Goal: Task Accomplishment & Management: Complete application form

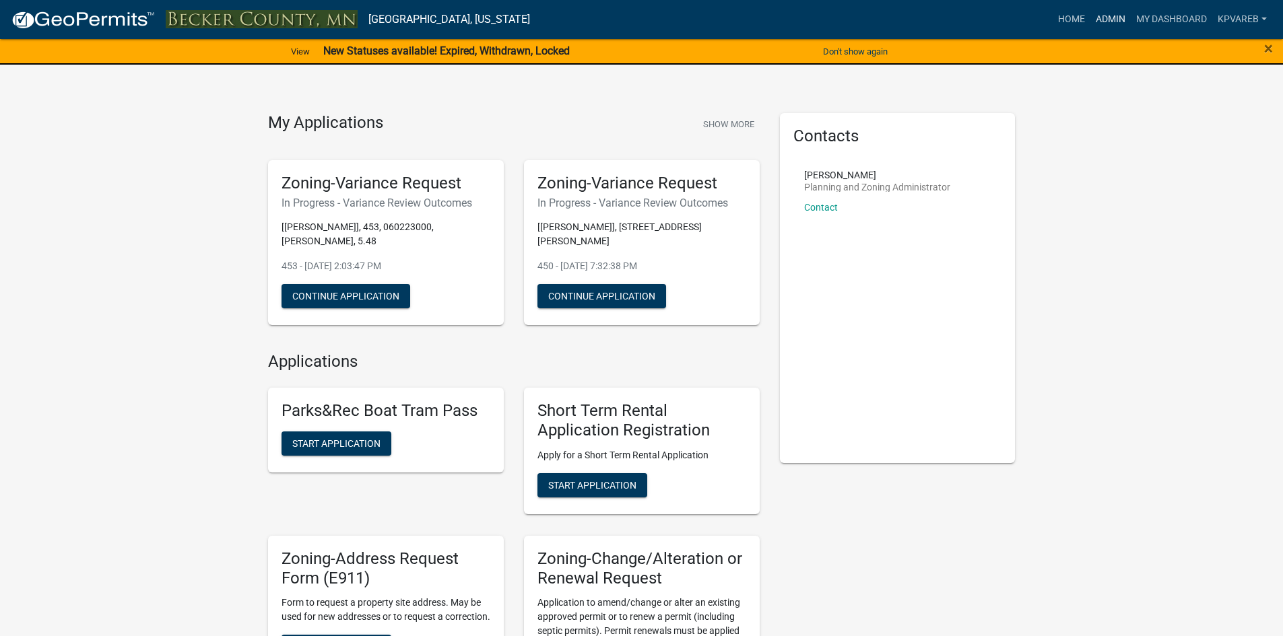
click at [1113, 22] on link "Admin" at bounding box center [1110, 20] width 40 height 26
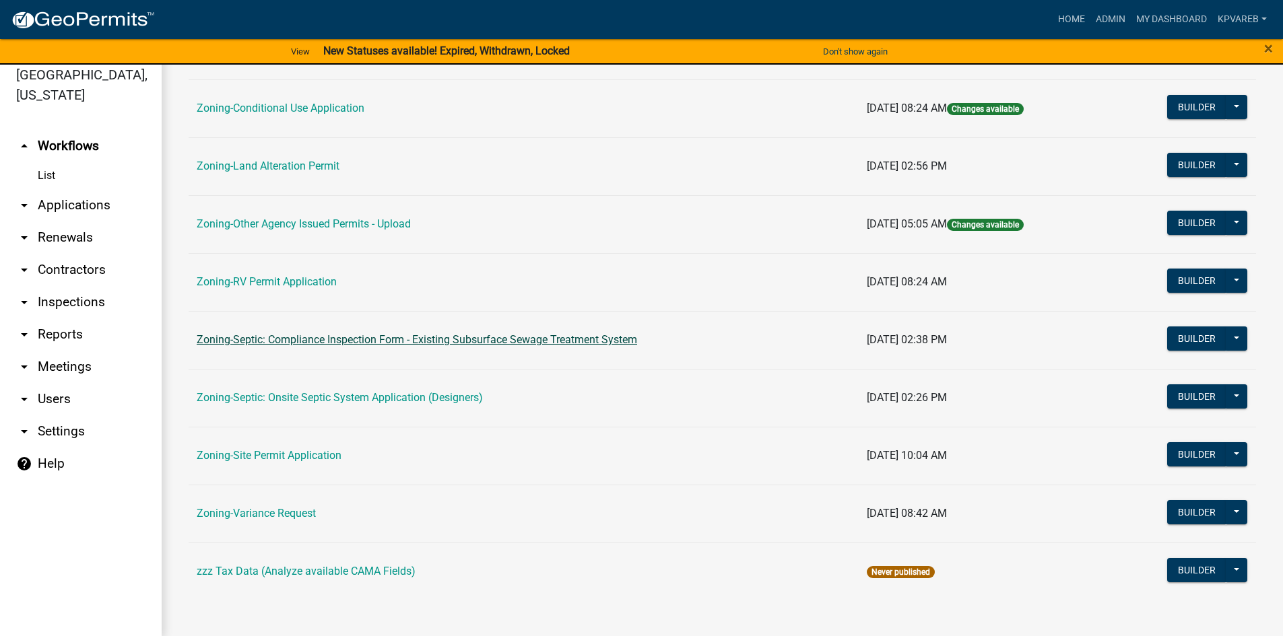
scroll to position [16, 0]
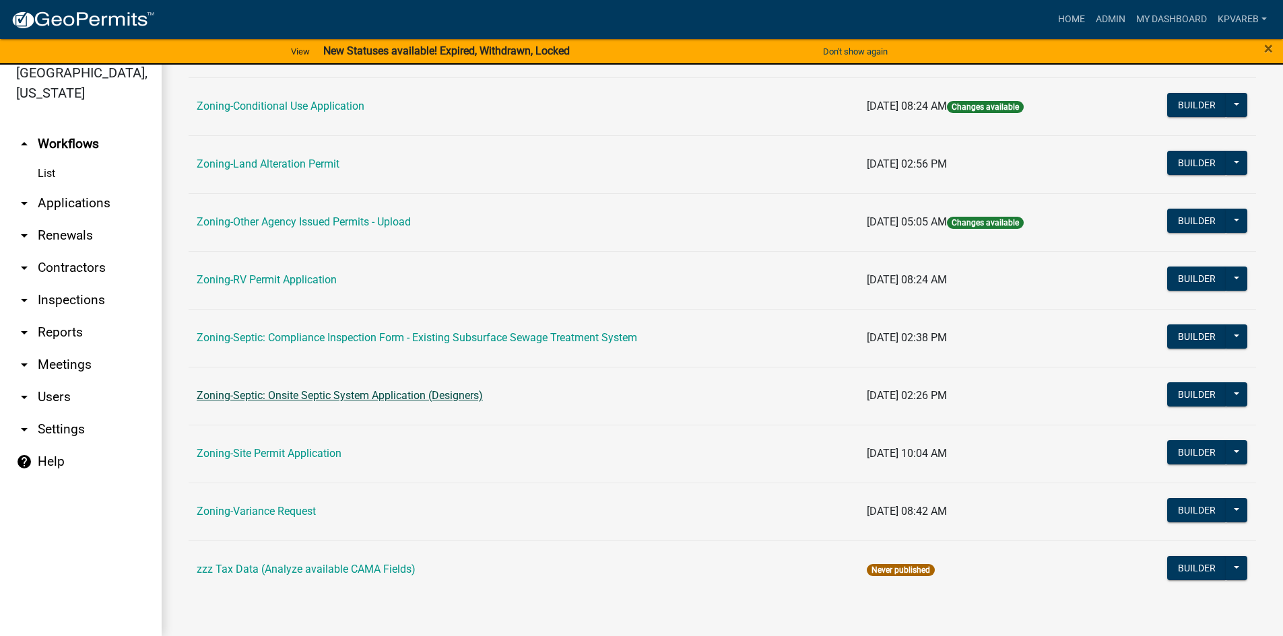
drag, startPoint x: 389, startPoint y: 387, endPoint x: 407, endPoint y: 394, distance: 19.4
click at [389, 387] on td "Zoning-Septic: Onsite Septic System Application (Designers)" at bounding box center [524, 396] width 670 height 58
click at [407, 394] on link "Zoning-Septic: Onsite Septic System Application (Designers)" at bounding box center [340, 395] width 286 height 13
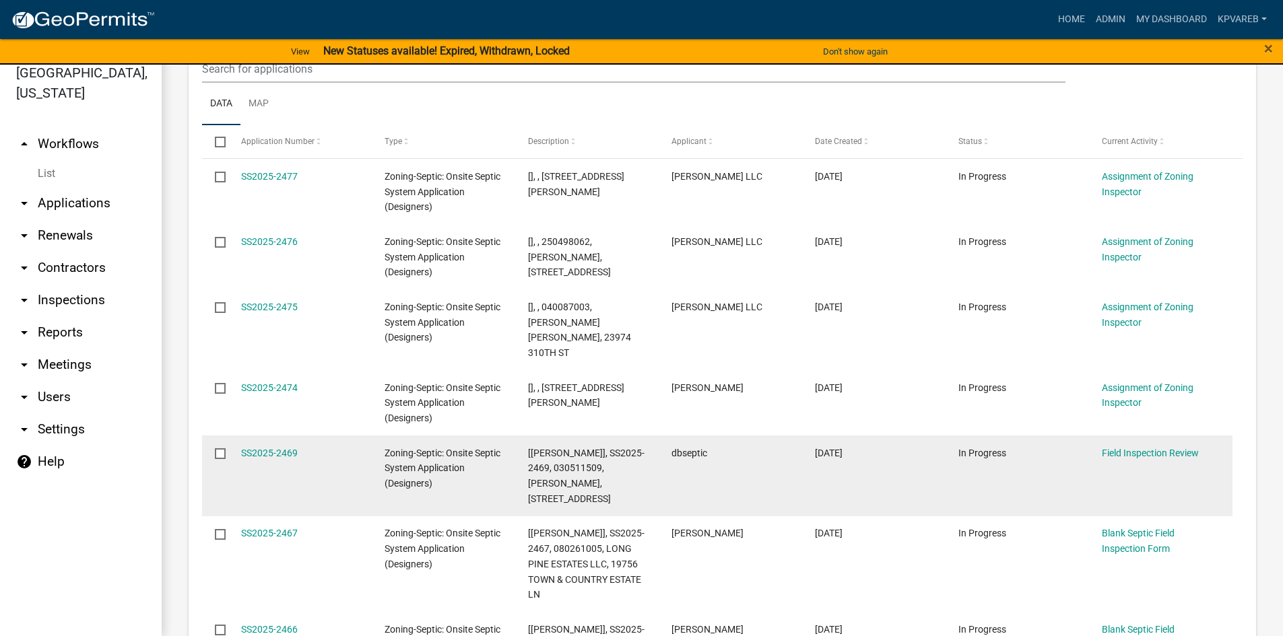
scroll to position [269, 0]
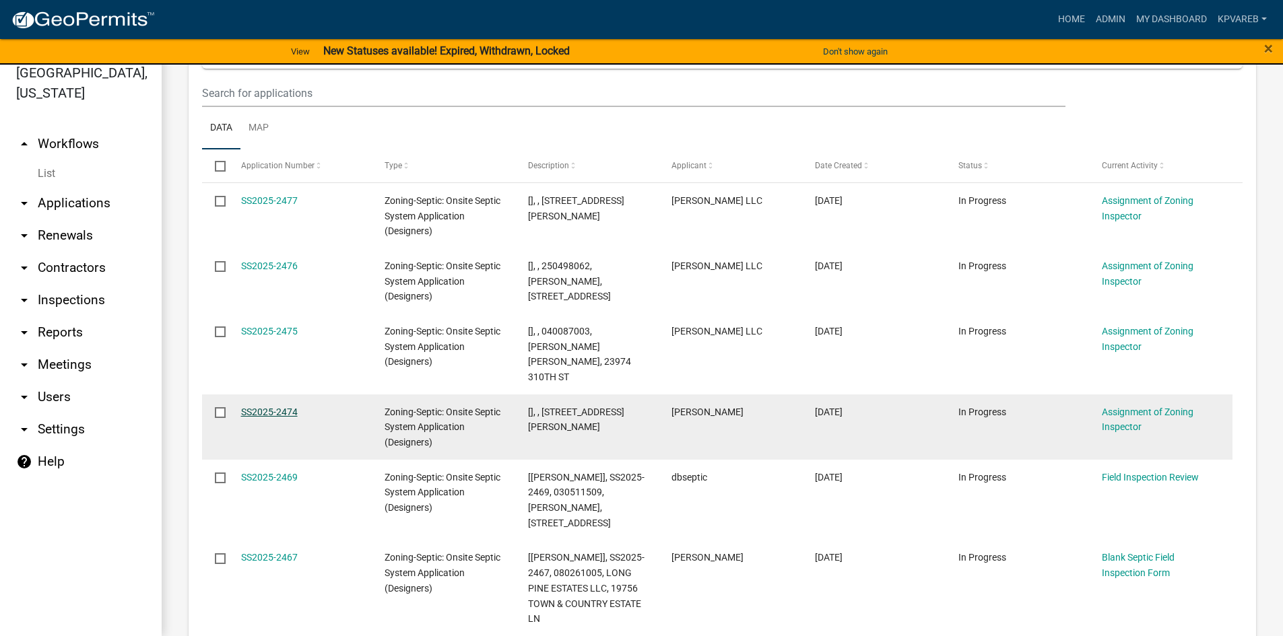
click at [282, 407] on link "SS2025-2474" at bounding box center [269, 412] width 57 height 11
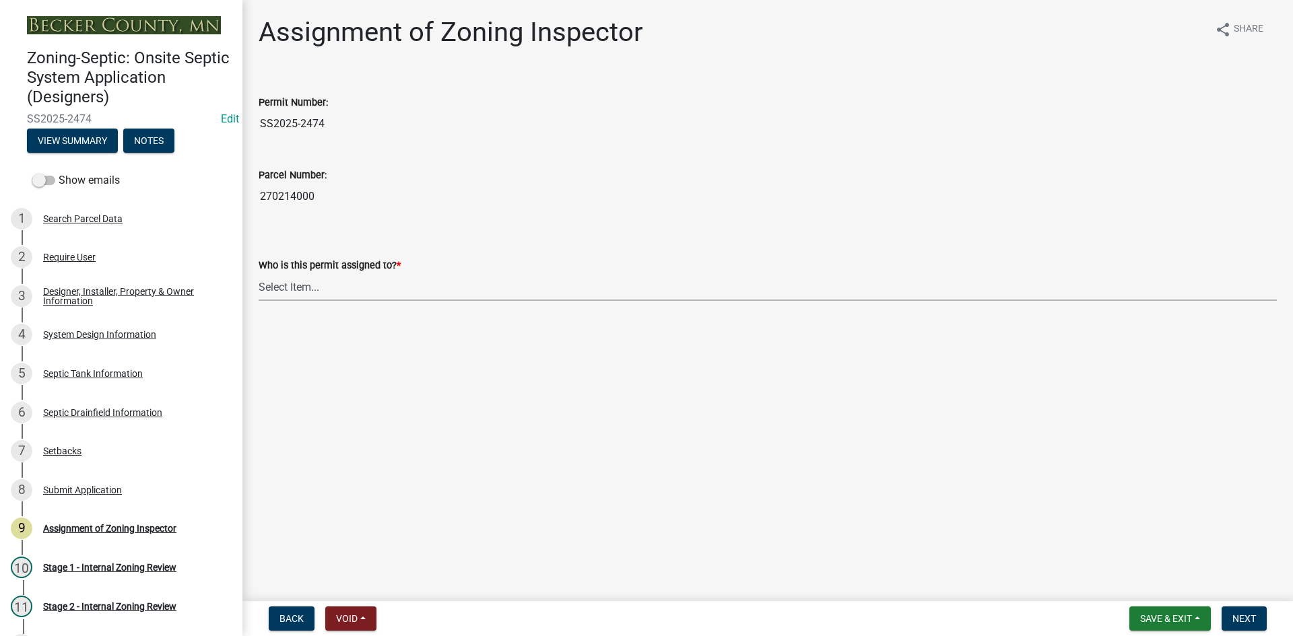
click at [320, 298] on select "Select Item... [PERSON_NAME] [PERSON_NAME] [PERSON_NAME] [PERSON_NAME] [PERSON_…" at bounding box center [768, 287] width 1018 height 28
click at [259, 273] on select "Select Item... [PERSON_NAME] [PERSON_NAME] [PERSON_NAME] [PERSON_NAME] [PERSON_…" at bounding box center [768, 287] width 1018 height 28
select select "7bfe52ba-73b7-4ac1-9bde-d3bb601555ca"
click at [1257, 623] on button "Next" at bounding box center [1244, 619] width 45 height 24
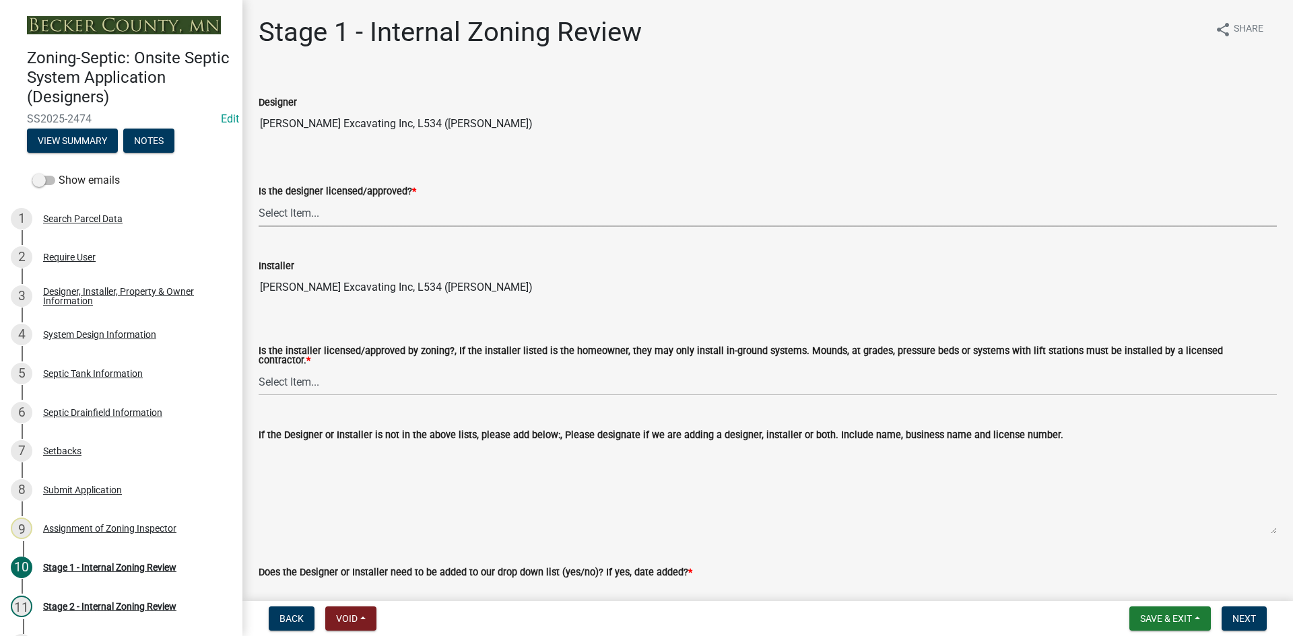
drag, startPoint x: 298, startPoint y: 213, endPoint x: 300, endPoint y: 224, distance: 11.6
click at [298, 213] on select "Select Item... Yes No" at bounding box center [768, 213] width 1018 height 28
click at [259, 199] on select "Select Item... Yes No" at bounding box center [768, 213] width 1018 height 28
select select "49e49f1e-3b32-4342-8c2e-9cbd4919fe4d"
click at [315, 371] on select "Select Item... Yes No" at bounding box center [768, 382] width 1018 height 28
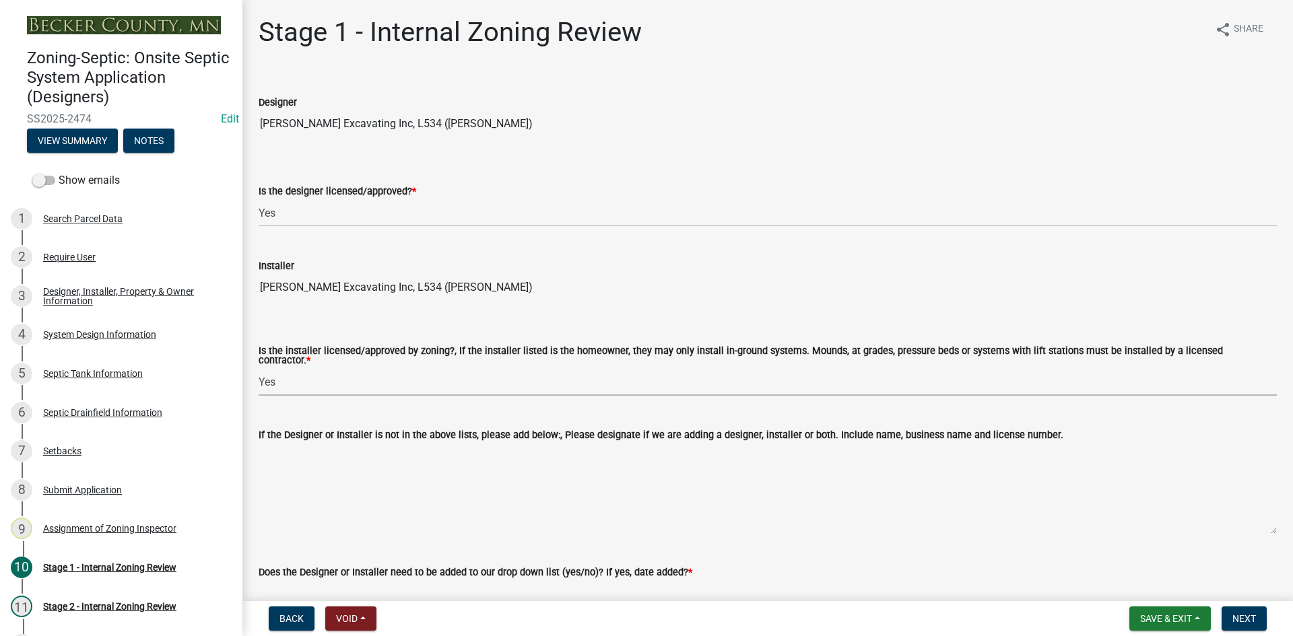
click at [259, 368] on select "Select Item... Yes No" at bounding box center [768, 382] width 1018 height 28
select select "ca07ae0a-7638-46ff-ada2-c67ca3524324"
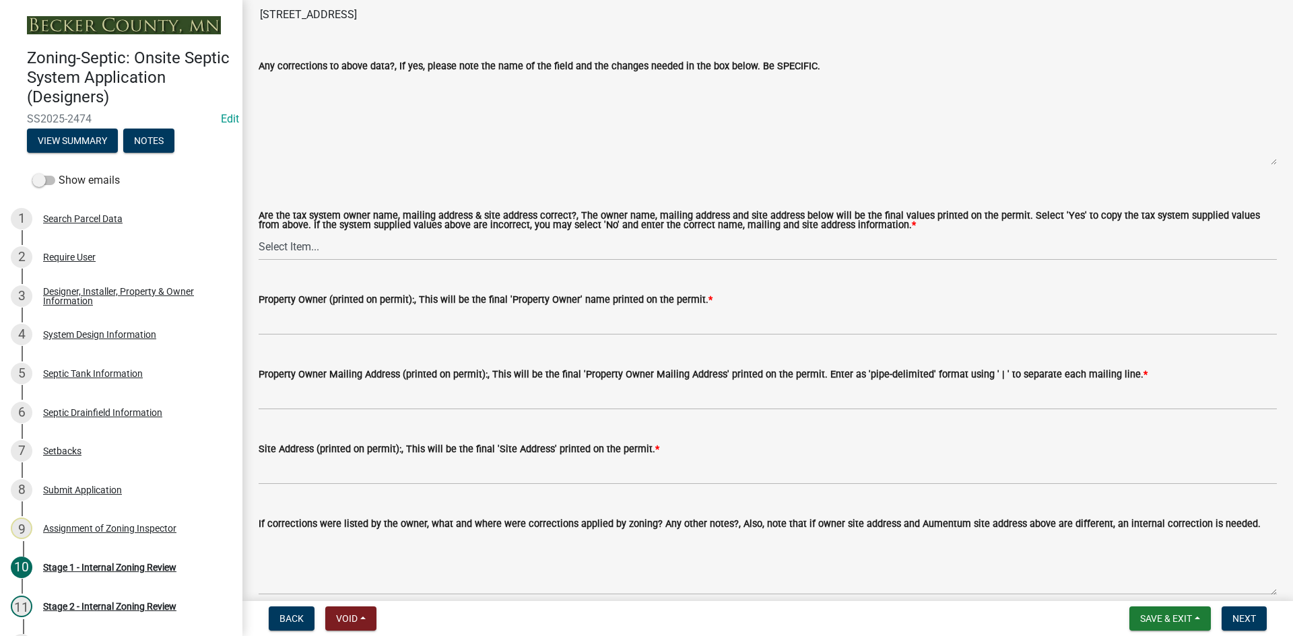
scroll to position [1078, 0]
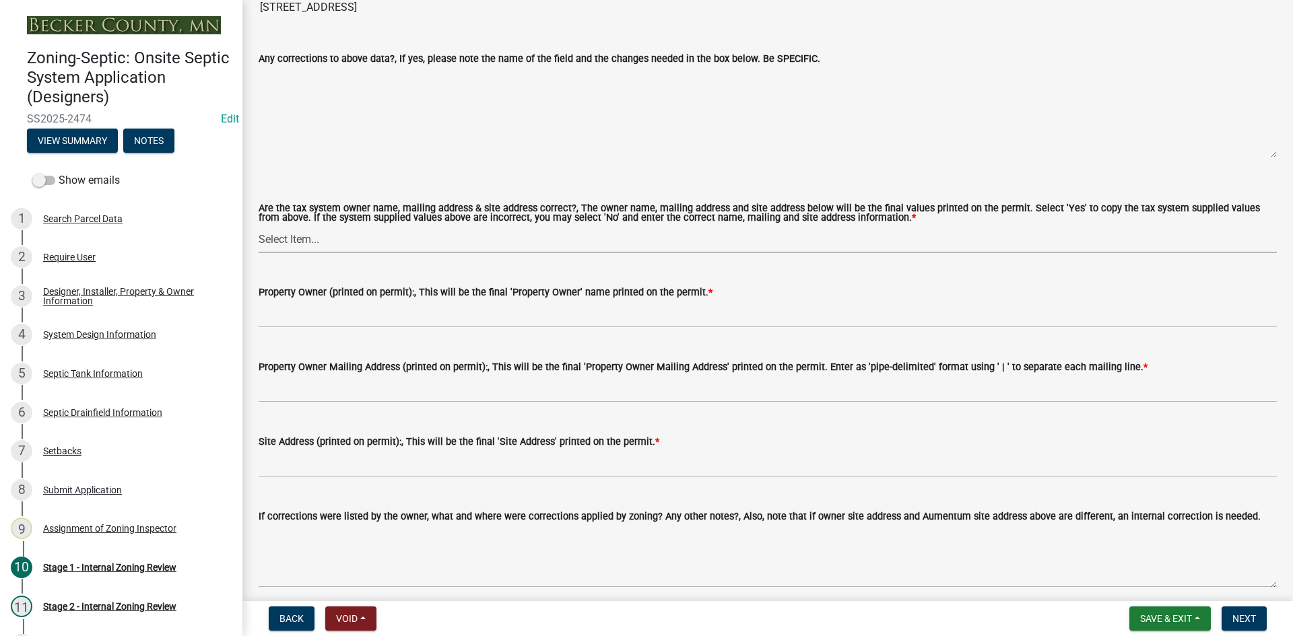
drag, startPoint x: 290, startPoint y: 236, endPoint x: 294, endPoint y: 247, distance: 12.4
click at [290, 236] on select "Select Item... Yes No" at bounding box center [768, 240] width 1018 height 28
click at [259, 226] on select "Select Item... Yes No" at bounding box center [768, 240] width 1018 height 28
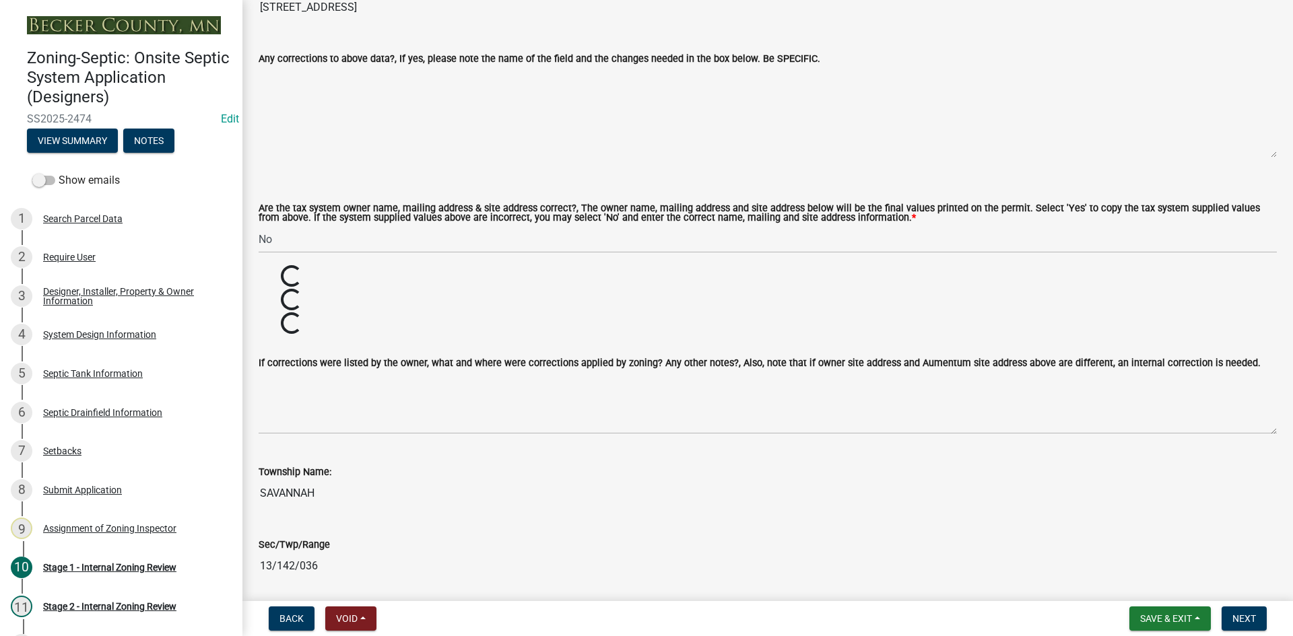
drag, startPoint x: 299, startPoint y: 216, endPoint x: 300, endPoint y: 260, distance: 43.8
click at [300, 216] on label "Are the tax system owner name, mailing address & site address correct?, The own…" at bounding box center [768, 214] width 1018 height 20
click at [300, 230] on select "Select Item... Yes No" at bounding box center [768, 240] width 1018 height 28
click at [302, 235] on select "Select Item... Yes No" at bounding box center [768, 240] width 1018 height 28
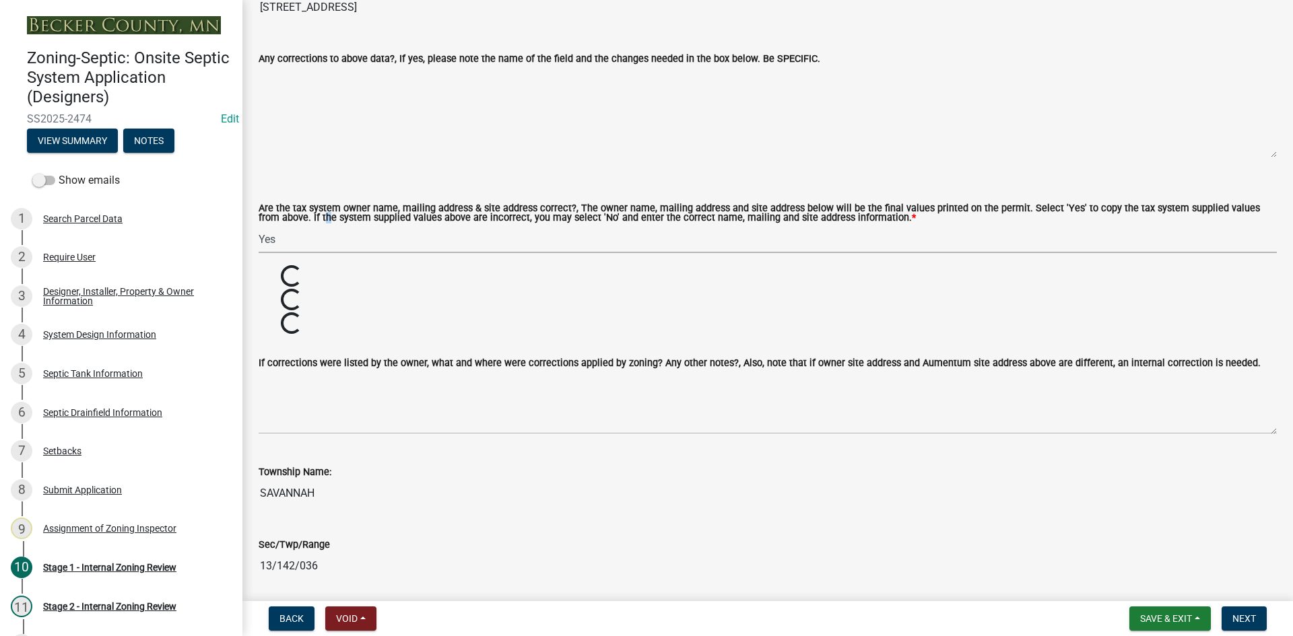
click at [259, 226] on select "Select Item... Yes No" at bounding box center [768, 240] width 1018 height 28
select select "ec75a761-93b4-47c5-8535-fea253c32937"
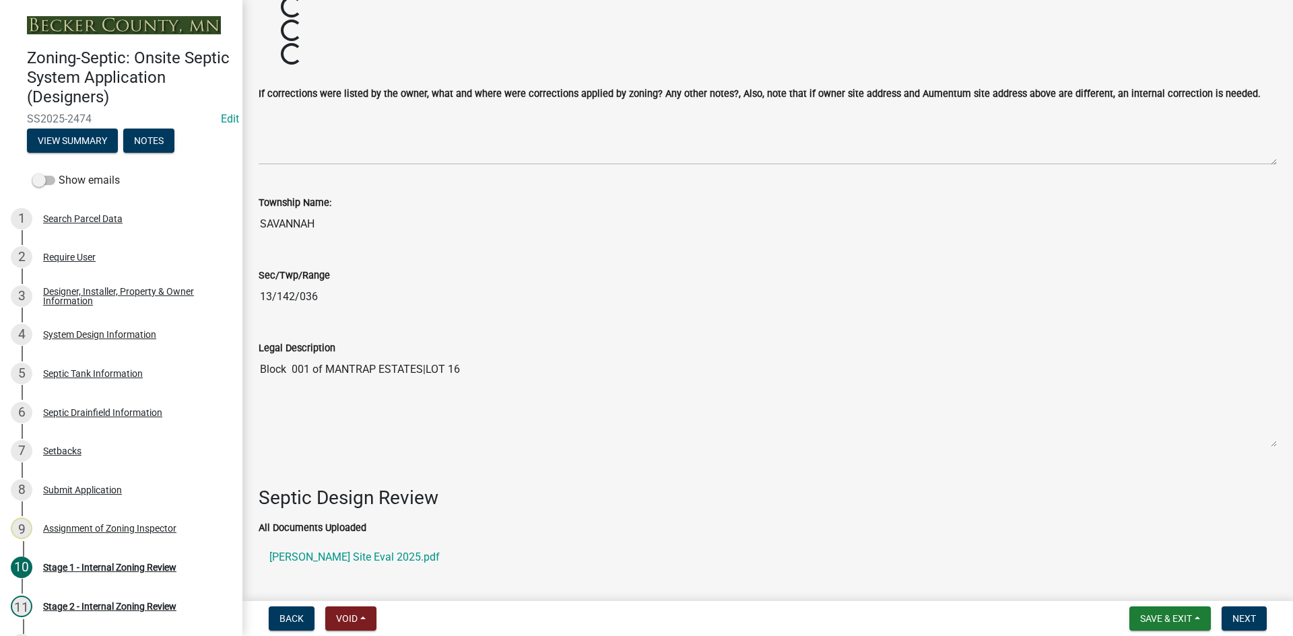
scroll to position [1684, 0]
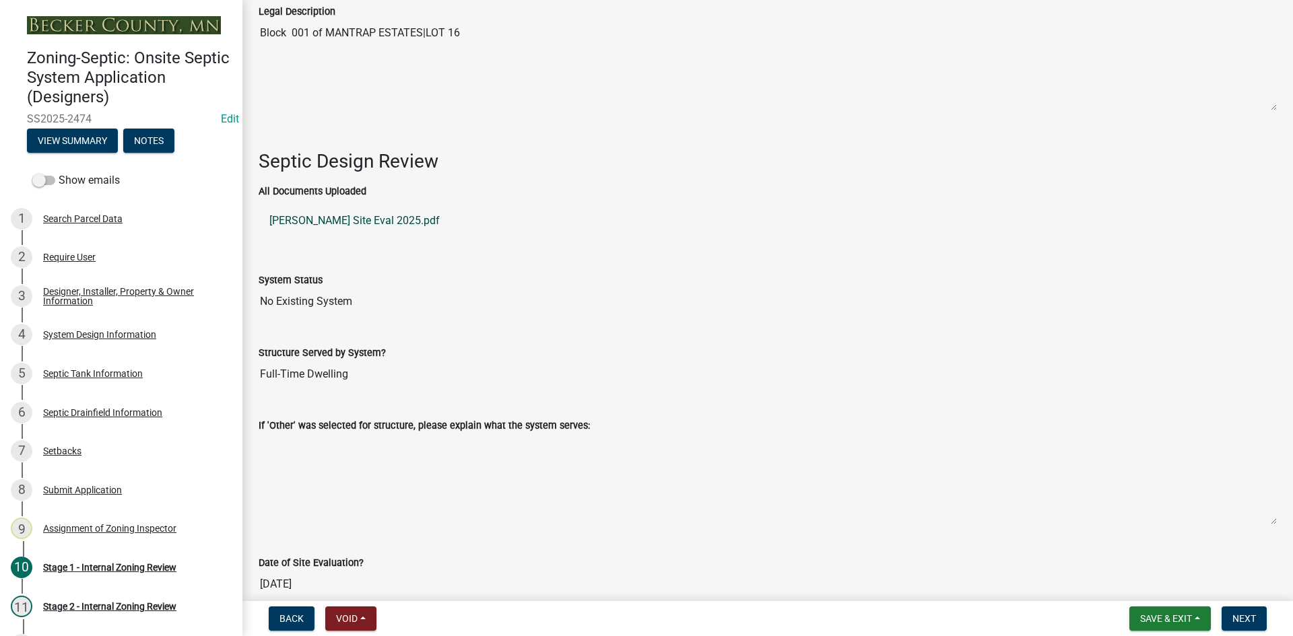
click at [405, 215] on link "[PERSON_NAME] Site Eval 2025.pdf" at bounding box center [768, 221] width 1018 height 32
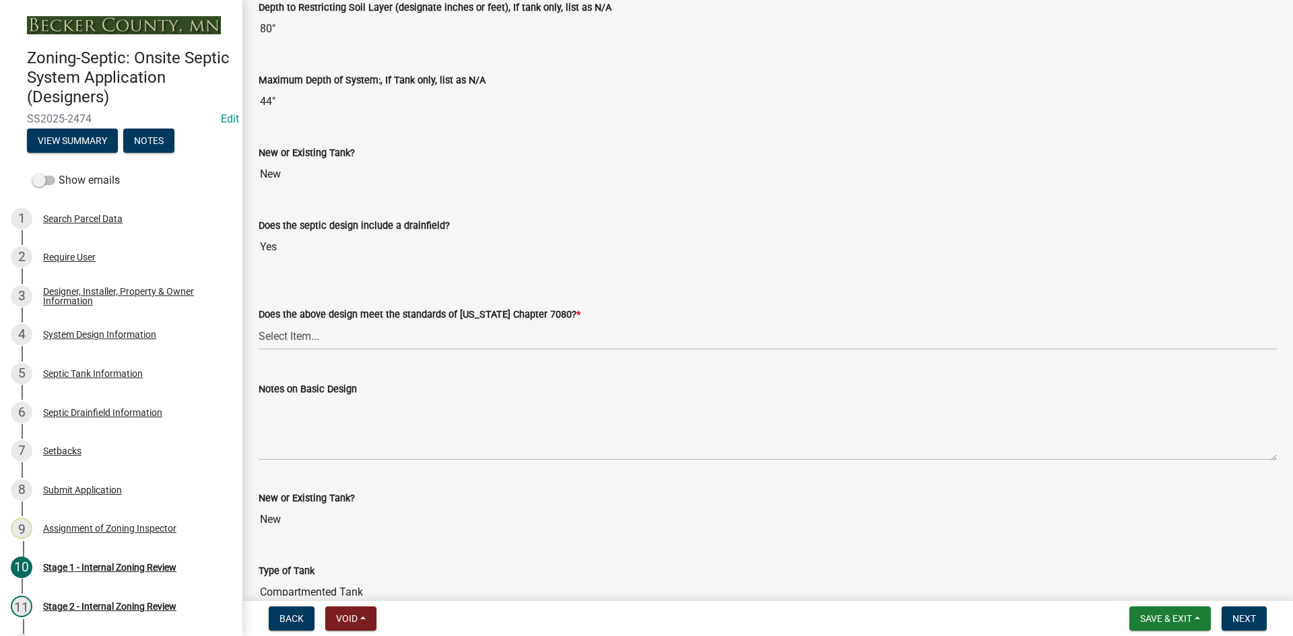
scroll to position [2982, 0]
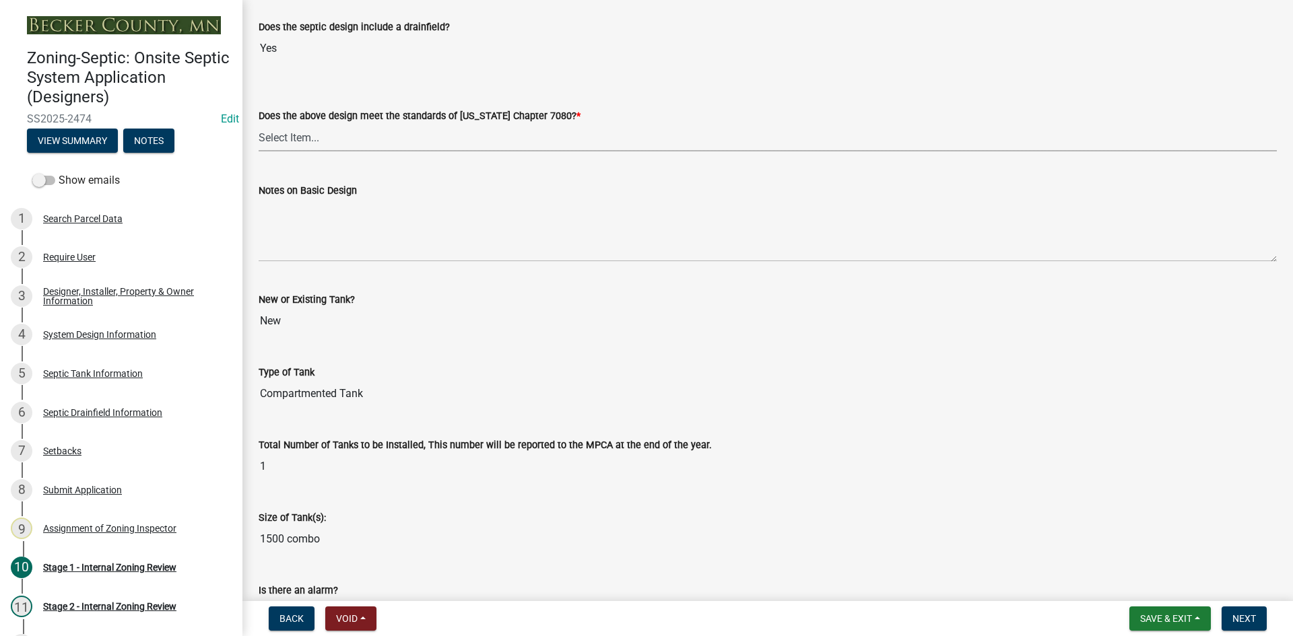
click at [292, 125] on select "Select Item... Yes No" at bounding box center [768, 138] width 1018 height 28
click at [259, 124] on select "Select Item... Yes No" at bounding box center [768, 138] width 1018 height 28
select select "bcbb982e-a48c-4b4a-a83b-ed1363446a86"
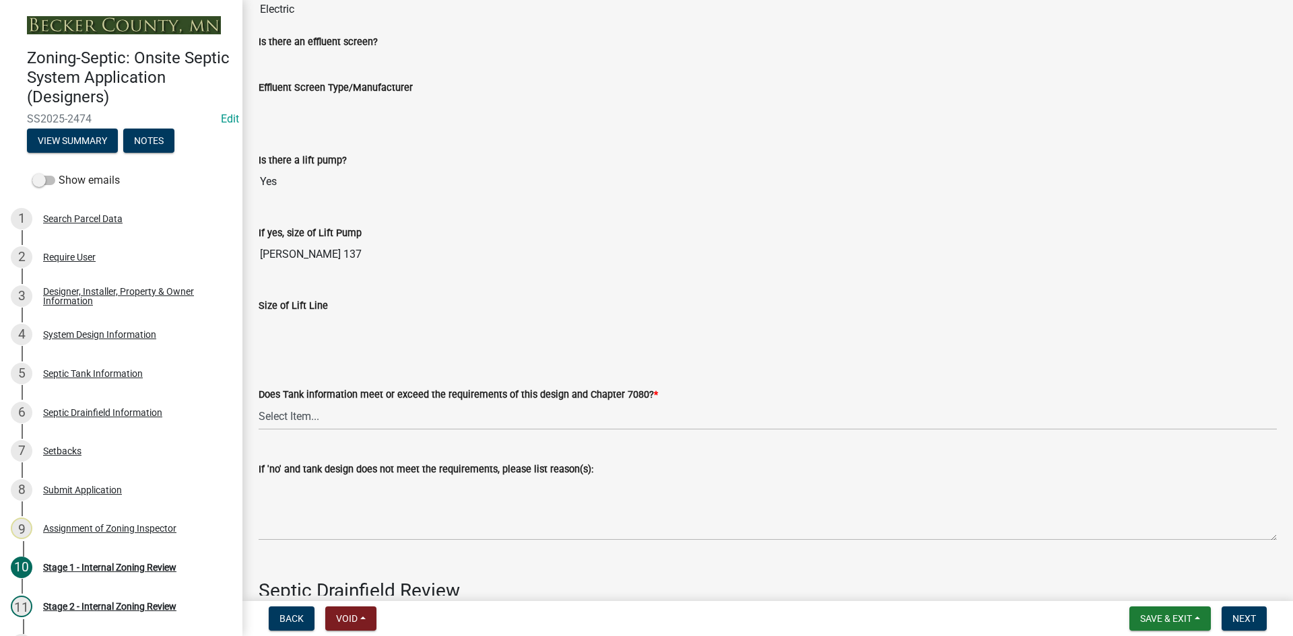
scroll to position [3723, 0]
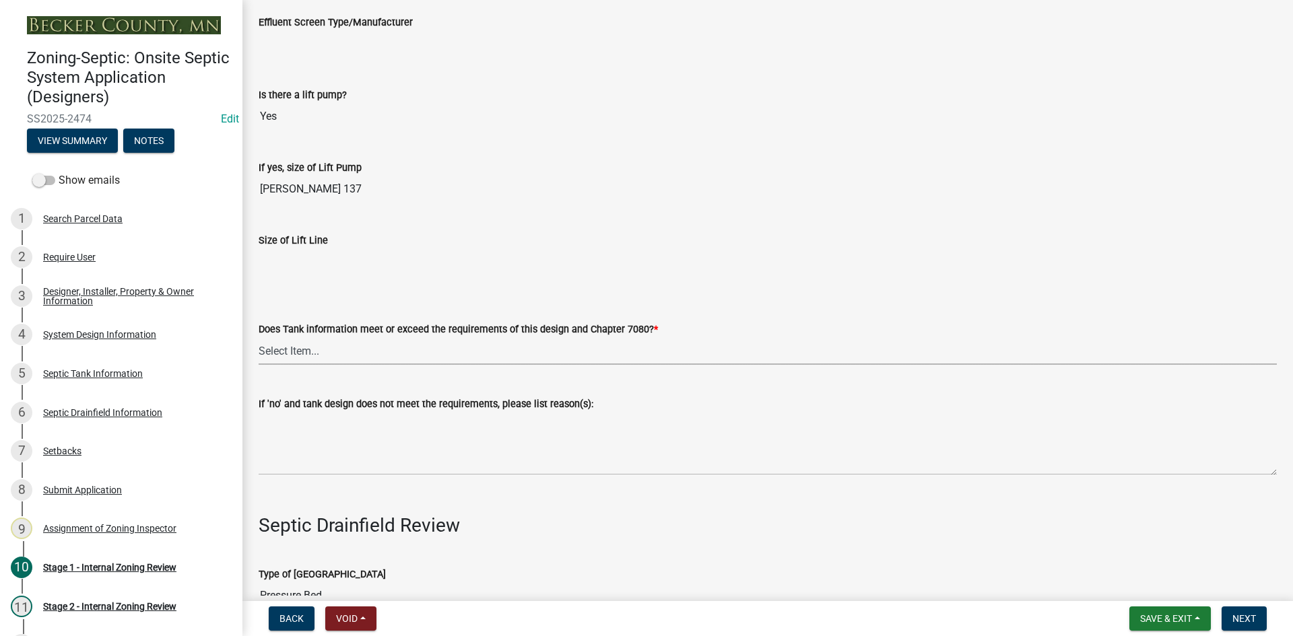
drag, startPoint x: 294, startPoint y: 346, endPoint x: 303, endPoint y: 359, distance: 15.9
click at [295, 346] on select "Select Item... Yes No" at bounding box center [768, 351] width 1018 height 28
click at [259, 337] on select "Select Item... Yes No" at bounding box center [768, 351] width 1018 height 28
select select "47a2a5dd-5977-4941-8e6f-09ff03cdfb75"
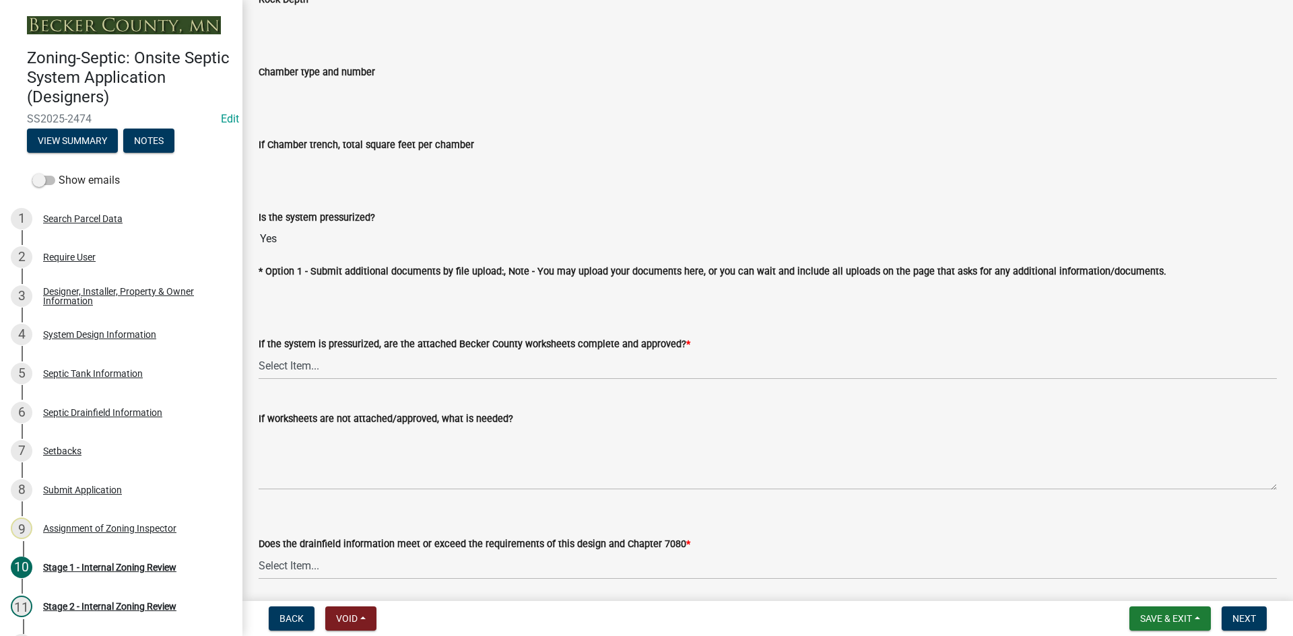
scroll to position [4666, 0]
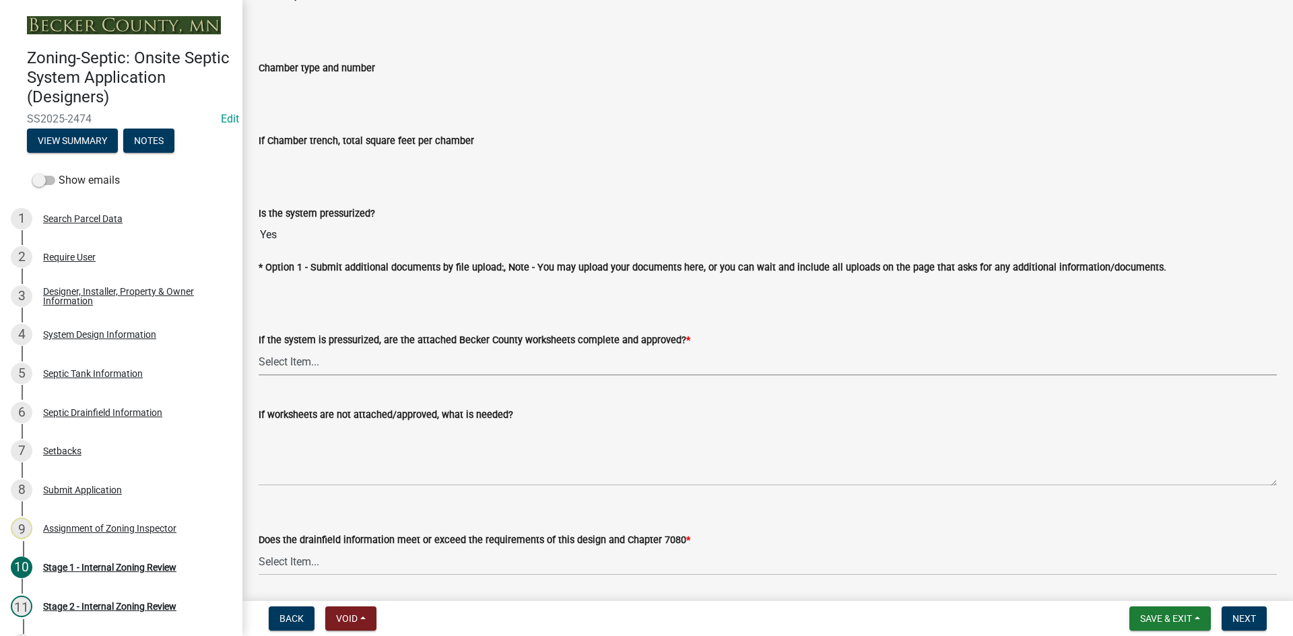
click at [301, 360] on select "Select Item... Yes No NA" at bounding box center [768, 362] width 1018 height 28
click at [259, 348] on select "Select Item... Yes No NA" at bounding box center [768, 362] width 1018 height 28
select select "3f5b086d-5a4c-4236-93bc-fa7bf4d11838"
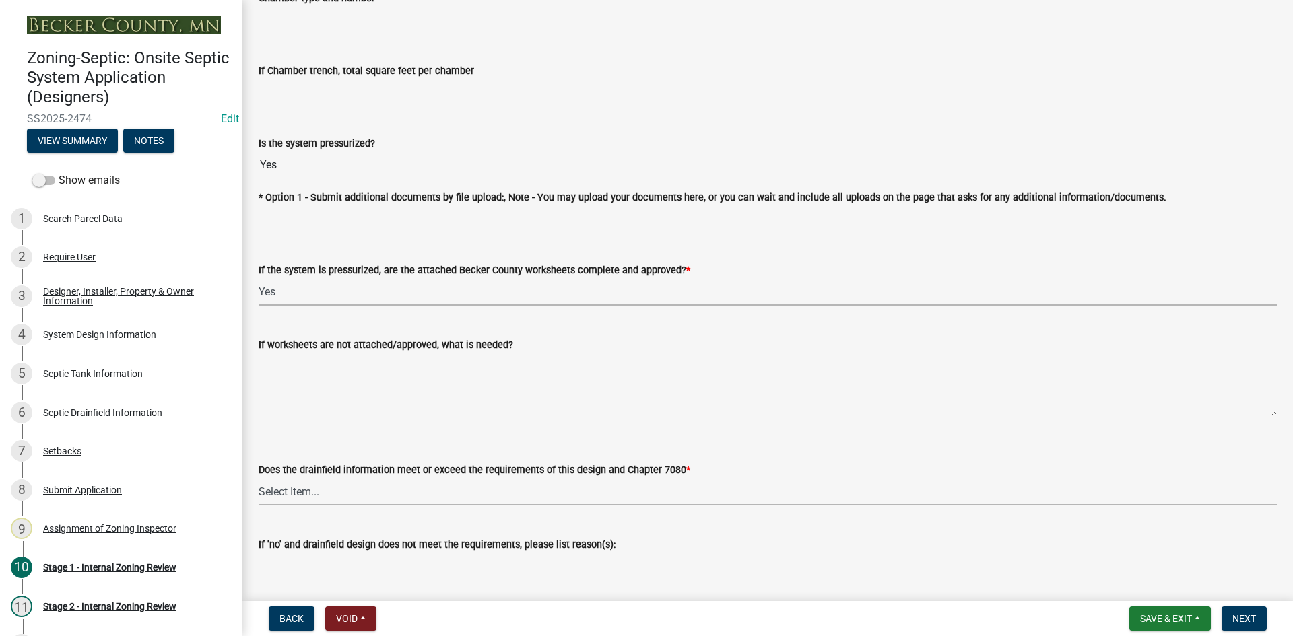
scroll to position [4936, 0]
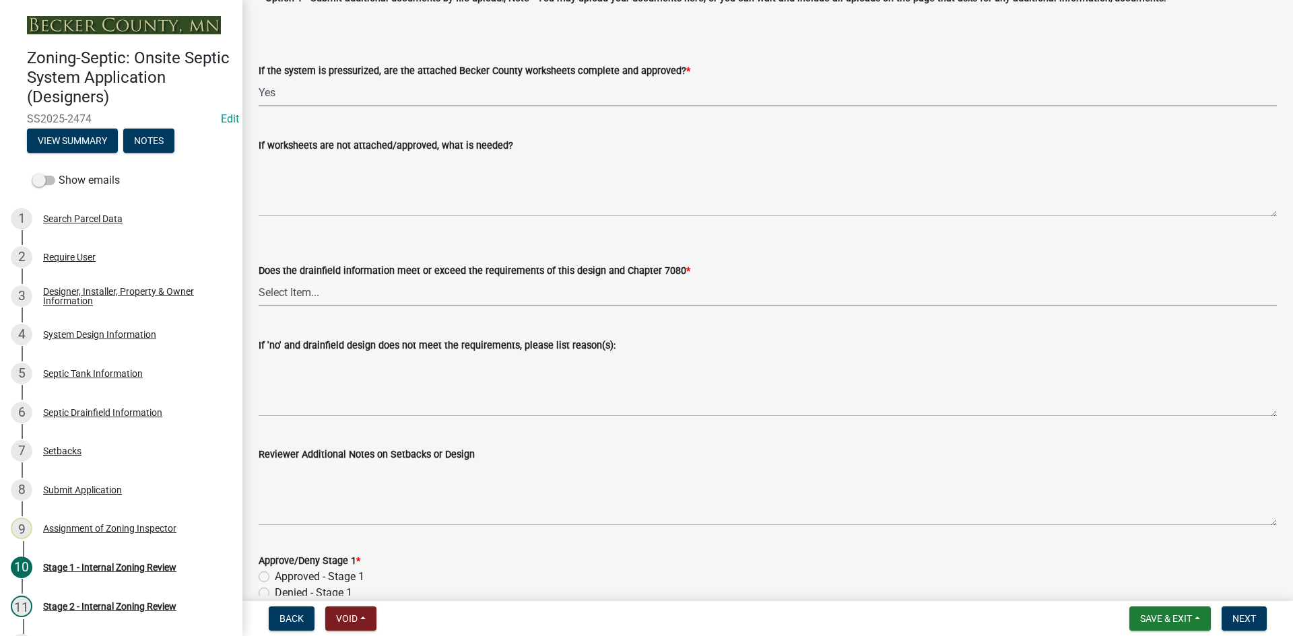
drag, startPoint x: 296, startPoint y: 282, endPoint x: 299, endPoint y: 296, distance: 14.4
click at [296, 282] on select "Select Item... Yes No" at bounding box center [768, 293] width 1018 height 28
click at [259, 279] on select "Select Item... Yes No" at bounding box center [768, 293] width 1018 height 28
select select "888a8260-2be6-47f2-a4de-b9f453a4d3bc"
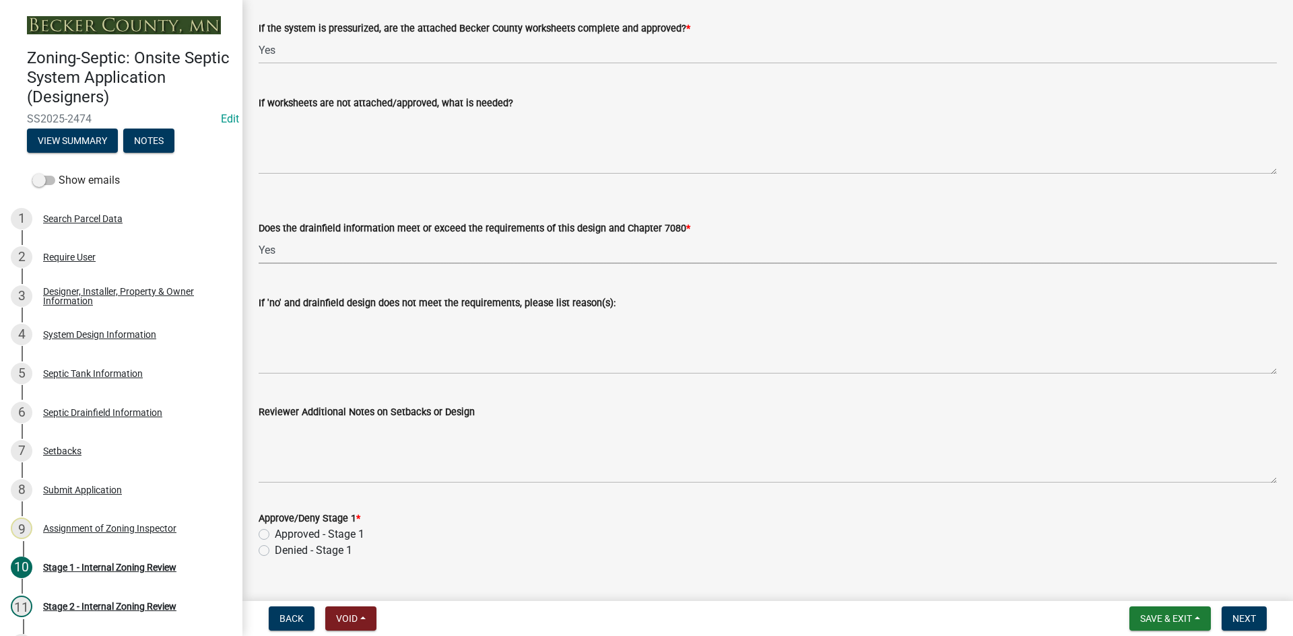
scroll to position [5001, 0]
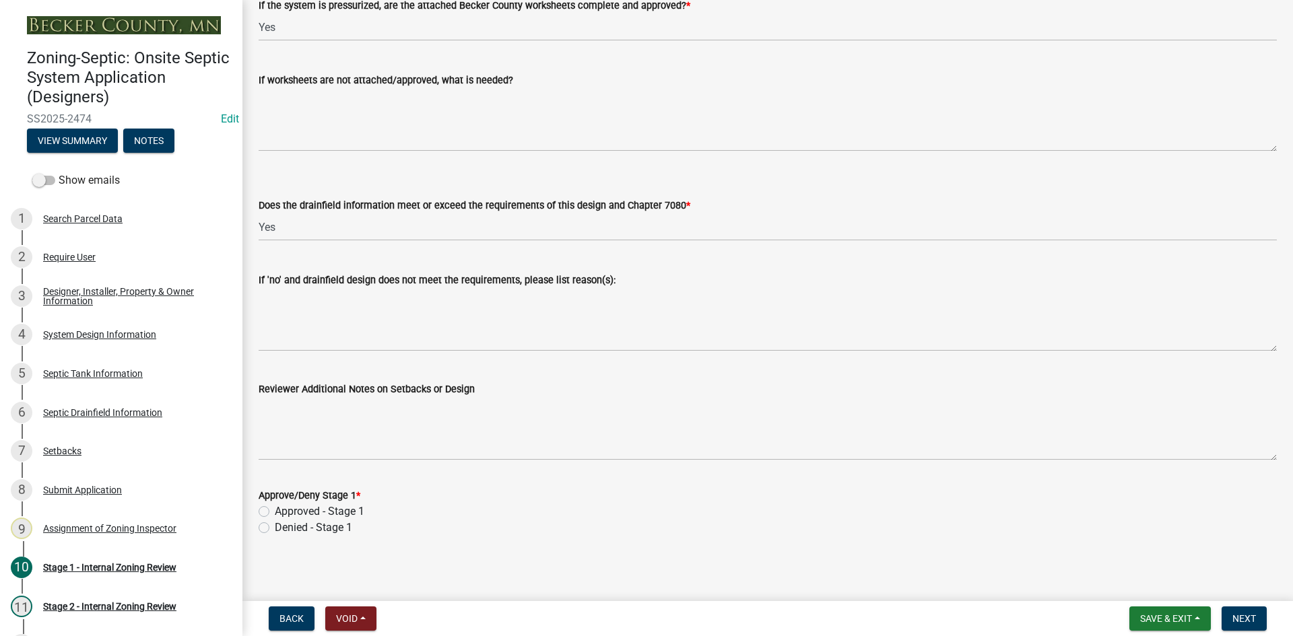
click at [275, 511] on label "Approved - Stage 1" at bounding box center [320, 512] width 90 height 16
click at [275, 511] on input "Approved - Stage 1" at bounding box center [279, 508] width 9 height 9
radio input "true"
click at [1251, 622] on span "Next" at bounding box center [1245, 619] width 24 height 11
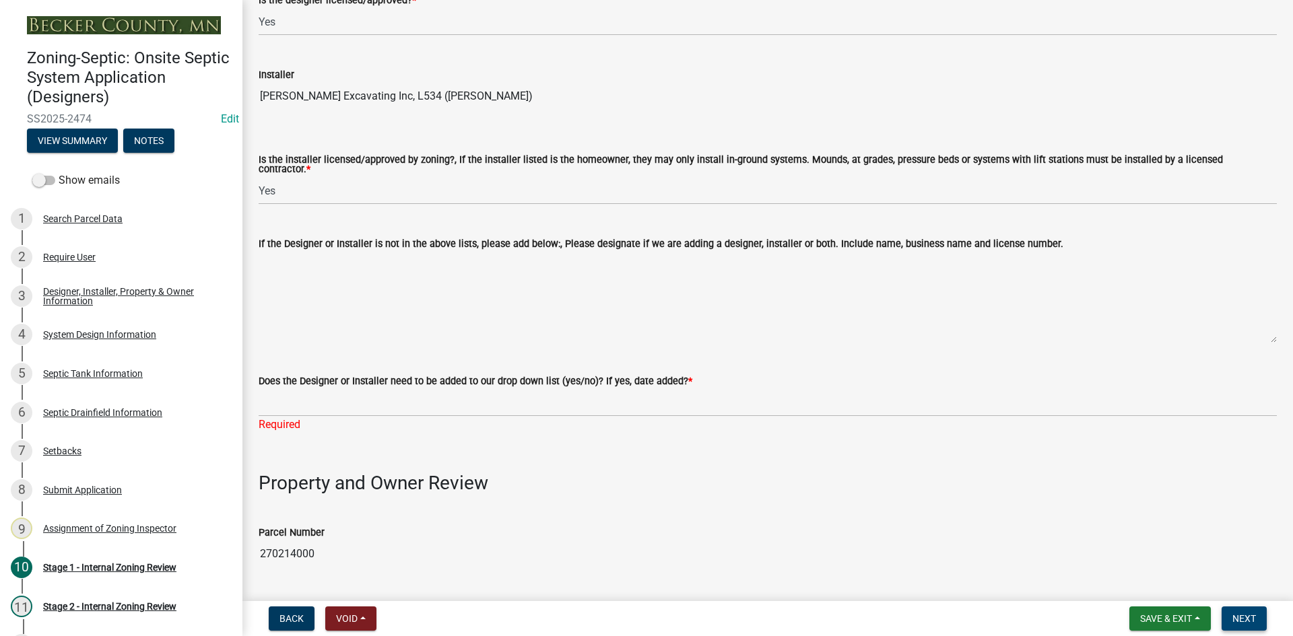
scroll to position [168, 0]
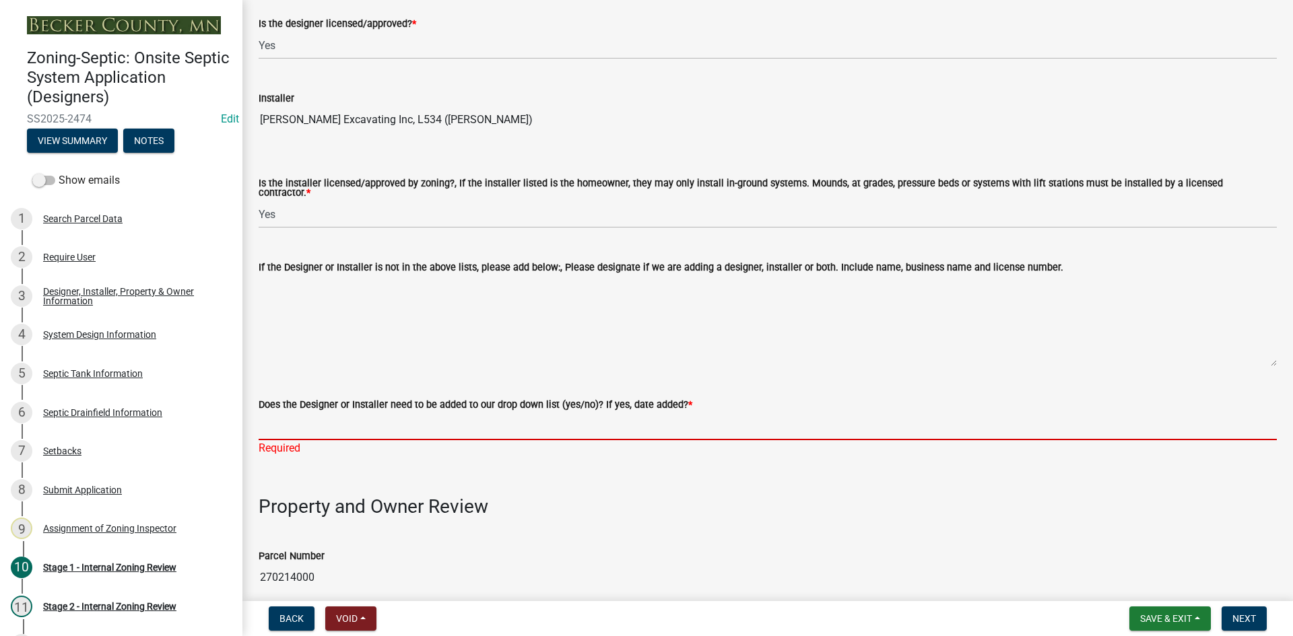
click at [313, 416] on input "Does the Designer or Installer need to be added to our drop down list (yes/no)?…" at bounding box center [768, 427] width 1018 height 28
type input "NO"
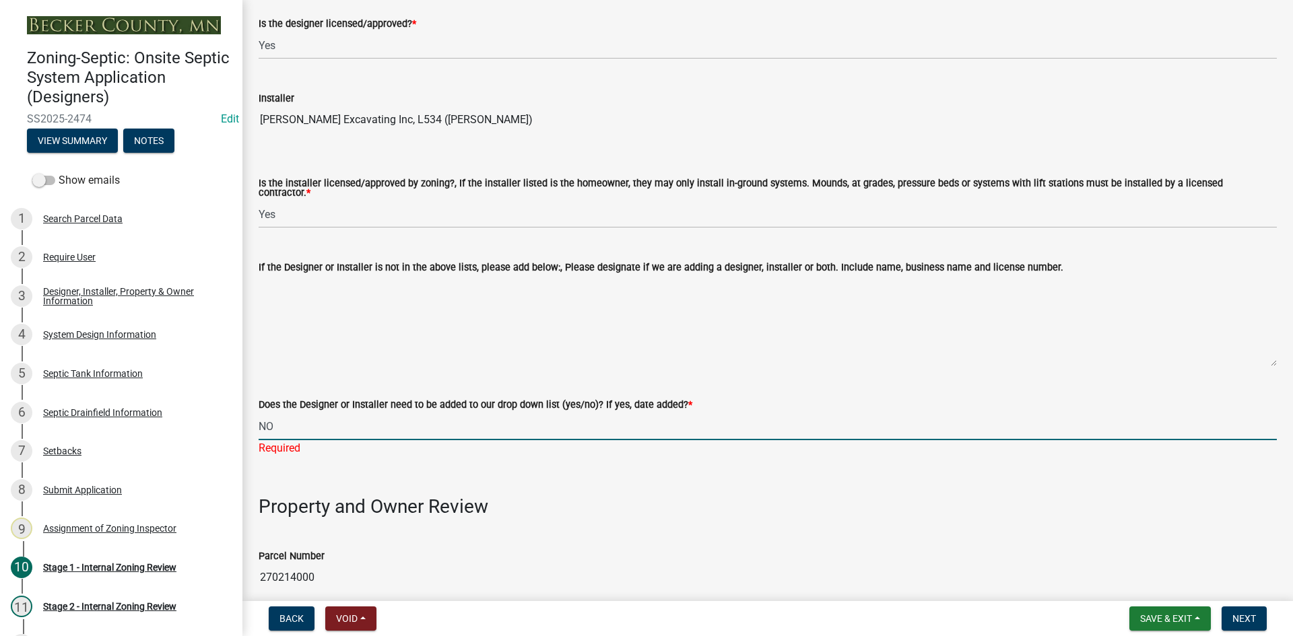
click at [729, 470] on div "Property and Owner Review" at bounding box center [768, 492] width 1018 height 51
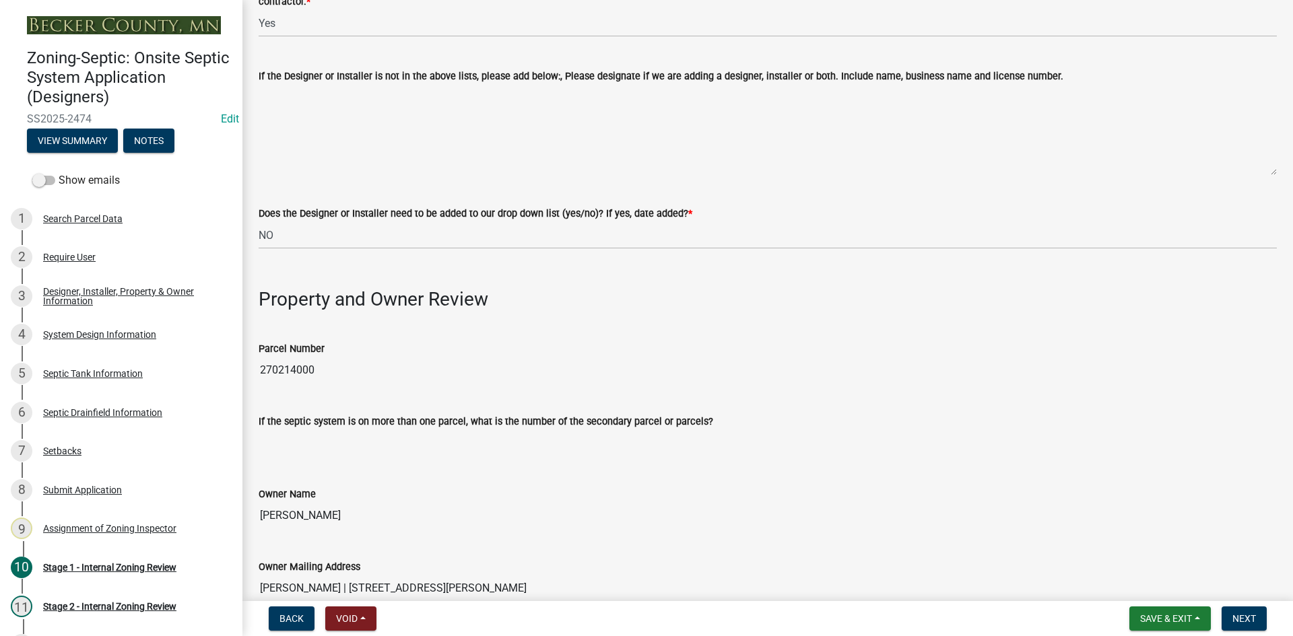
scroll to position [471, 0]
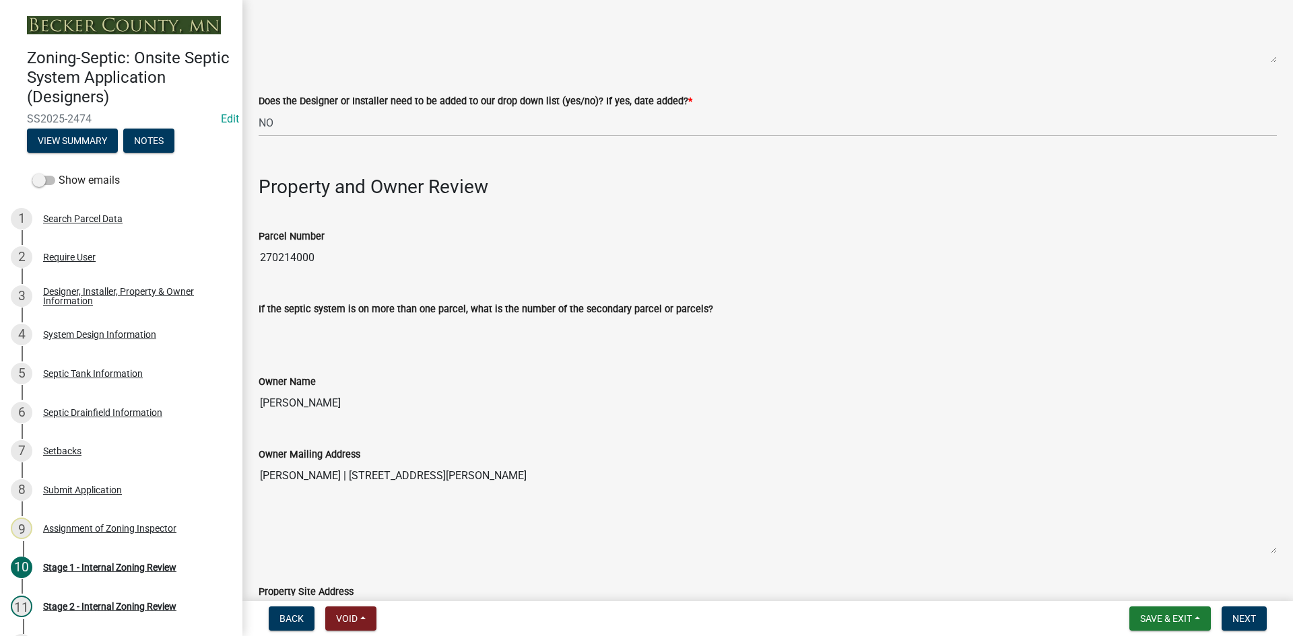
click at [259, 253] on div "Parcel Number 270214000" at bounding box center [768, 240] width 1039 height 62
drag, startPoint x: 260, startPoint y: 252, endPoint x: 324, endPoint y: 254, distance: 64.0
click at [324, 254] on input "270214000" at bounding box center [768, 257] width 1018 height 27
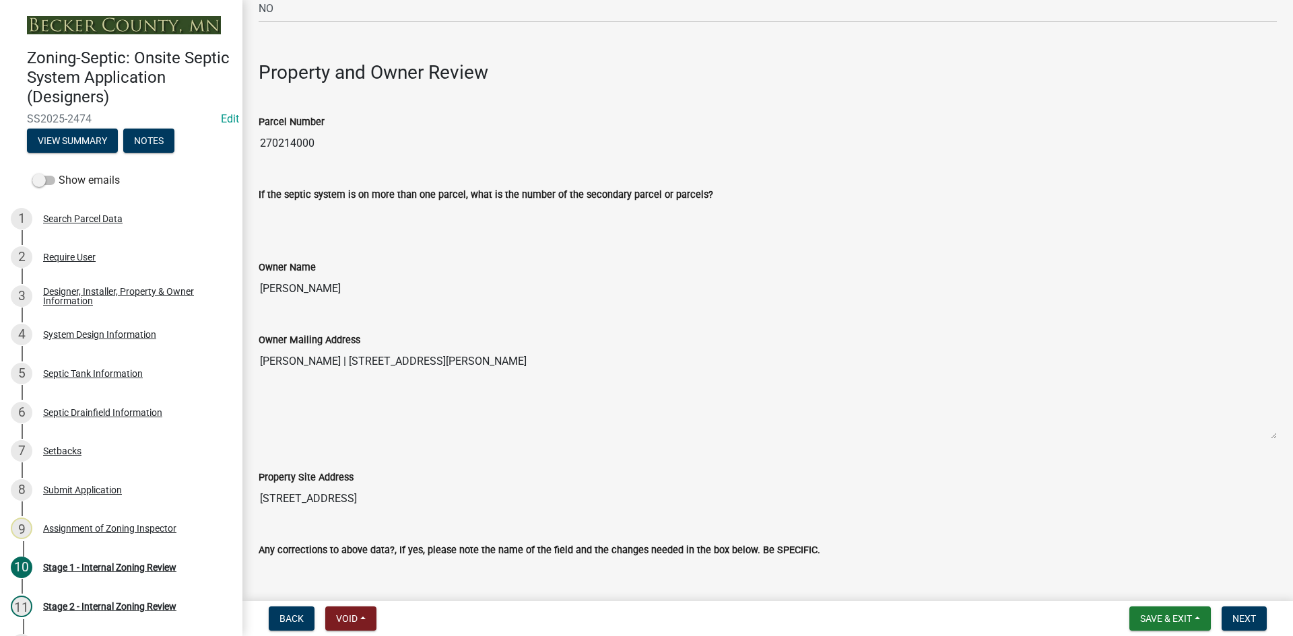
scroll to position [808, 0]
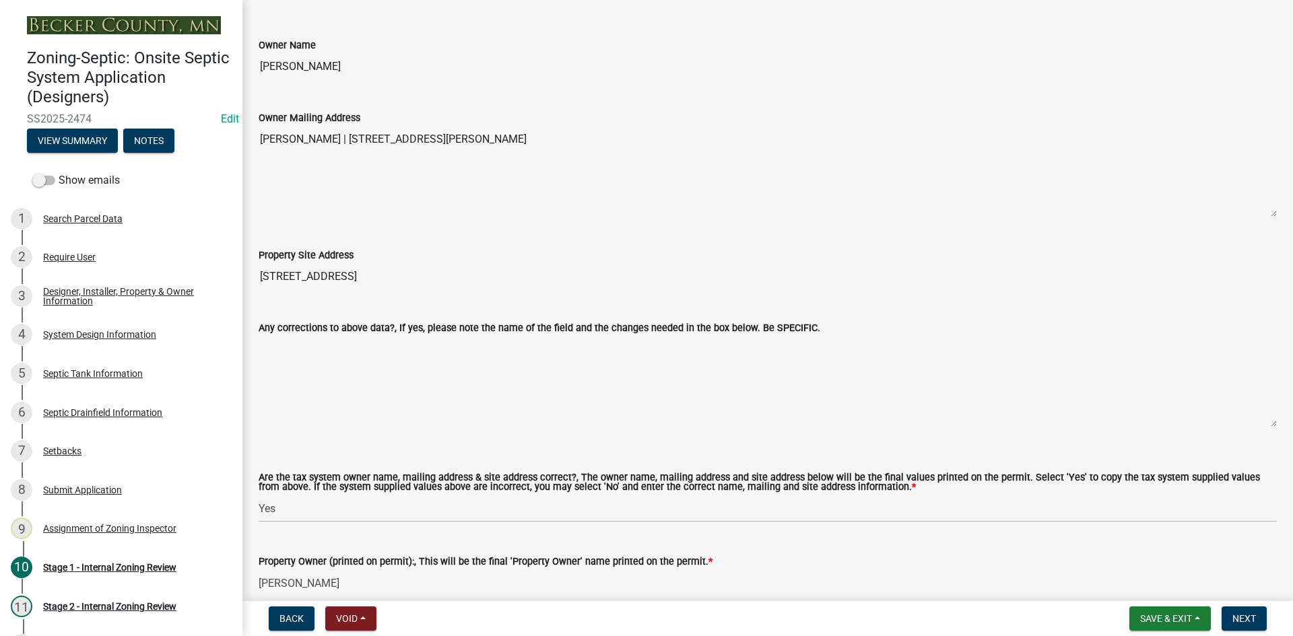
click at [743, 192] on textarea "[PERSON_NAME] | [STREET_ADDRESS][PERSON_NAME]" at bounding box center [768, 172] width 1018 height 92
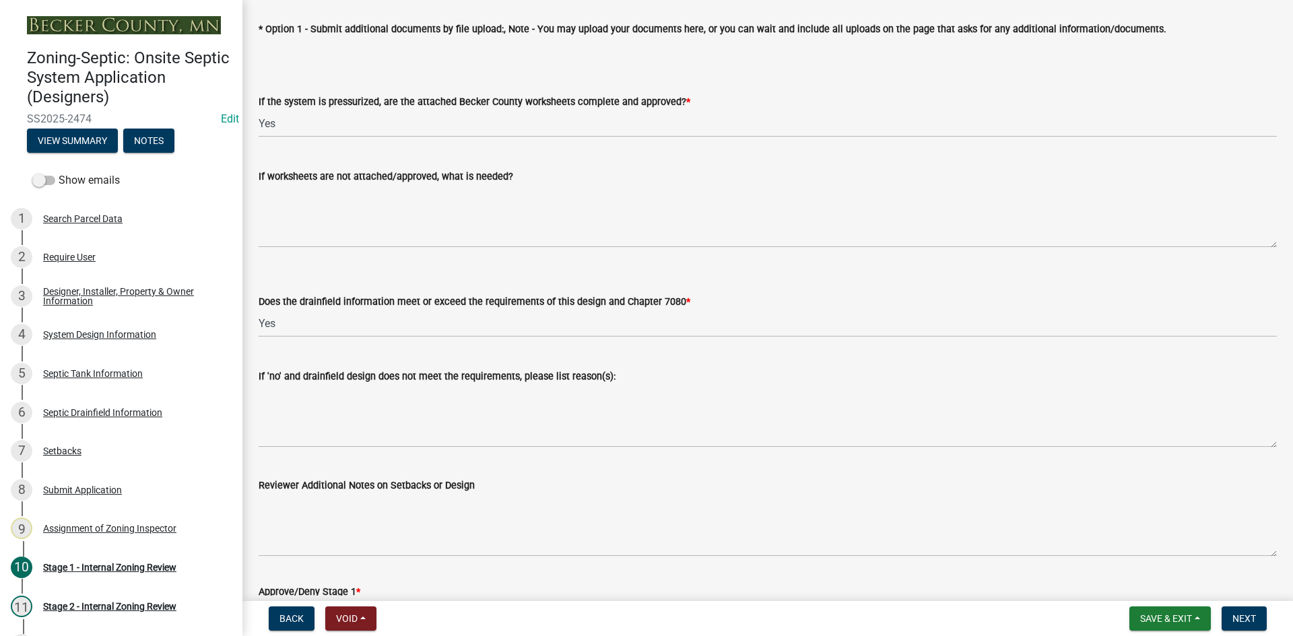
scroll to position [5001, 0]
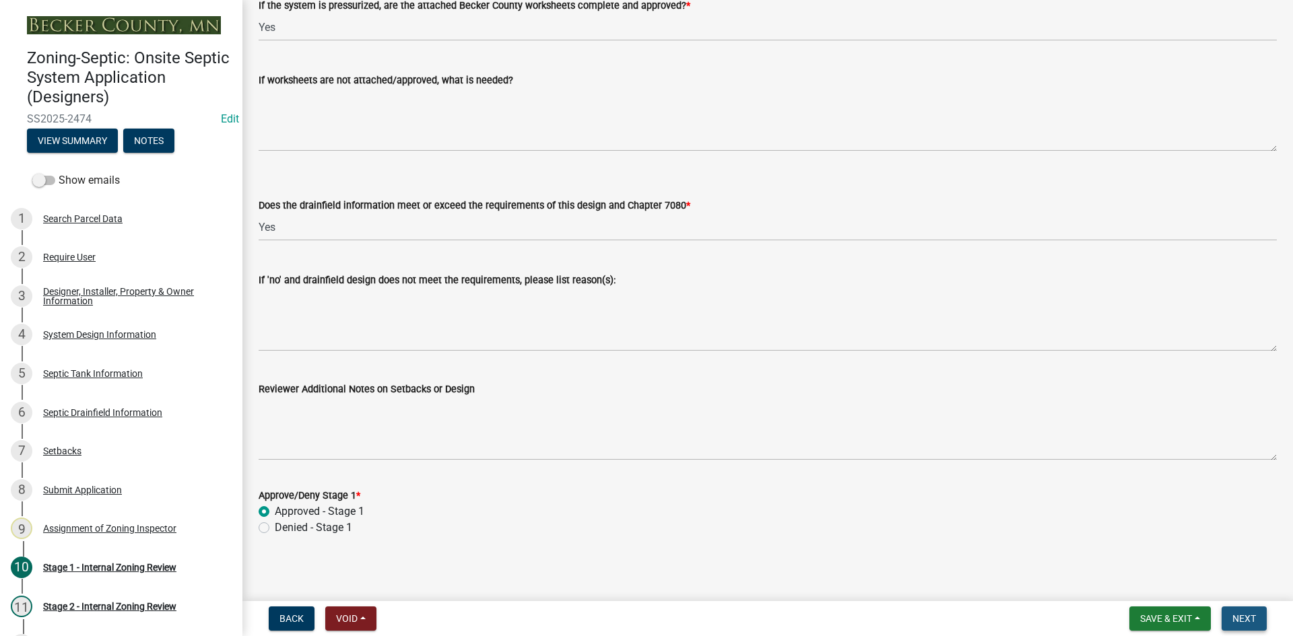
click at [1241, 623] on span "Next" at bounding box center [1245, 619] width 24 height 11
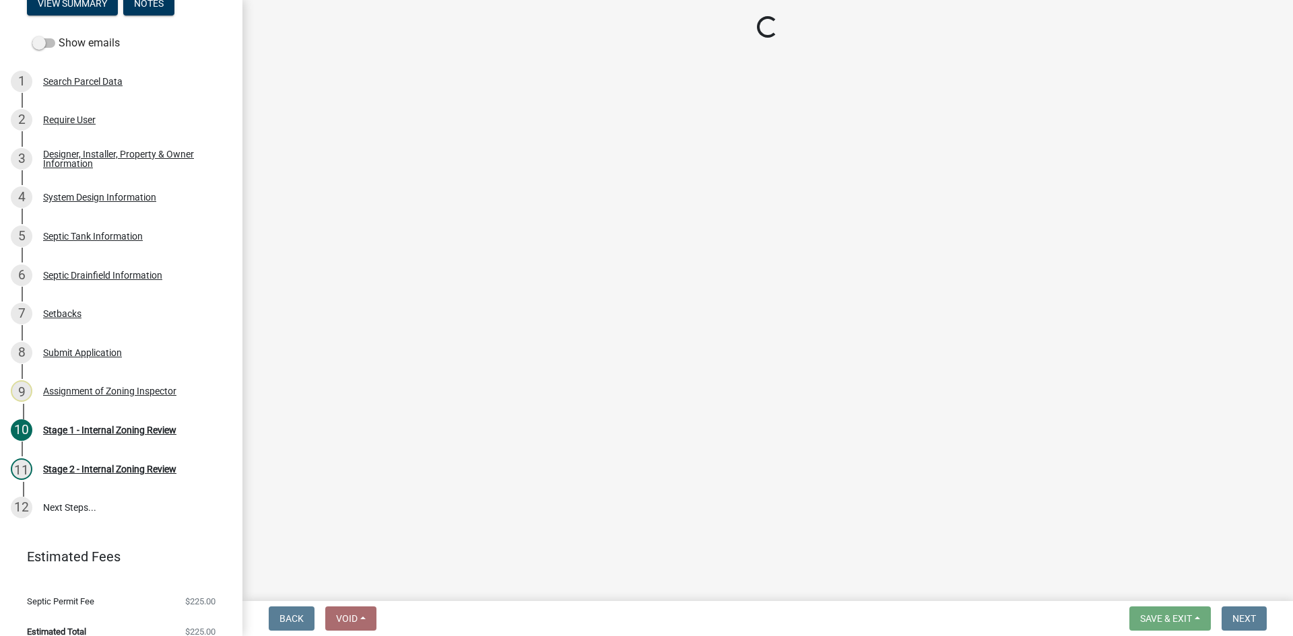
scroll to position [154, 0]
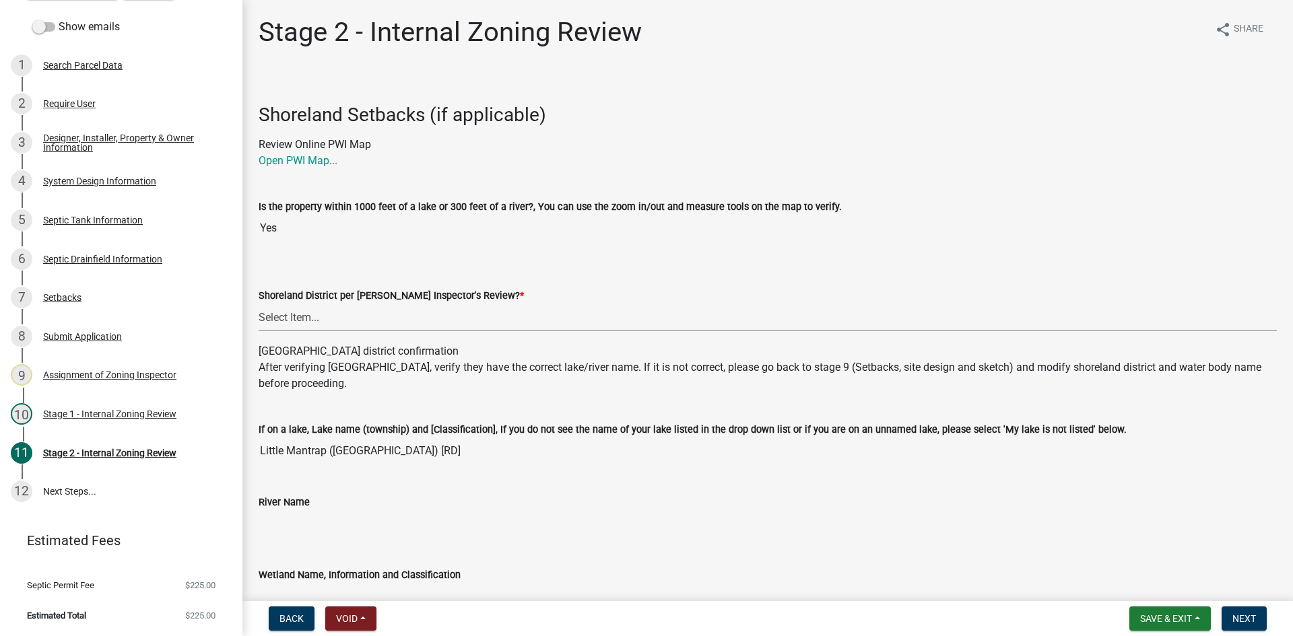
click at [288, 319] on select "Select Item... Yes No" at bounding box center [768, 318] width 1018 height 28
click at [259, 304] on select "Select Item... Yes No" at bounding box center [768, 318] width 1018 height 28
select select "69d592bb-9906-4277-a6fb-df8686255161"
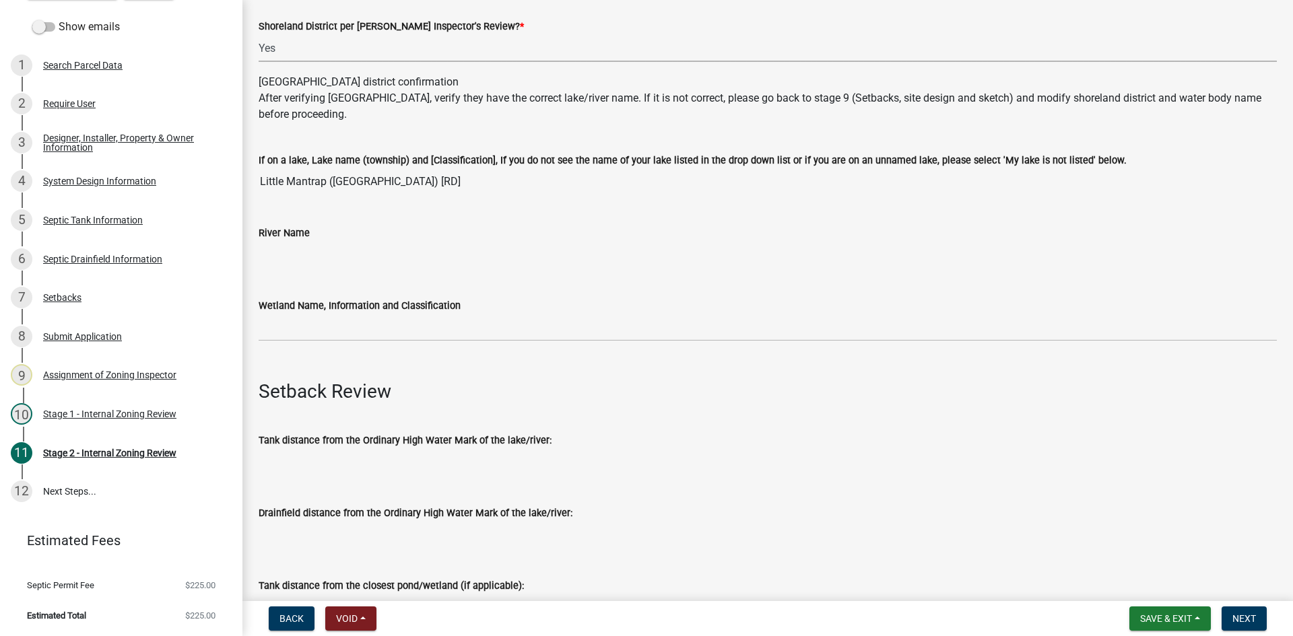
scroll to position [471, 0]
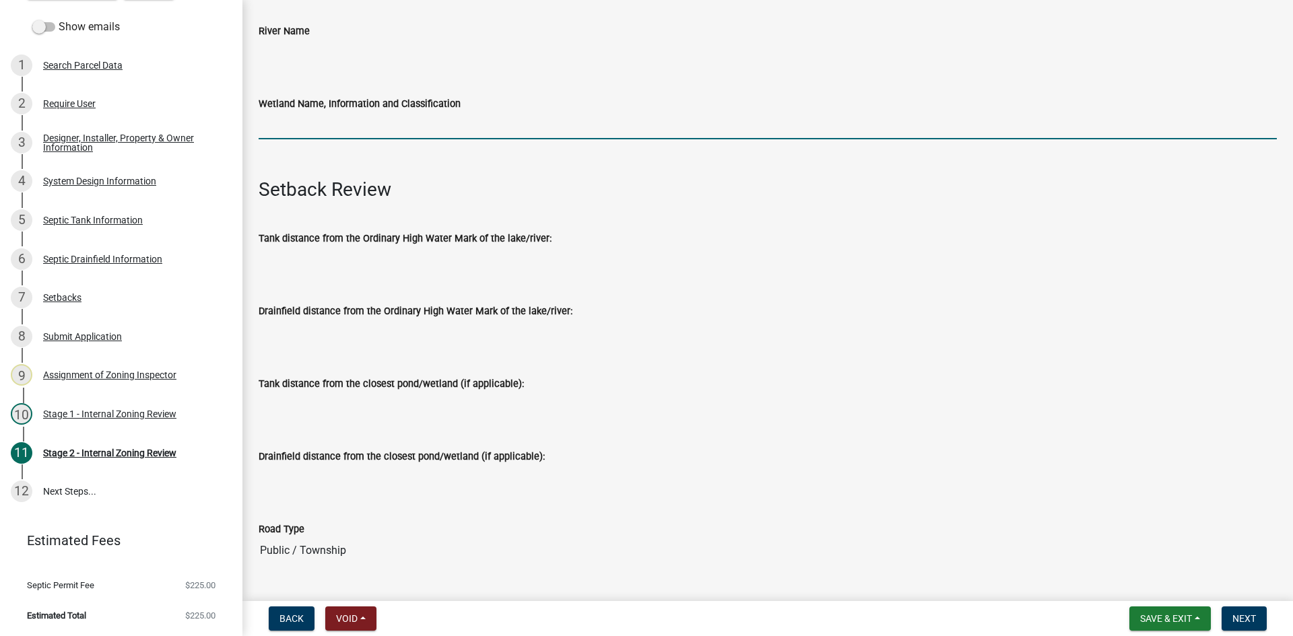
click at [322, 135] on input "Wetland Name, Information and Classification" at bounding box center [768, 126] width 1018 height 28
type input "rd100"
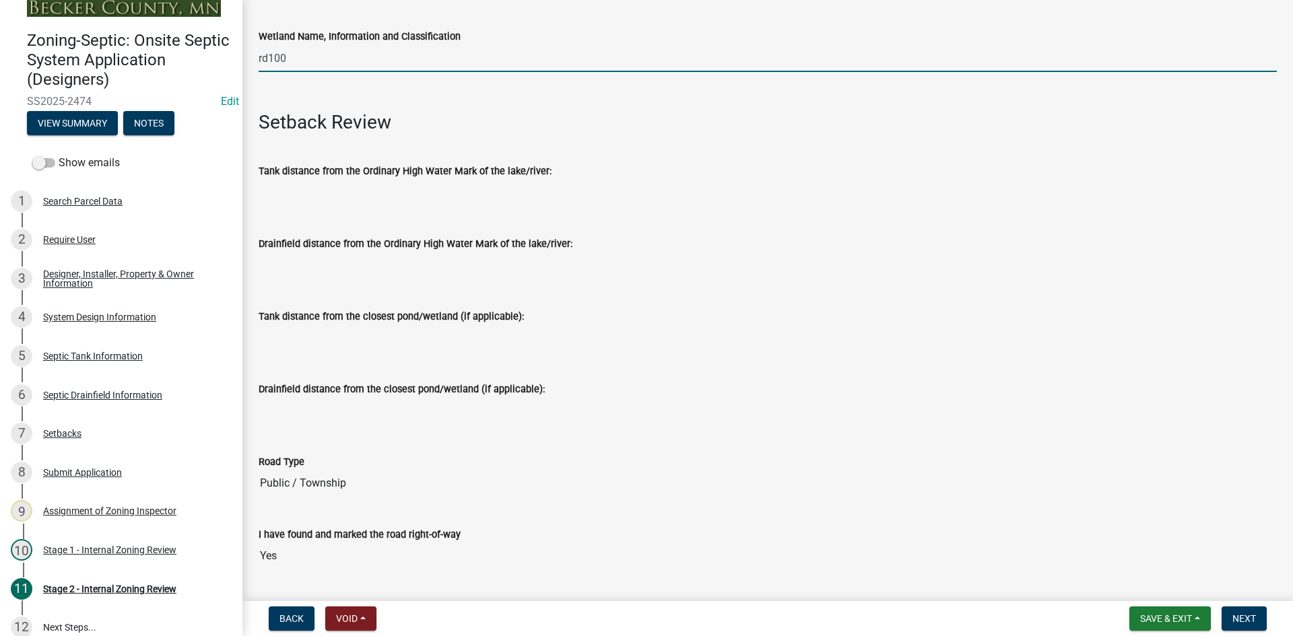
scroll to position [0, 0]
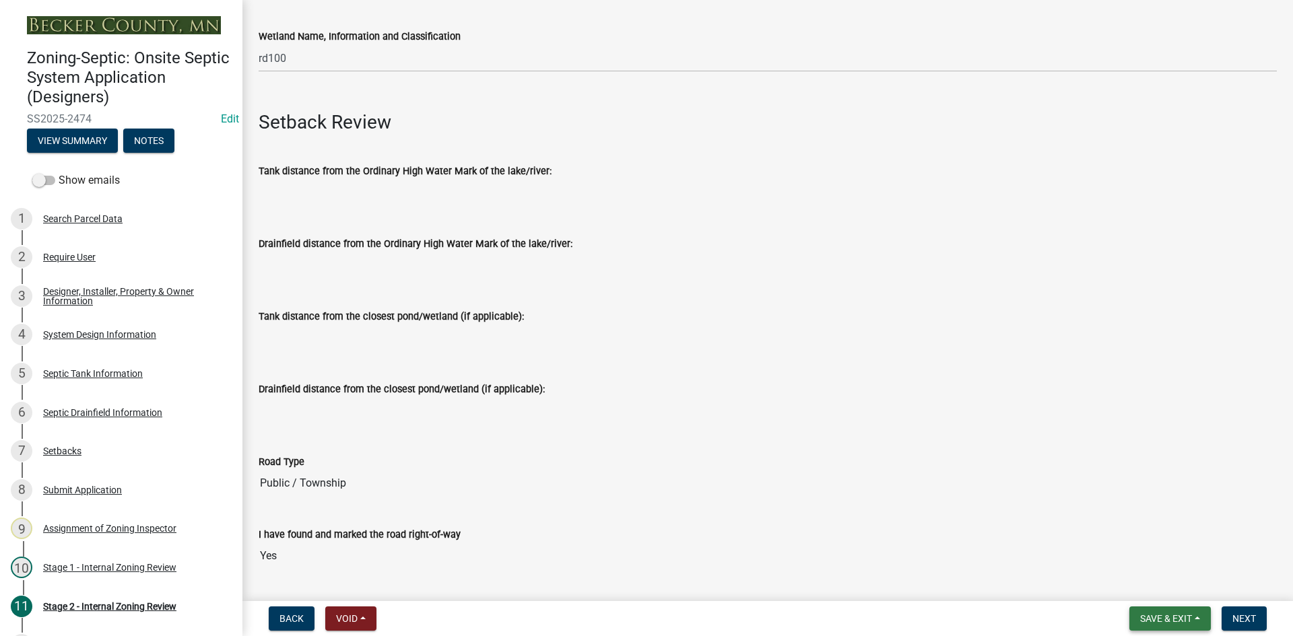
click at [1181, 615] on span "Save & Exit" at bounding box center [1166, 619] width 52 height 11
click at [1140, 556] on button "Save" at bounding box center [1157, 551] width 108 height 32
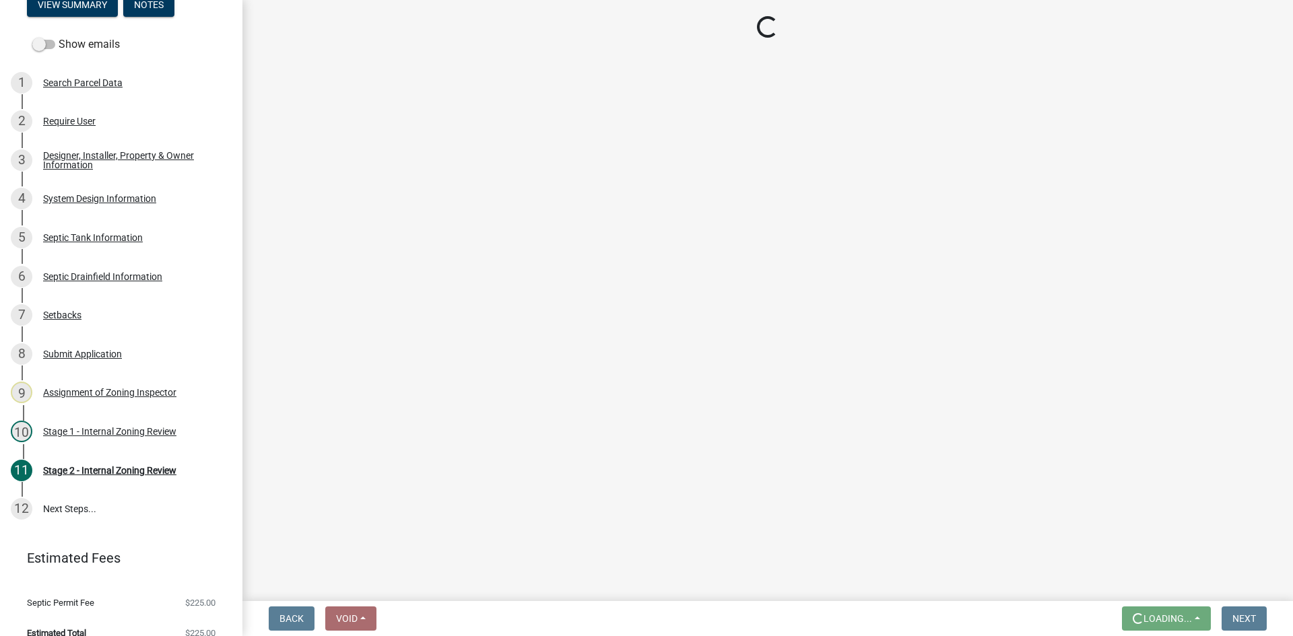
scroll to position [154, 0]
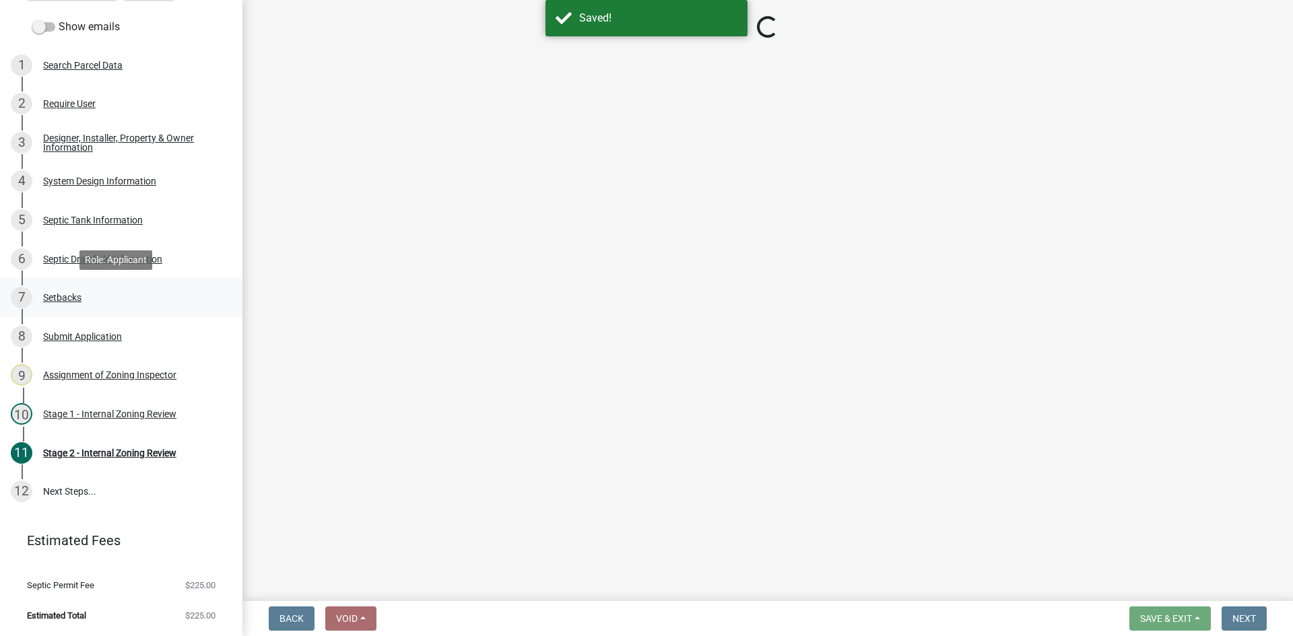
click at [67, 297] on div "Setbacks" at bounding box center [62, 297] width 38 height 9
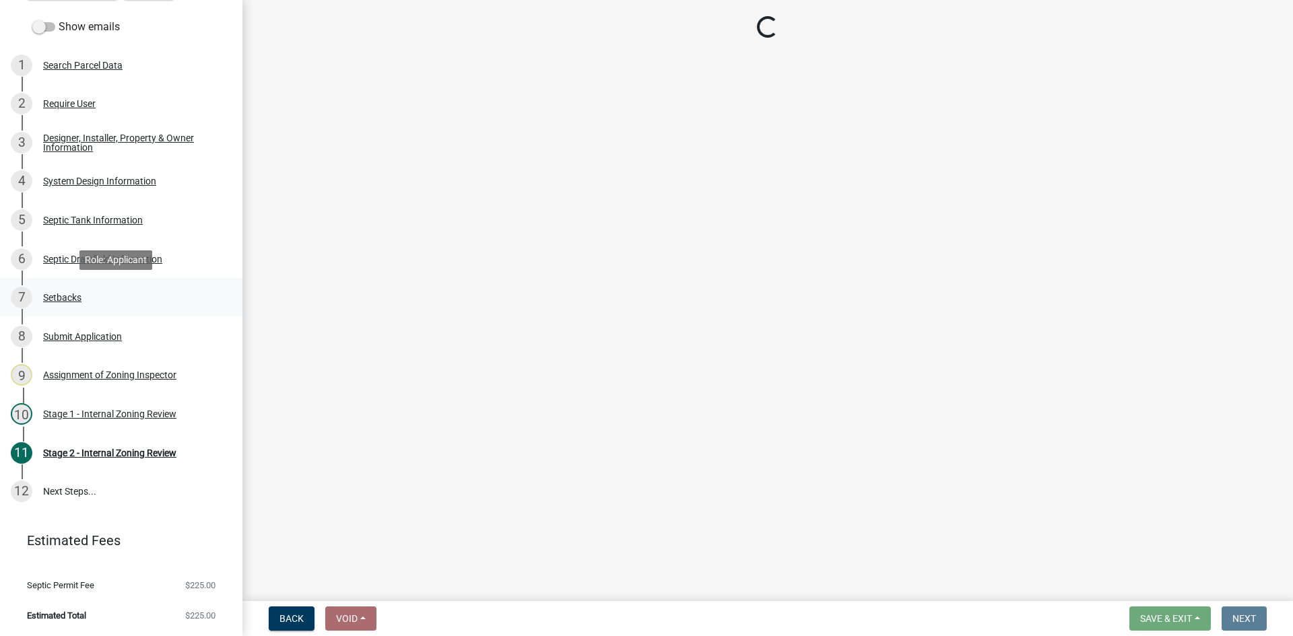
click at [63, 300] on div "Setbacks" at bounding box center [62, 297] width 38 height 9
select select "c245ec0d-8d6f-4710-ab2b-b3aa70611708"
select select "07681829-ae63-4e1d-8968-618be344a407"
select select "23044af5-43bb-4cf5-8aef-2716db2ce5fc"
select select "21af9b93-f494-48c6-91ae-235d36c6c939"
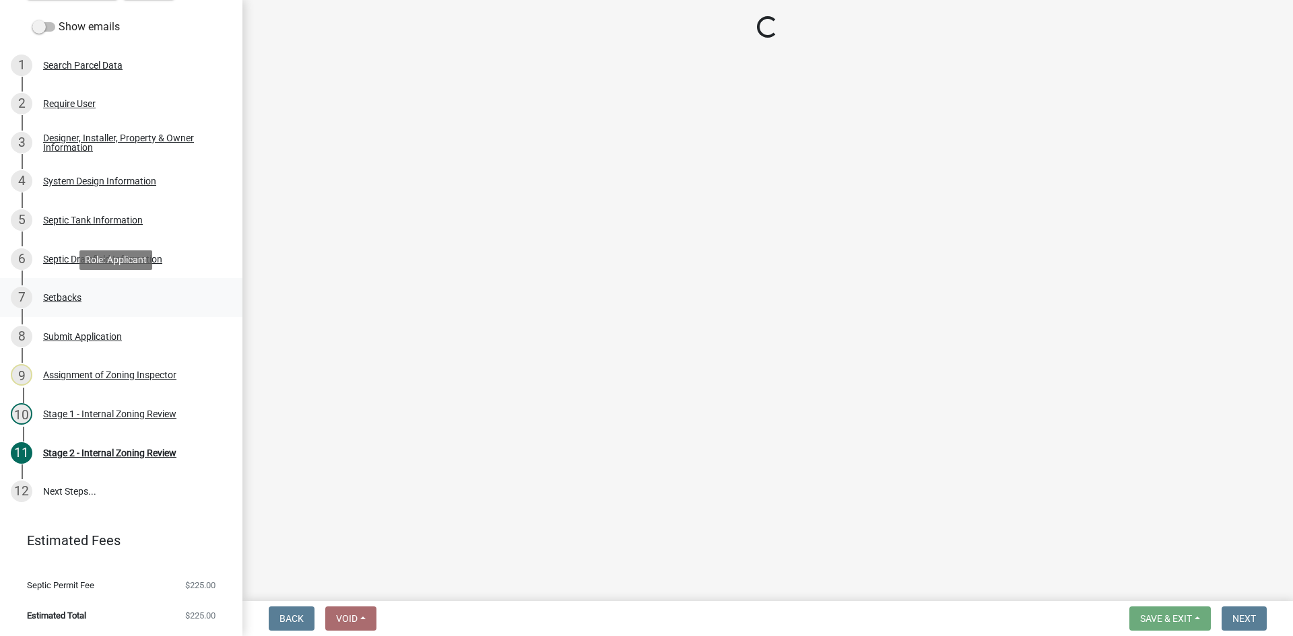
select select "a3ce498e-f8b1-44e2-889e-c4968ac74b5a"
select select "cf78f1da-f066-4305-88a2-864abad1fa52"
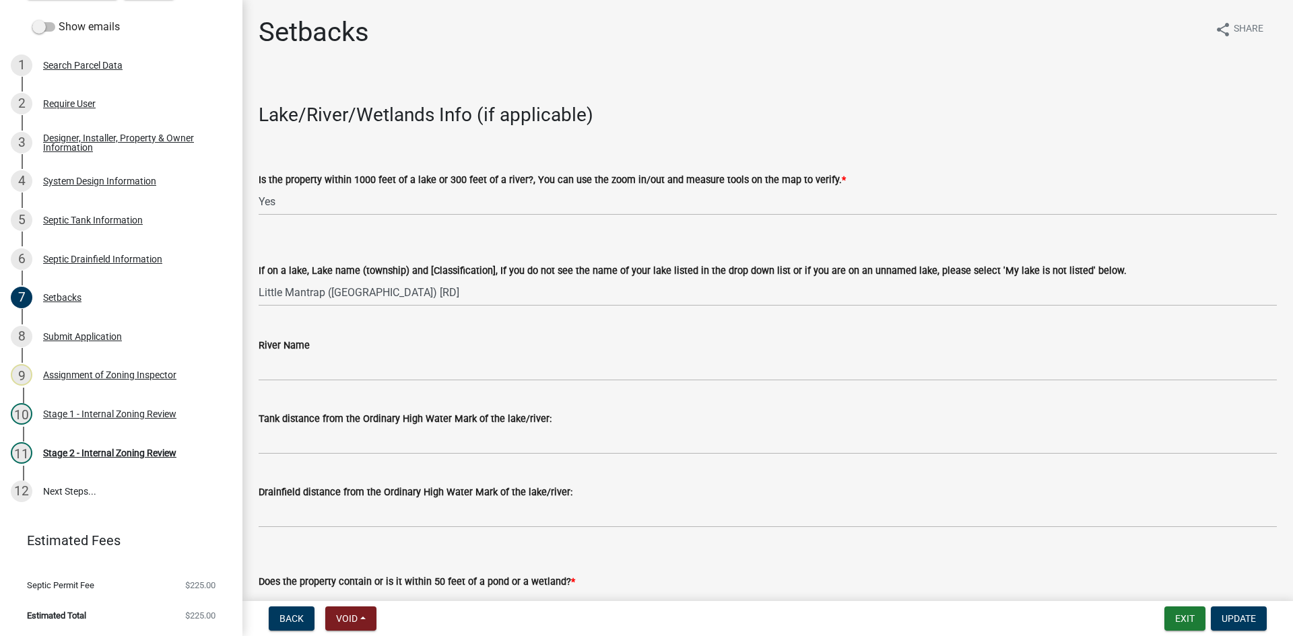
select select "c245ec0d-8d6f-4710-ab2b-b3aa70611708"
select select "07681829-ae63-4e1d-8968-618be344a407"
select select "23044af5-43bb-4cf5-8aef-2716db2ce5fc"
select select "21af9b93-f494-48c6-91ae-235d36c6c939"
select select "a3ce498e-f8b1-44e2-889e-c4968ac74b5a"
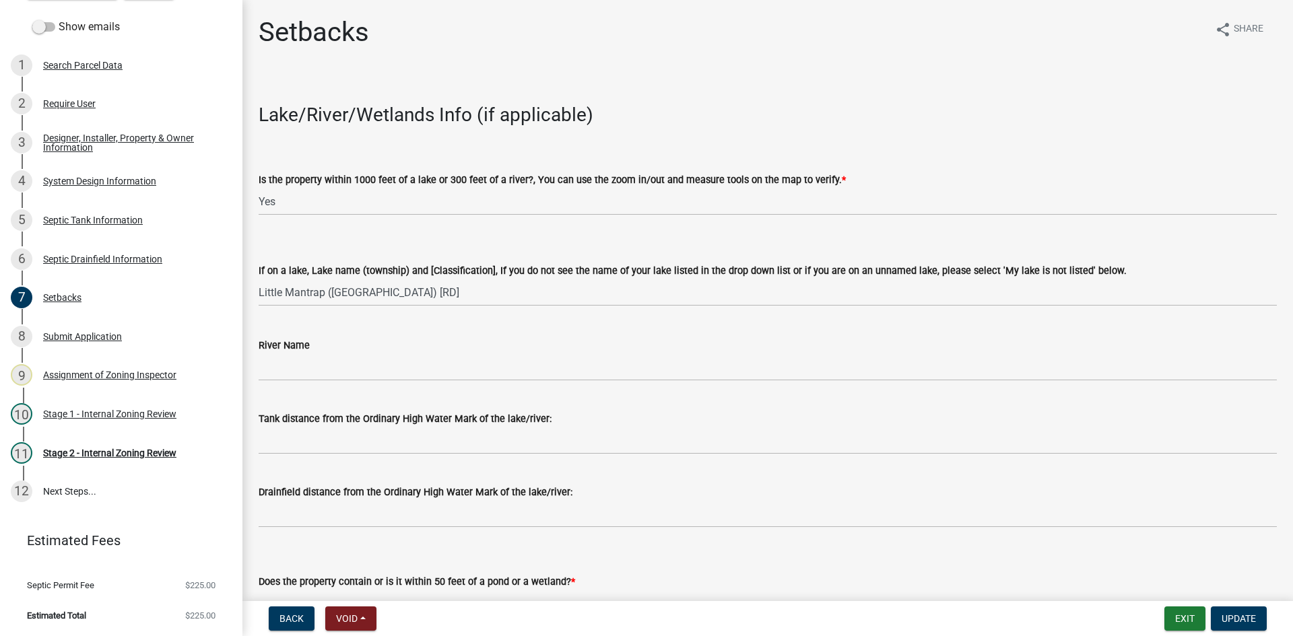
select select "cf78f1da-f066-4305-88a2-864abad1fa52"
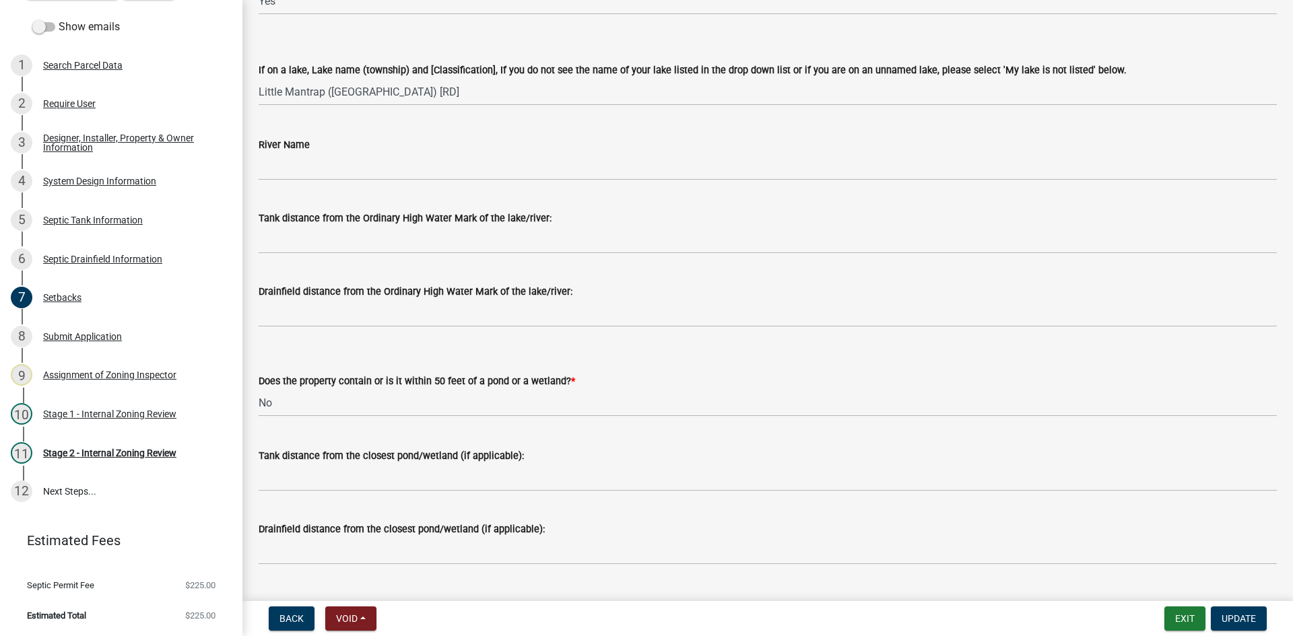
scroll to position [202, 0]
click at [348, 224] on div "Tank distance from the Ordinary High Water Mark of the lake/river:" at bounding box center [768, 217] width 1018 height 16
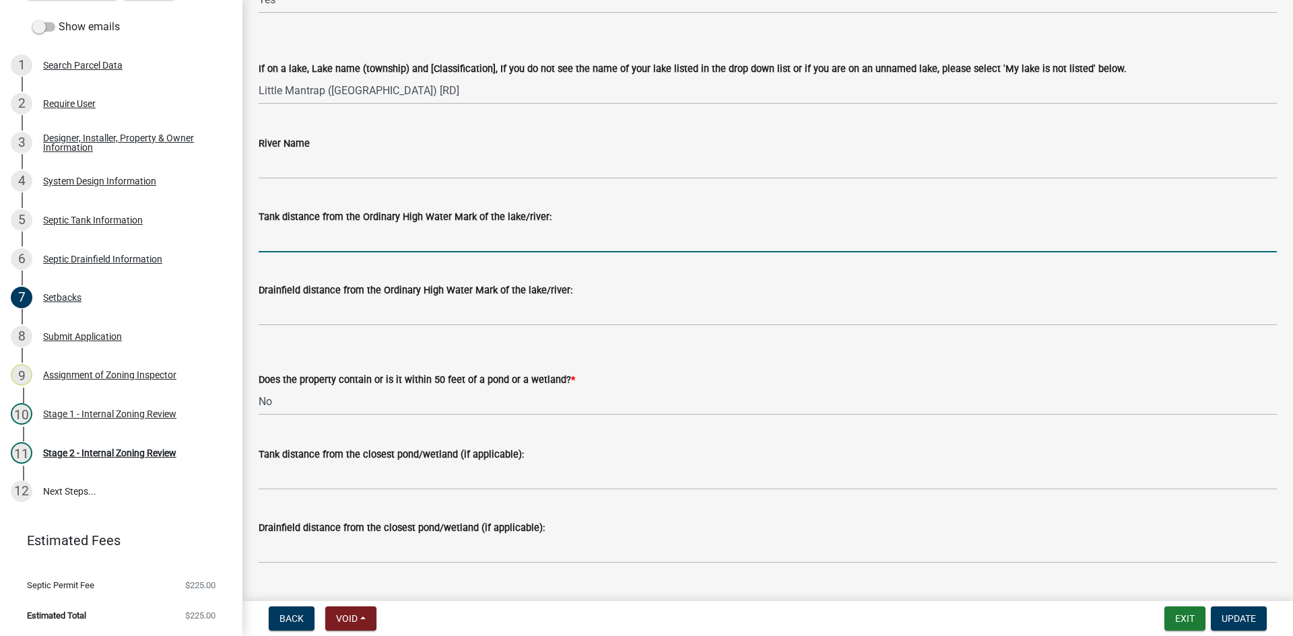
click at [352, 238] on input "Tank distance from the Ordinary High Water Mark of the lake/river:" at bounding box center [768, 239] width 1018 height 28
type input "75+"
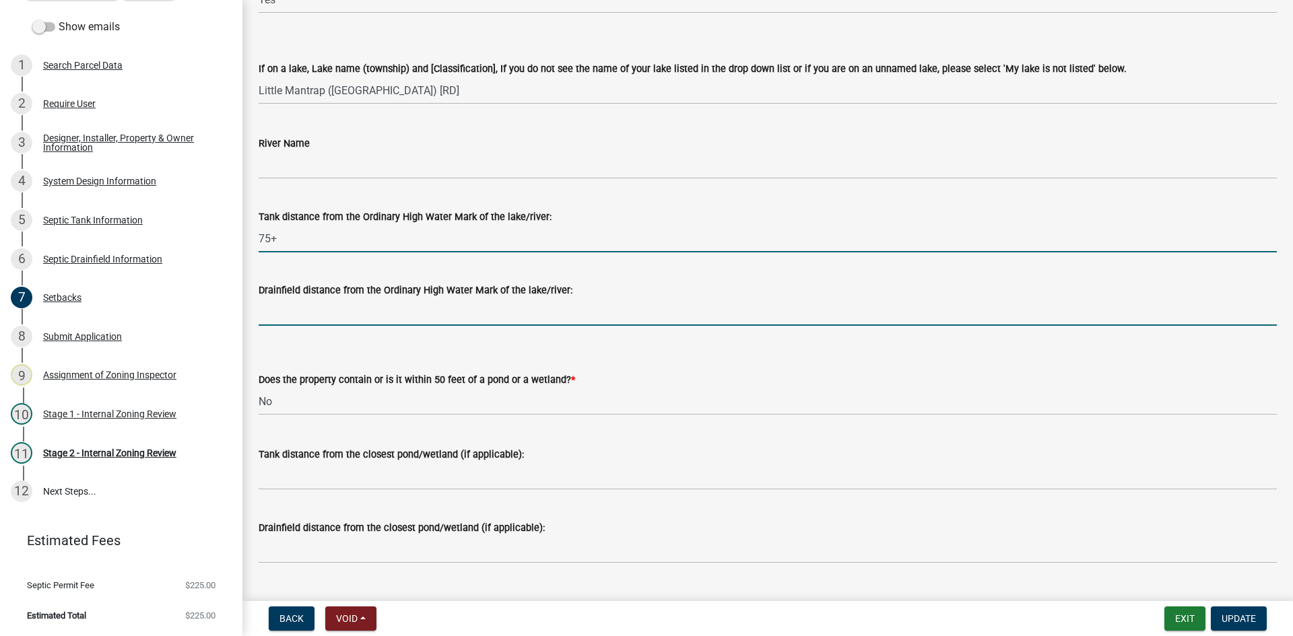
click at [325, 321] on input "Drainfield distance from the Ordinary High Water Mark of the lake/river:" at bounding box center [768, 312] width 1018 height 28
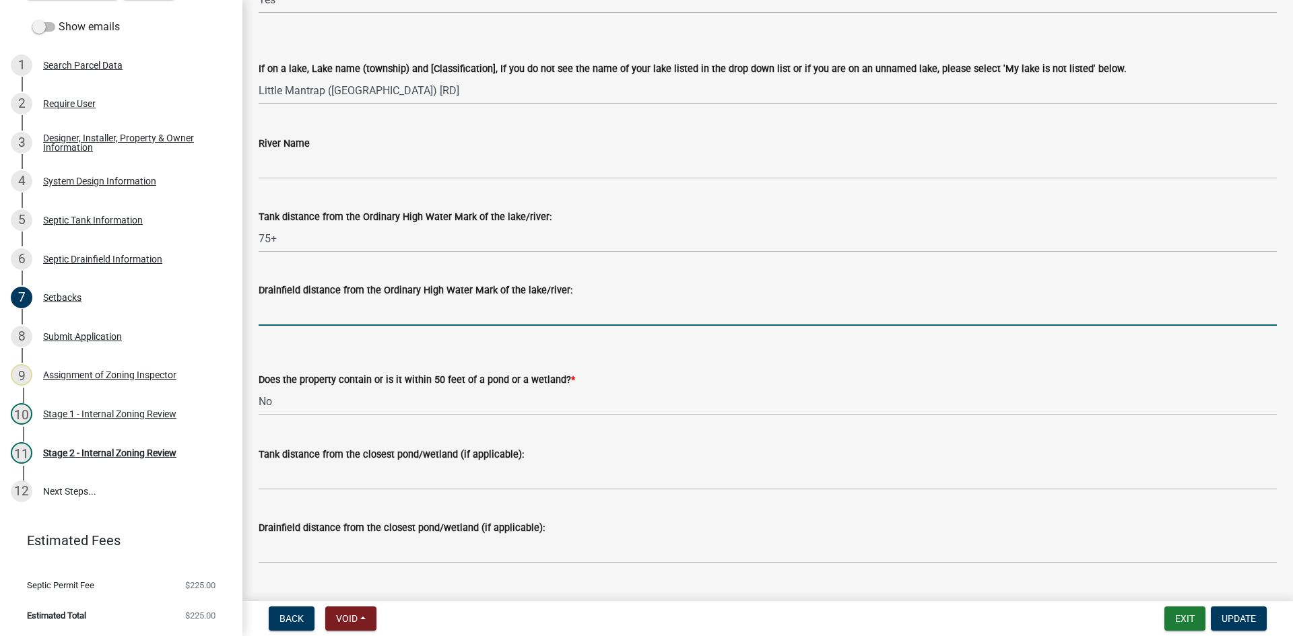
type input "75+"
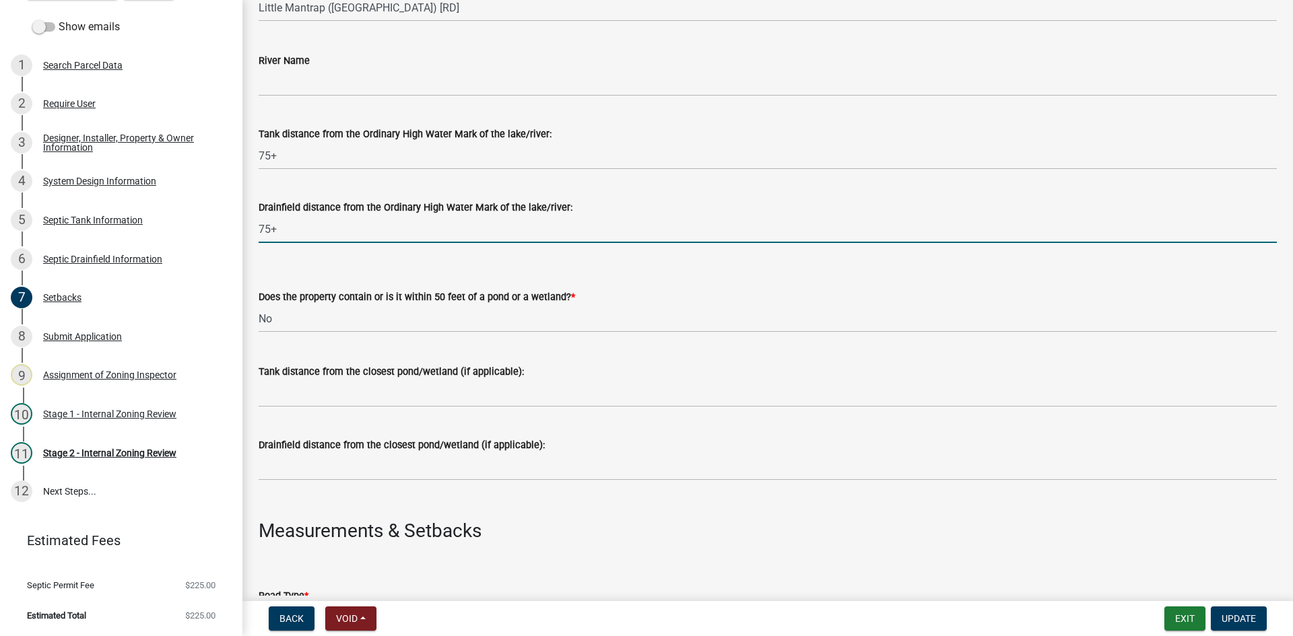
scroll to position [404, 0]
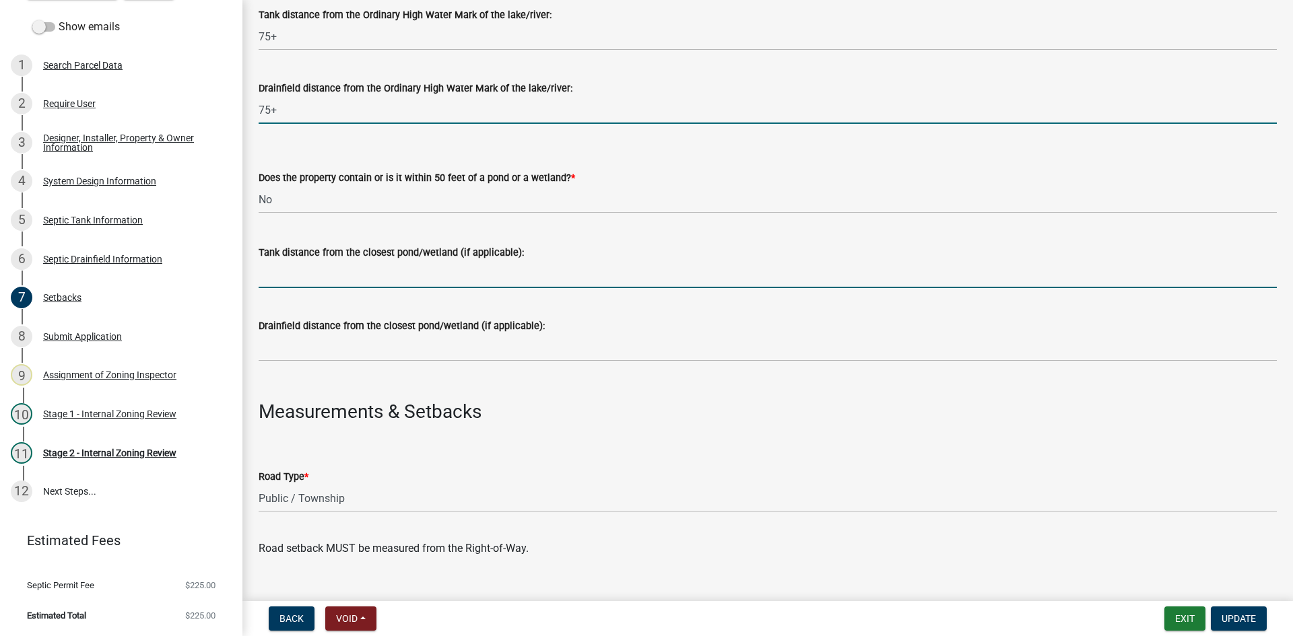
click at [301, 286] on input "Tank distance from the closest pond/wetland (if applicable):" at bounding box center [768, 275] width 1018 height 28
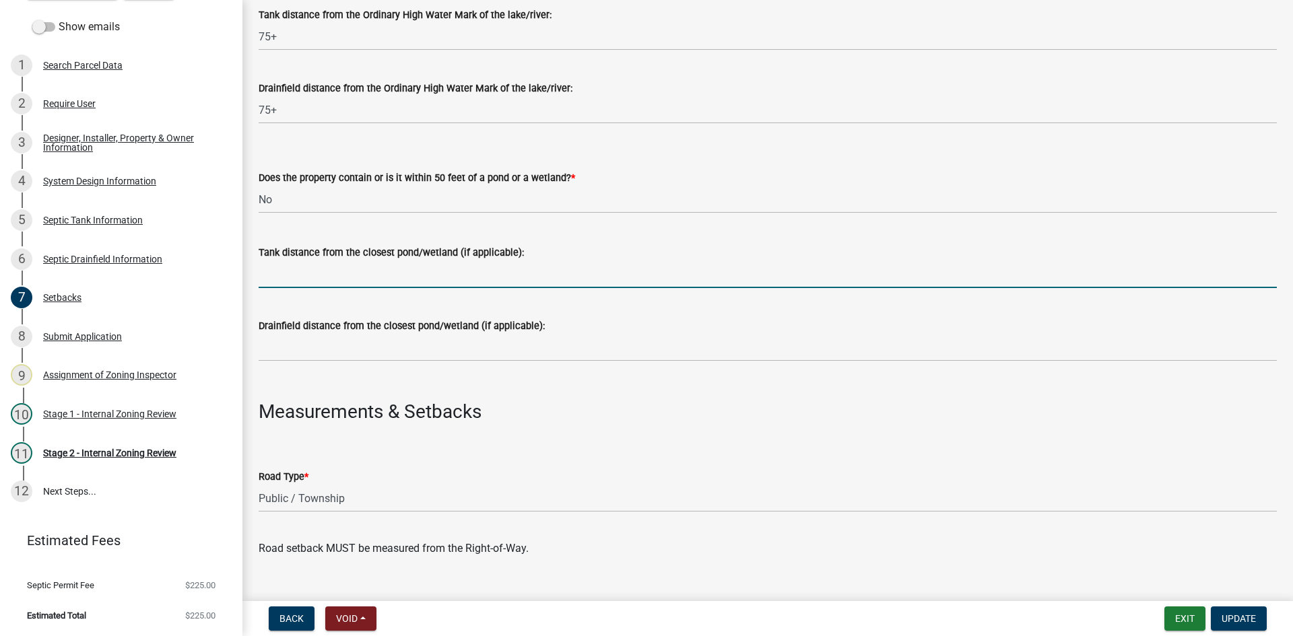
type input "NA"
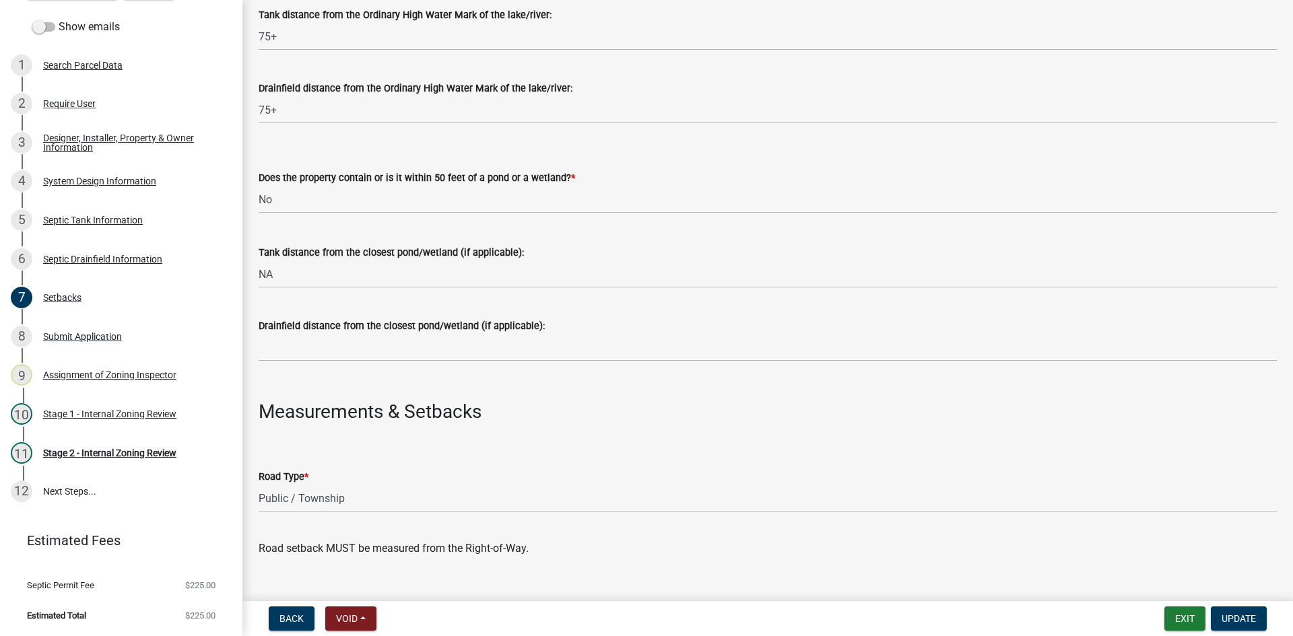
click at [279, 333] on div "Drainfield distance from the closest pond/wetland (if applicable):" at bounding box center [768, 326] width 1018 height 16
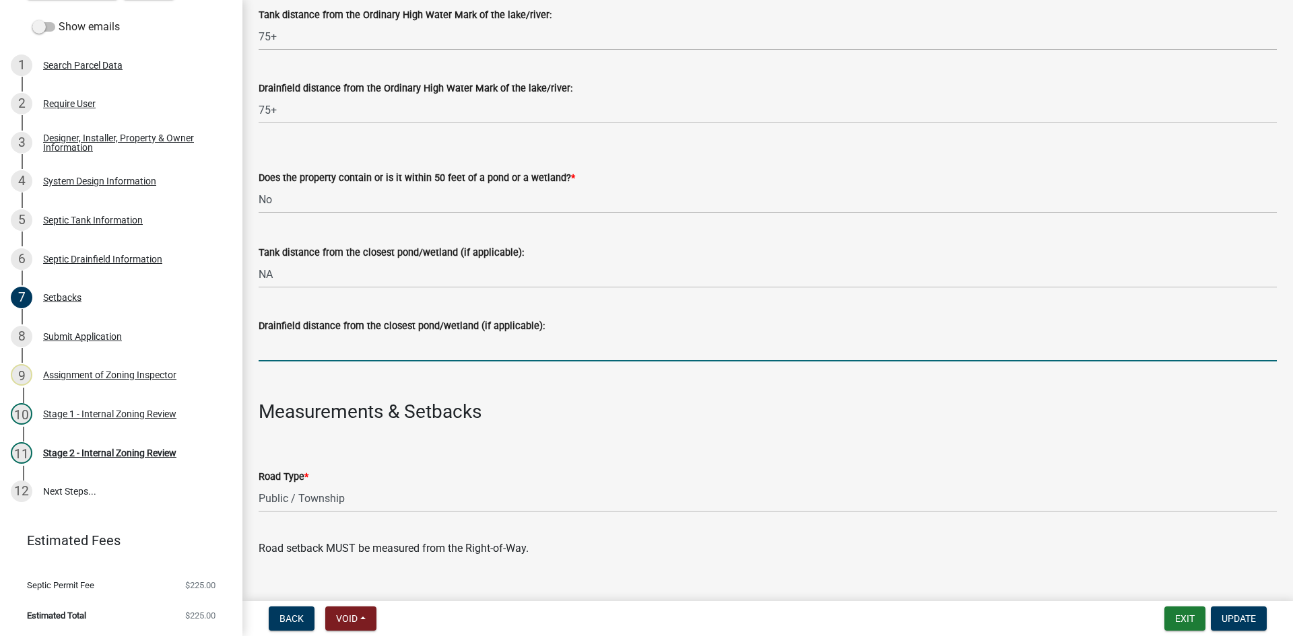
click at [288, 341] on input "Drainfield distance from the closest pond/wetland (if applicable):" at bounding box center [768, 348] width 1018 height 28
type input "NA"
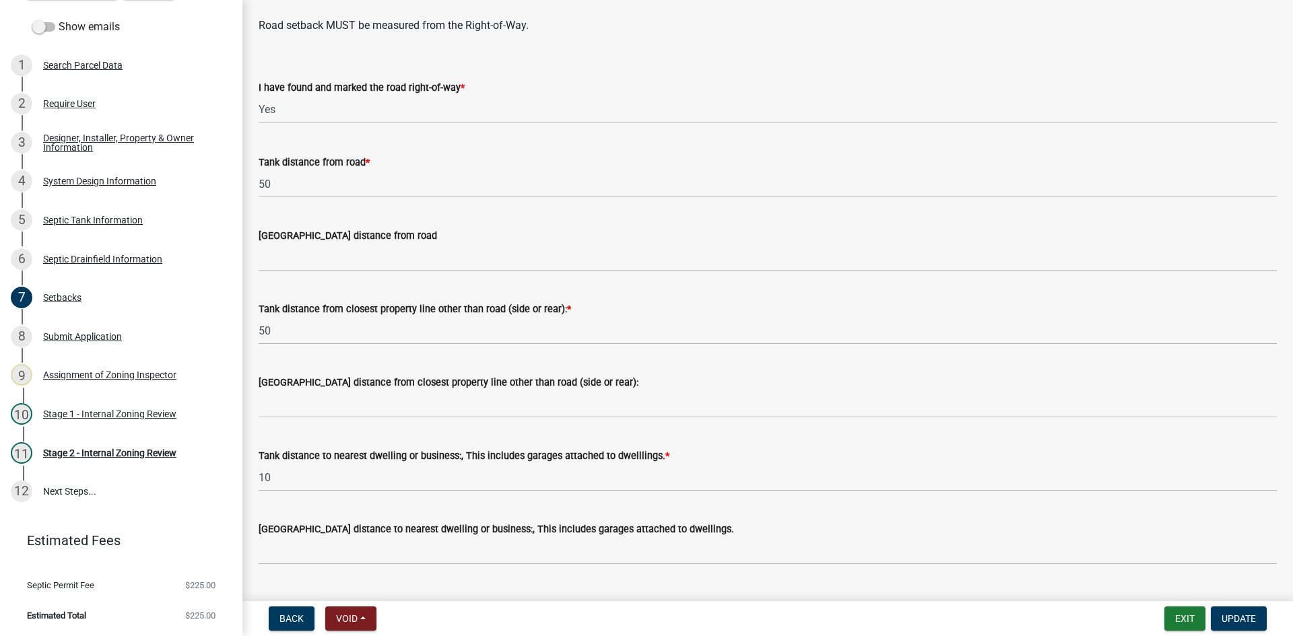
scroll to position [928, 0]
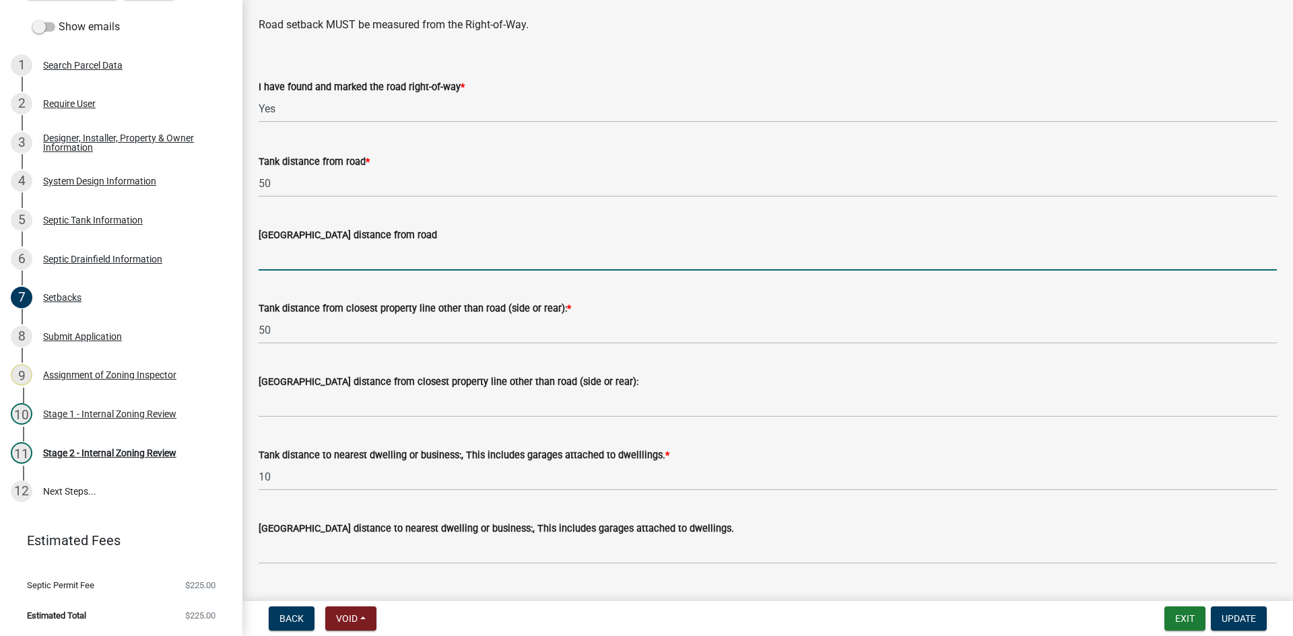
click at [283, 259] on input "[GEOGRAPHIC_DATA] distance from road" at bounding box center [768, 257] width 1018 height 28
click at [294, 259] on input "[GEOGRAPHIC_DATA] distance from road" at bounding box center [768, 257] width 1018 height 28
type input "10+"
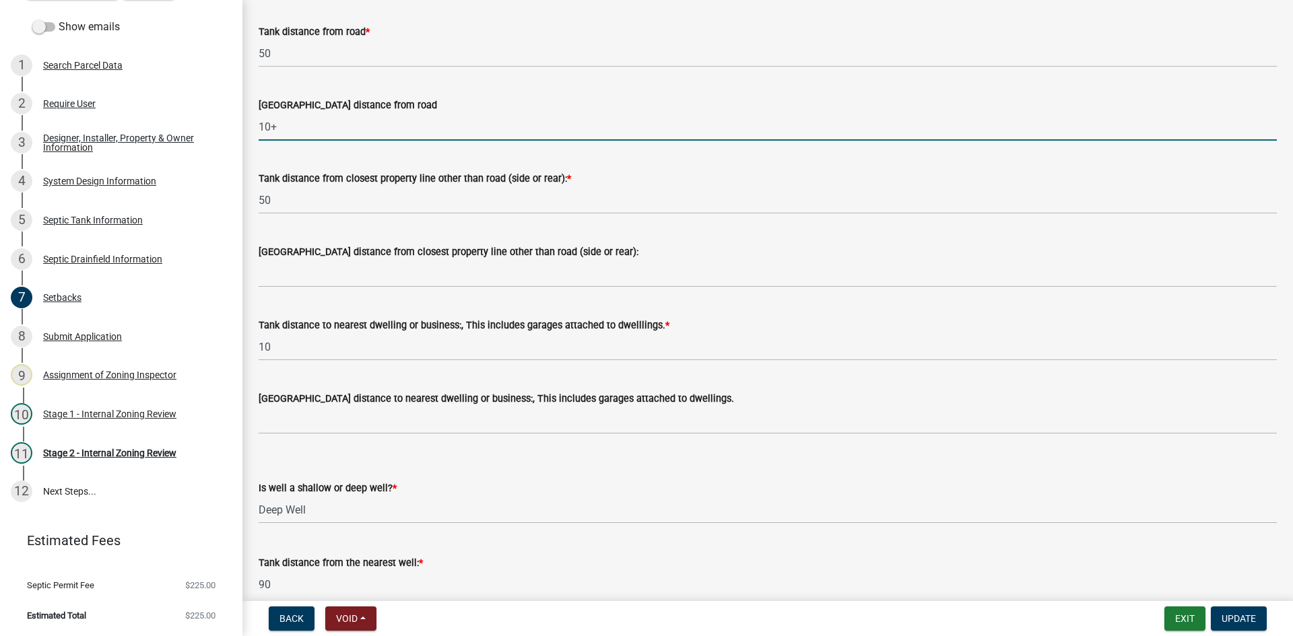
scroll to position [1063, 0]
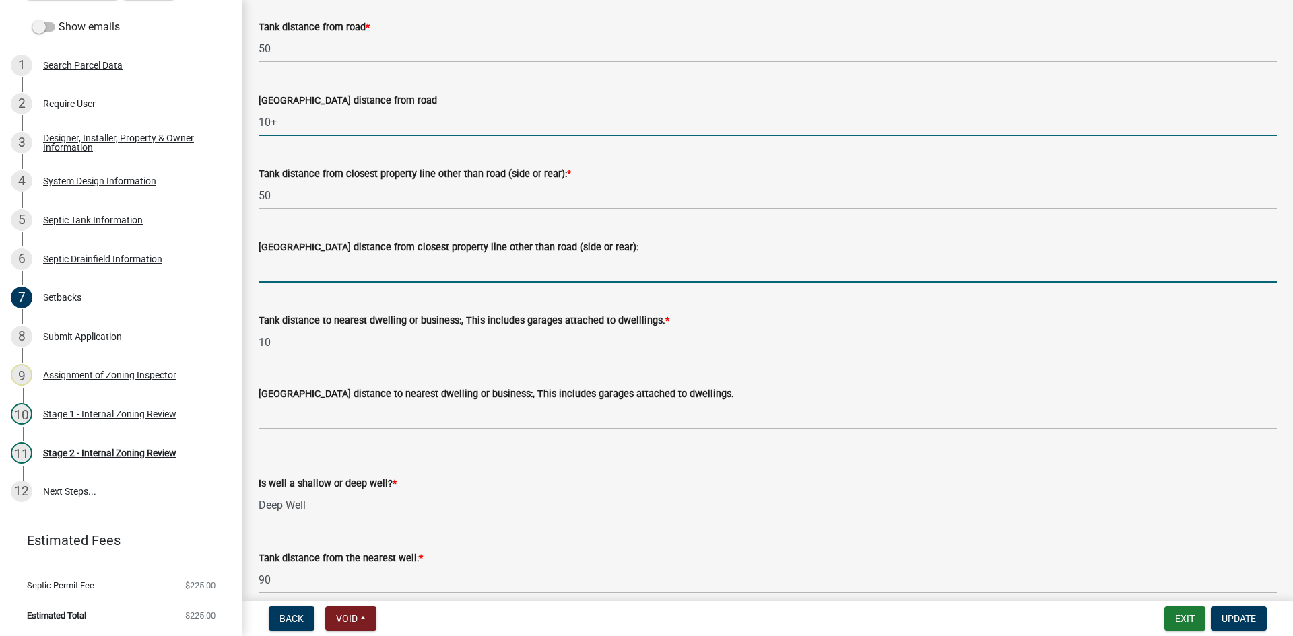
click at [341, 276] on input "[GEOGRAPHIC_DATA] distance from closest property line other than road (side or …" at bounding box center [768, 269] width 1018 height 28
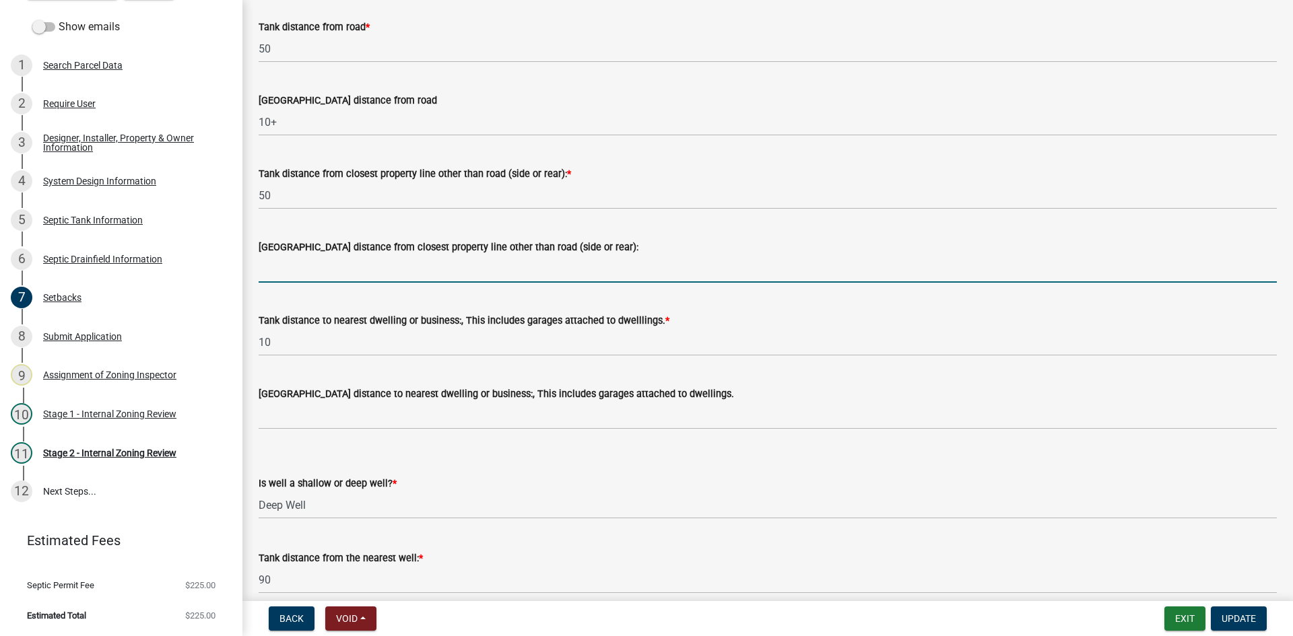
type input "10+"
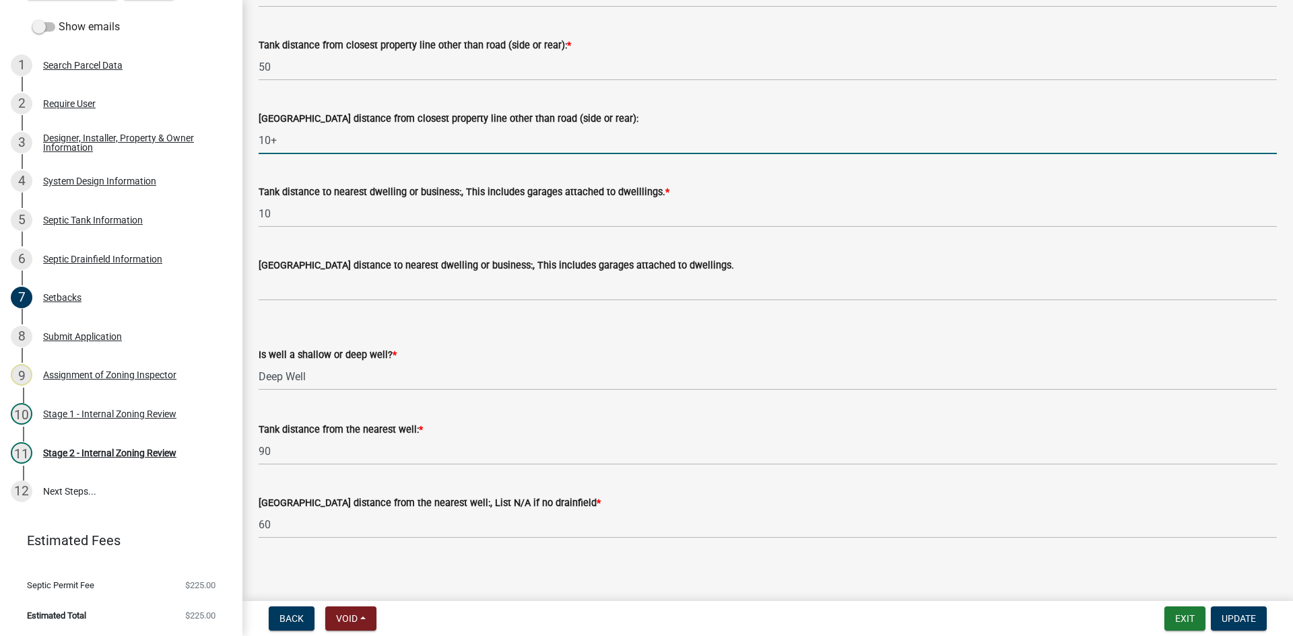
scroll to position [1198, 0]
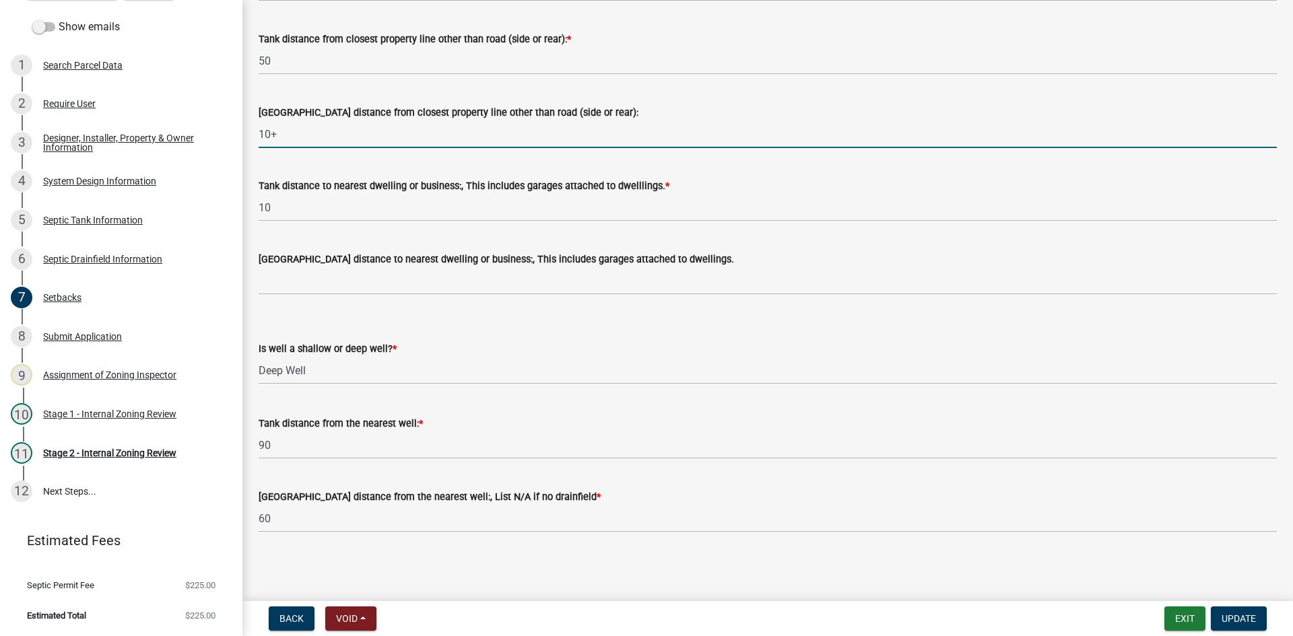
click at [255, 266] on div "[GEOGRAPHIC_DATA] distance to nearest dwelling or business:, This includes gara…" at bounding box center [768, 263] width 1039 height 63
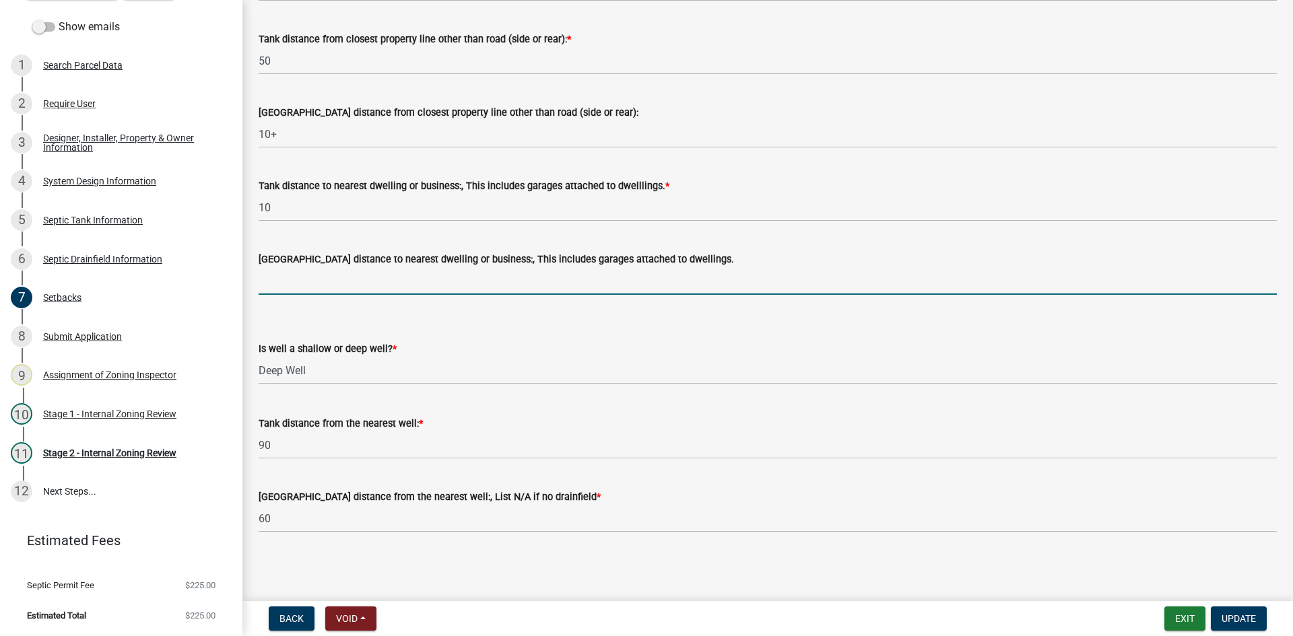
click at [267, 276] on input "[GEOGRAPHIC_DATA] distance to nearest dwelling or business:, This includes gara…" at bounding box center [768, 281] width 1018 height 28
type input "20+"
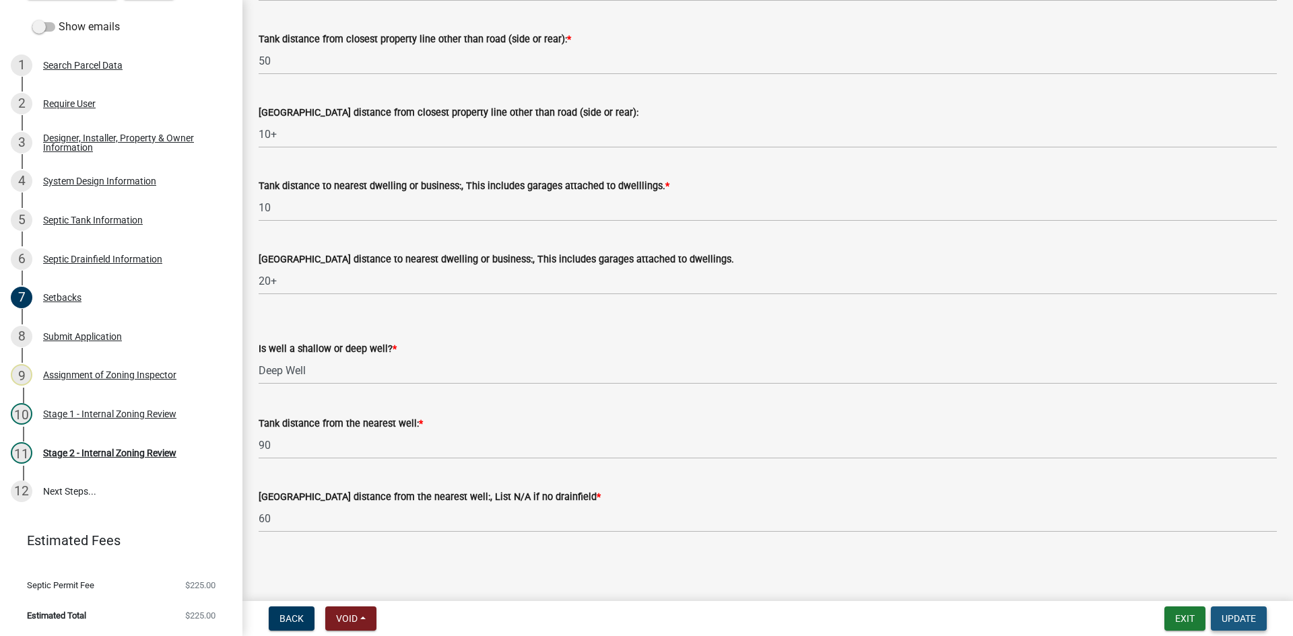
click at [1246, 622] on span "Update" at bounding box center [1239, 619] width 34 height 11
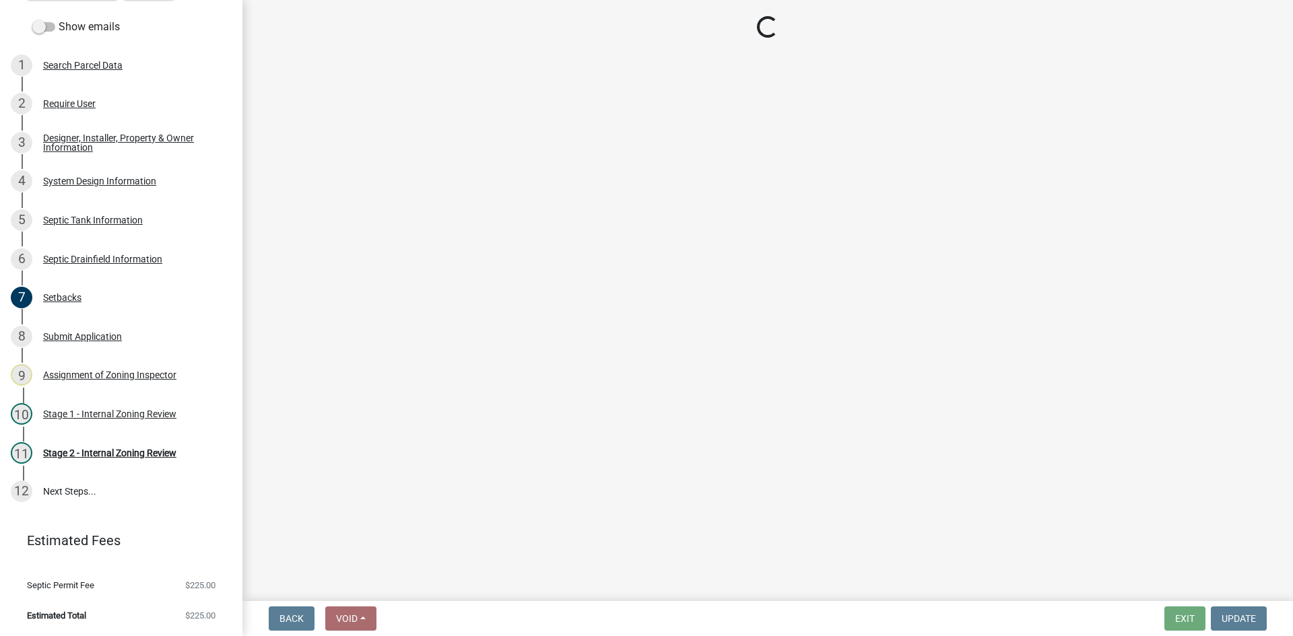
select select "69d592bb-9906-4277-a6fb-df8686255161"
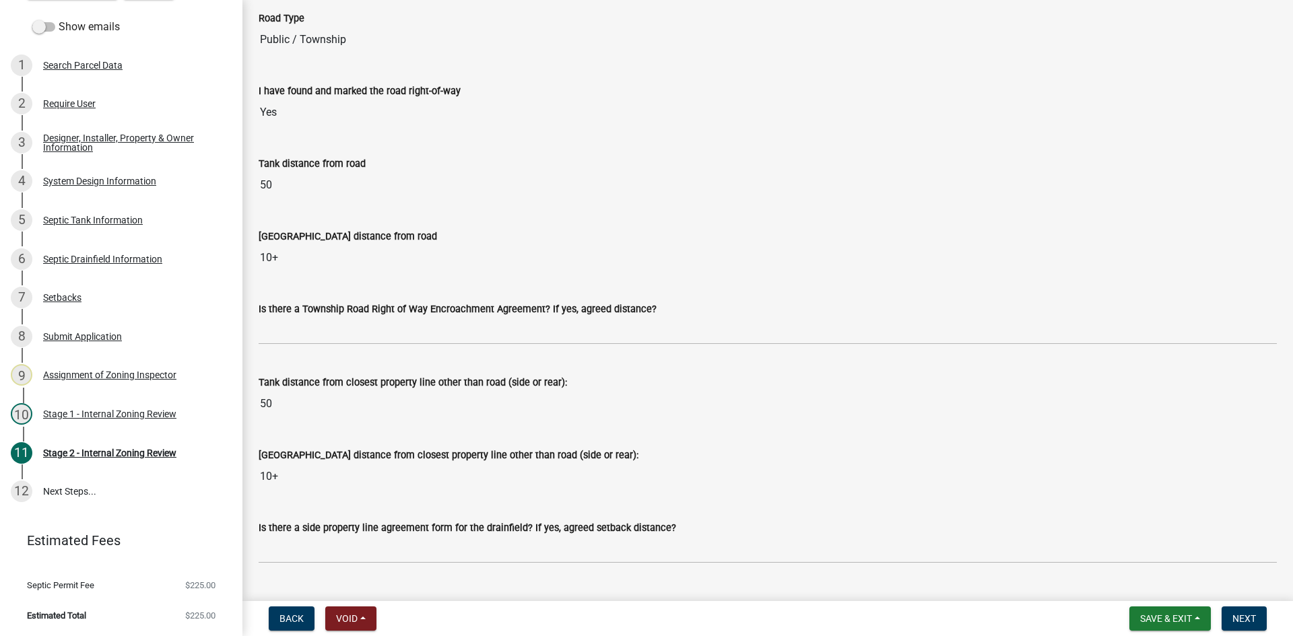
scroll to position [1145, 0]
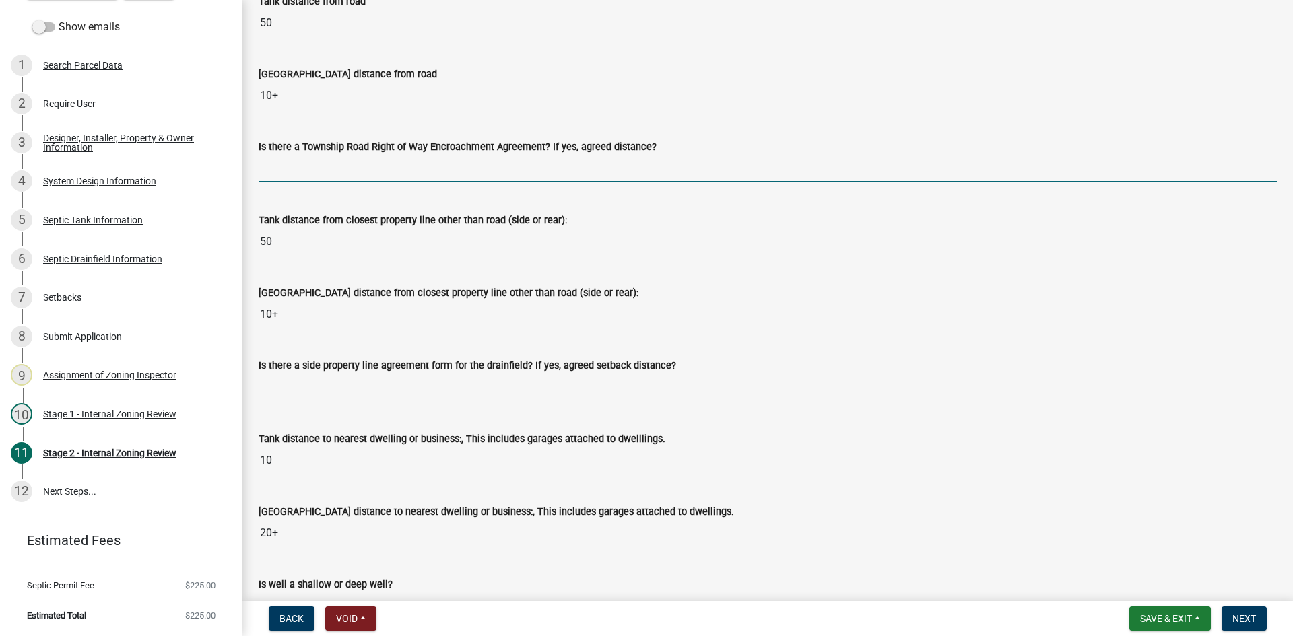
click at [348, 166] on input "Is there a Township Road Right of Way Encroachment Agreement? If yes, agreed di…" at bounding box center [768, 169] width 1018 height 28
type input "na"
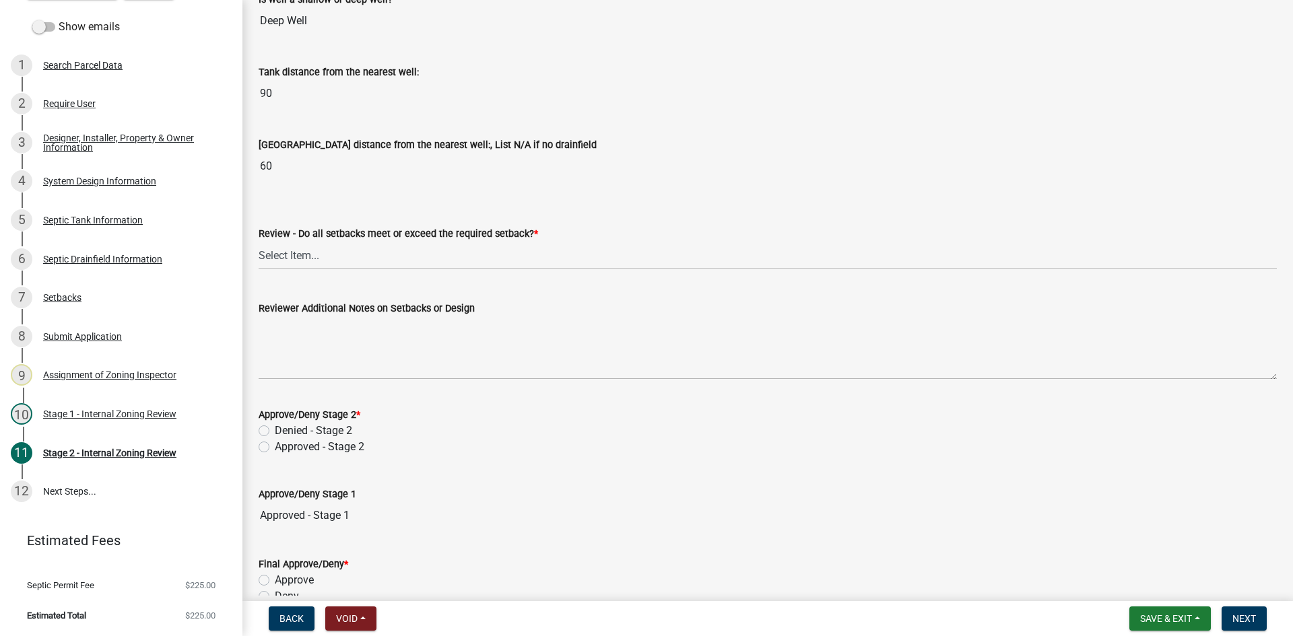
scroll to position [1819, 0]
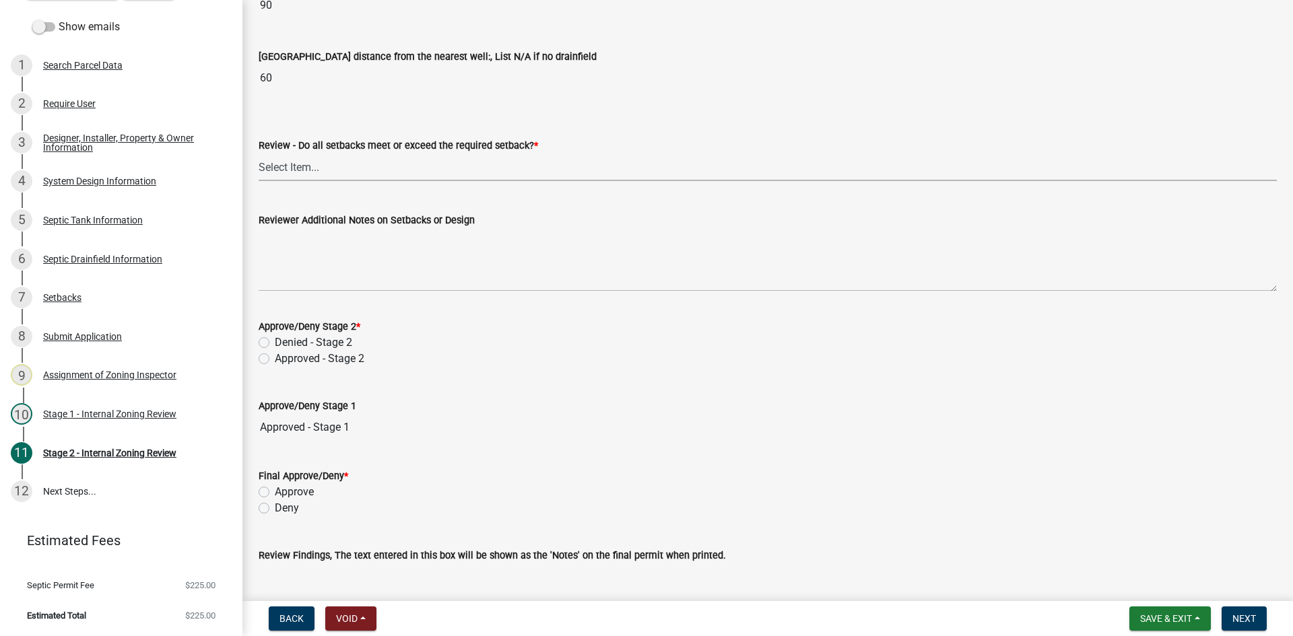
click at [308, 158] on select "Select Item... Yes No N/A" at bounding box center [768, 168] width 1018 height 28
click at [259, 154] on select "Select Item... Yes No N/A" at bounding box center [768, 168] width 1018 height 28
select select "1ad81be4-5d59-46bf-8b7b-d7c0f20ad891"
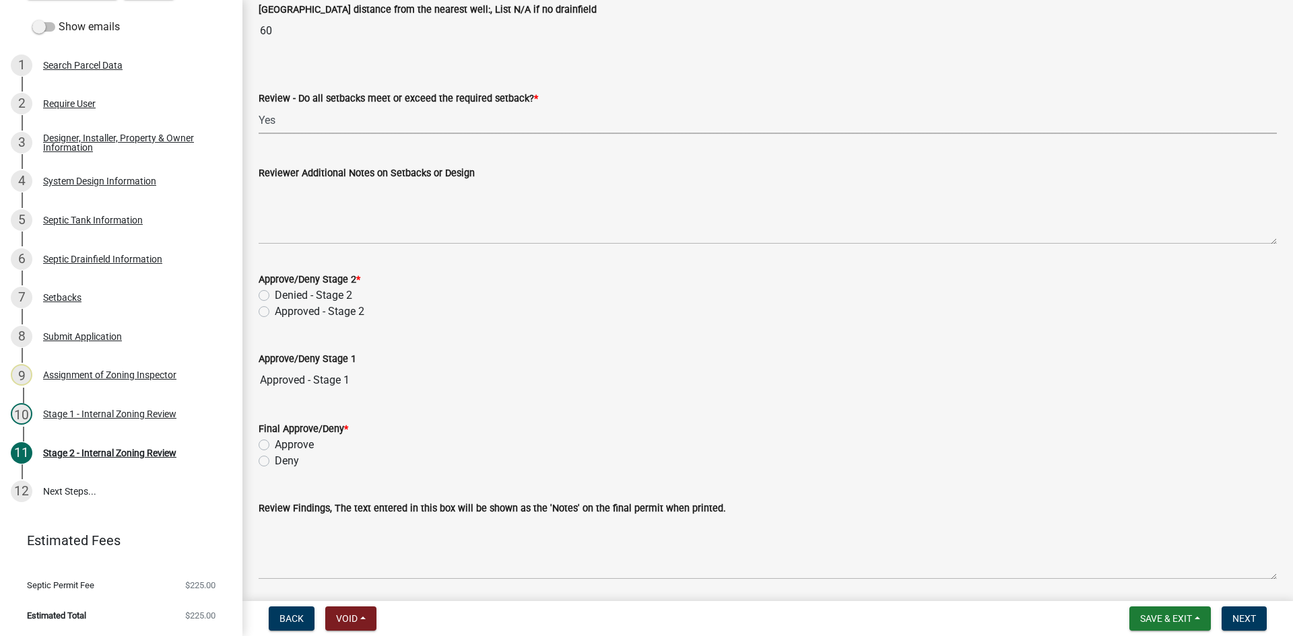
scroll to position [1913, 0]
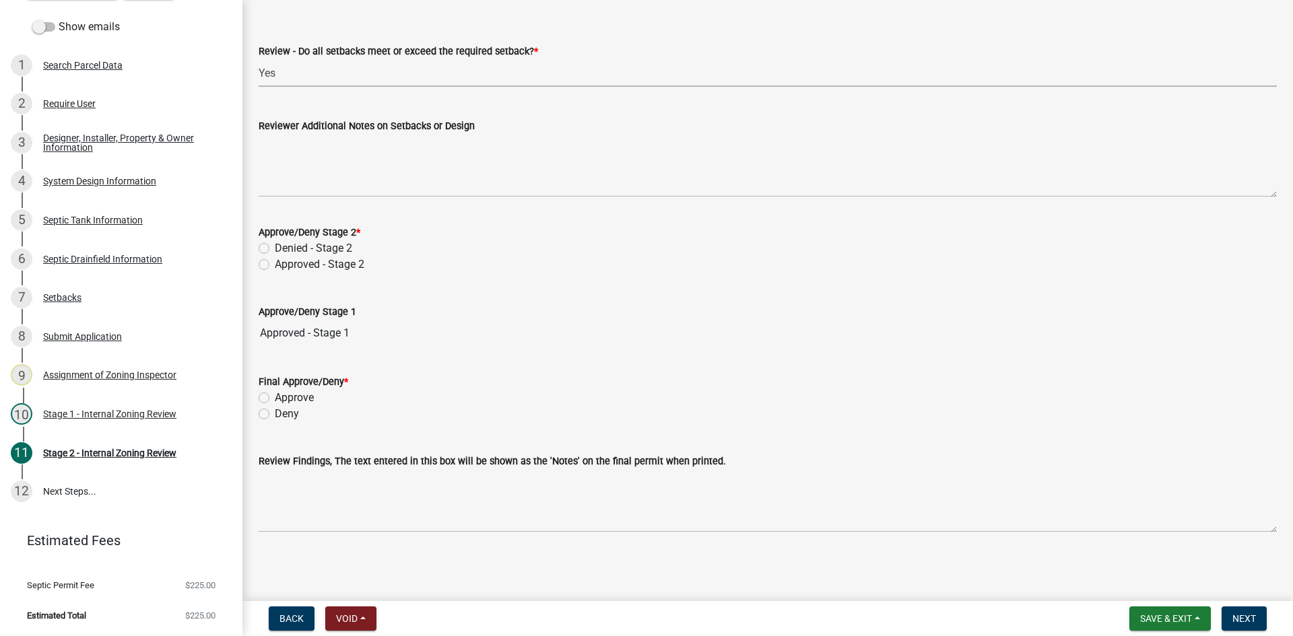
click at [275, 267] on label "Approved - Stage 2" at bounding box center [320, 265] width 90 height 16
click at [275, 265] on input "Approved - Stage 2" at bounding box center [279, 261] width 9 height 9
radio input "true"
click at [275, 399] on label "Approve" at bounding box center [294, 398] width 39 height 16
click at [275, 399] on input "Approve" at bounding box center [279, 394] width 9 height 9
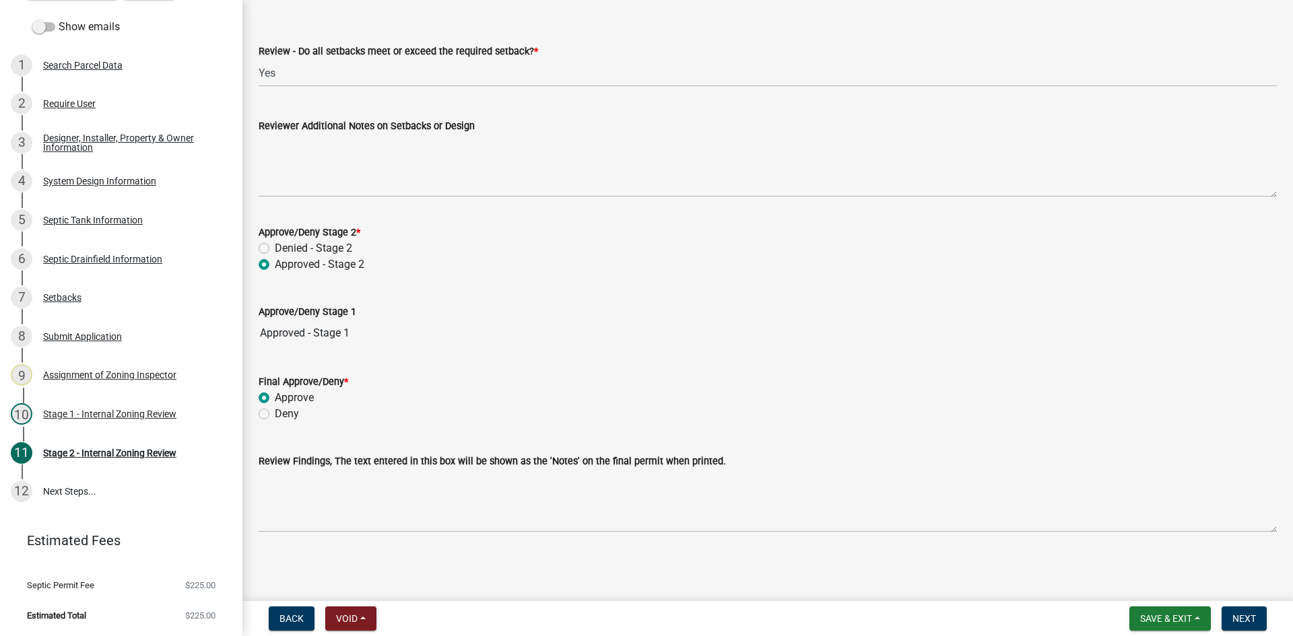
radio input "true"
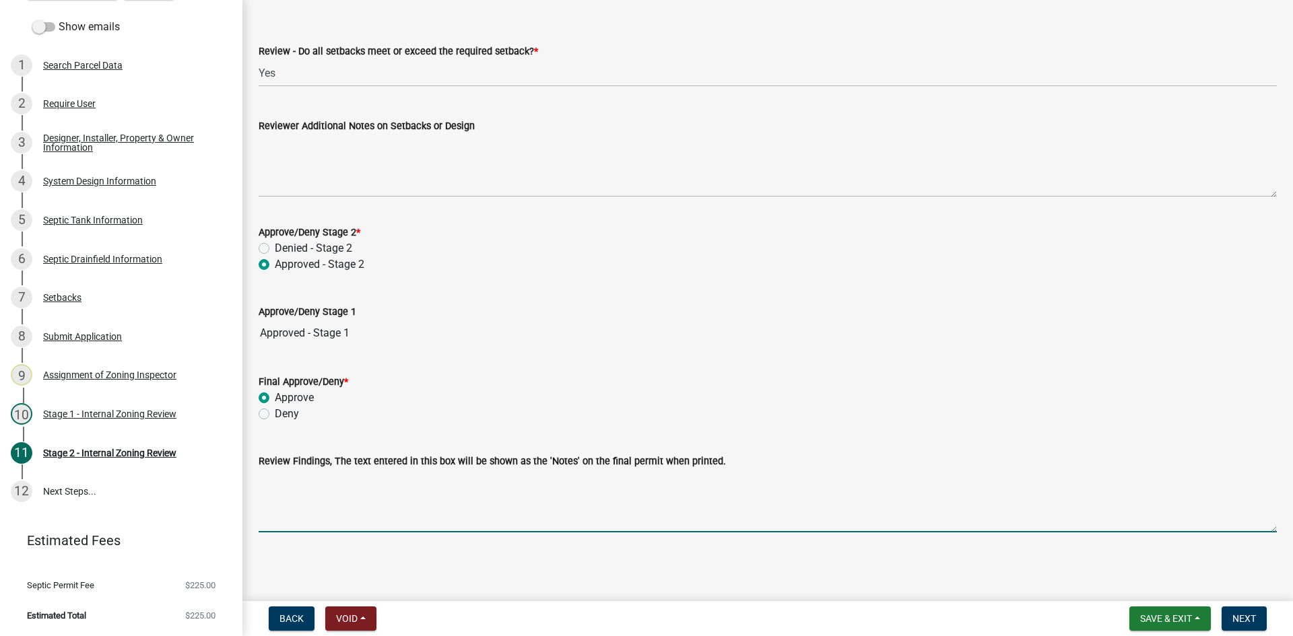
click at [322, 509] on textarea "Review Findings, The text entered in this box will be shown as the 'Notes' on t…" at bounding box center [768, 500] width 1018 height 63
type textarea "1500/2 tank/400 sqft pressure bed"
click at [1237, 624] on span "Next" at bounding box center [1245, 619] width 24 height 11
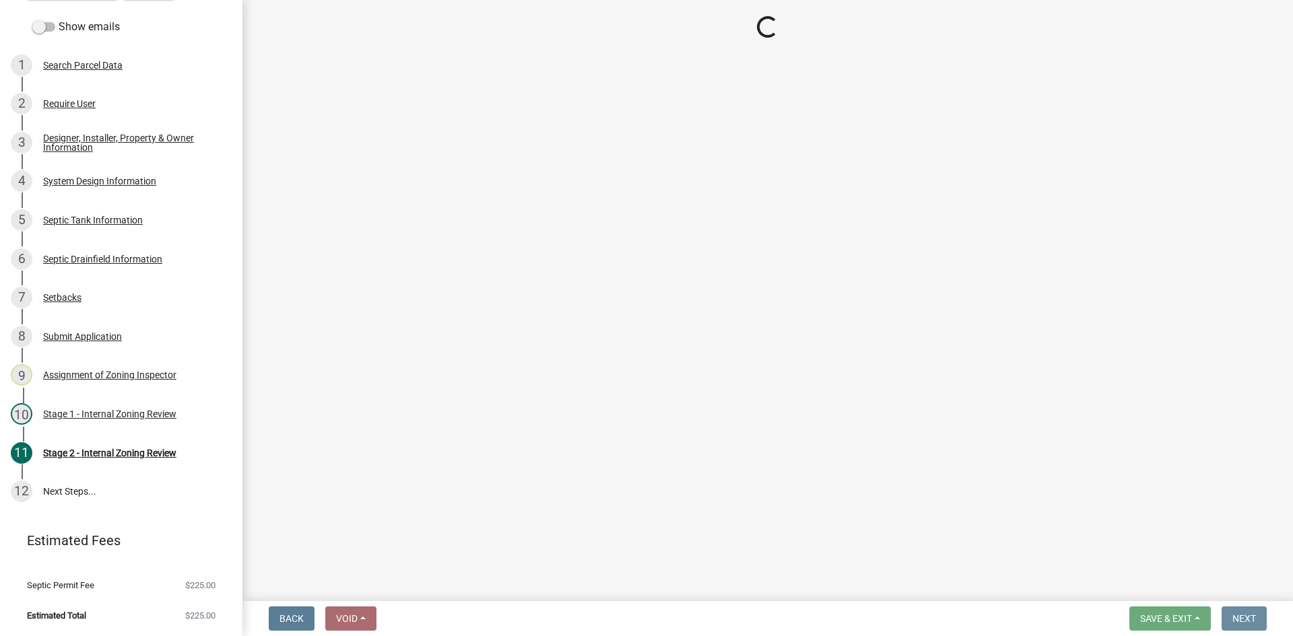
scroll to position [0, 0]
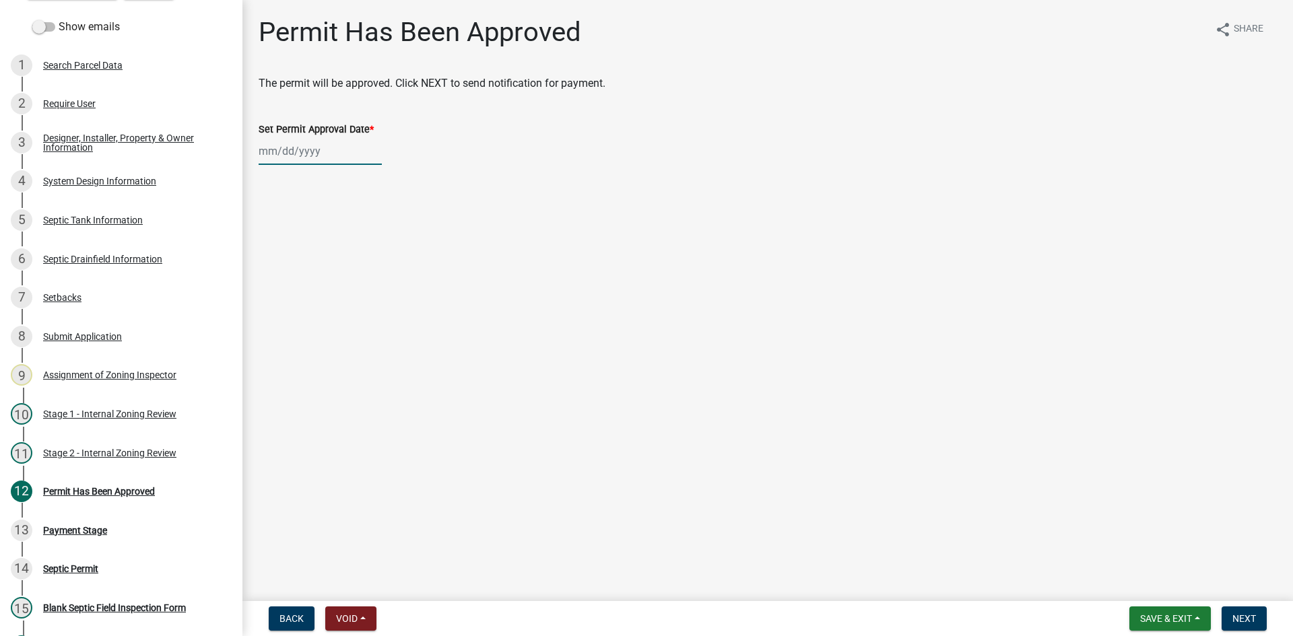
click at [290, 156] on div at bounding box center [320, 151] width 123 height 28
select select "8"
select select "2025"
click at [358, 288] on div "22" at bounding box center [359, 288] width 22 height 22
type input "[DATE]"
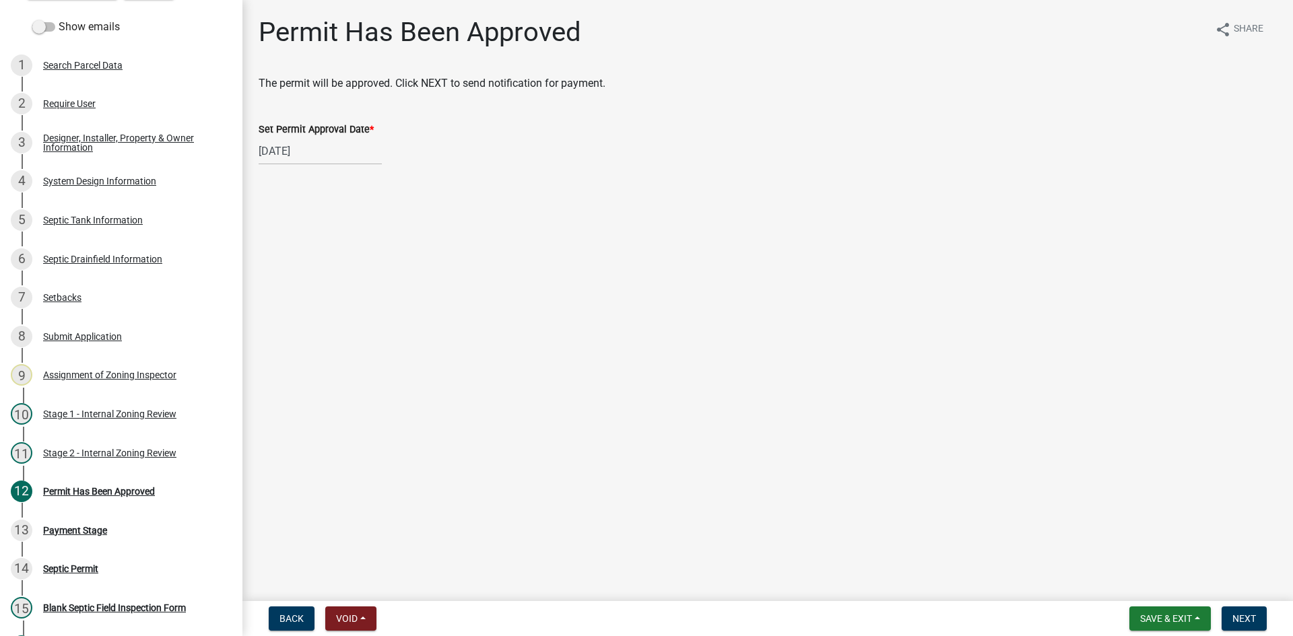
click at [407, 260] on main "Permit Has Been Approved share Share The permit will be approved. Click NEXT to…" at bounding box center [767, 298] width 1051 height 596
click at [1251, 621] on span "Next" at bounding box center [1245, 619] width 24 height 11
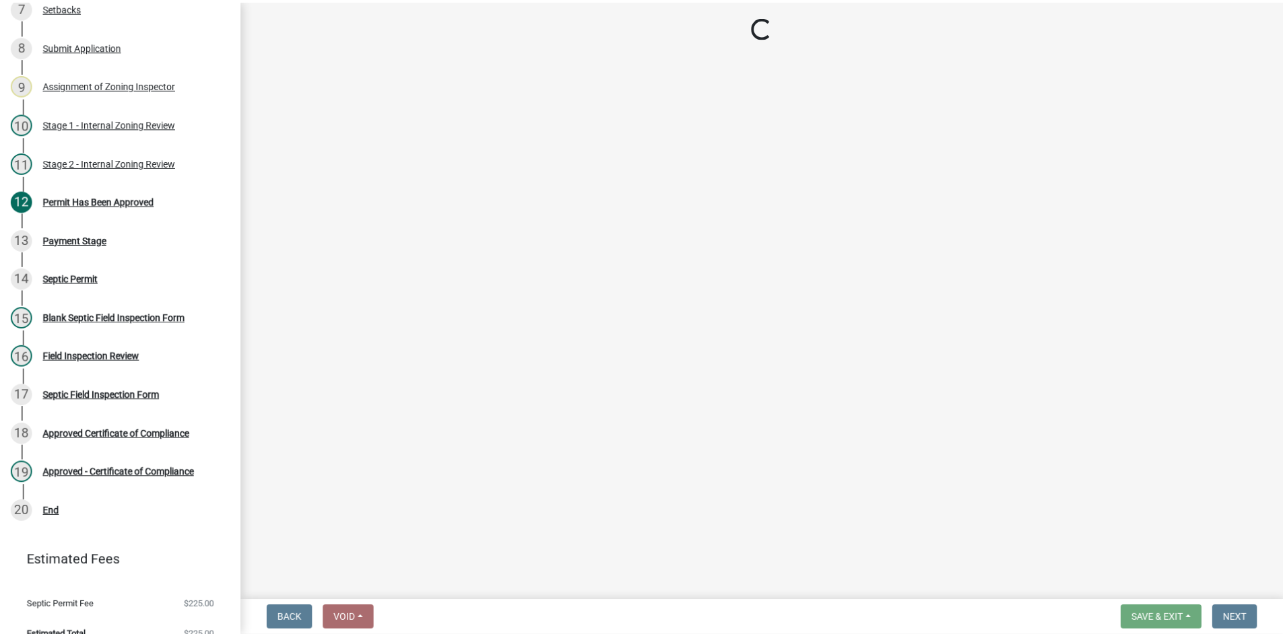
scroll to position [463, 0]
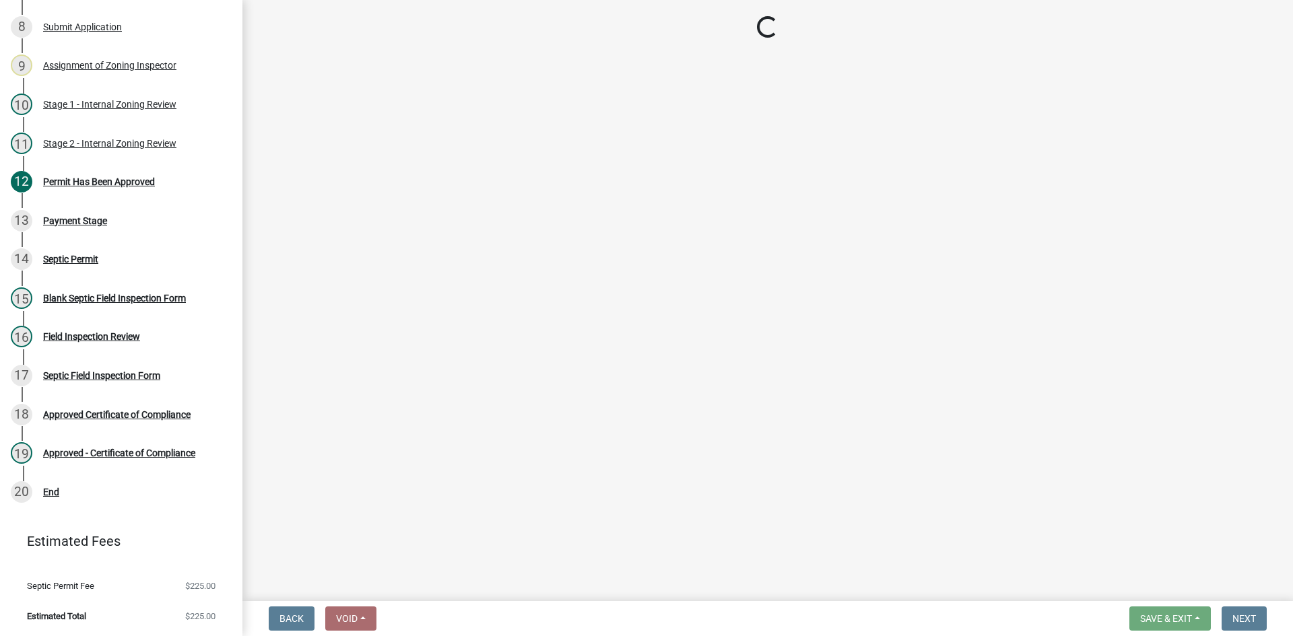
select select "3: 3"
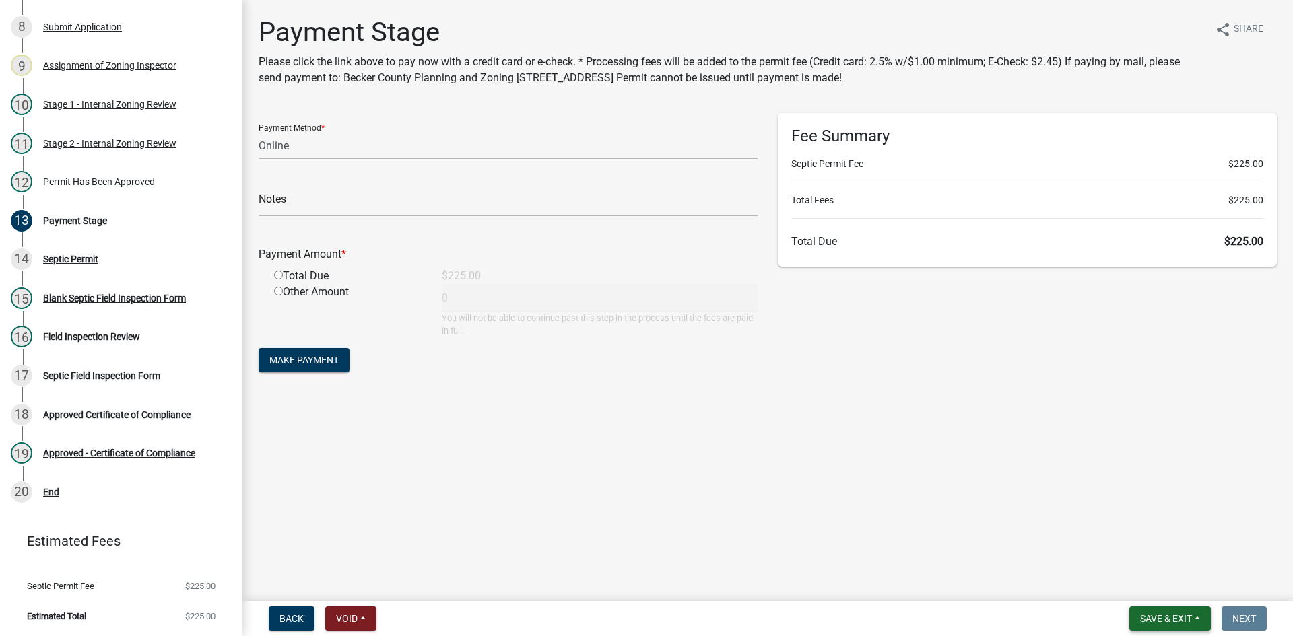
click at [1146, 620] on span "Save & Exit" at bounding box center [1166, 619] width 52 height 11
click at [1147, 601] on div "Save Save & Exit" at bounding box center [1157, 567] width 108 height 75
click at [1152, 583] on button "Save & Exit" at bounding box center [1157, 584] width 108 height 32
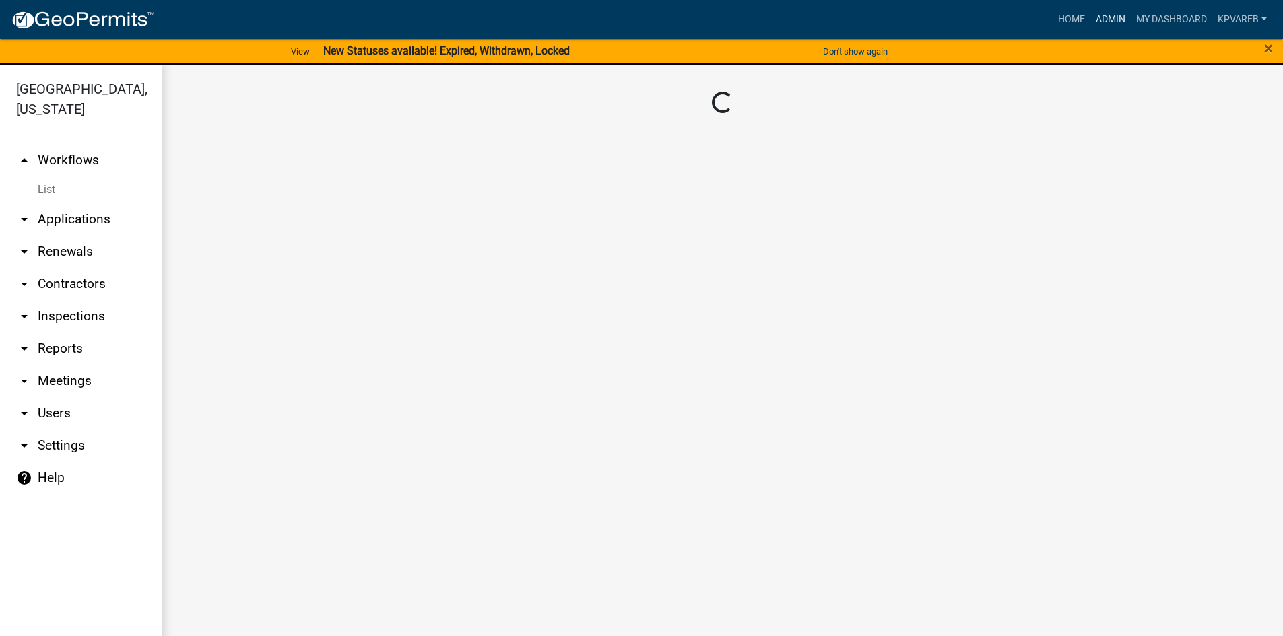
click at [1111, 18] on link "Admin" at bounding box center [1110, 20] width 40 height 26
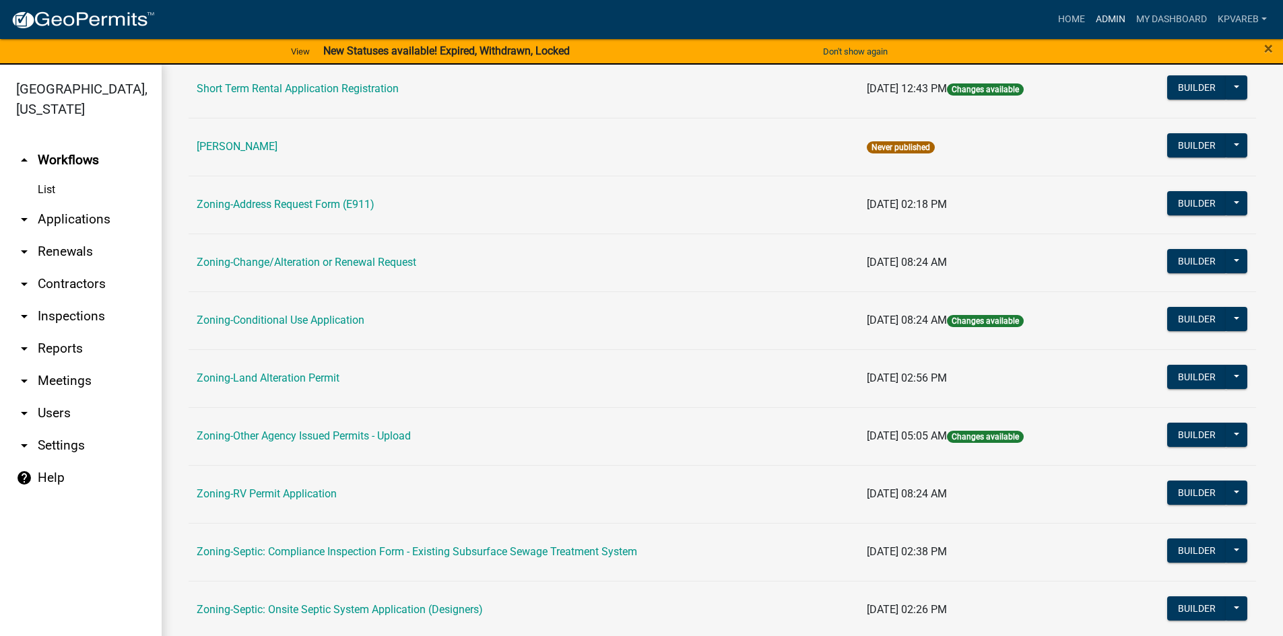
scroll to position [337, 0]
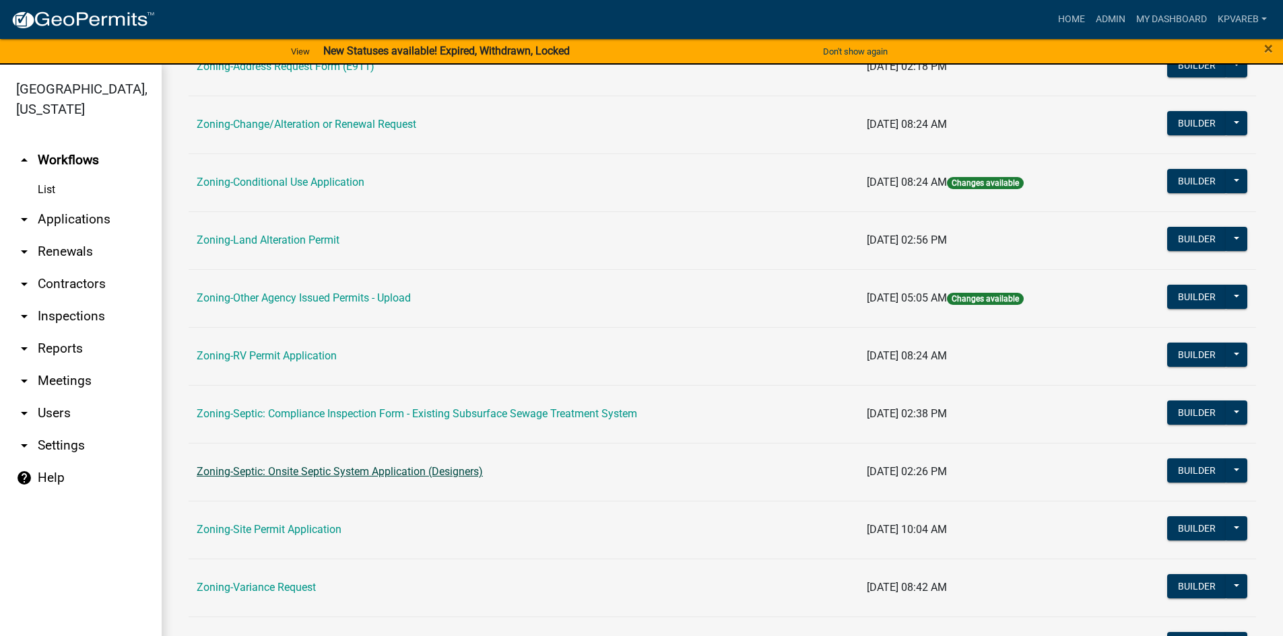
click at [435, 476] on link "Zoning-Septic: Onsite Septic System Application (Designers)" at bounding box center [340, 471] width 286 height 13
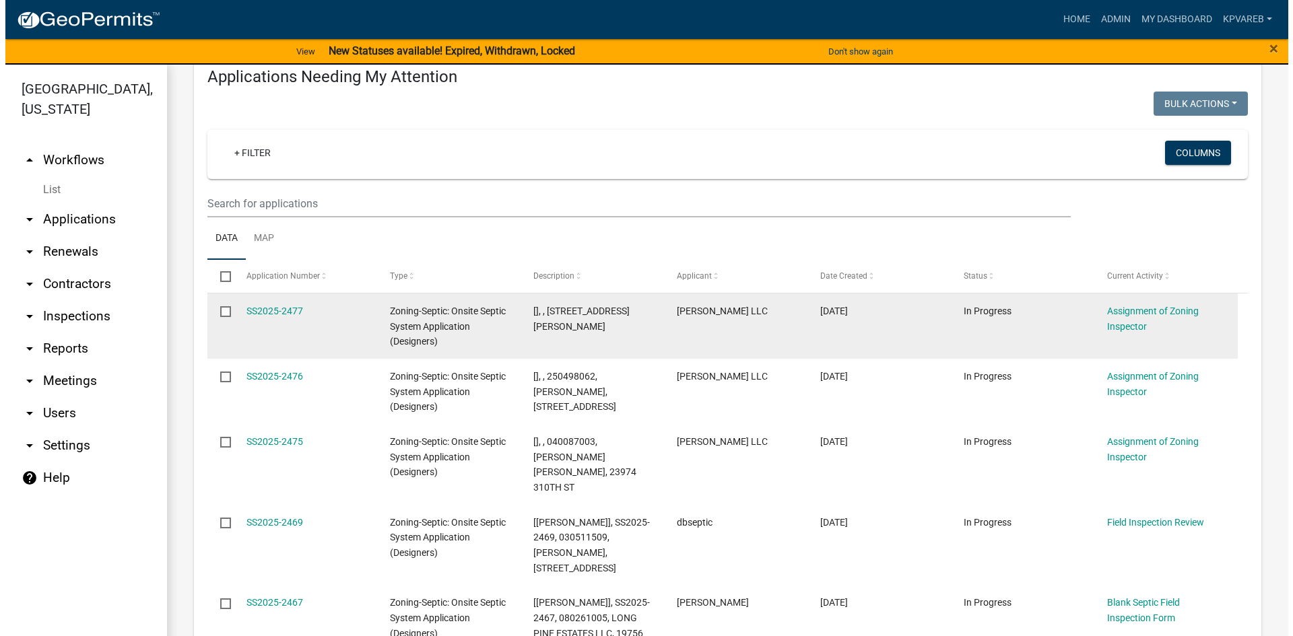
scroll to position [257, 0]
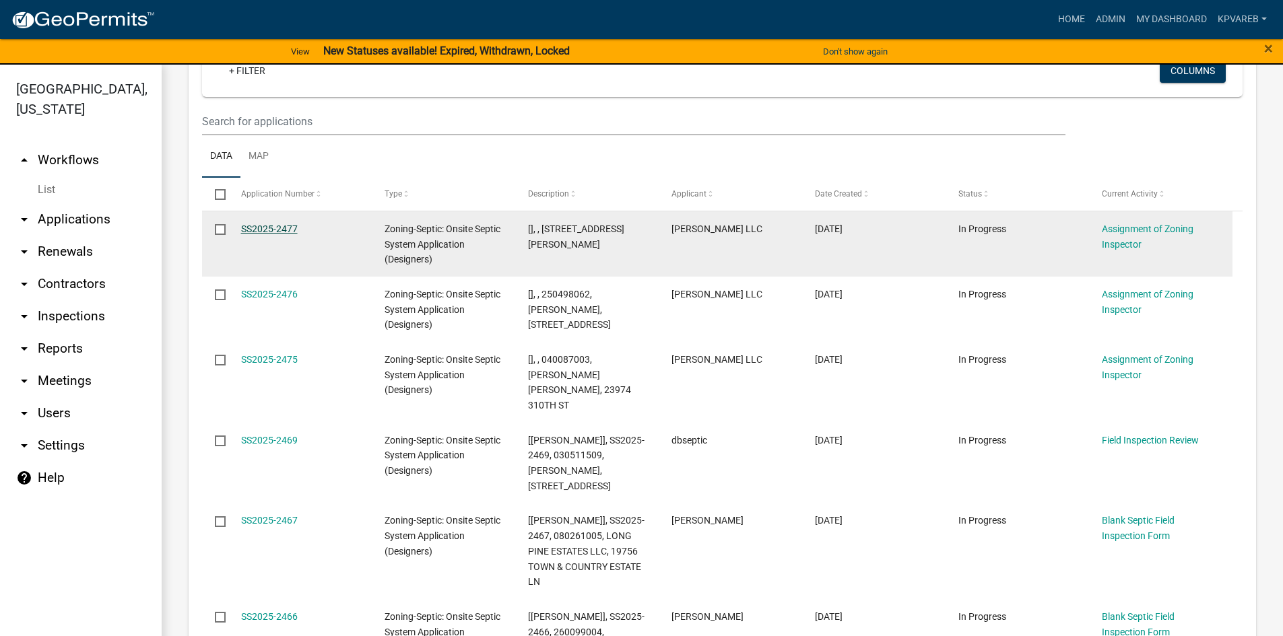
click at [286, 224] on link "SS2025-2477" at bounding box center [269, 229] width 57 height 11
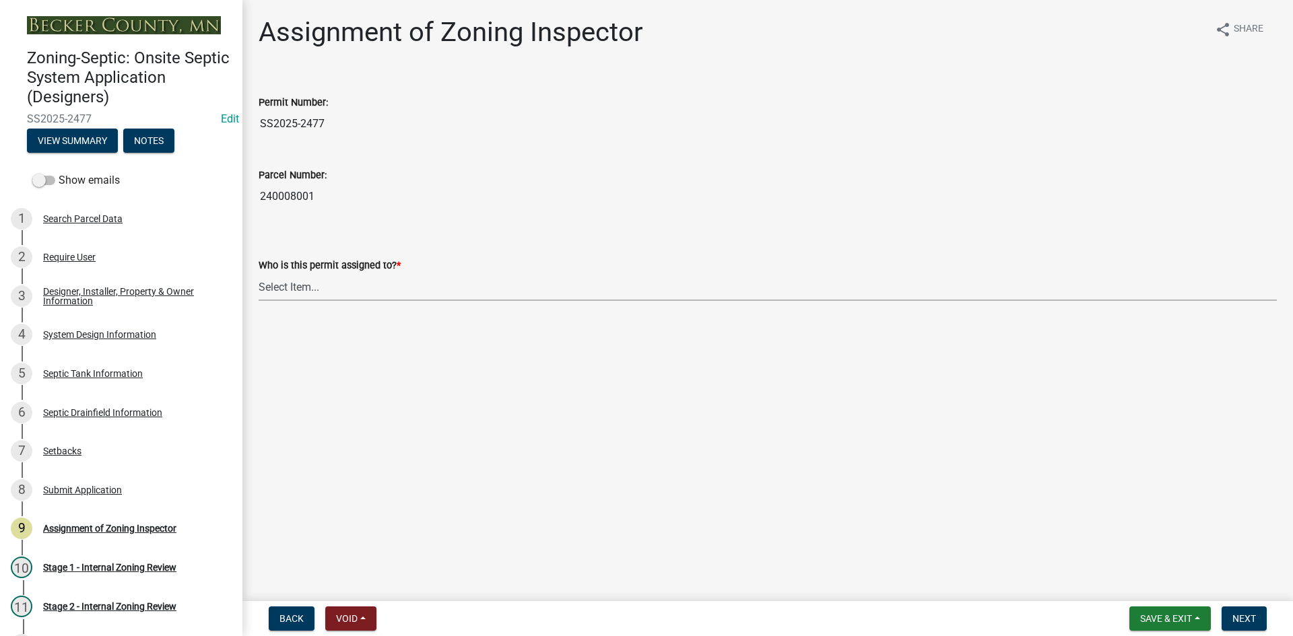
click at [310, 292] on select "Select Item... [PERSON_NAME] [PERSON_NAME] [PERSON_NAME] [PERSON_NAME] [PERSON_…" at bounding box center [768, 287] width 1018 height 28
click at [259, 273] on select "Select Item... [PERSON_NAME] [PERSON_NAME] [PERSON_NAME] [PERSON_NAME] [PERSON_…" at bounding box center [768, 287] width 1018 height 28
select select "7bfe52ba-73b7-4ac1-9bde-d3bb601555ca"
click at [1242, 618] on span "Next" at bounding box center [1245, 619] width 24 height 11
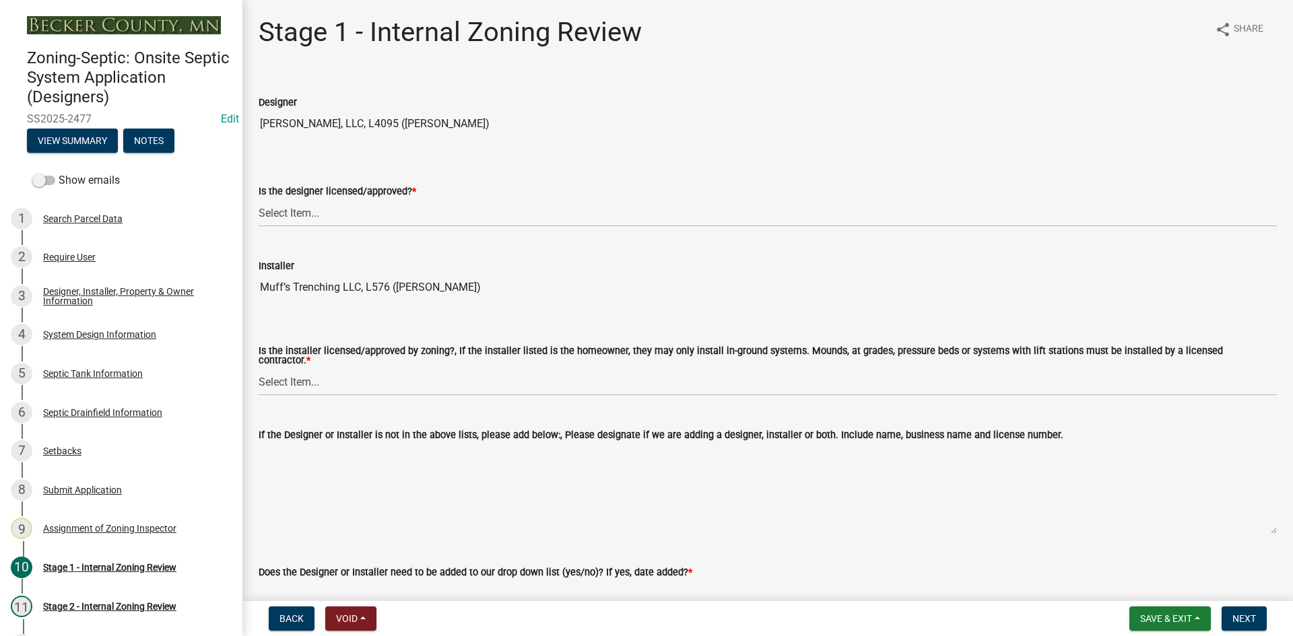
scroll to position [135, 0]
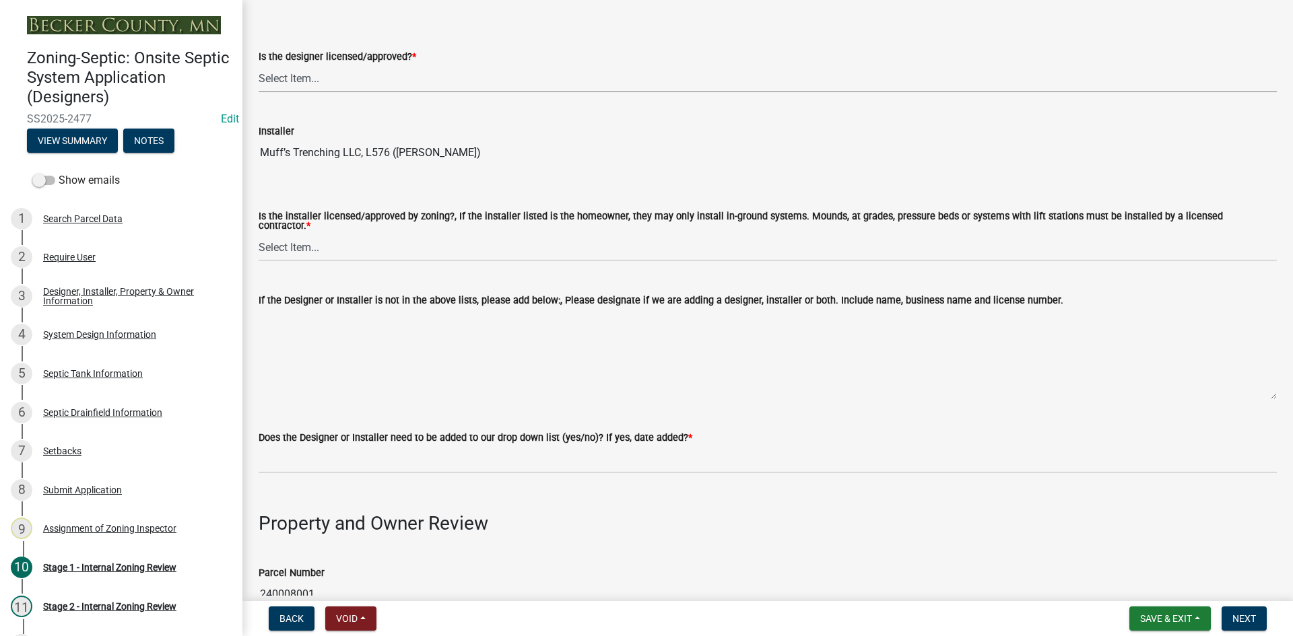
click at [304, 71] on select "Select Item... Yes No" at bounding box center [768, 79] width 1018 height 28
click at [259, 65] on select "Select Item... Yes No" at bounding box center [768, 79] width 1018 height 28
select select "49e49f1e-3b32-4342-8c2e-9cbd4919fe4d"
click at [299, 219] on label "Is the installer licensed/approved by zoning?, If the installer listed is the h…" at bounding box center [768, 222] width 1018 height 20
click at [299, 234] on select "Select Item... Yes No" at bounding box center [768, 248] width 1018 height 28
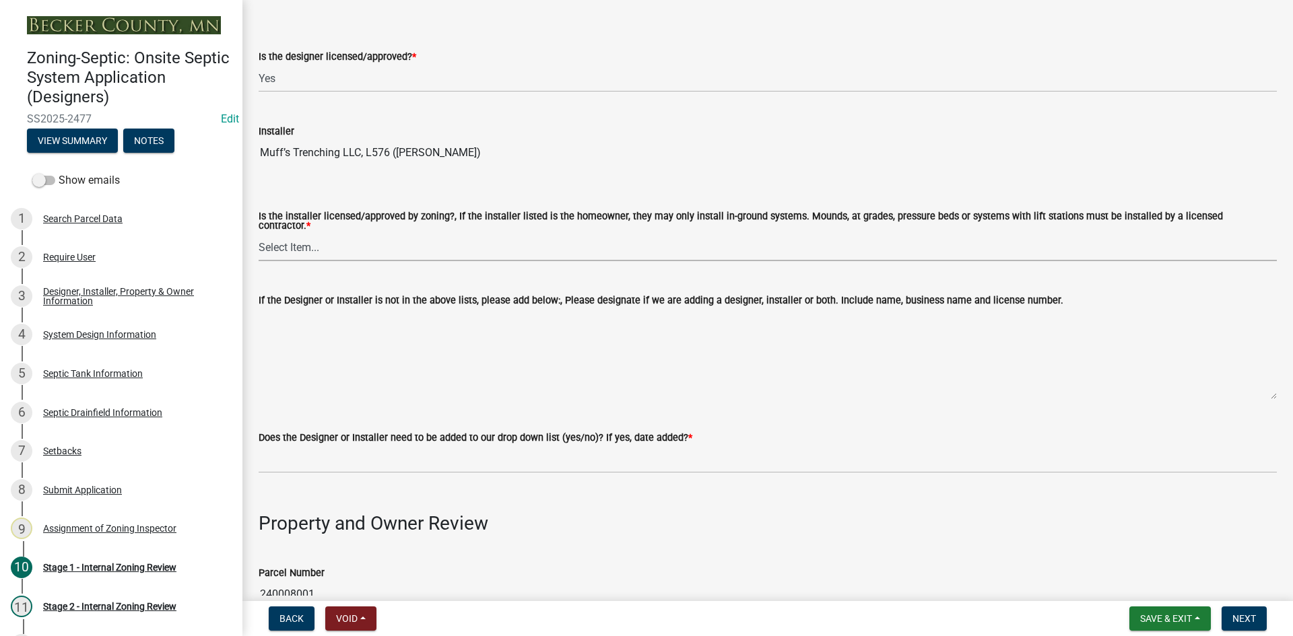
drag, startPoint x: 303, startPoint y: 241, endPoint x: 310, endPoint y: 249, distance: 10.5
click at [303, 241] on select "Select Item... Yes No" at bounding box center [768, 248] width 1018 height 28
click at [259, 234] on select "Select Item... Yes No" at bounding box center [768, 248] width 1018 height 28
select select "ca07ae0a-7638-46ff-ada2-c67ca3524324"
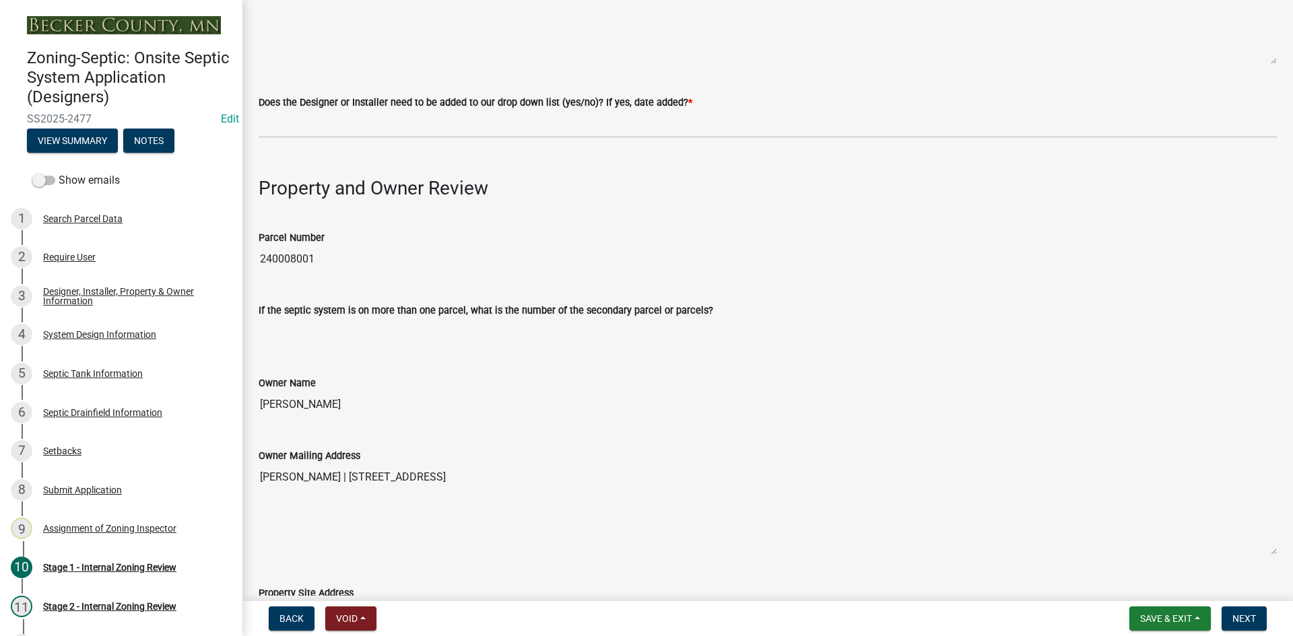
scroll to position [471, 0]
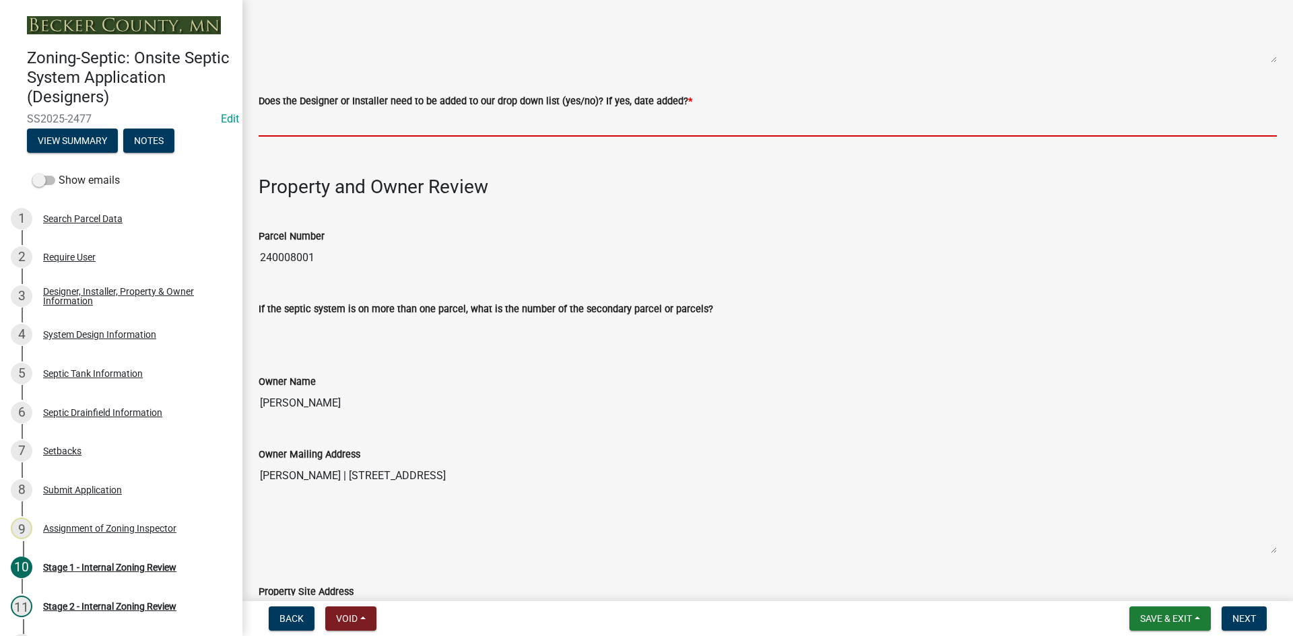
click at [356, 129] on input "Does the Designer or Installer need to be added to our drop down list (yes/no)?…" at bounding box center [768, 123] width 1018 height 28
type input "NO"
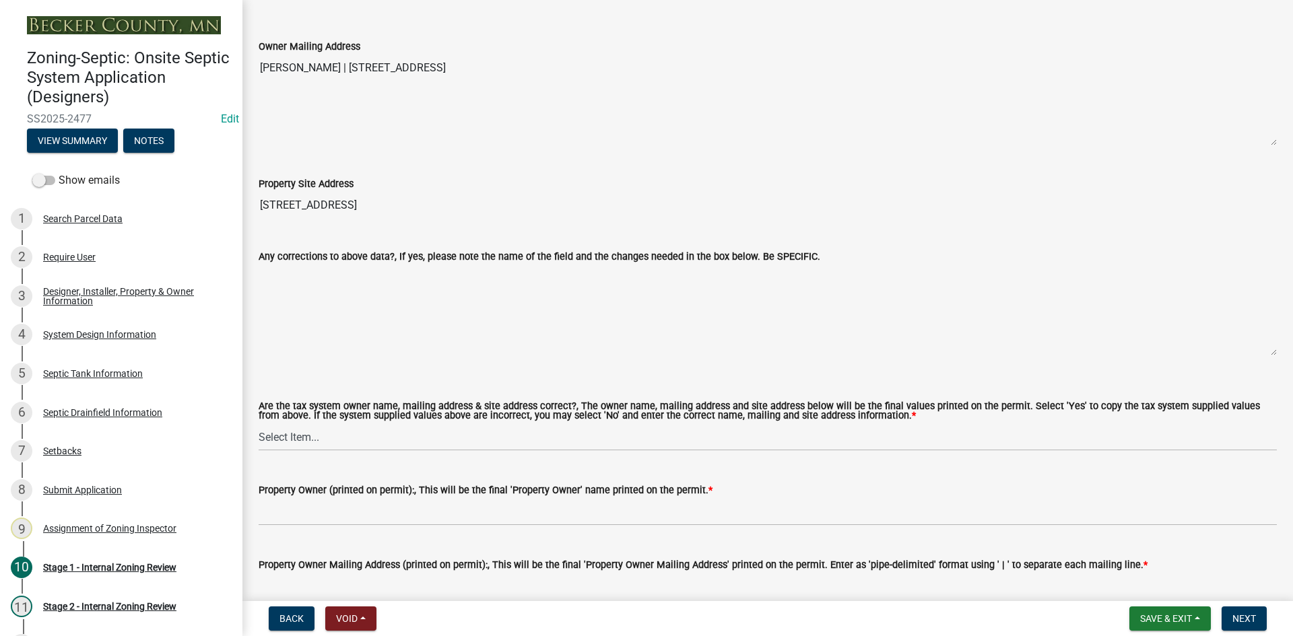
scroll to position [606, 0]
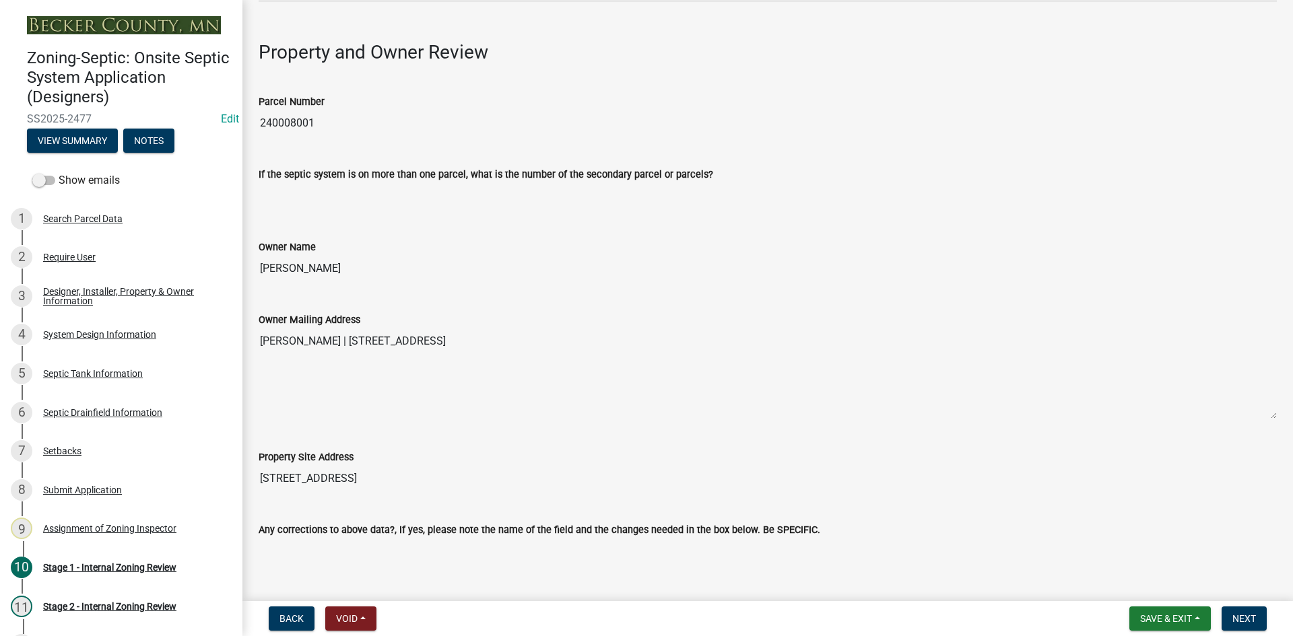
drag, startPoint x: 259, startPoint y: 117, endPoint x: 325, endPoint y: 122, distance: 66.2
click at [351, 121] on input "240008001" at bounding box center [768, 123] width 1018 height 27
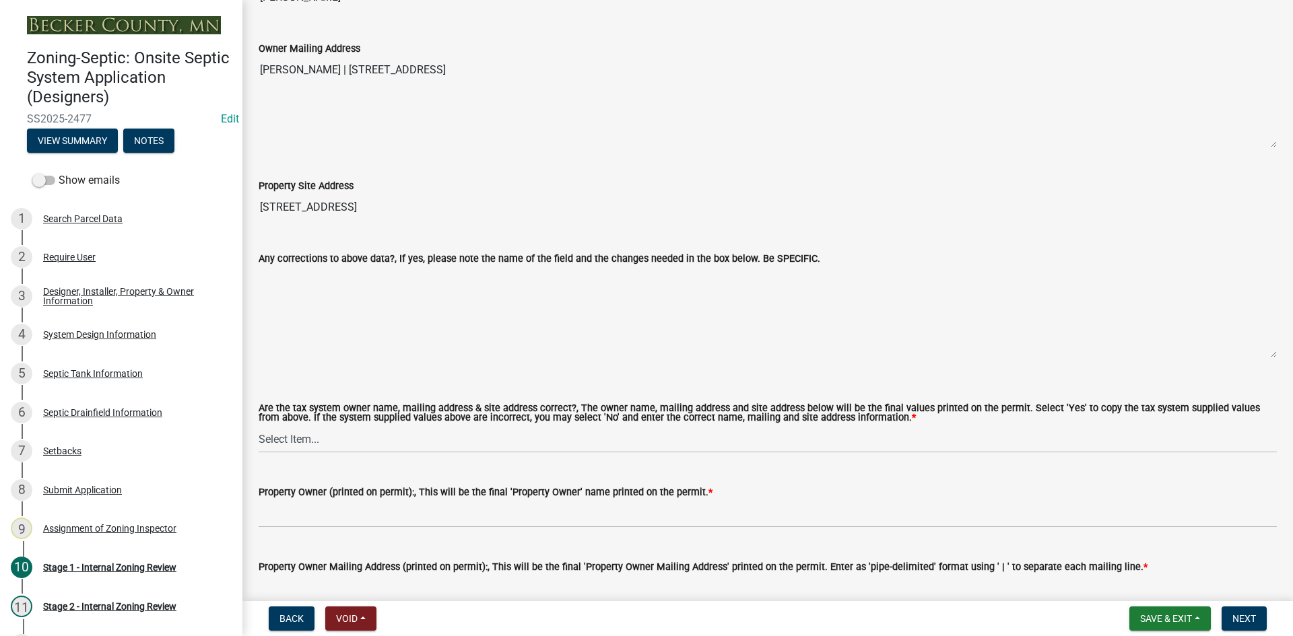
scroll to position [1078, 0]
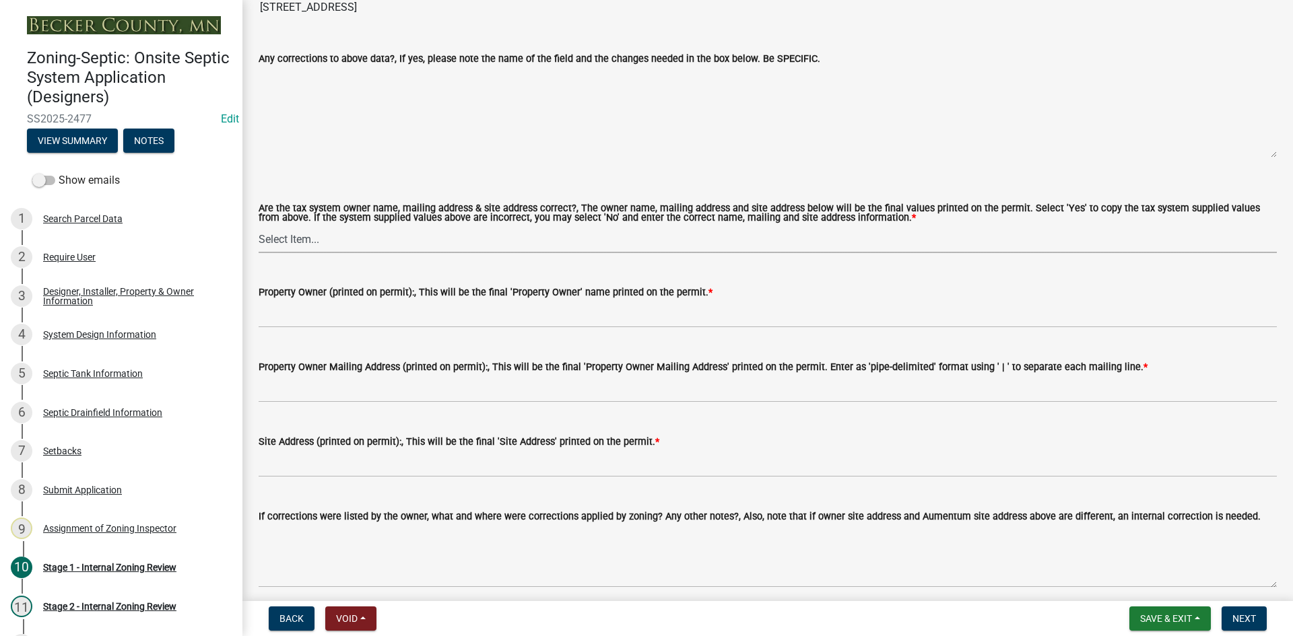
click at [294, 240] on select "Select Item... Yes No" at bounding box center [768, 240] width 1018 height 28
click at [259, 226] on select "Select Item... Yes No" at bounding box center [768, 240] width 1018 height 28
select select "ec75a761-93b4-47c5-8535-fea253c32937"
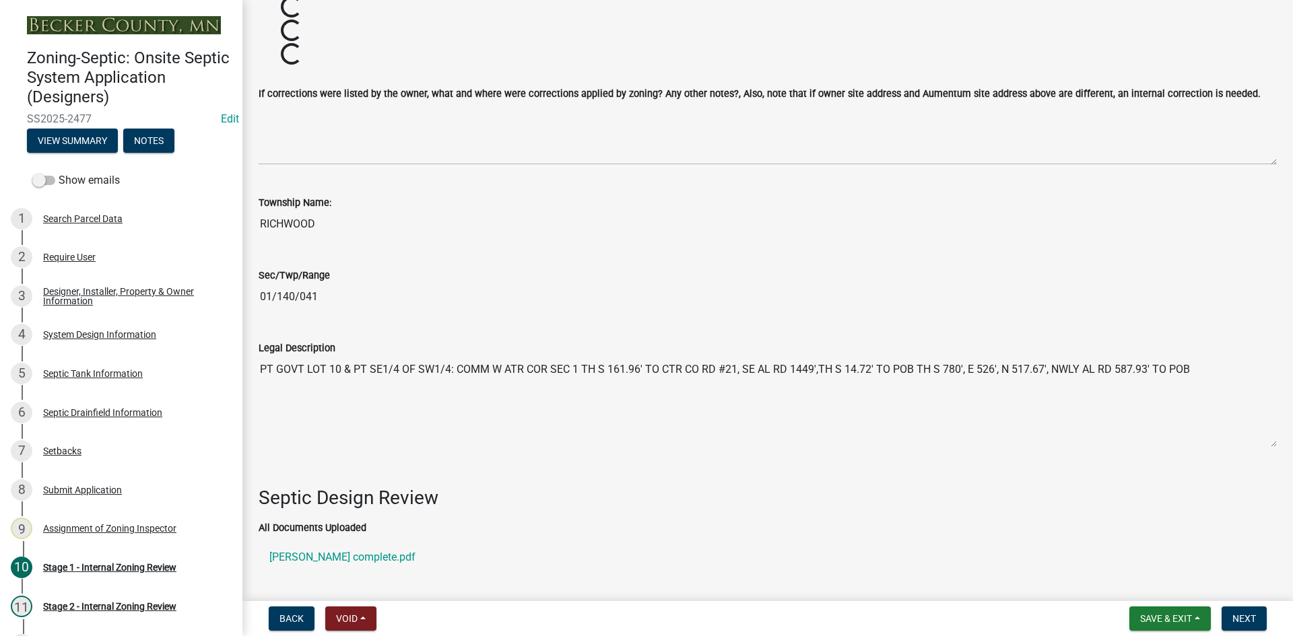
scroll to position [1684, 0]
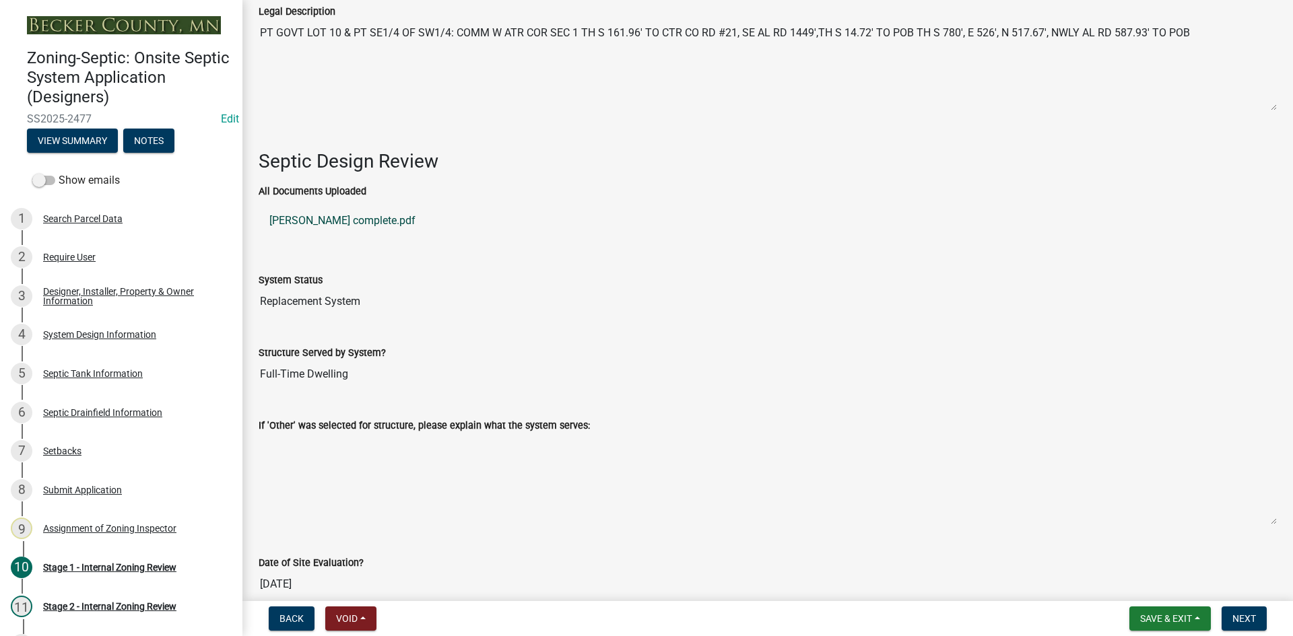
click at [304, 219] on link "[PERSON_NAME] complete.pdf" at bounding box center [768, 221] width 1018 height 32
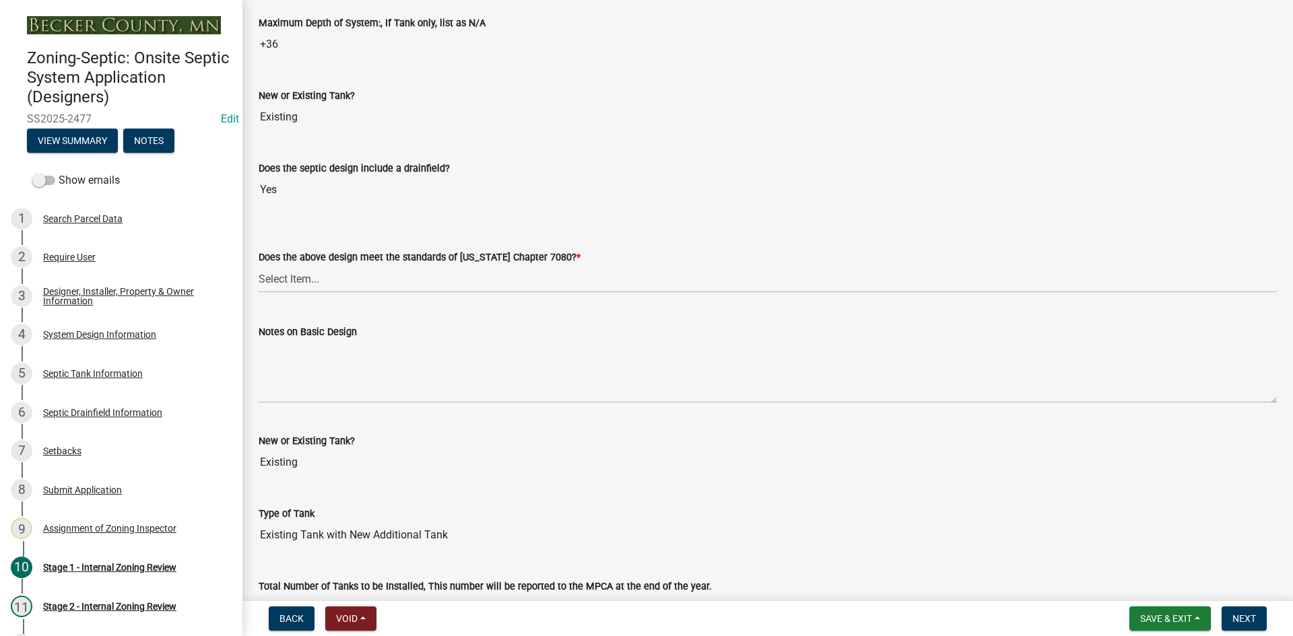
scroll to position [2848, 0]
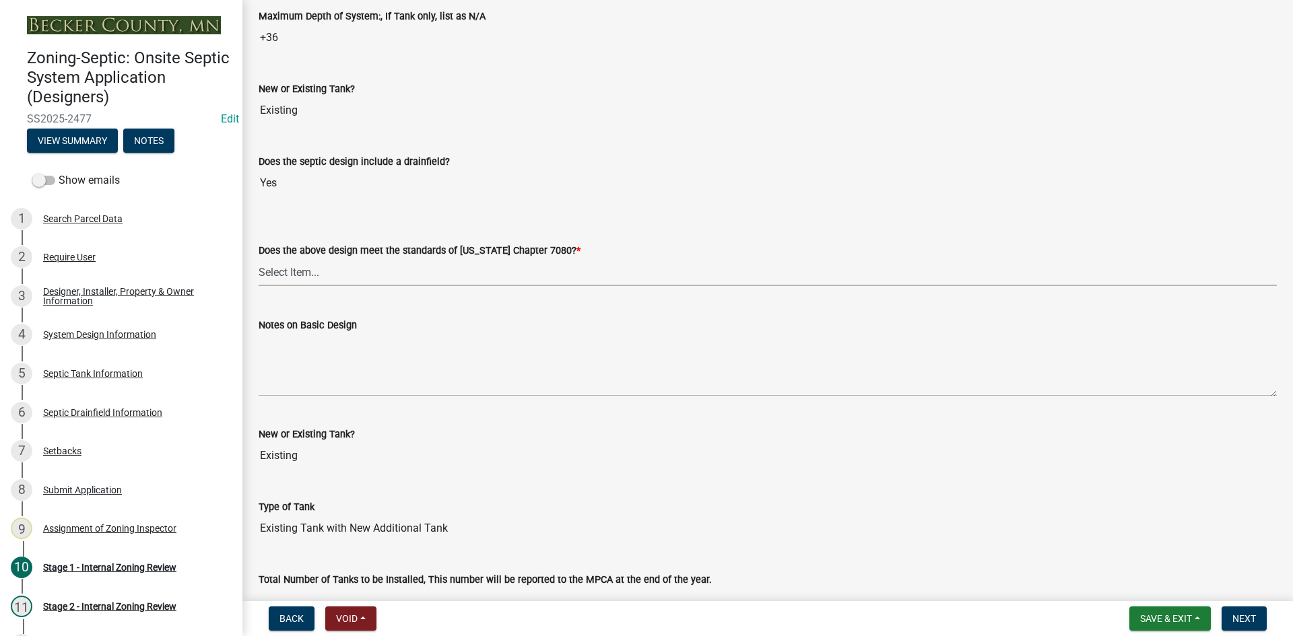
drag, startPoint x: 304, startPoint y: 257, endPoint x: 307, endPoint y: 265, distance: 8.5
click at [304, 259] on select "Select Item... Yes No" at bounding box center [768, 273] width 1018 height 28
click at [259, 259] on select "Select Item... Yes No" at bounding box center [768, 273] width 1018 height 28
select select "bcbb982e-a48c-4b4a-a83b-ed1363446a86"
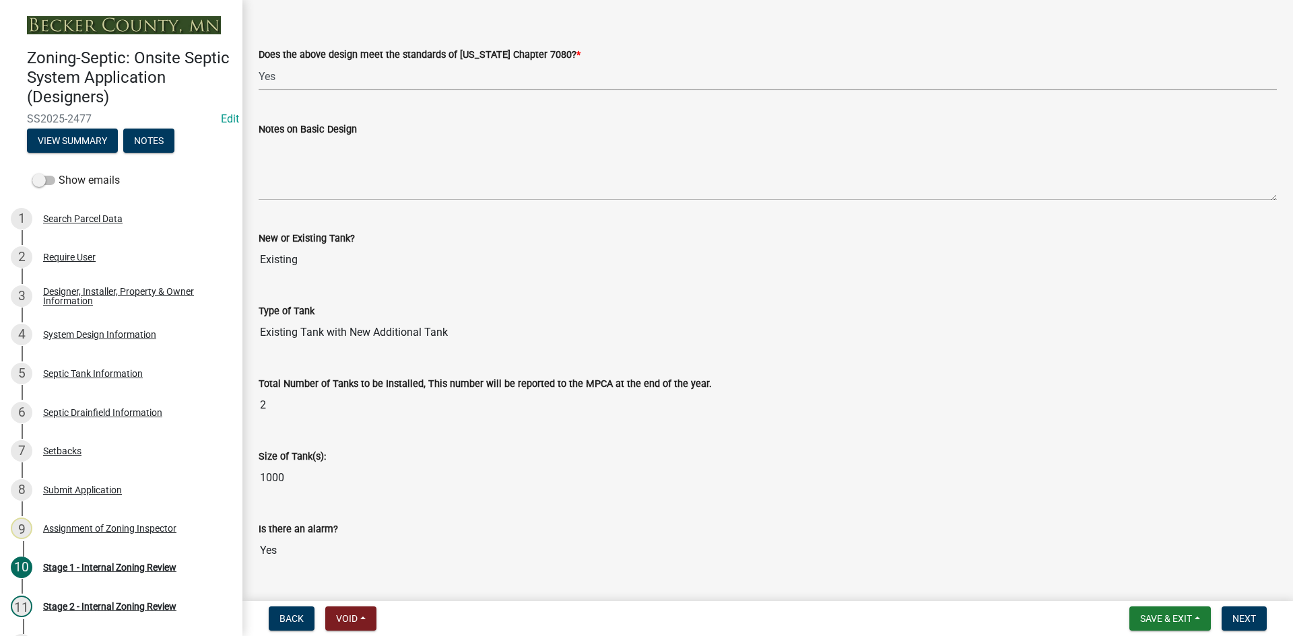
scroll to position [3050, 0]
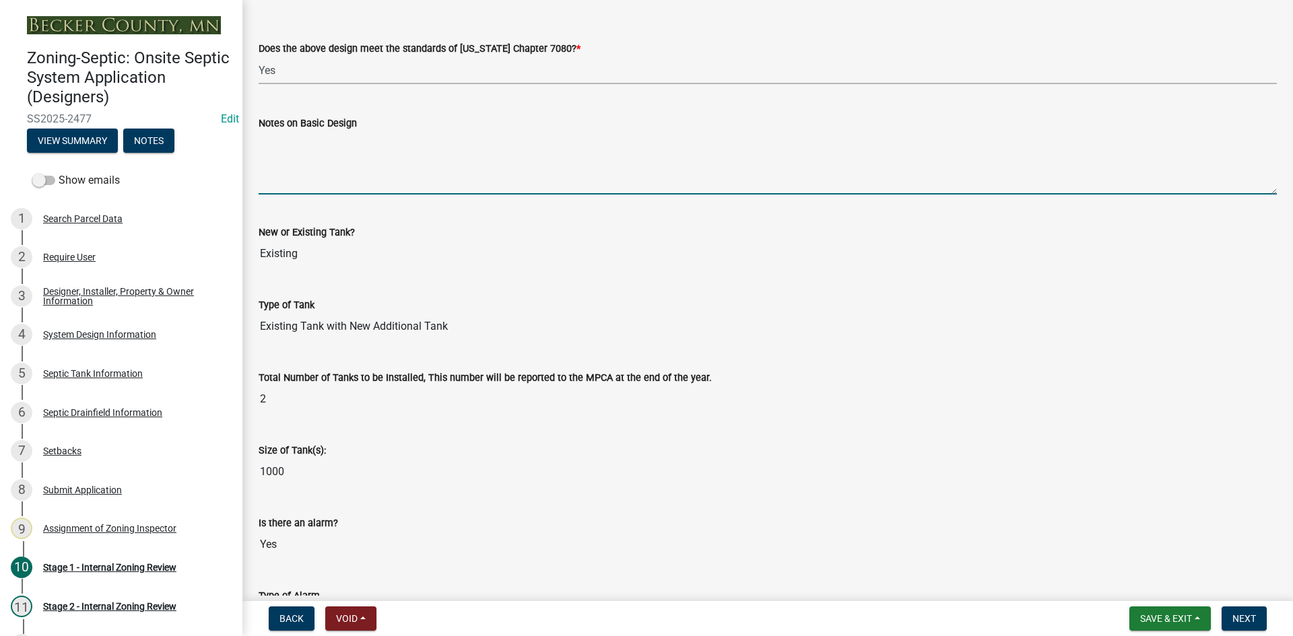
click at [329, 171] on textarea "Notes on Basic Design" at bounding box center [768, 162] width 1018 height 63
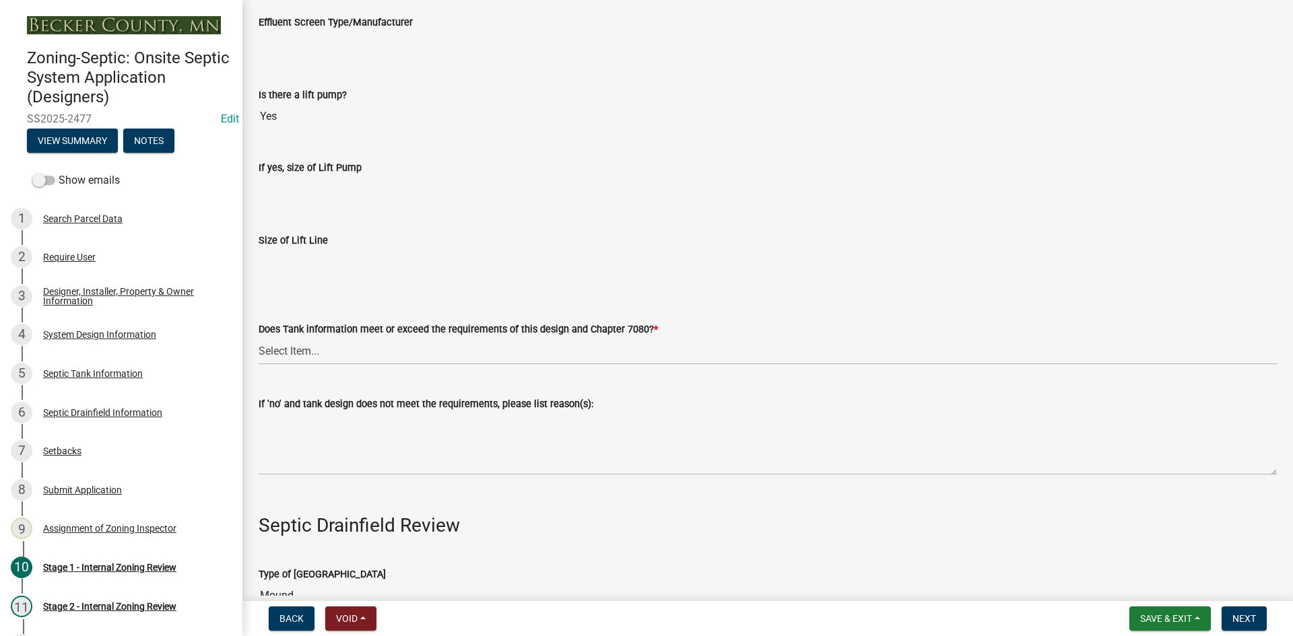
scroll to position [3858, 0]
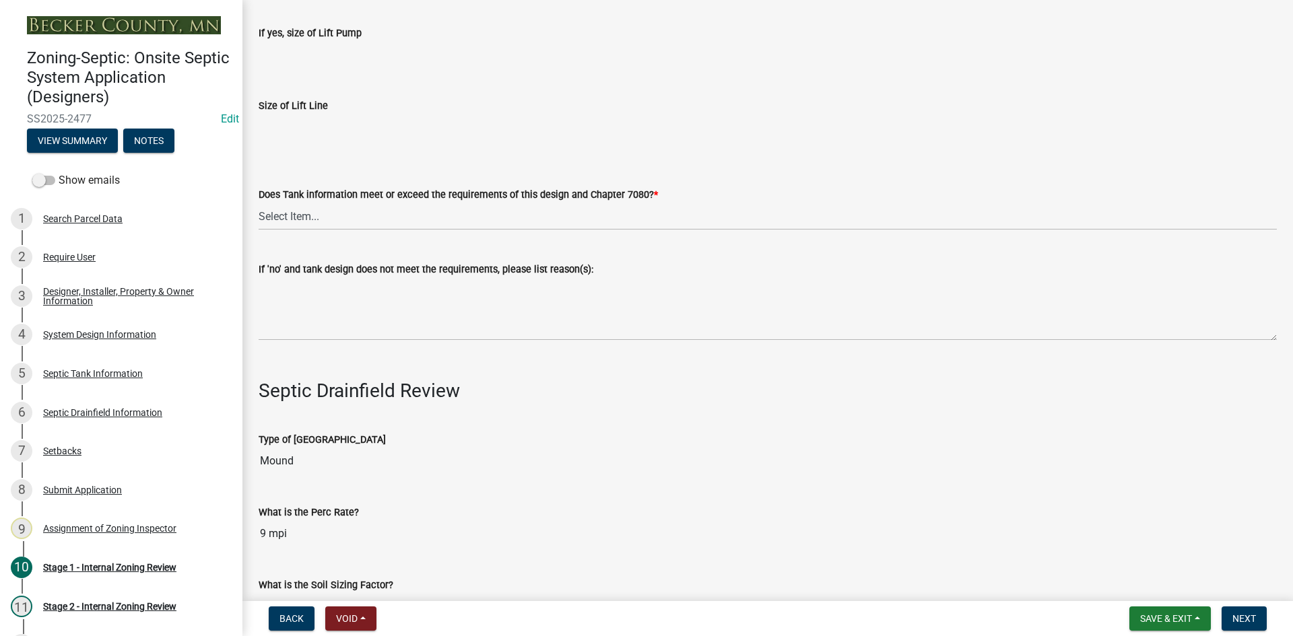
type textarea "3ft sand lift type 3"
click at [284, 212] on select "Select Item... Yes No" at bounding box center [768, 217] width 1018 height 28
click at [259, 203] on select "Select Item... Yes No" at bounding box center [768, 217] width 1018 height 28
select select "47a2a5dd-5977-4941-8e6f-09ff03cdfb75"
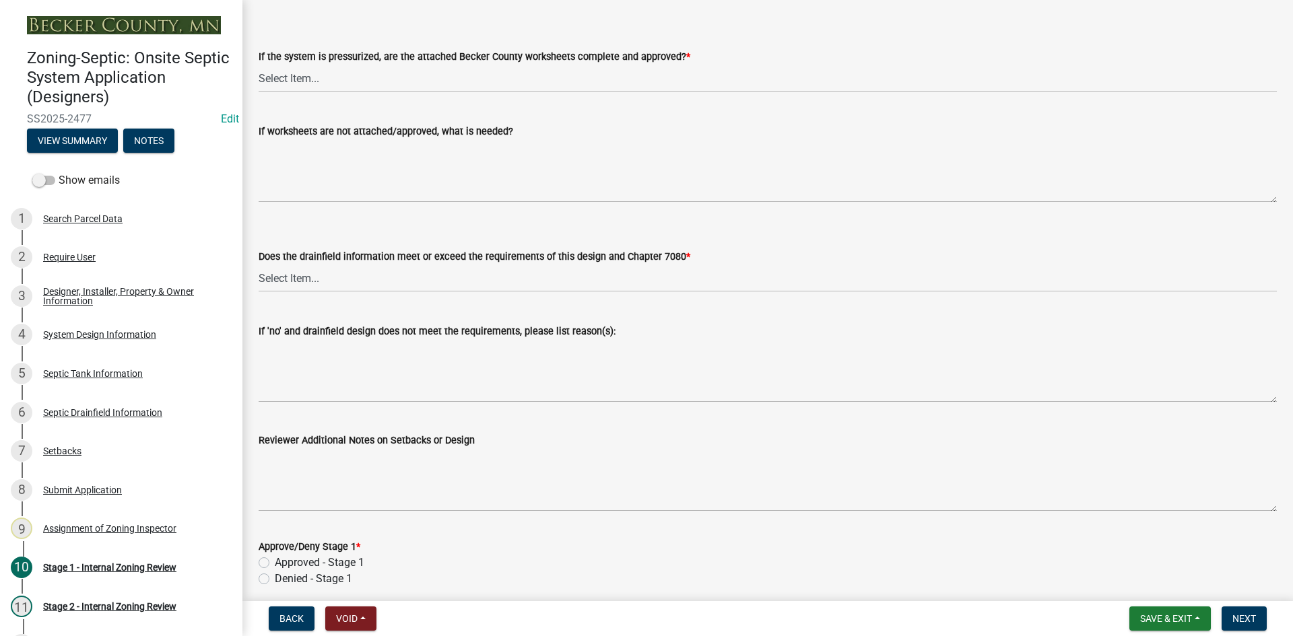
scroll to position [4866, 0]
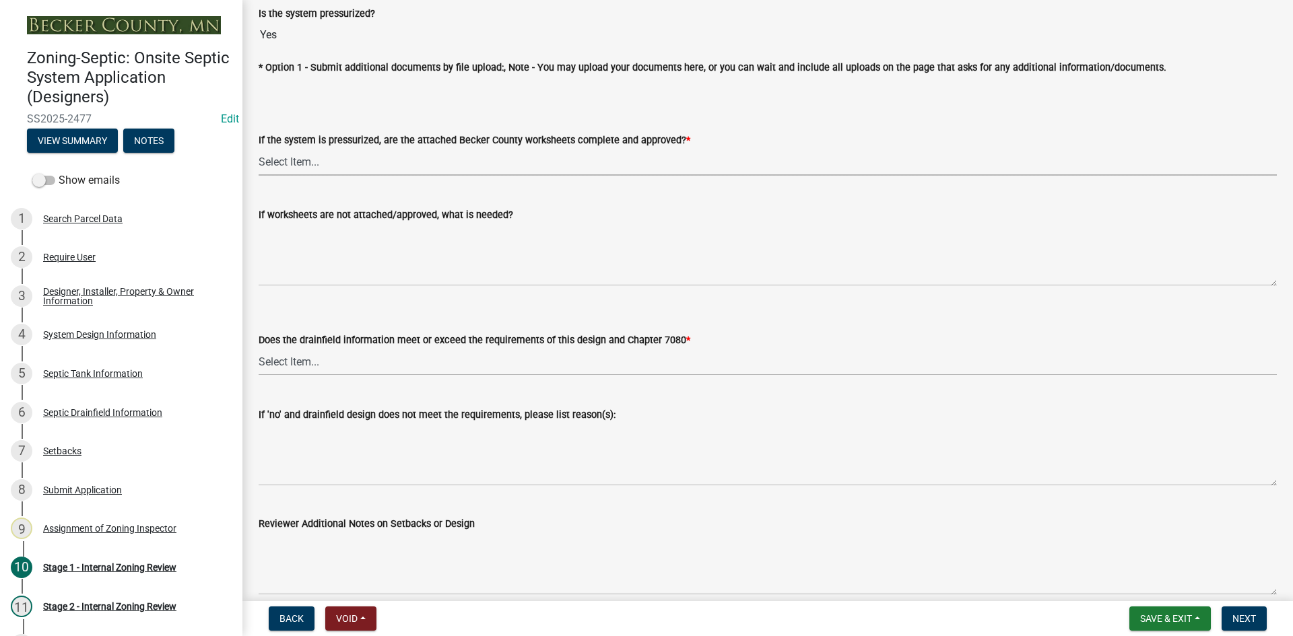
drag, startPoint x: 297, startPoint y: 150, endPoint x: 307, endPoint y: 165, distance: 18.5
click at [297, 150] on select "Select Item... Yes No NA" at bounding box center [768, 162] width 1018 height 28
click at [259, 148] on select "Select Item... Yes No NA" at bounding box center [768, 162] width 1018 height 28
select select "3f5b086d-5a4c-4236-93bc-fa7bf4d11838"
click at [315, 356] on select "Select Item... Yes No" at bounding box center [768, 362] width 1018 height 28
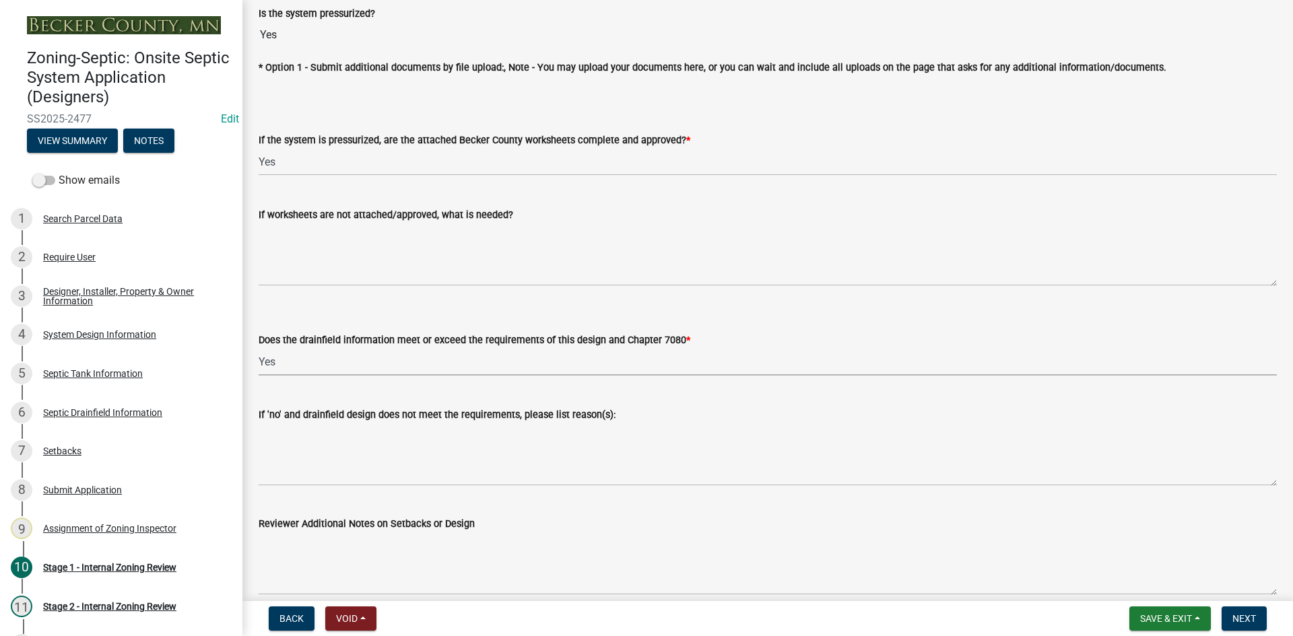
click at [259, 348] on select "Select Item... Yes No" at bounding box center [768, 362] width 1018 height 28
select select "888a8260-2be6-47f2-a4de-b9f453a4d3bc"
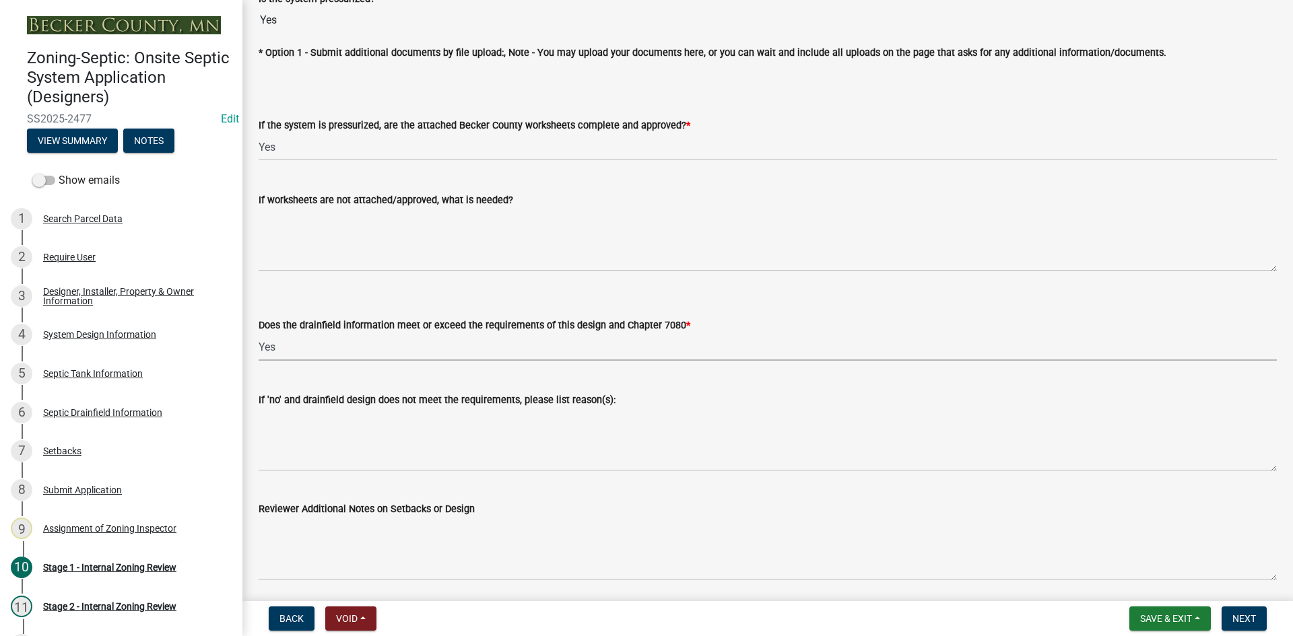
scroll to position [5001, 0]
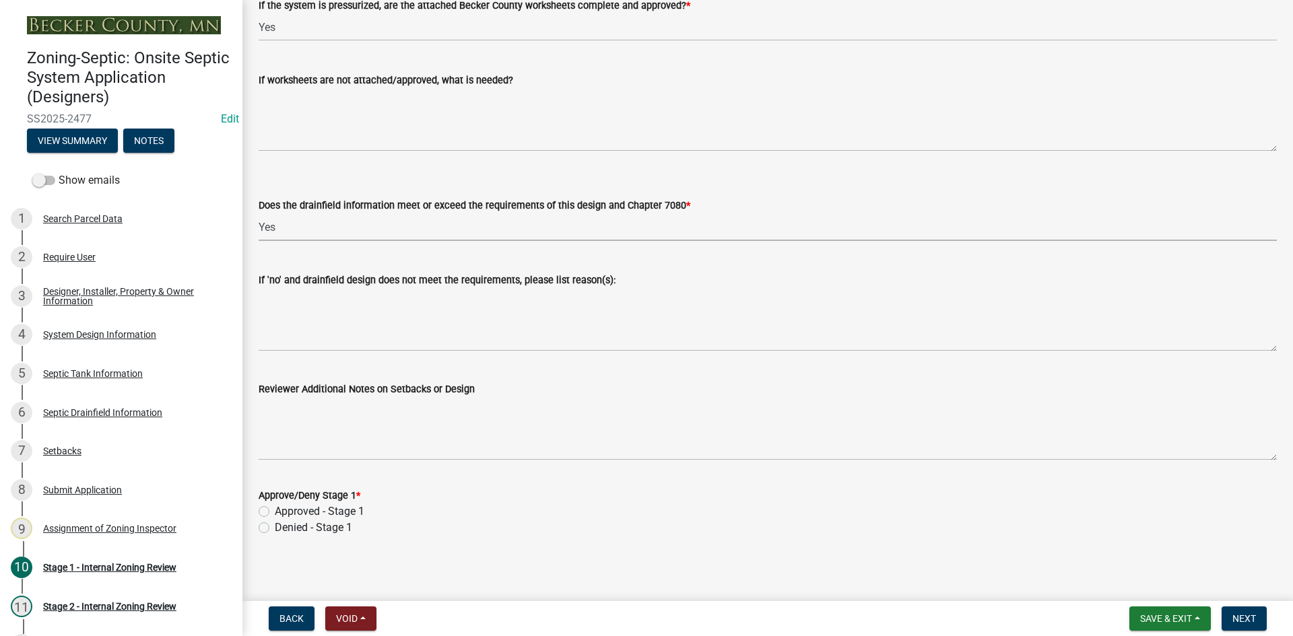
click at [275, 510] on label "Approved - Stage 1" at bounding box center [320, 512] width 90 height 16
click at [275, 510] on input "Approved - Stage 1" at bounding box center [279, 508] width 9 height 9
radio input "true"
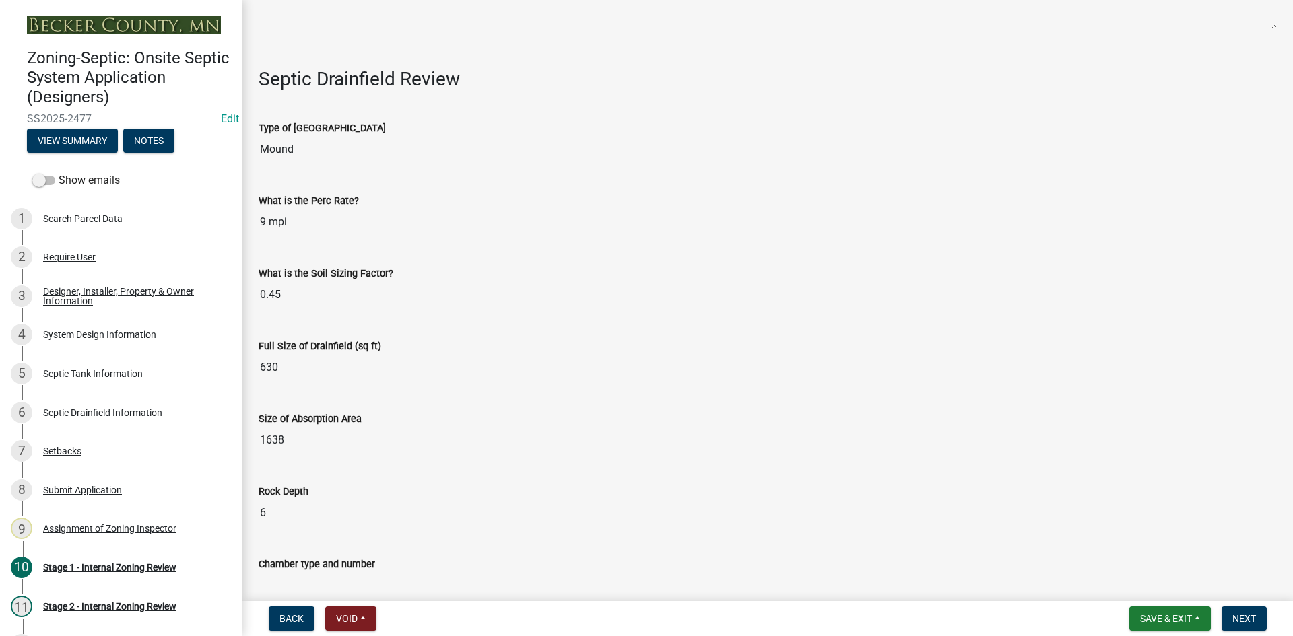
scroll to position [4193, 0]
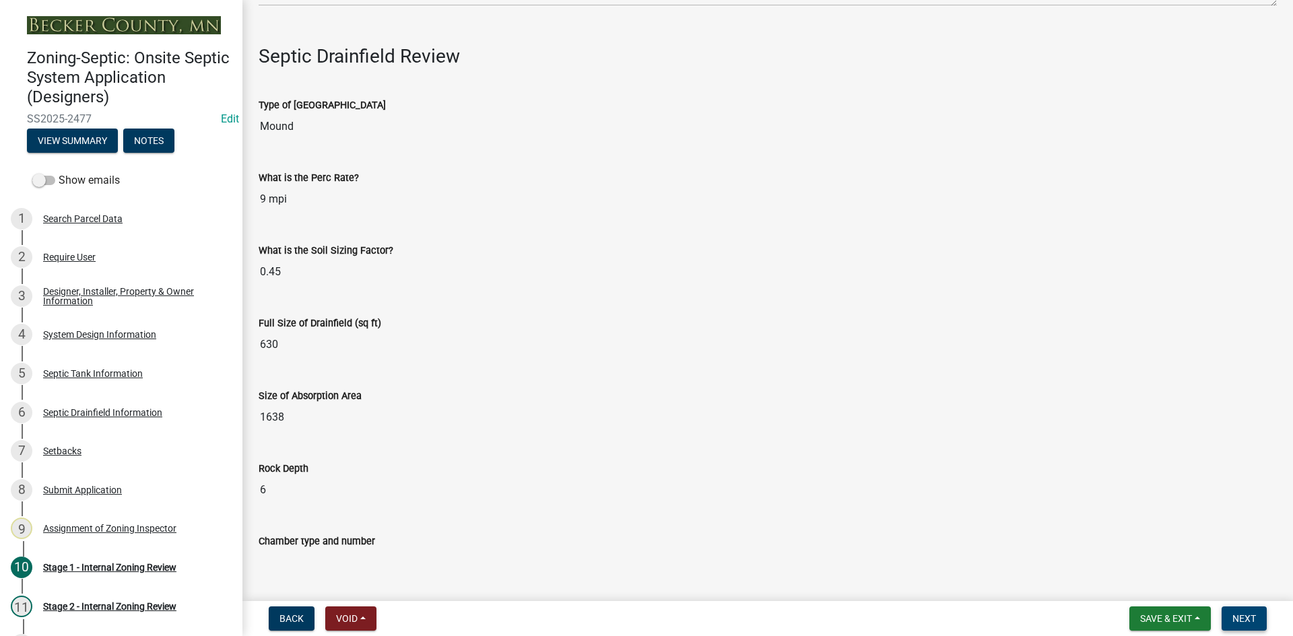
click at [1240, 619] on span "Next" at bounding box center [1245, 619] width 24 height 11
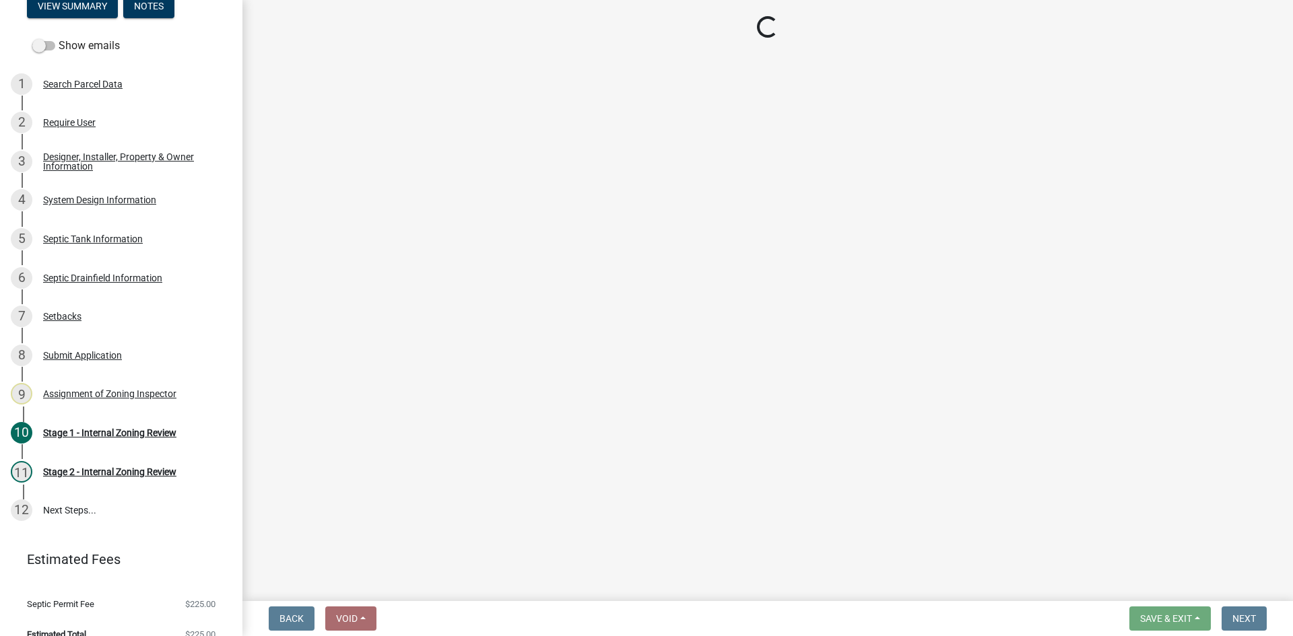
scroll to position [154, 0]
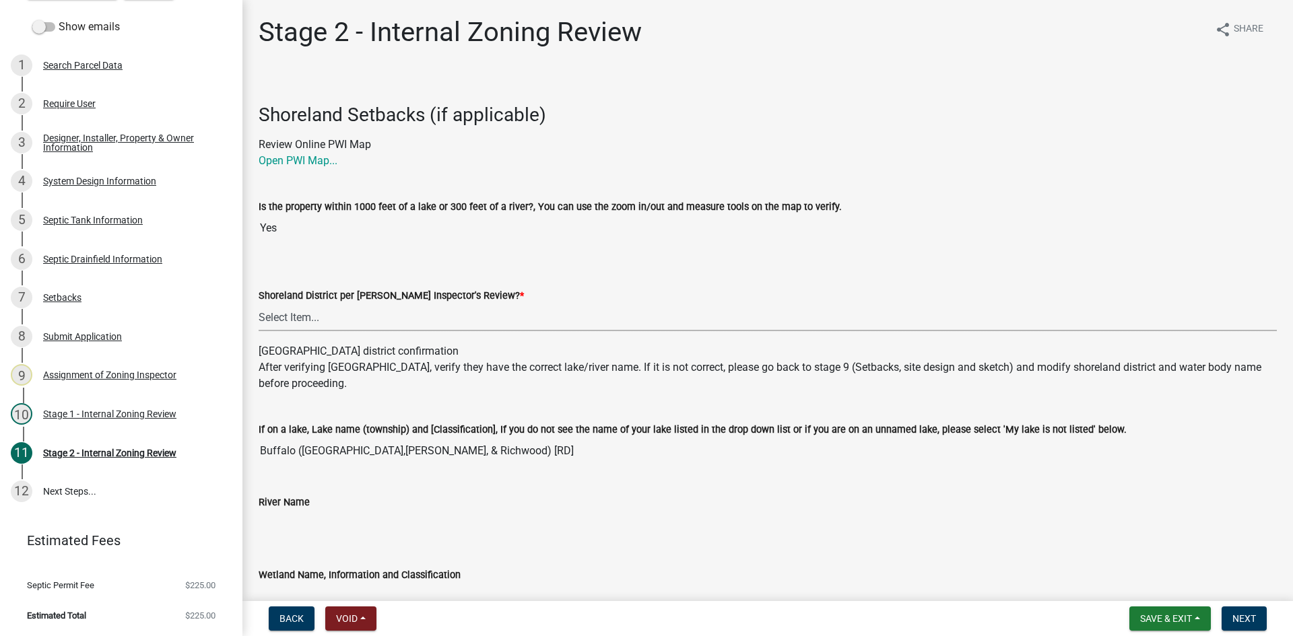
click at [319, 310] on select "Select Item... Yes No" at bounding box center [768, 318] width 1018 height 28
click at [259, 304] on select "Select Item... Yes No" at bounding box center [768, 318] width 1018 height 28
select select "69d592bb-9906-4277-a6fb-df8686255161"
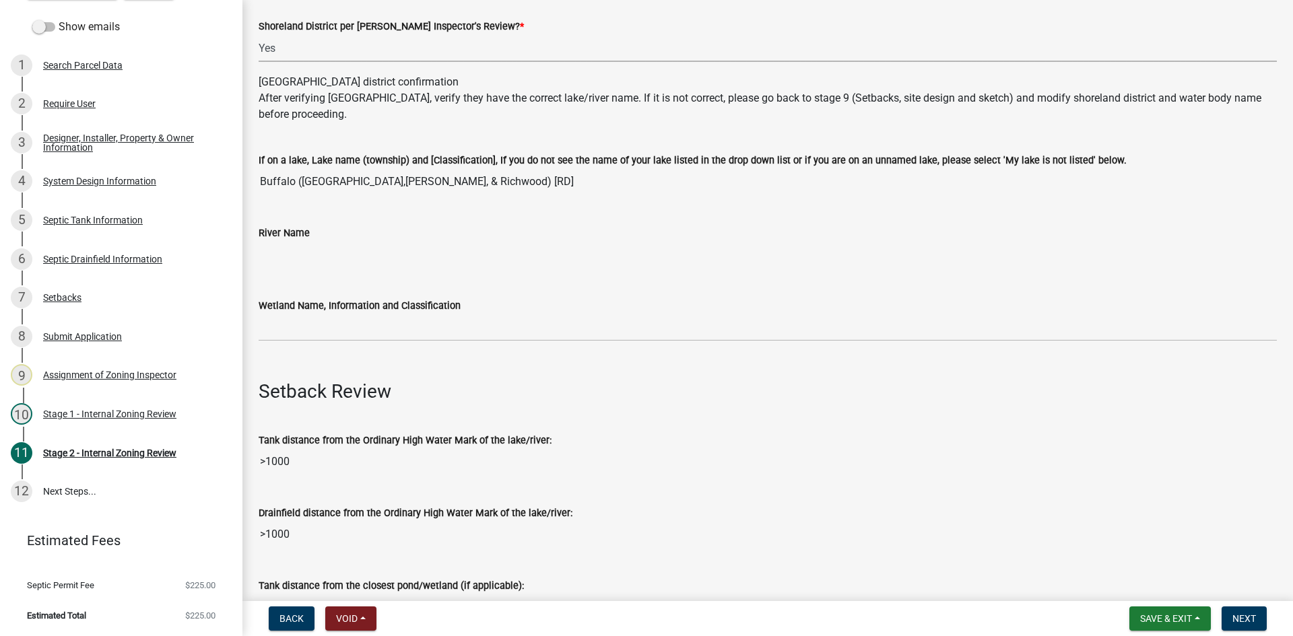
scroll to position [471, 0]
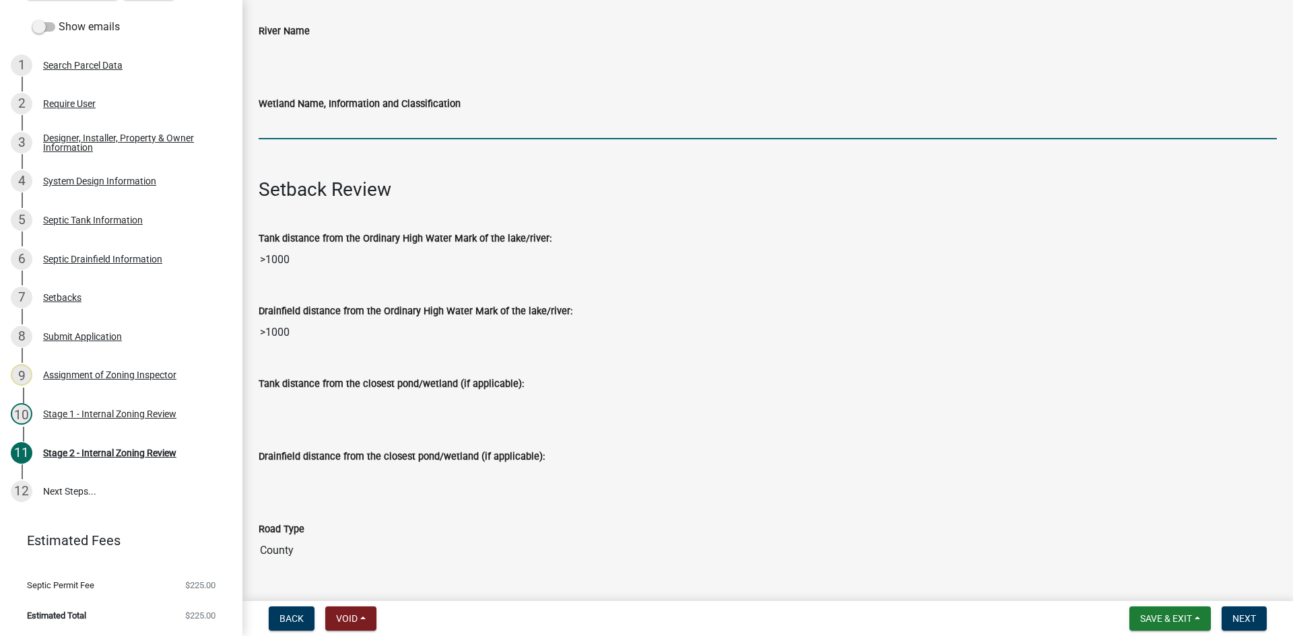
drag, startPoint x: 294, startPoint y: 126, endPoint x: 311, endPoint y: 144, distance: 25.2
click at [296, 126] on input "Wetland Name, Information and Classification" at bounding box center [768, 126] width 1018 height 28
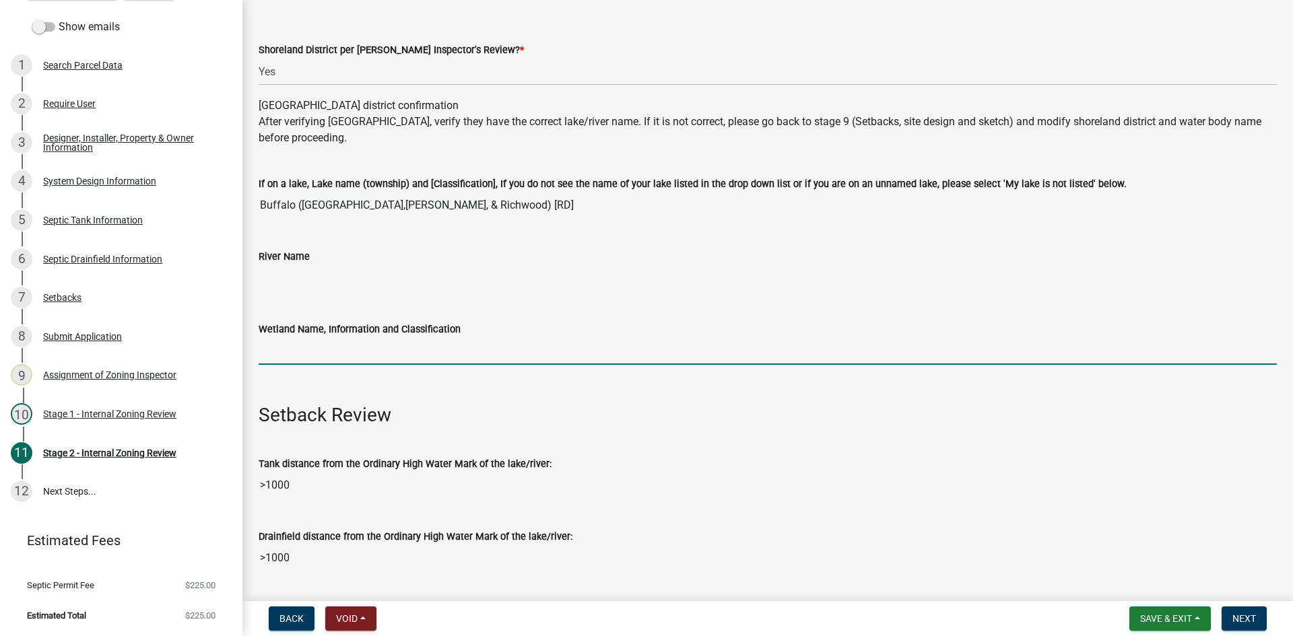
scroll to position [269, 0]
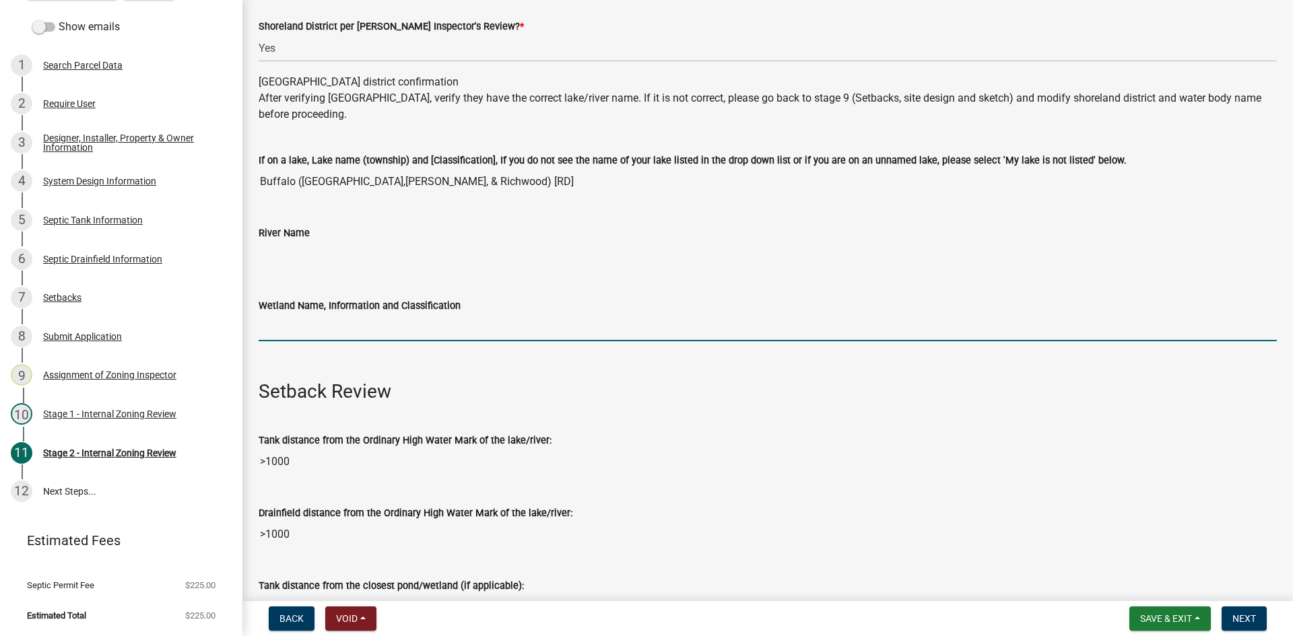
type input "rd100"
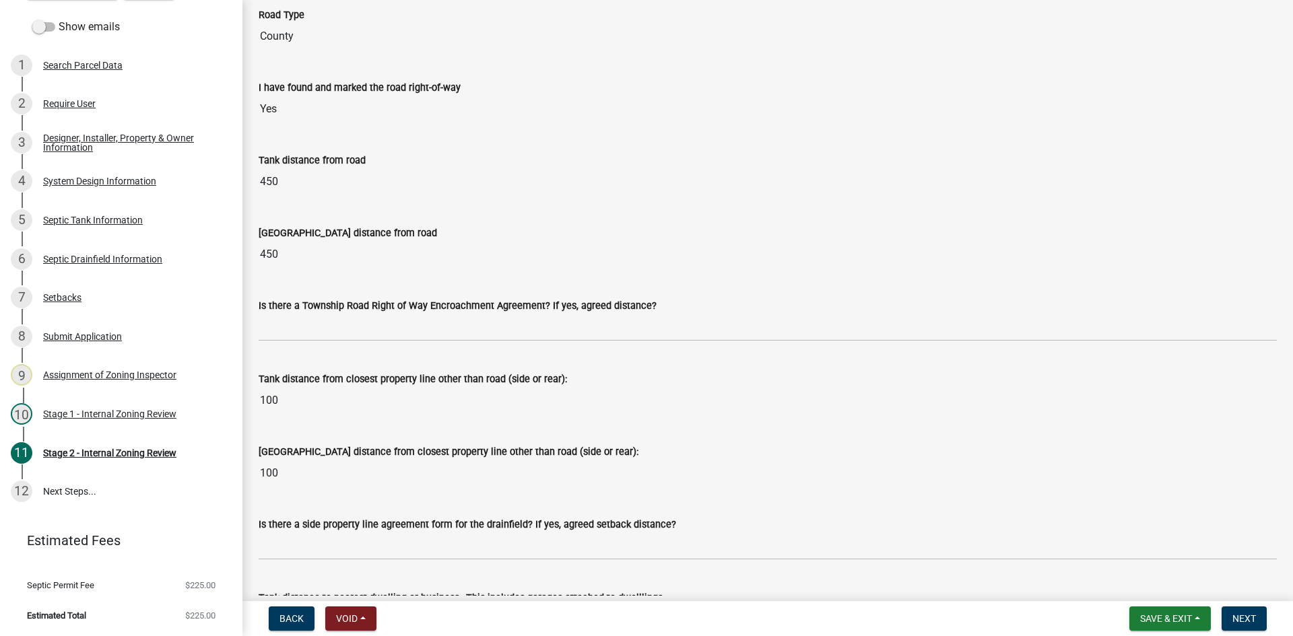
scroll to position [1010, 0]
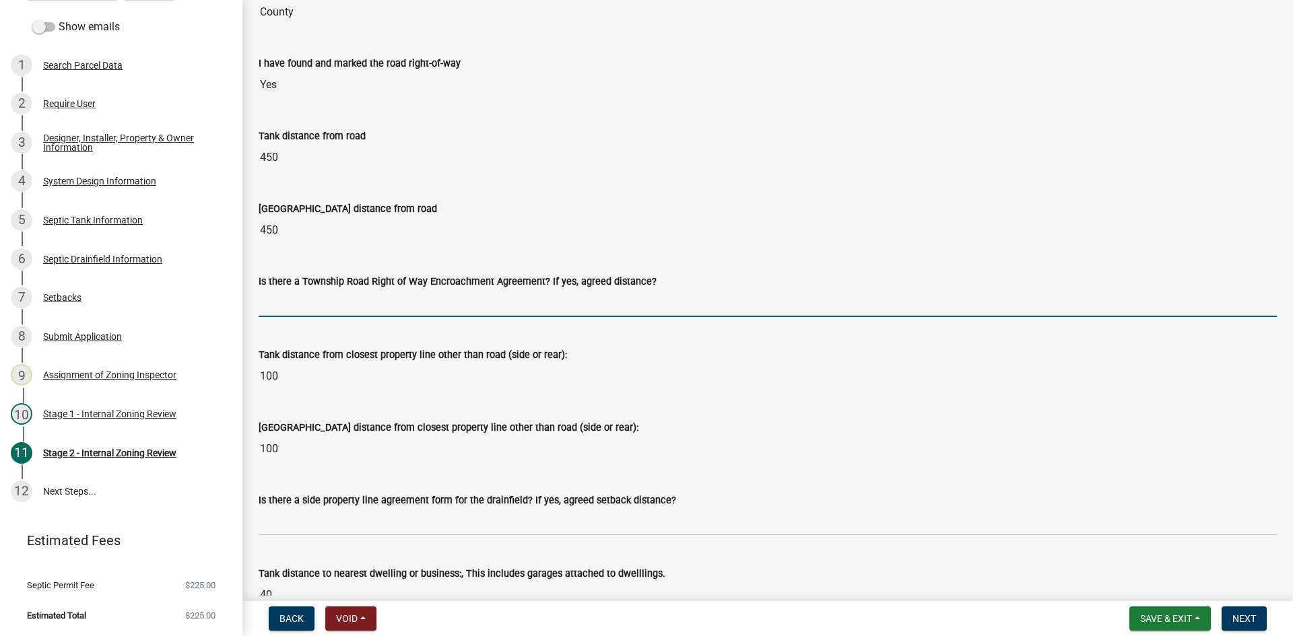
click at [310, 306] on input "Is there a Township Road Right of Way Encroachment Agreement? If yes, agreed di…" at bounding box center [768, 304] width 1018 height 28
type input "na"
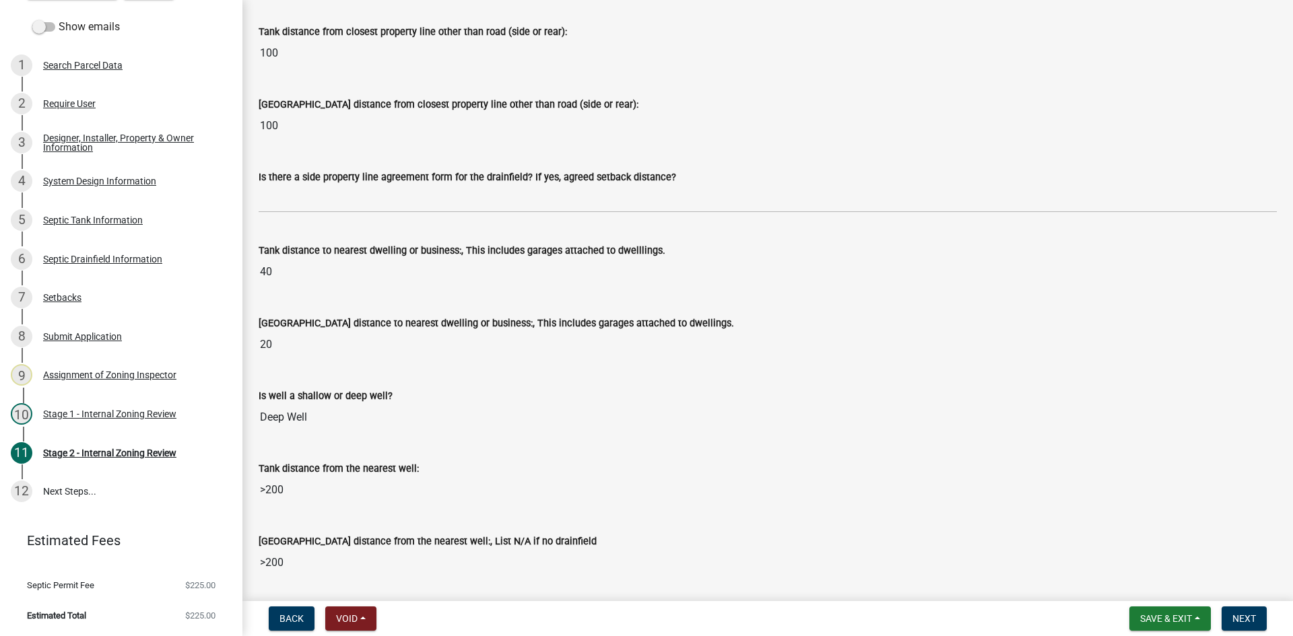
scroll to position [1414, 0]
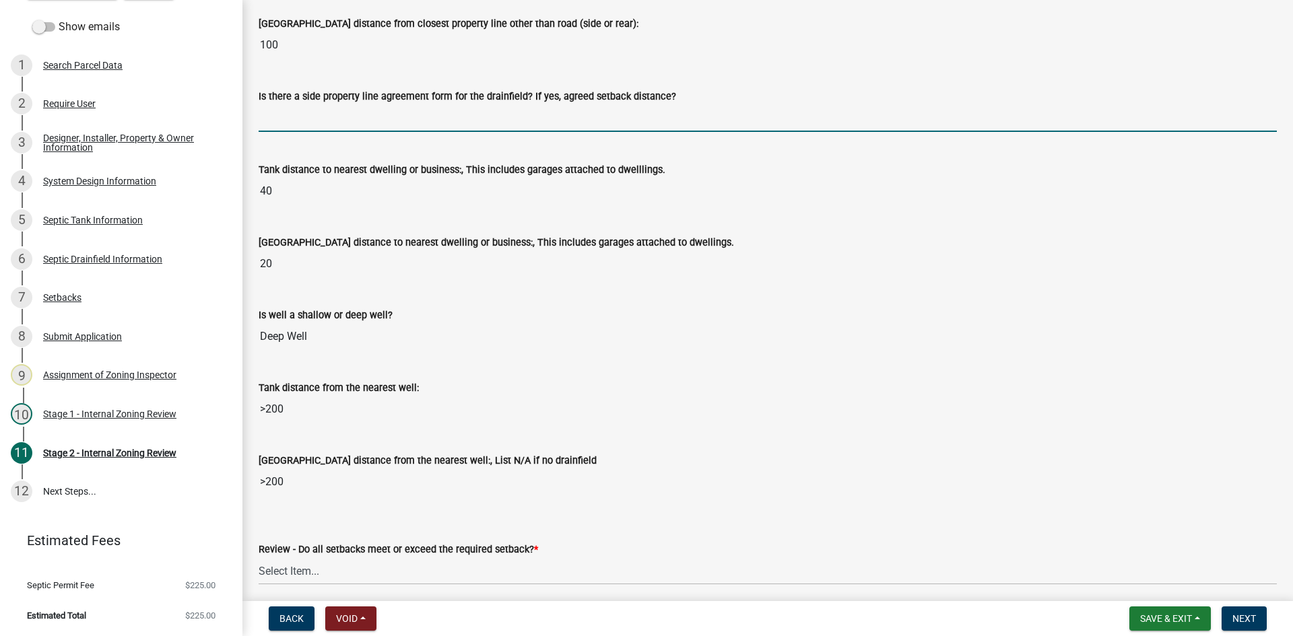
click at [285, 106] on input "Is there a side property line agreement form for the drainfield? If yes, agreed…" at bounding box center [768, 118] width 1018 height 28
type input "na"
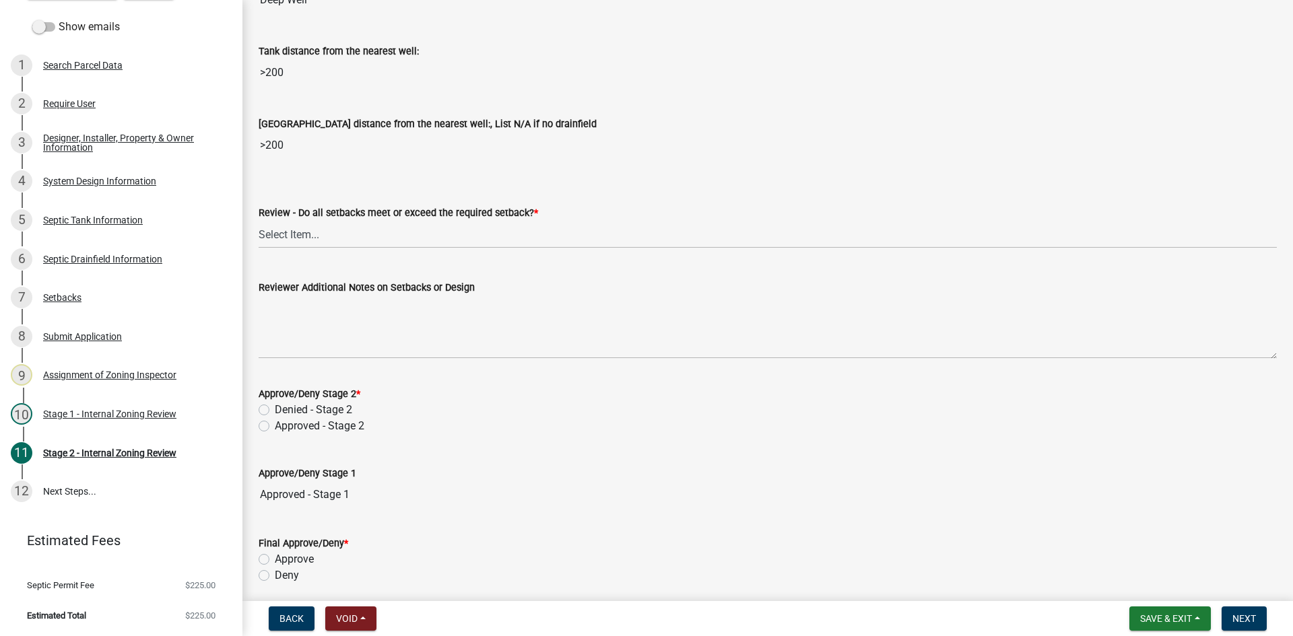
scroll to position [1819, 0]
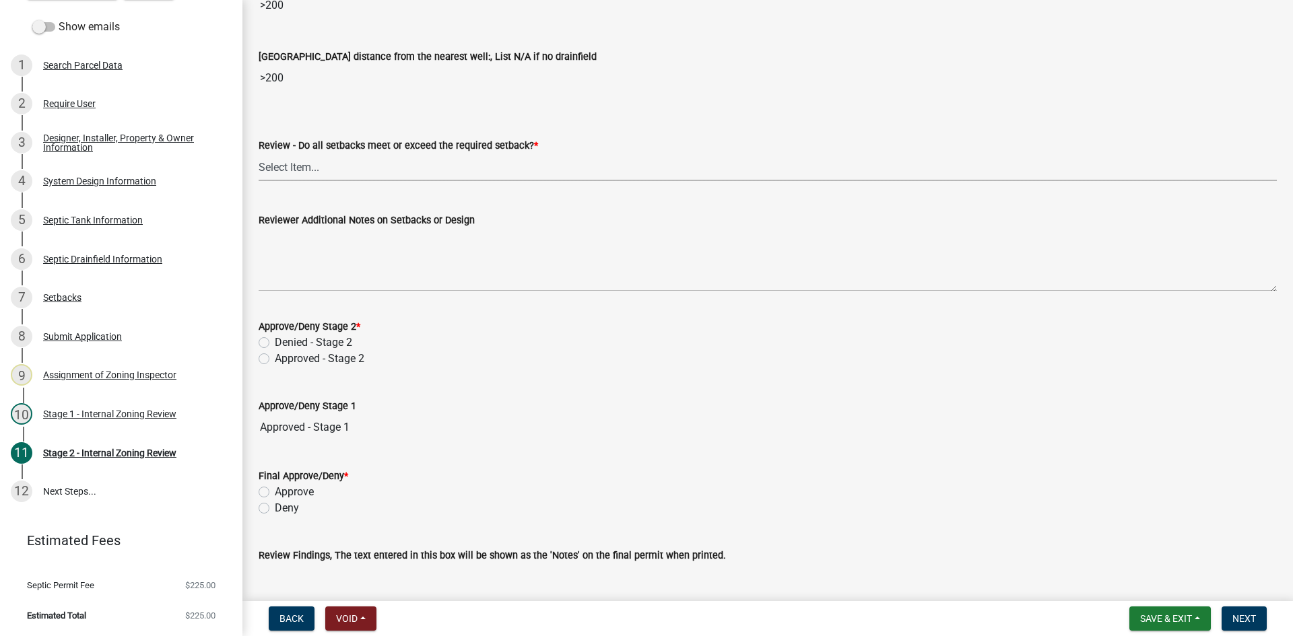
drag, startPoint x: 290, startPoint y: 174, endPoint x: 301, endPoint y: 179, distance: 12.0
click at [290, 174] on select "Select Item... Yes No N/A" at bounding box center [768, 168] width 1018 height 28
click at [259, 154] on select "Select Item... Yes No N/A" at bounding box center [768, 168] width 1018 height 28
select select "1ad81be4-5d59-46bf-8b7b-d7c0f20ad891"
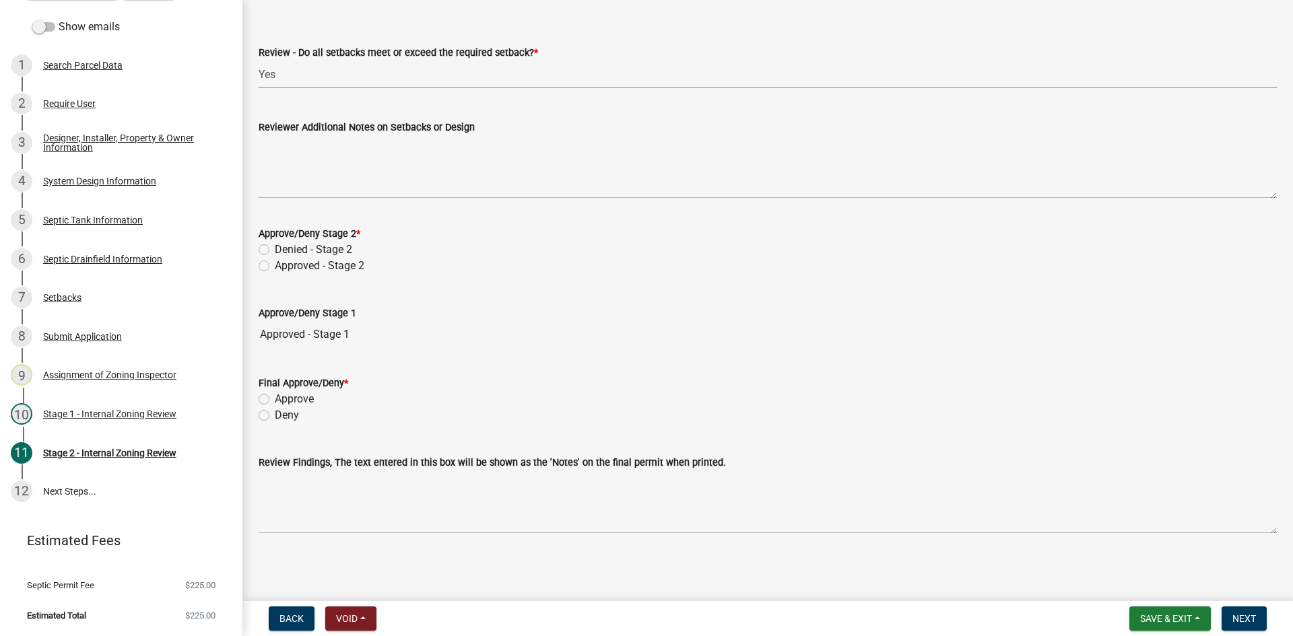
scroll to position [1913, 0]
click at [275, 267] on label "Approved - Stage 2" at bounding box center [320, 265] width 90 height 16
click at [275, 265] on input "Approved - Stage 2" at bounding box center [279, 261] width 9 height 9
radio input "true"
click at [275, 396] on label "Approve" at bounding box center [294, 398] width 39 height 16
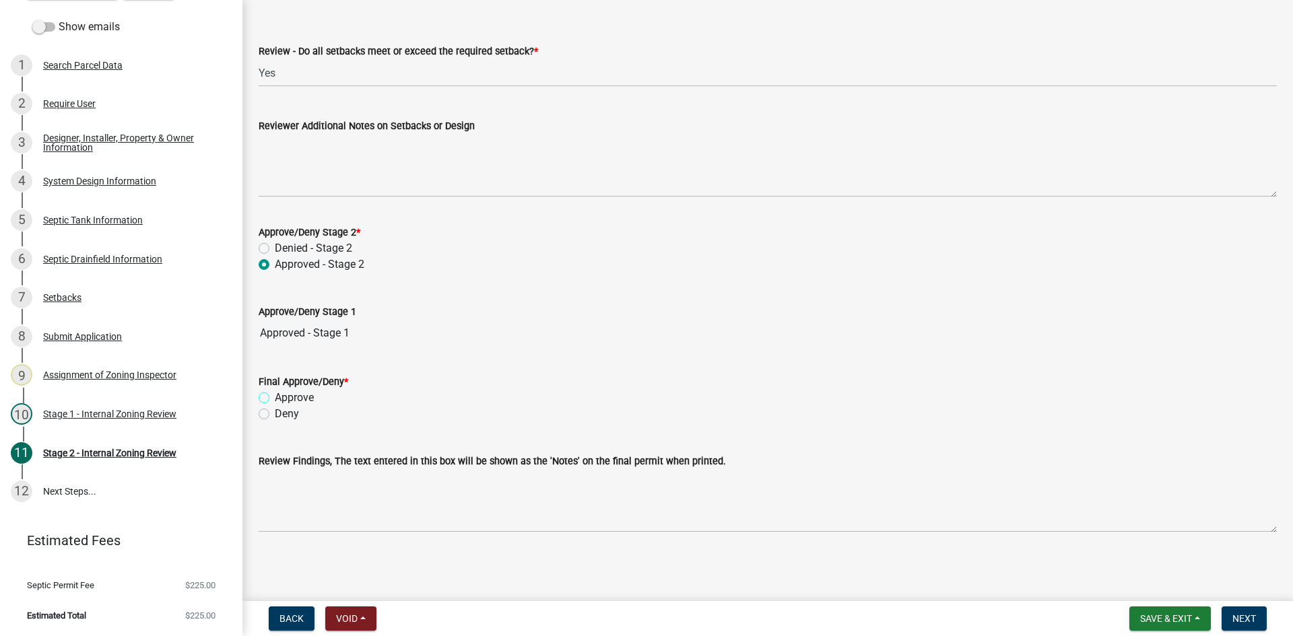
click at [275, 396] on input "Approve" at bounding box center [279, 394] width 9 height 9
radio input "true"
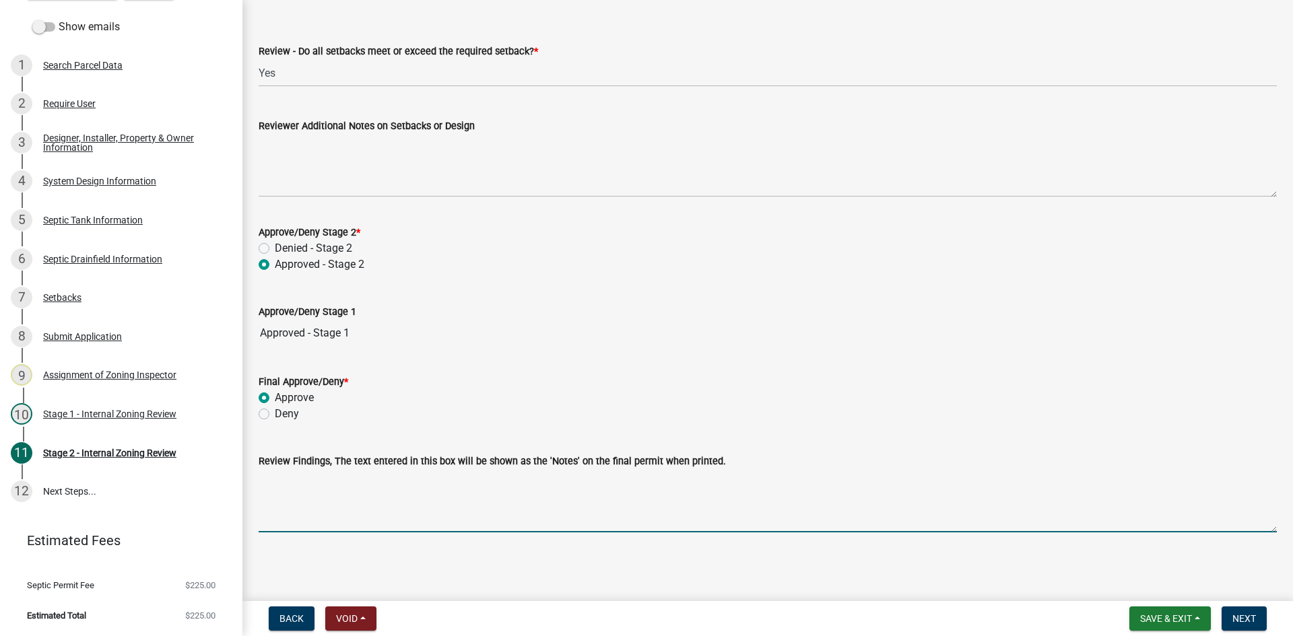
click at [313, 529] on textarea "Review Findings, The text entered in this box will be shown as the 'Notes' on t…" at bounding box center [768, 500] width 1018 height 63
click at [553, 480] on textarea "type three system using existing and new tanks /compliance bneeded" at bounding box center [768, 500] width 1018 height 63
click at [608, 470] on textarea "type three system using existing and new tanks /compliance needed" at bounding box center [768, 500] width 1018 height 63
type textarea "type three system using existing and new tanks /compliance needed"
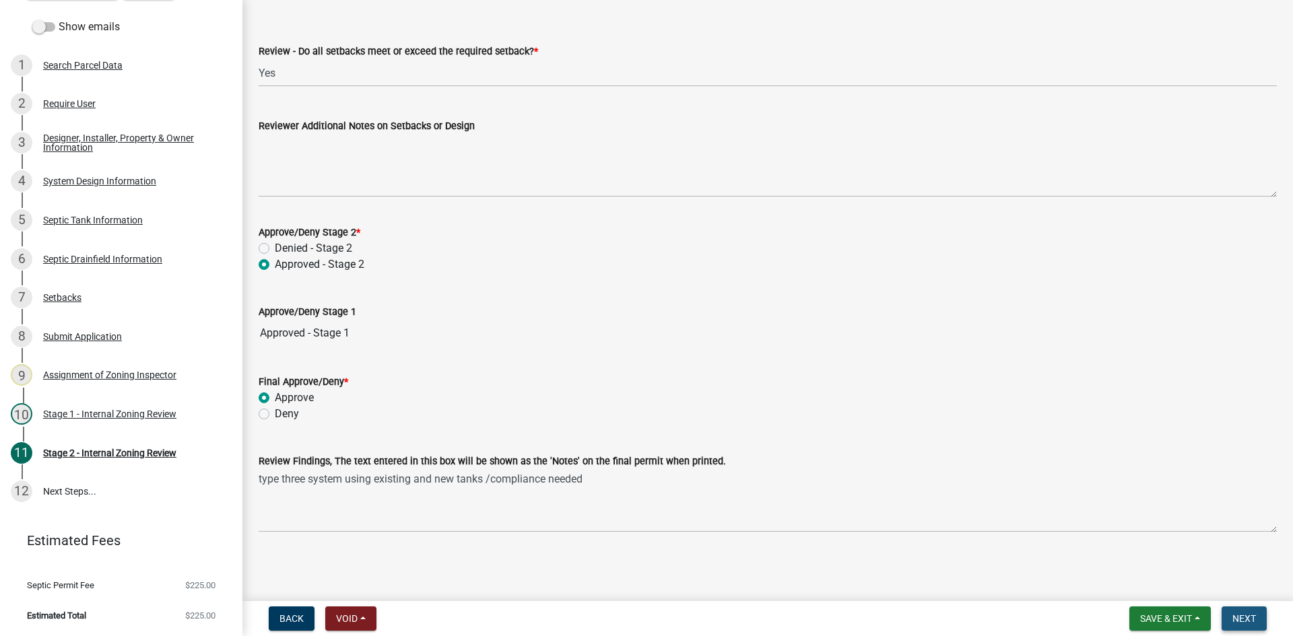
click at [1244, 618] on span "Next" at bounding box center [1245, 619] width 24 height 11
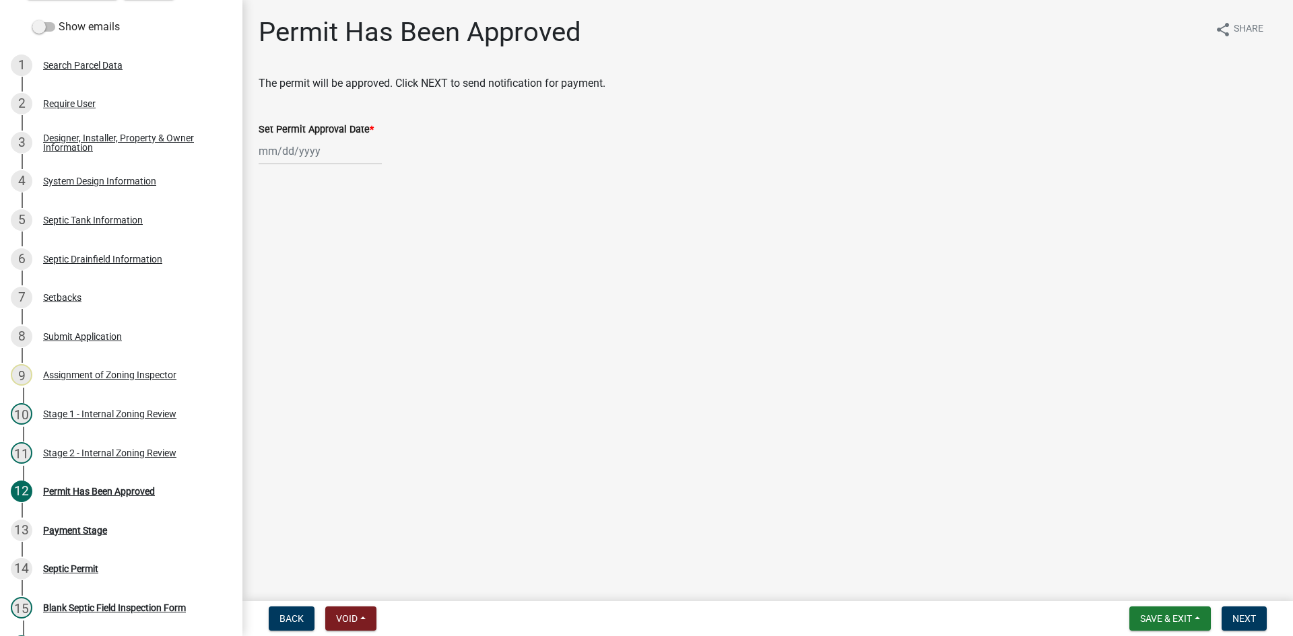
click at [325, 136] on div "Set Permit Approval Date *" at bounding box center [768, 129] width 1018 height 16
click at [324, 147] on div at bounding box center [320, 151] width 123 height 28
select select "8"
select select "2025"
drag, startPoint x: 354, startPoint y: 287, endPoint x: 374, endPoint y: 302, distance: 24.9
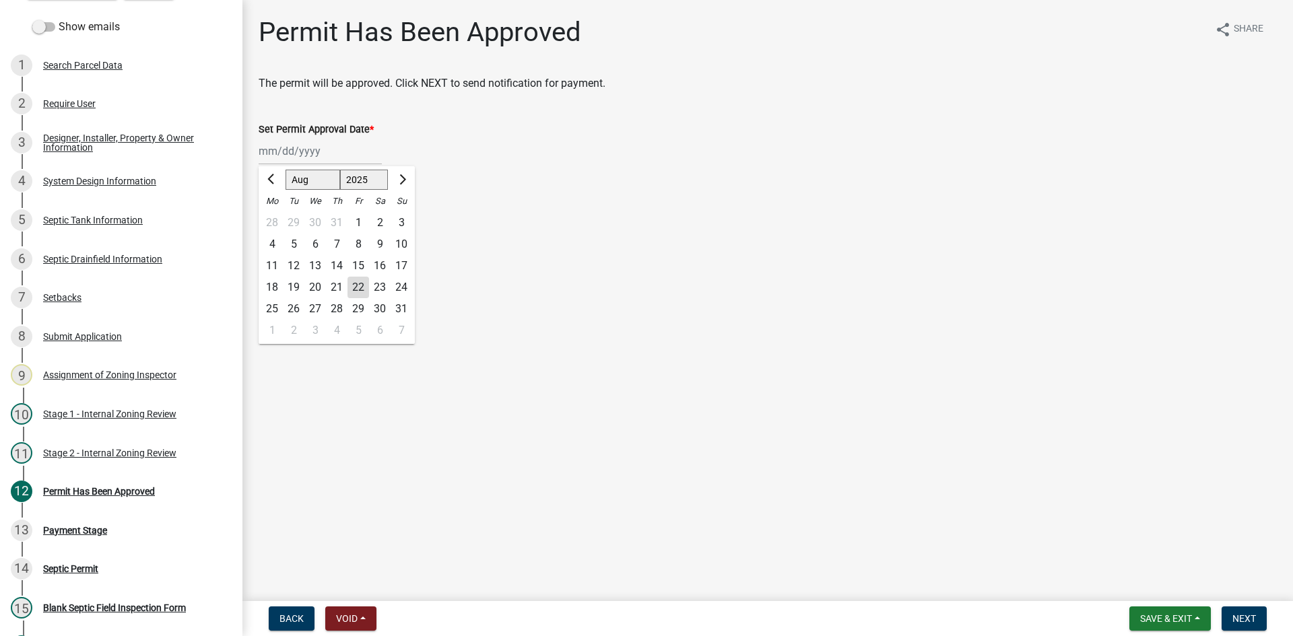
click at [356, 287] on div "22" at bounding box center [359, 288] width 22 height 22
type input "[DATE]"
click at [1252, 617] on span "Next" at bounding box center [1245, 619] width 24 height 11
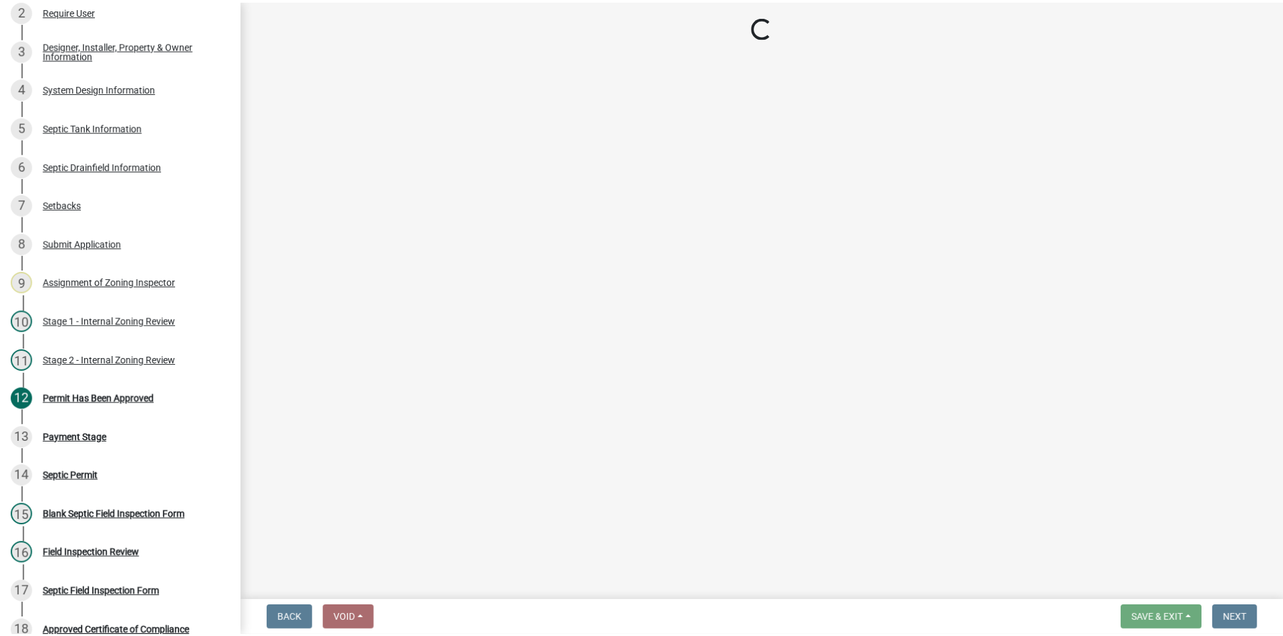
scroll to position [463, 0]
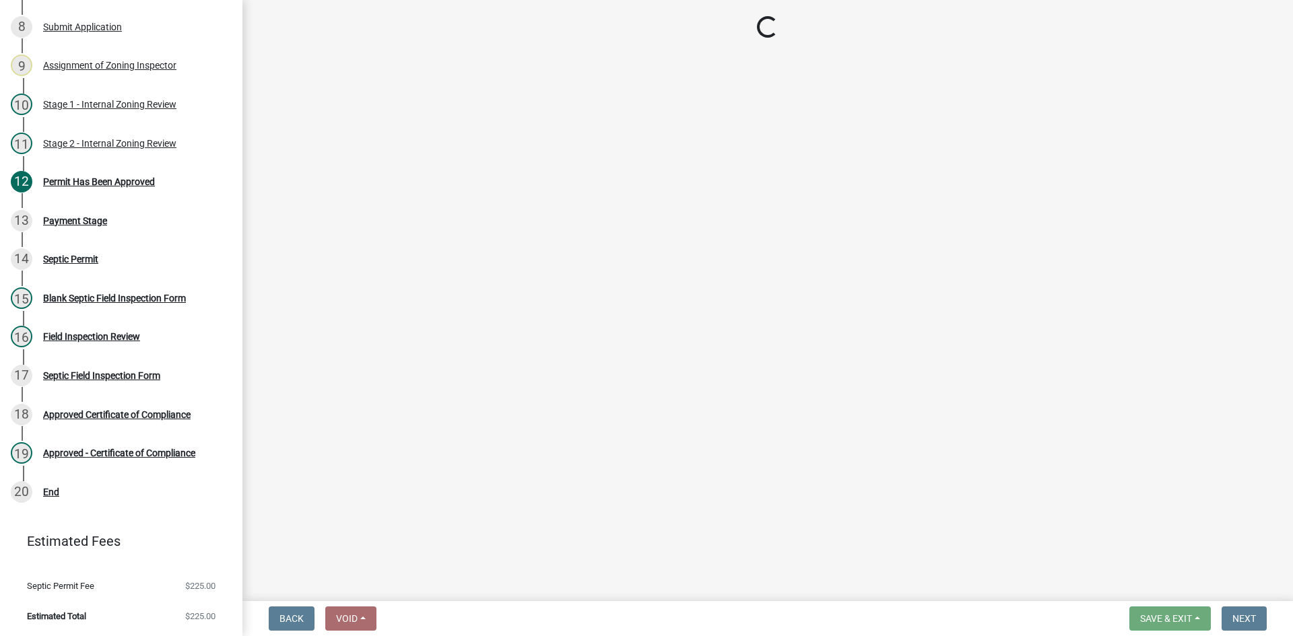
select select "3: 3"
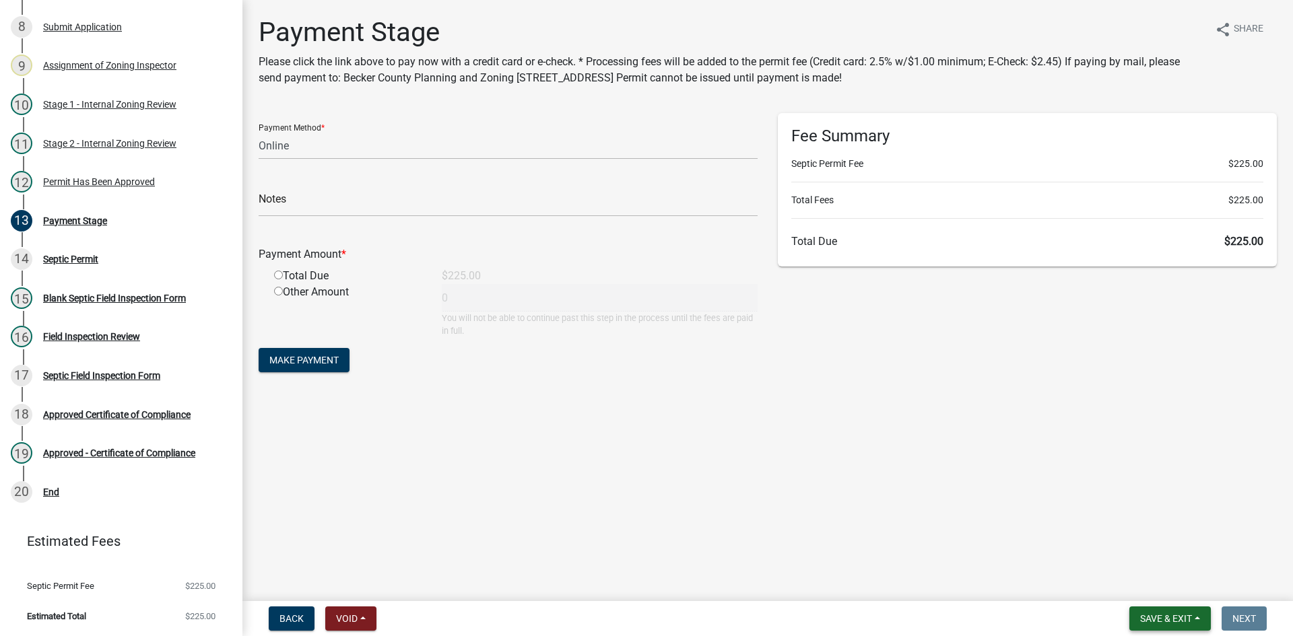
click at [1188, 614] on span "Save & Exit" at bounding box center [1166, 619] width 52 height 11
click at [1158, 586] on button "Save & Exit" at bounding box center [1157, 584] width 108 height 32
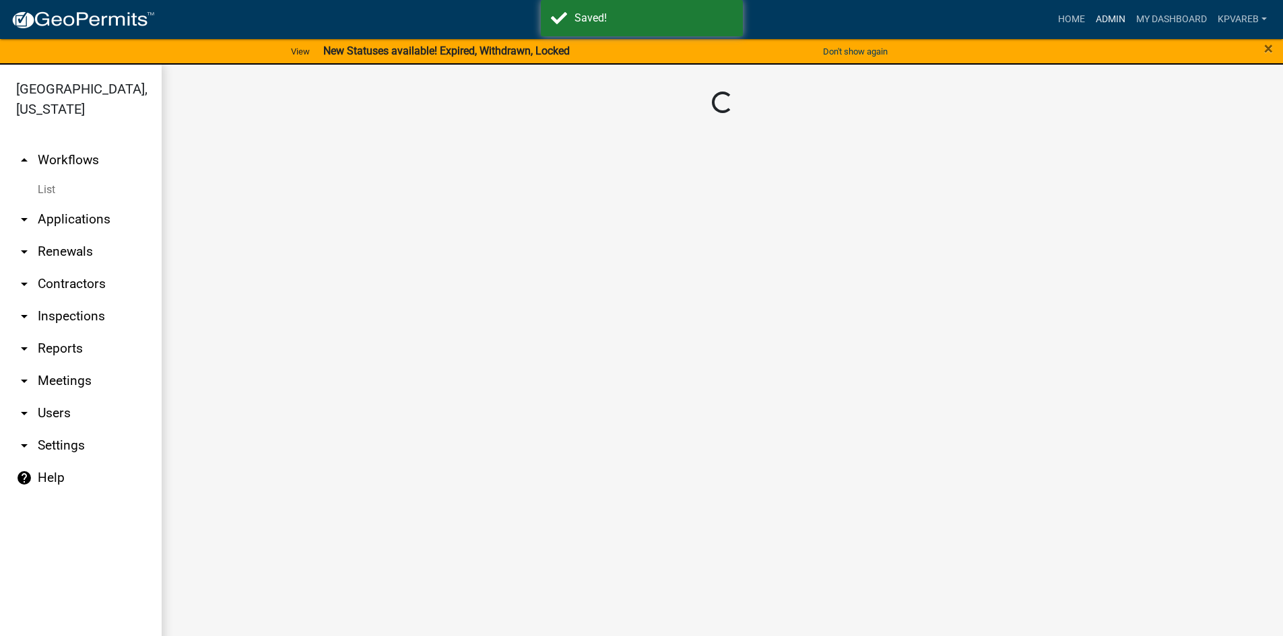
click at [1109, 18] on link "Admin" at bounding box center [1110, 20] width 40 height 26
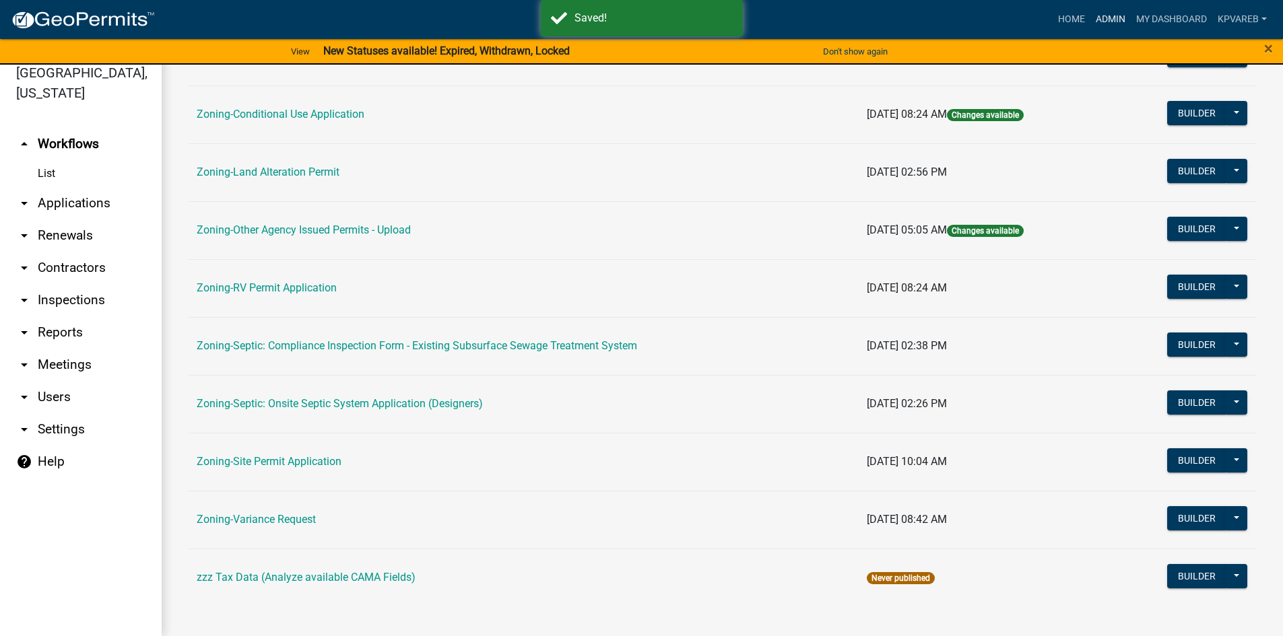
scroll to position [397, 0]
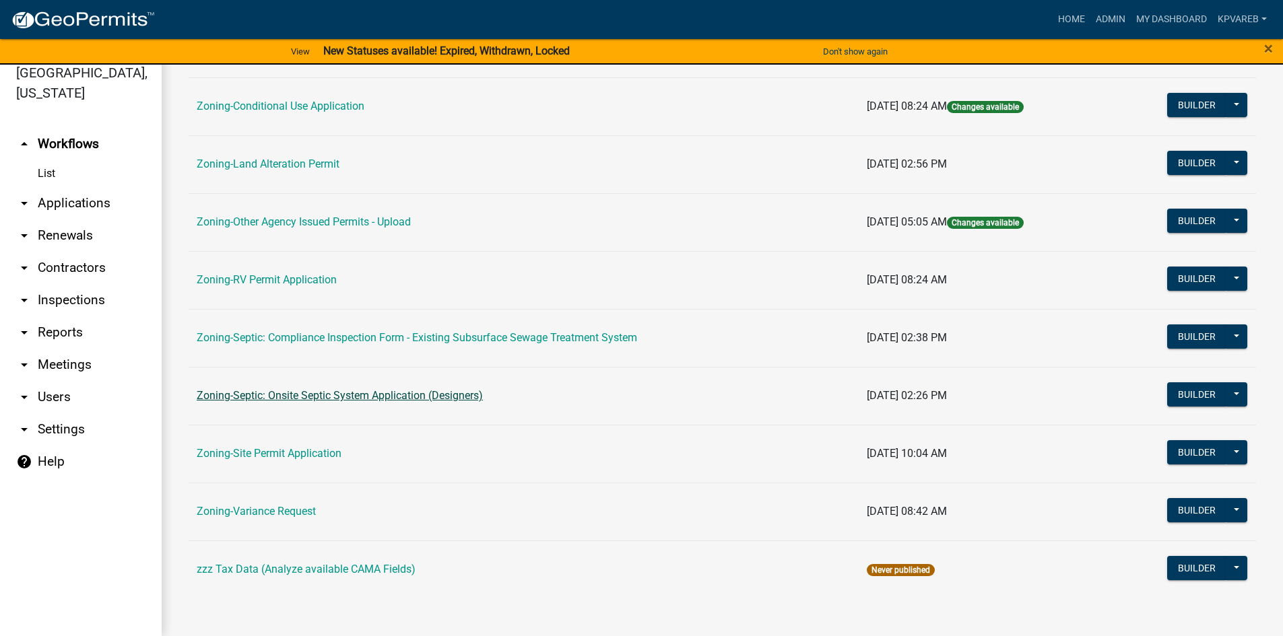
click at [412, 395] on link "Zoning-Septic: Onsite Septic System Application (Designers)" at bounding box center [340, 395] width 286 height 13
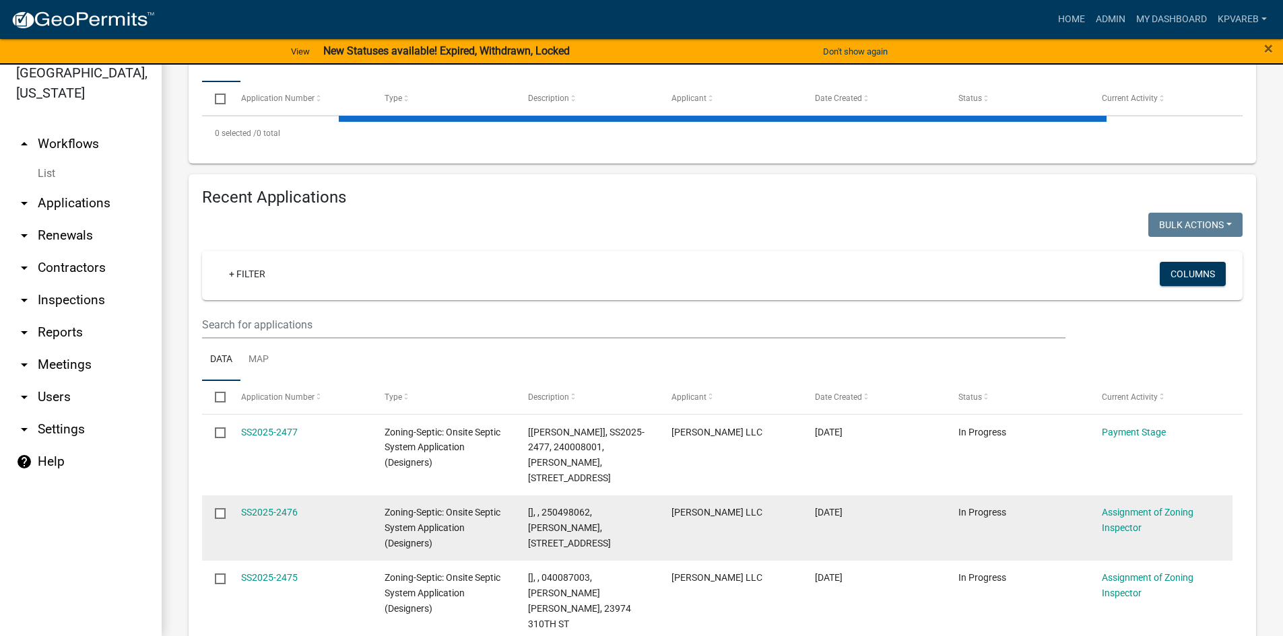
scroll to position [135, 0]
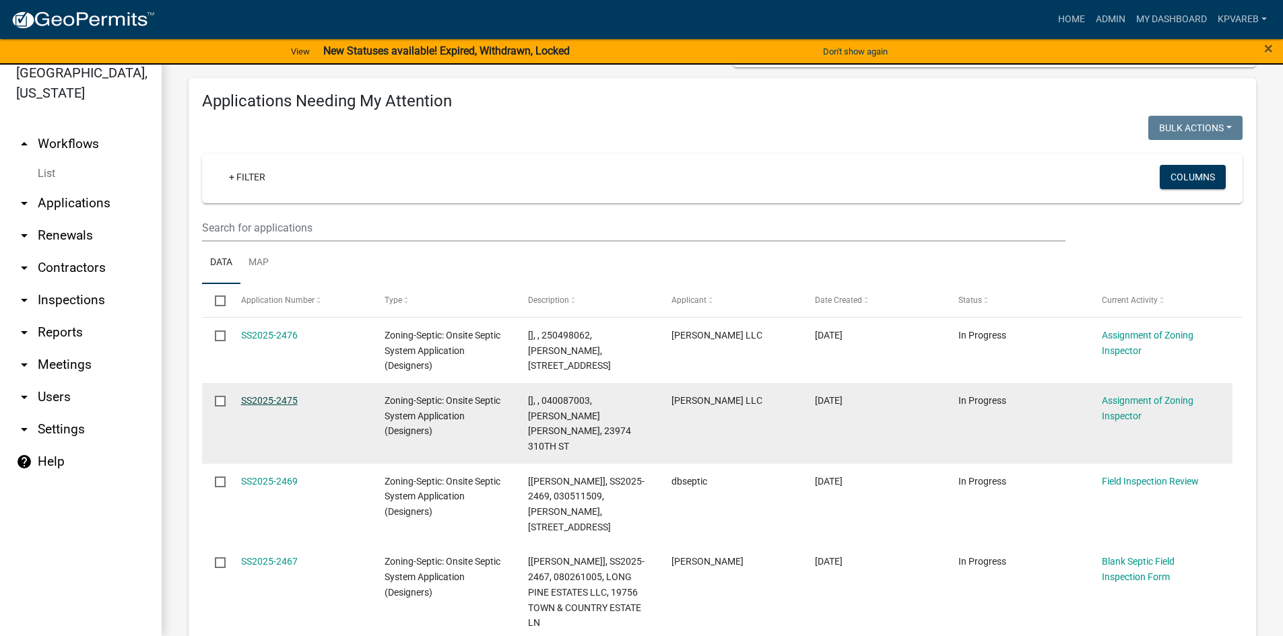
click at [262, 401] on link "SS2025-2475" at bounding box center [269, 400] width 57 height 11
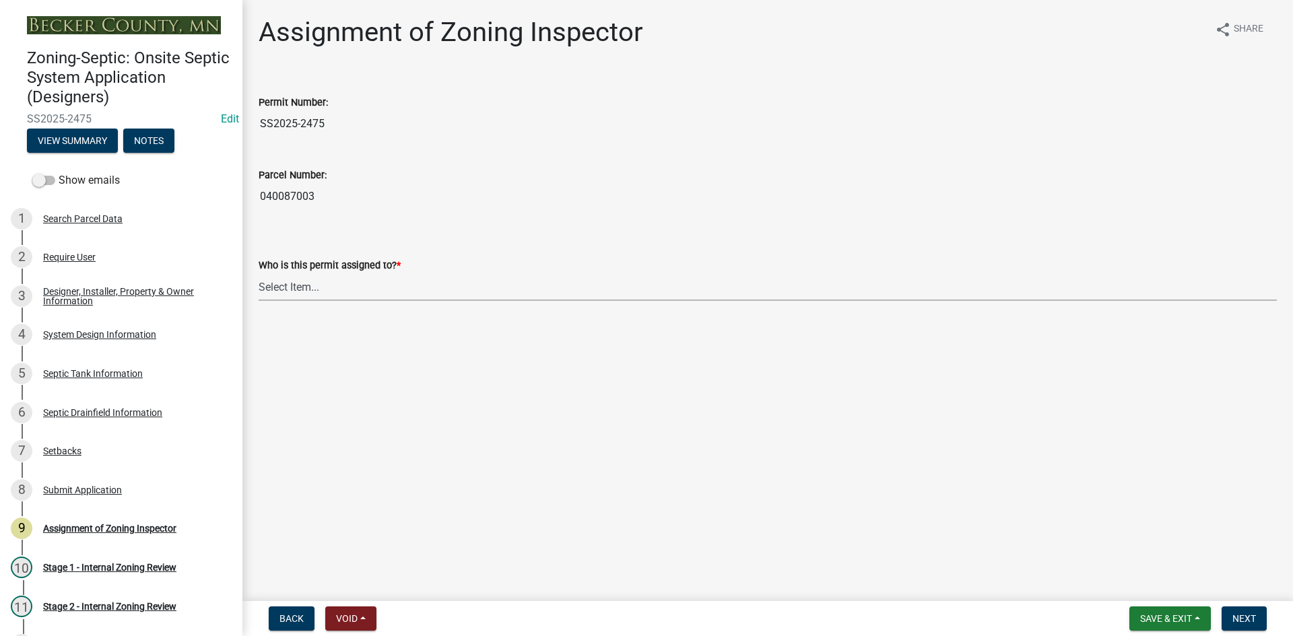
drag, startPoint x: 275, startPoint y: 287, endPoint x: 298, endPoint y: 300, distance: 25.6
click at [277, 287] on select "Select Item... [PERSON_NAME] [PERSON_NAME] [PERSON_NAME] [PERSON_NAME] [PERSON_…" at bounding box center [768, 287] width 1018 height 28
click at [259, 273] on select "Select Item... [PERSON_NAME] [PERSON_NAME] [PERSON_NAME] [PERSON_NAME] [PERSON_…" at bounding box center [768, 287] width 1018 height 28
select select "7bfe52ba-73b7-4ac1-9bde-d3bb601555ca"
click at [1240, 612] on button "Next" at bounding box center [1244, 619] width 45 height 24
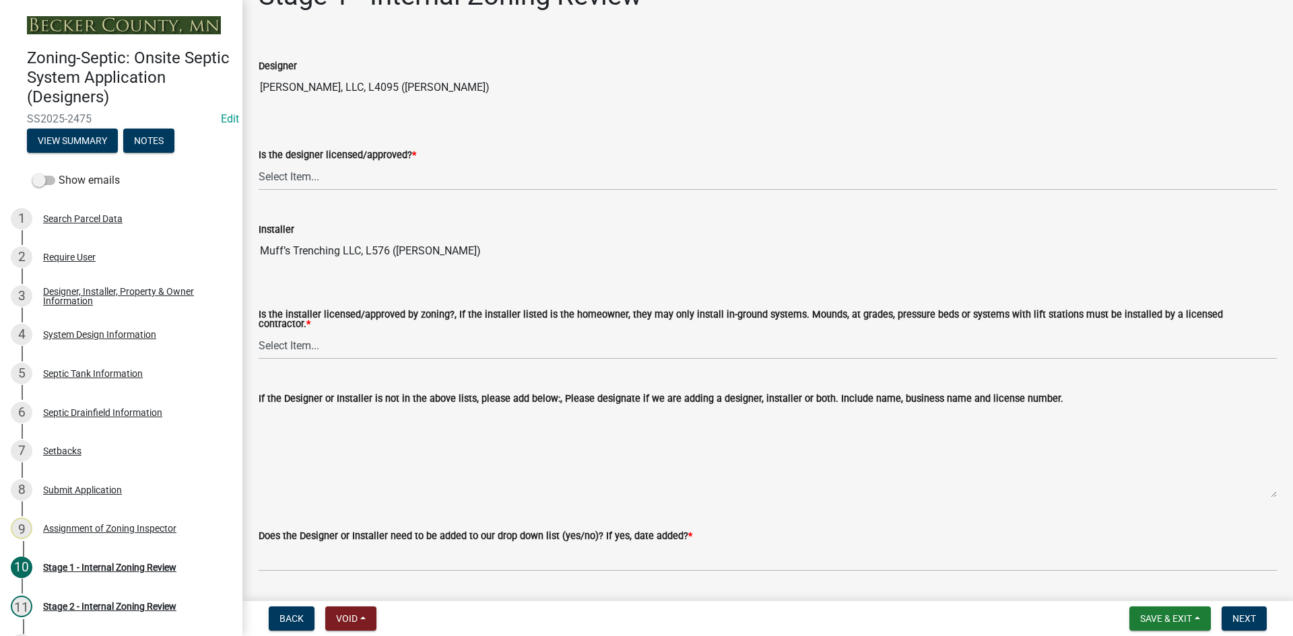
scroll to position [67, 0]
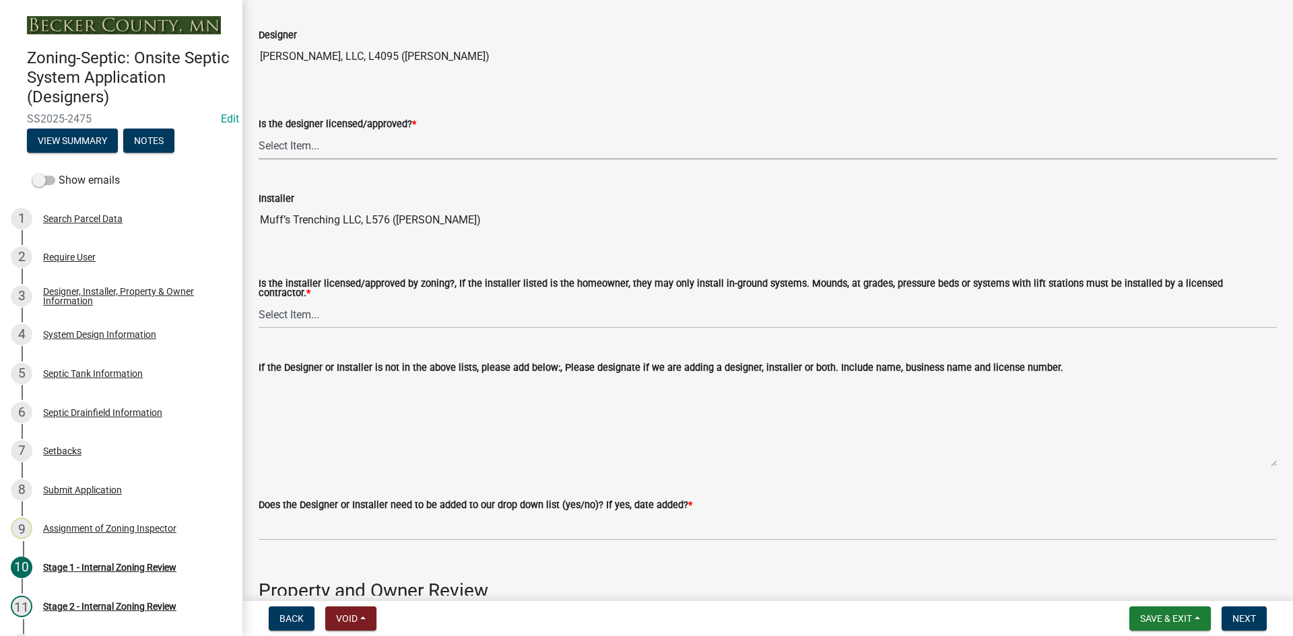
drag, startPoint x: 313, startPoint y: 141, endPoint x: 321, endPoint y: 158, distance: 19.0
click at [313, 141] on select "Select Item... Yes No" at bounding box center [768, 146] width 1018 height 28
click at [259, 132] on select "Select Item... Yes No" at bounding box center [768, 146] width 1018 height 28
select select "49e49f1e-3b32-4342-8c2e-9cbd4919fe4d"
click at [295, 315] on select "Select Item... Yes No" at bounding box center [768, 315] width 1018 height 28
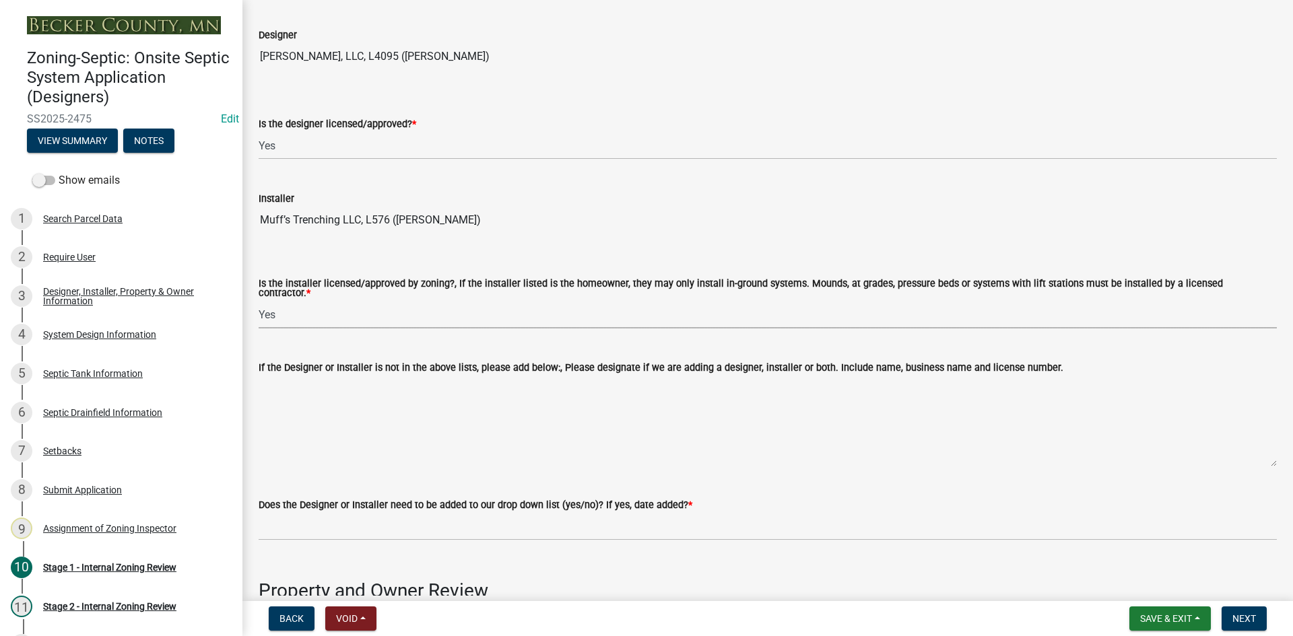
click at [259, 301] on select "Select Item... Yes No" at bounding box center [768, 315] width 1018 height 28
select select "ca07ae0a-7638-46ff-ada2-c67ca3524324"
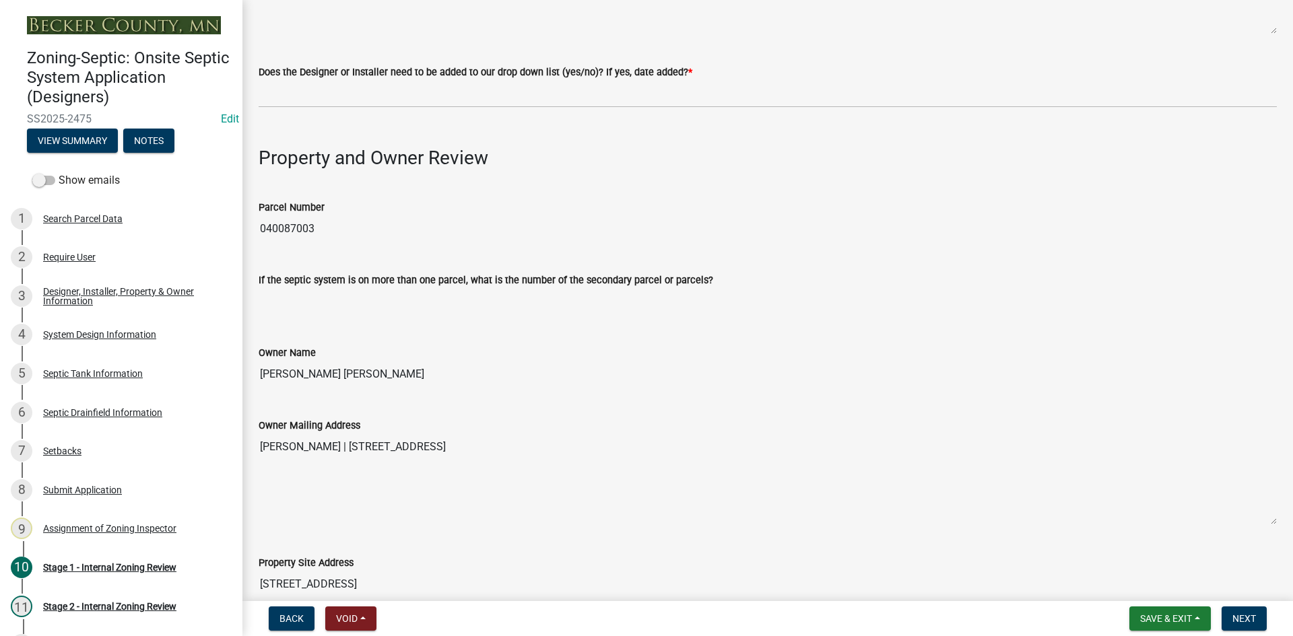
scroll to position [404, 0]
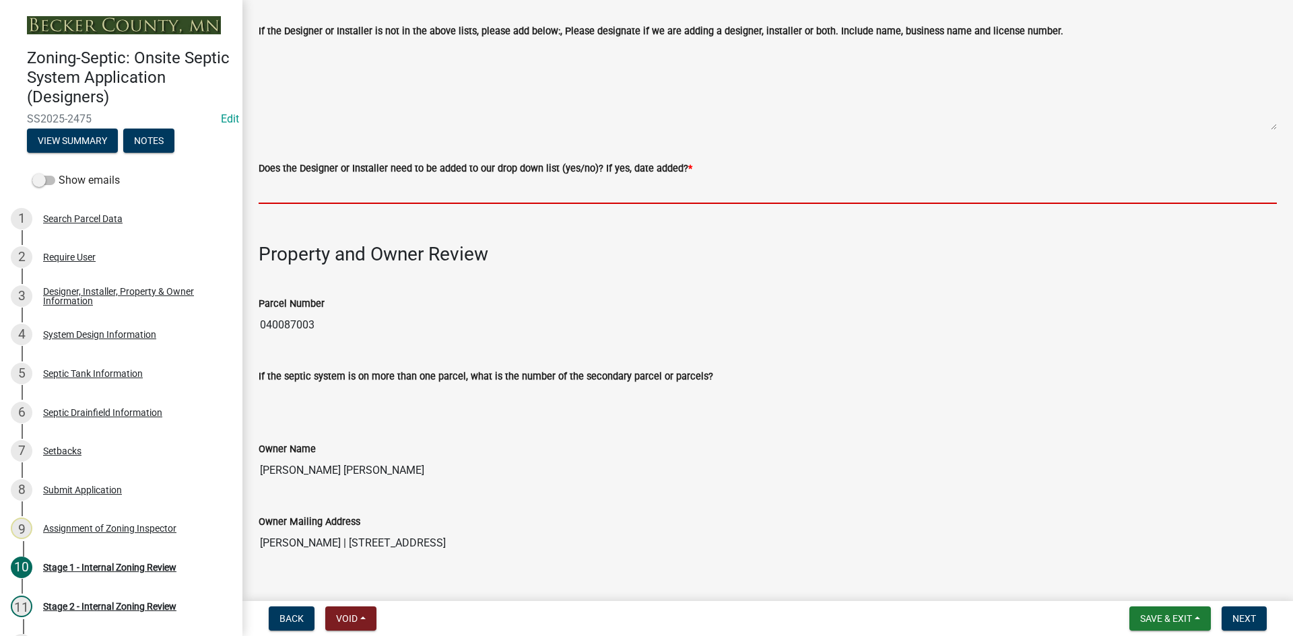
click at [296, 187] on input "Does the Designer or Installer need to be added to our drop down list (yes/no)?…" at bounding box center [768, 190] width 1018 height 28
type input "NO"
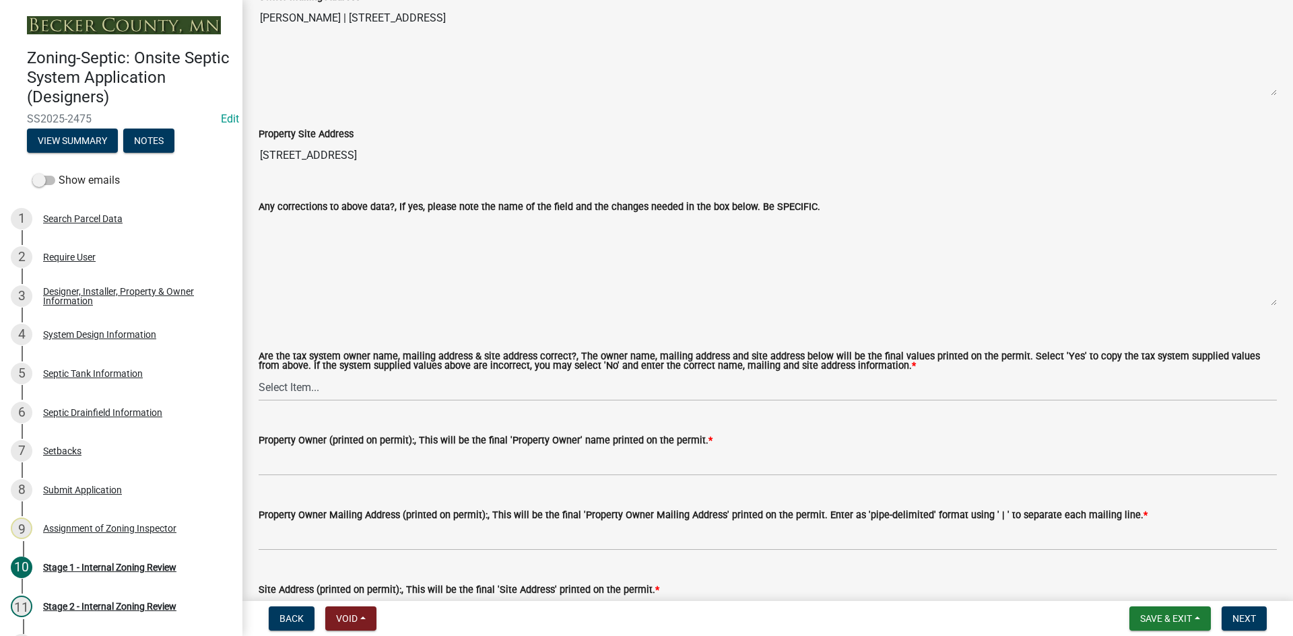
scroll to position [1010, 0]
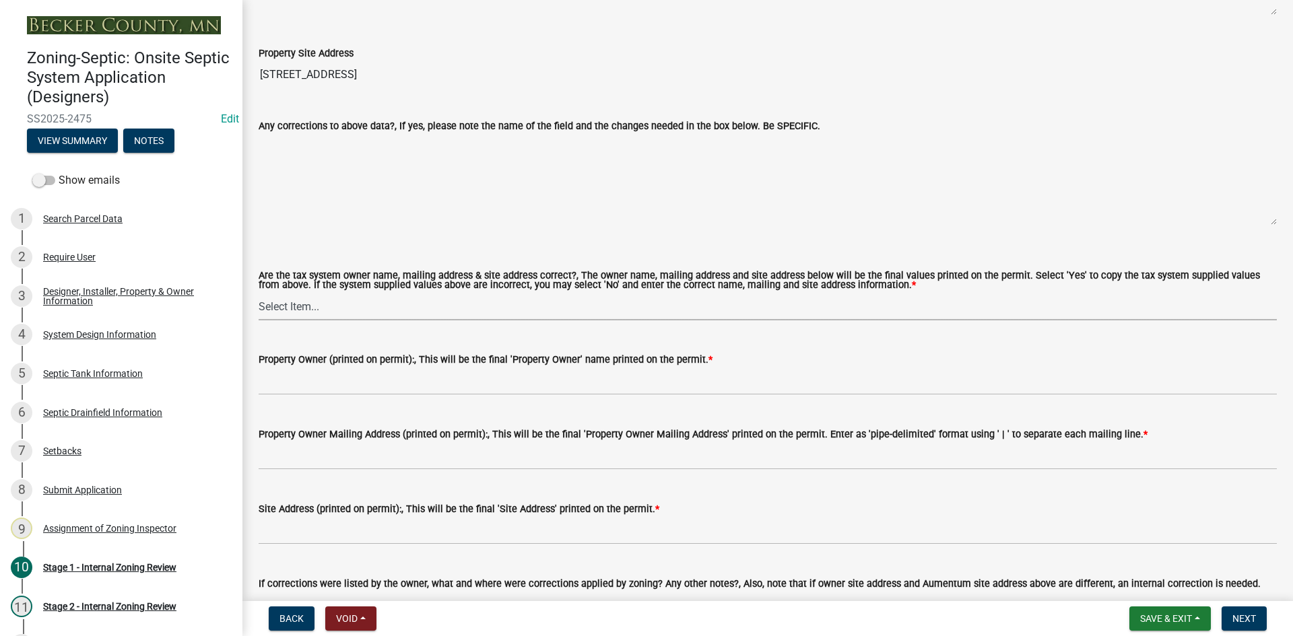
click at [267, 296] on select "Select Item... Yes No" at bounding box center [768, 307] width 1018 height 28
click at [259, 293] on select "Select Item... Yes No" at bounding box center [768, 307] width 1018 height 28
select select "ec75a761-93b4-47c5-8535-fea253c32937"
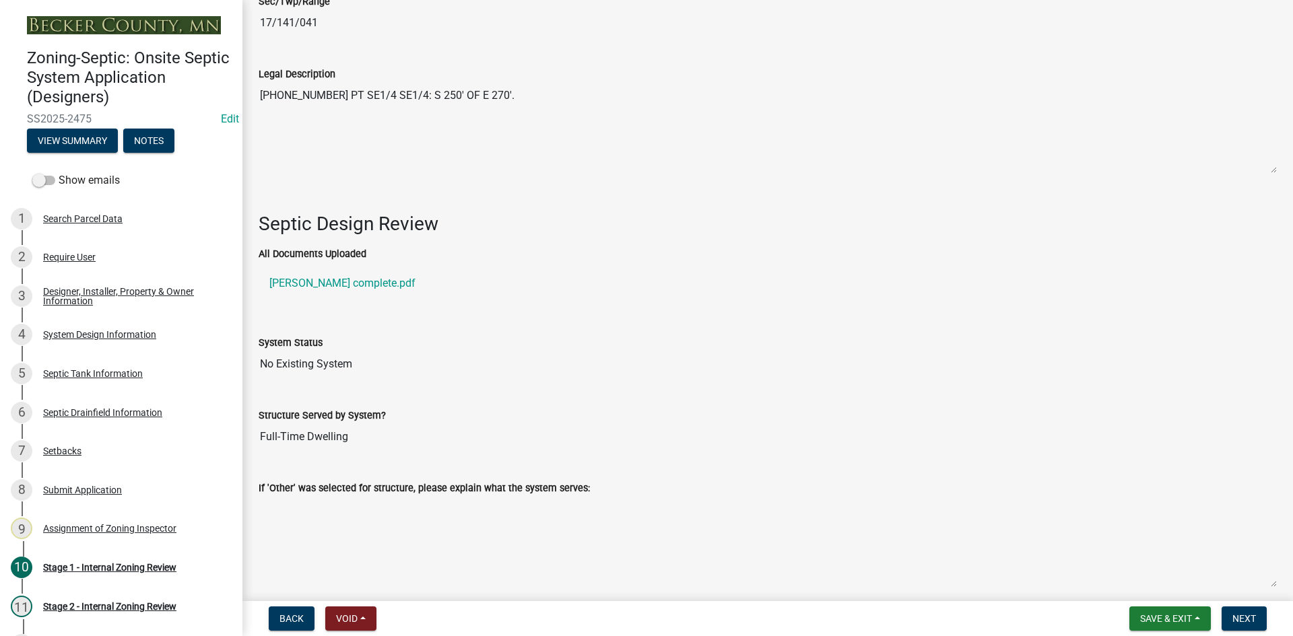
scroll to position [1684, 0]
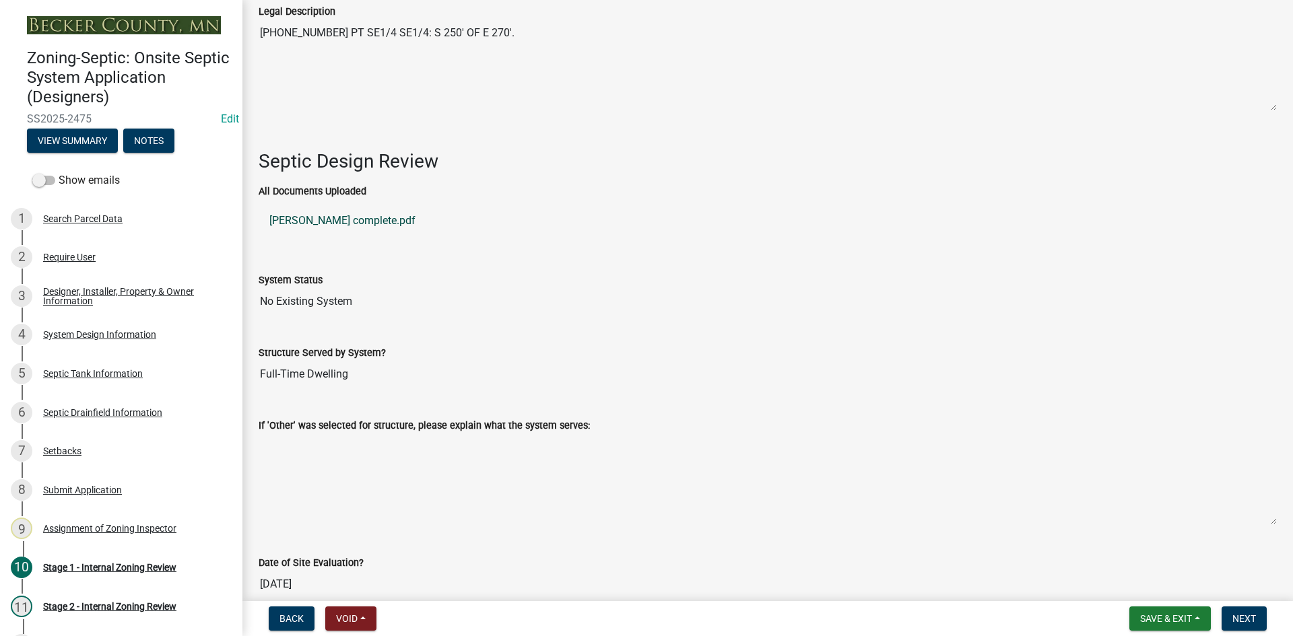
click at [342, 211] on link "[PERSON_NAME] complete.pdf" at bounding box center [768, 221] width 1018 height 32
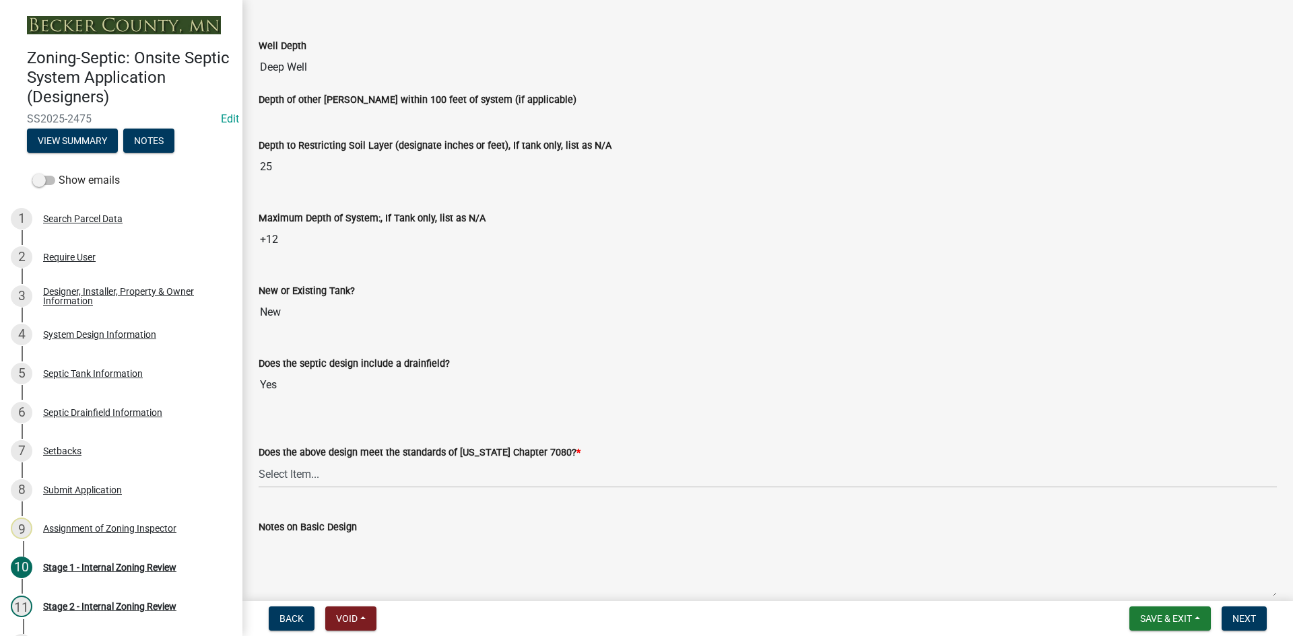
scroll to position [2848, 0]
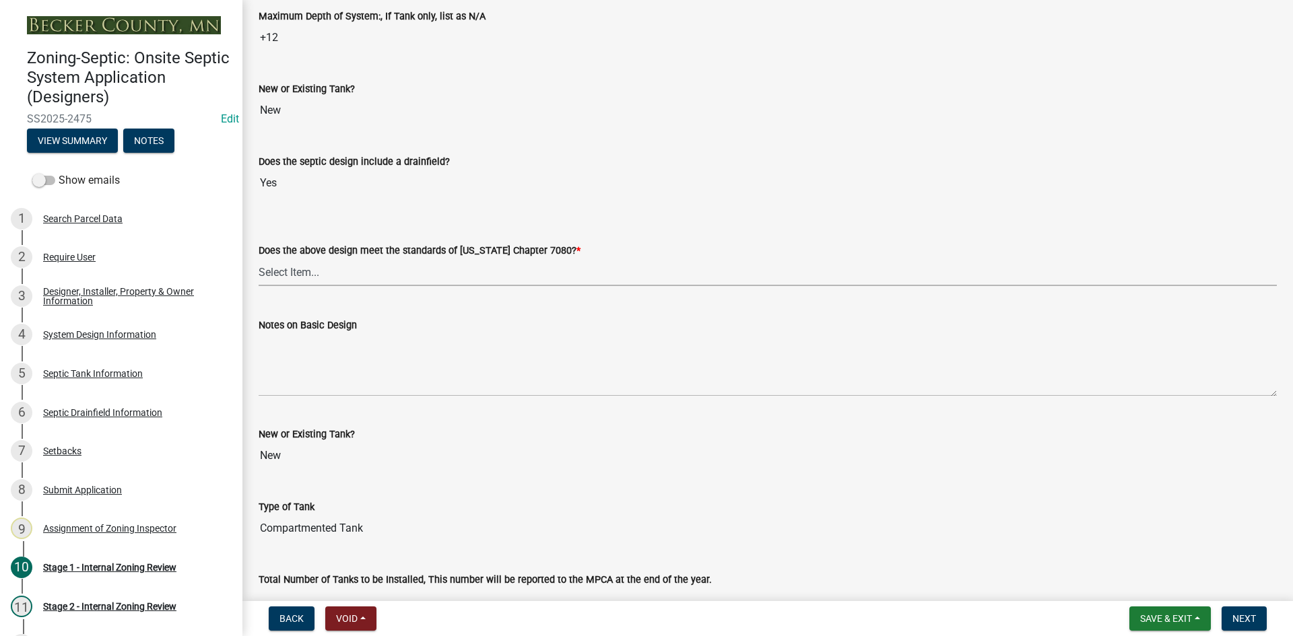
click at [303, 259] on select "Select Item... Yes No" at bounding box center [768, 273] width 1018 height 28
click at [259, 259] on select "Select Item... Yes No" at bounding box center [768, 273] width 1018 height 28
select select "bcbb982e-a48c-4b4a-a83b-ed1363446a86"
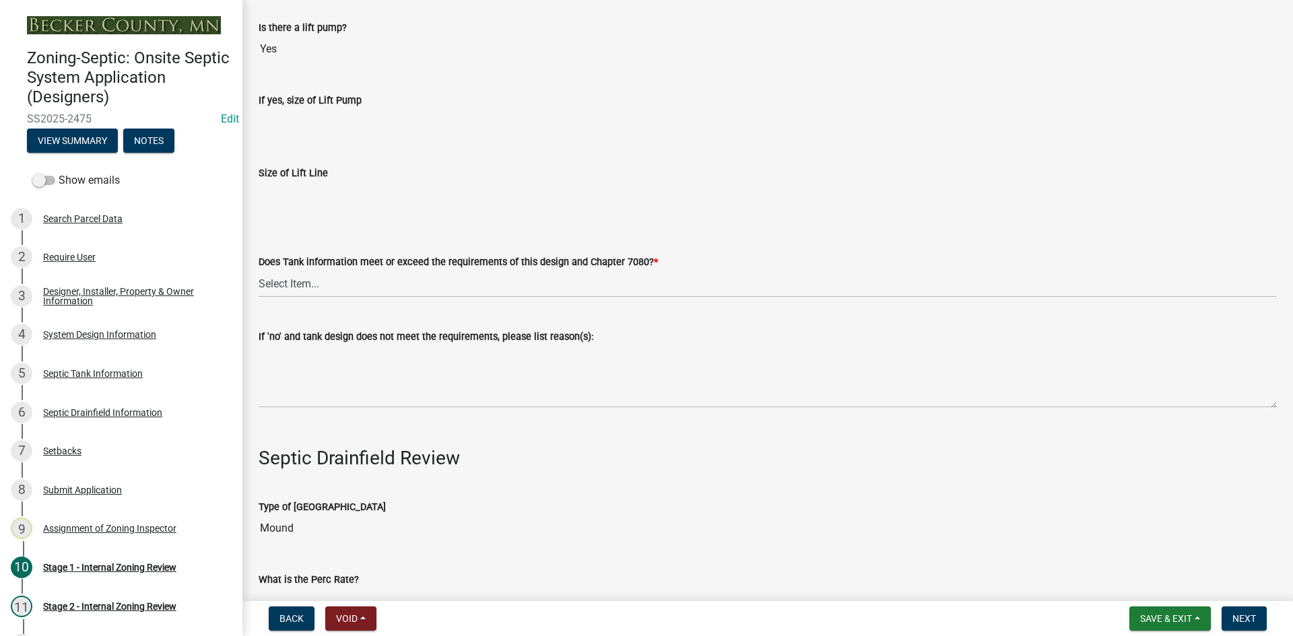
scroll to position [3925, 0]
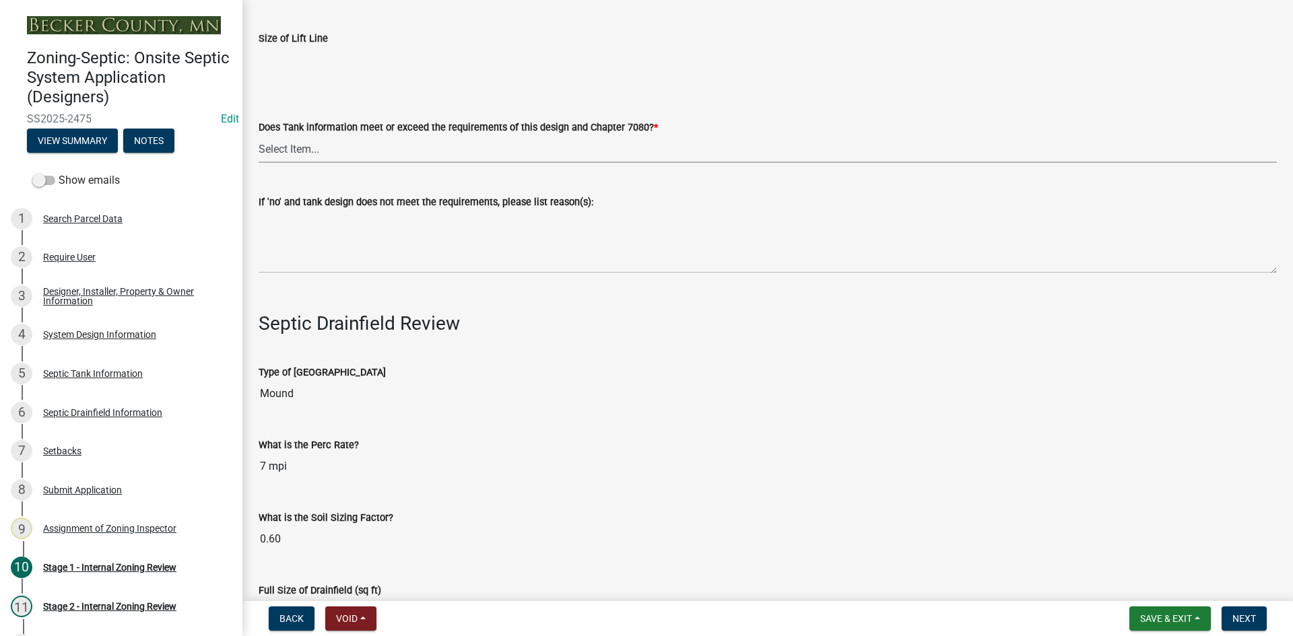
drag, startPoint x: 292, startPoint y: 139, endPoint x: 304, endPoint y: 157, distance: 21.3
click at [294, 139] on select "Select Item... Yes No" at bounding box center [768, 149] width 1018 height 28
click at [259, 135] on select "Select Item... Yes No" at bounding box center [768, 149] width 1018 height 28
select select "47a2a5dd-5977-4941-8e6f-09ff03cdfb75"
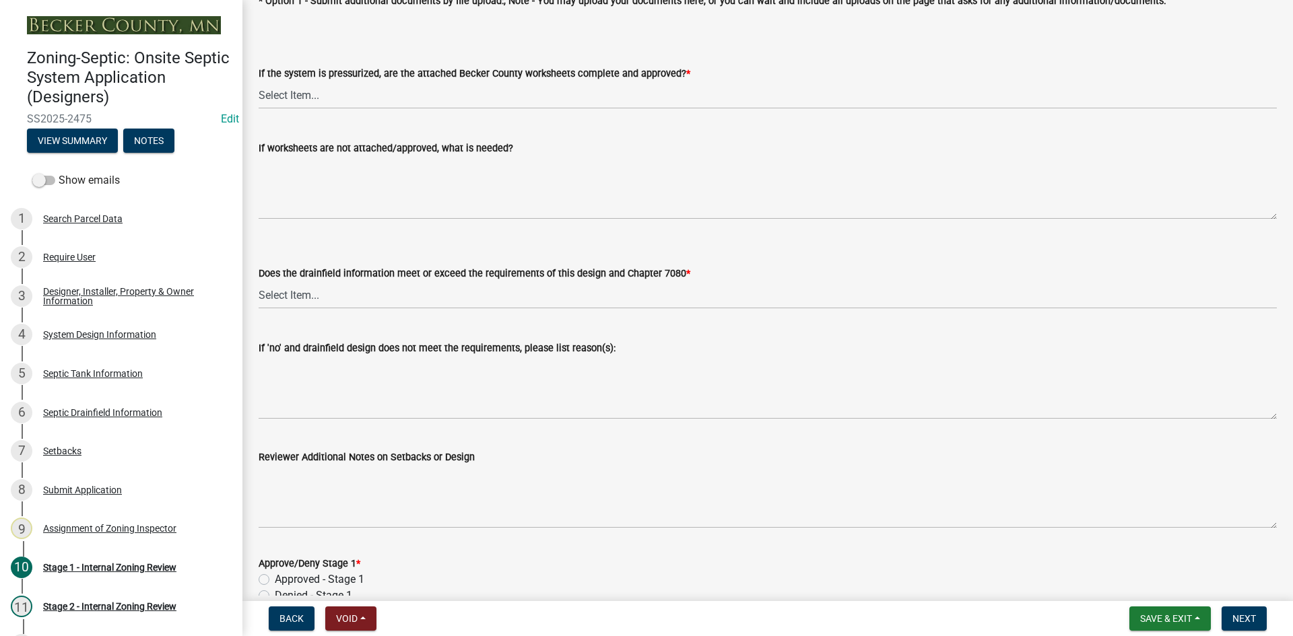
scroll to position [4936, 0]
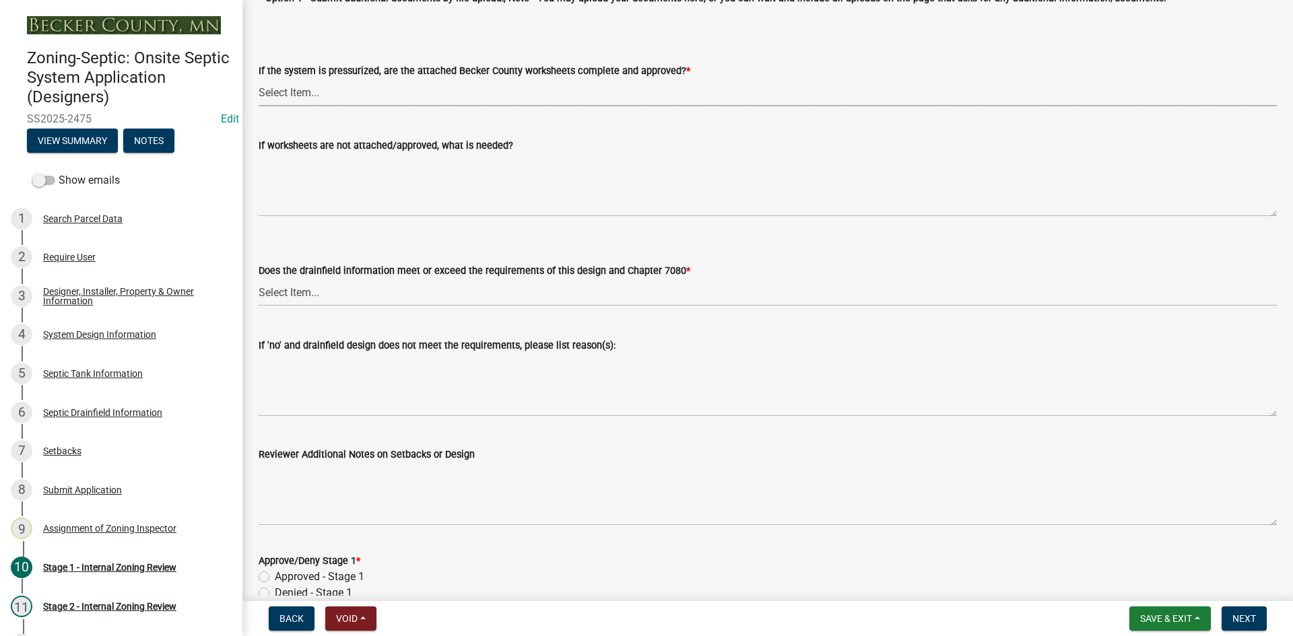
drag, startPoint x: 308, startPoint y: 84, endPoint x: 308, endPoint y: 95, distance: 11.5
click at [308, 84] on select "Select Item... Yes No NA" at bounding box center [768, 93] width 1018 height 28
click at [259, 79] on select "Select Item... Yes No NA" at bounding box center [768, 93] width 1018 height 28
select select "3f5b086d-5a4c-4236-93bc-fa7bf4d11838"
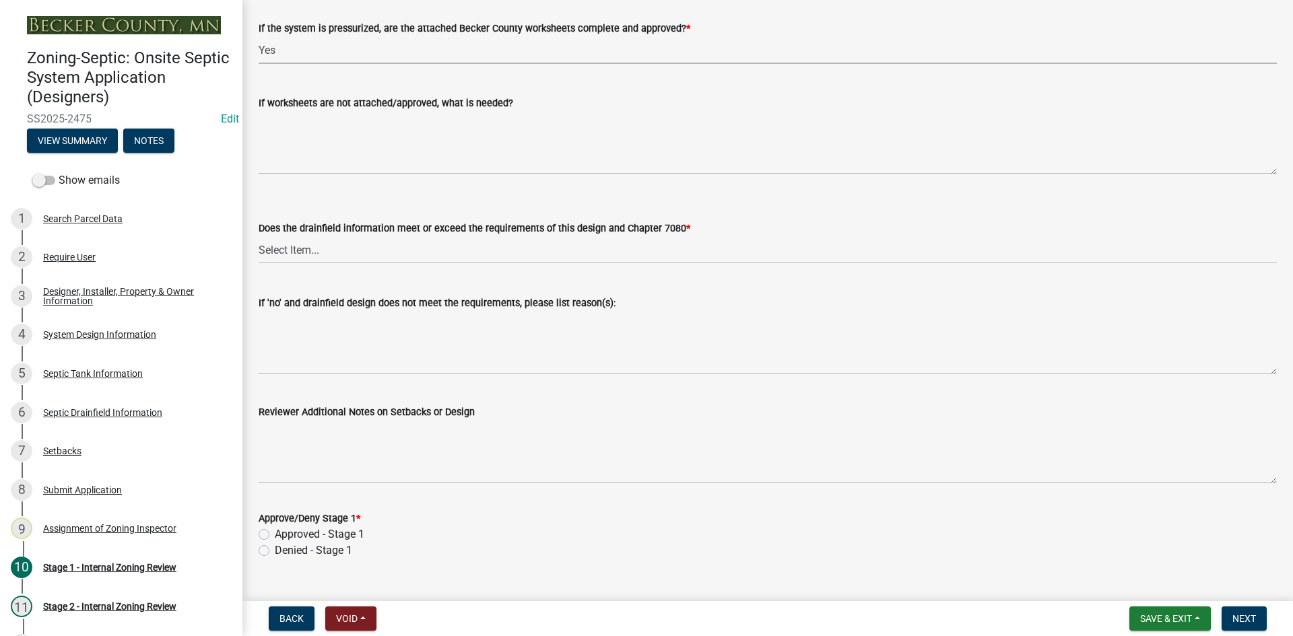
scroll to position [5001, 0]
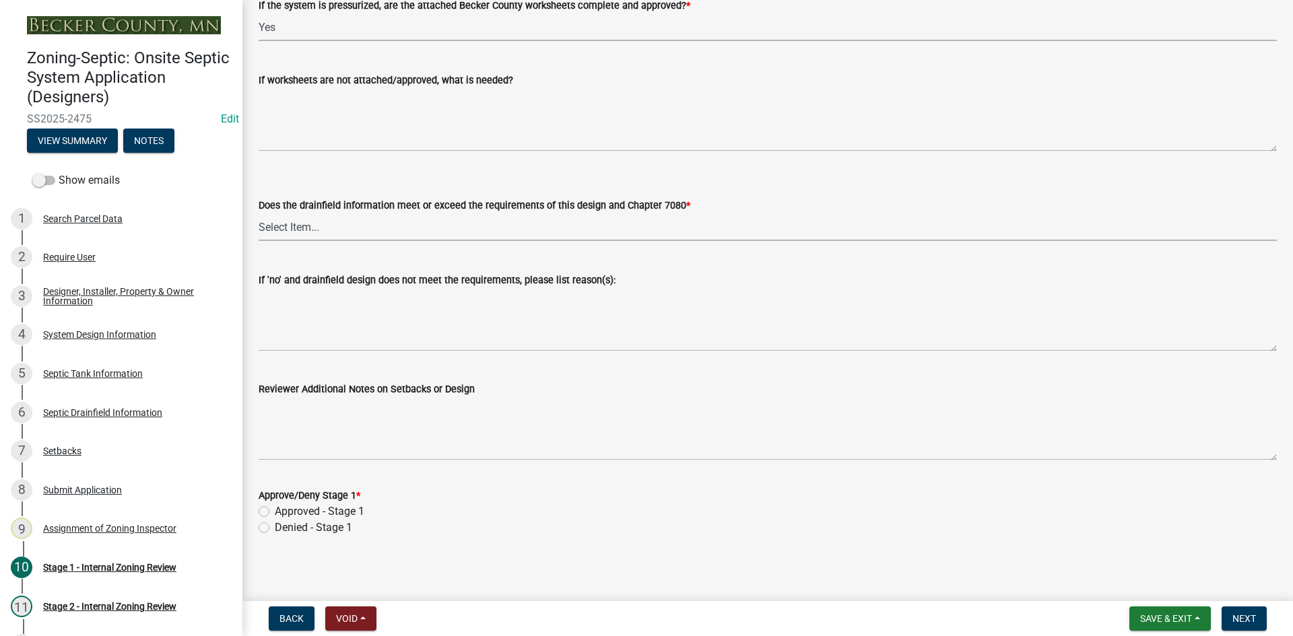
drag, startPoint x: 293, startPoint y: 221, endPoint x: 299, endPoint y: 233, distance: 13.6
click at [293, 221] on select "Select Item... Yes No" at bounding box center [768, 228] width 1018 height 28
click at [259, 214] on select "Select Item... Yes No" at bounding box center [768, 228] width 1018 height 28
select select "888a8260-2be6-47f2-a4de-b9f453a4d3bc"
click at [275, 511] on label "Approved - Stage 1" at bounding box center [320, 512] width 90 height 16
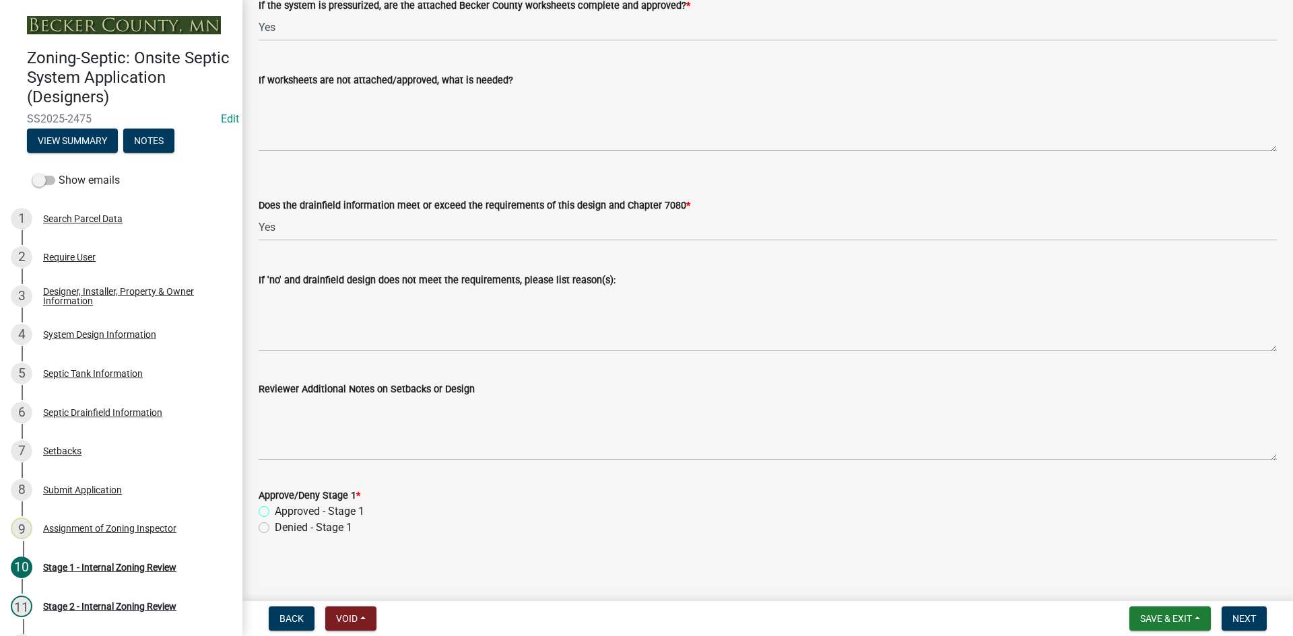
click at [275, 511] on input "Approved - Stage 1" at bounding box center [279, 508] width 9 height 9
radio input "true"
click at [1234, 620] on span "Next" at bounding box center [1245, 619] width 24 height 11
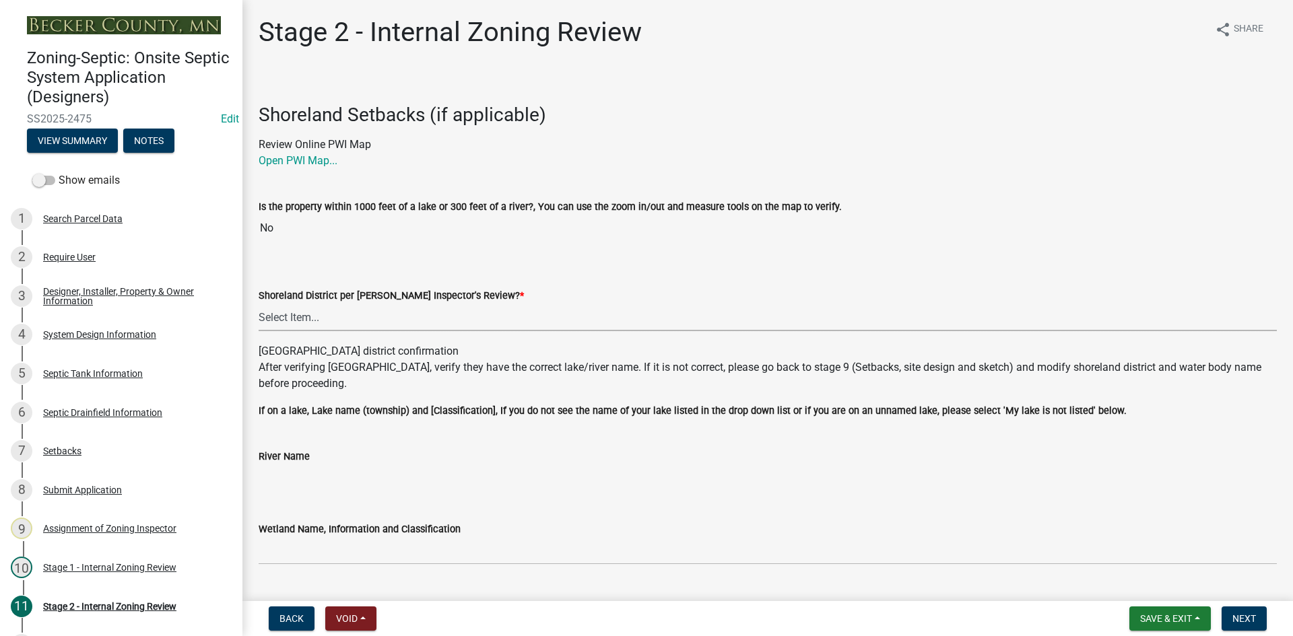
click at [313, 320] on select "Select Item... Yes No" at bounding box center [768, 318] width 1018 height 28
click at [259, 304] on select "Select Item... Yes No" at bounding box center [768, 318] width 1018 height 28
select select "69d592bb-9906-4277-a6fb-df8686255161"
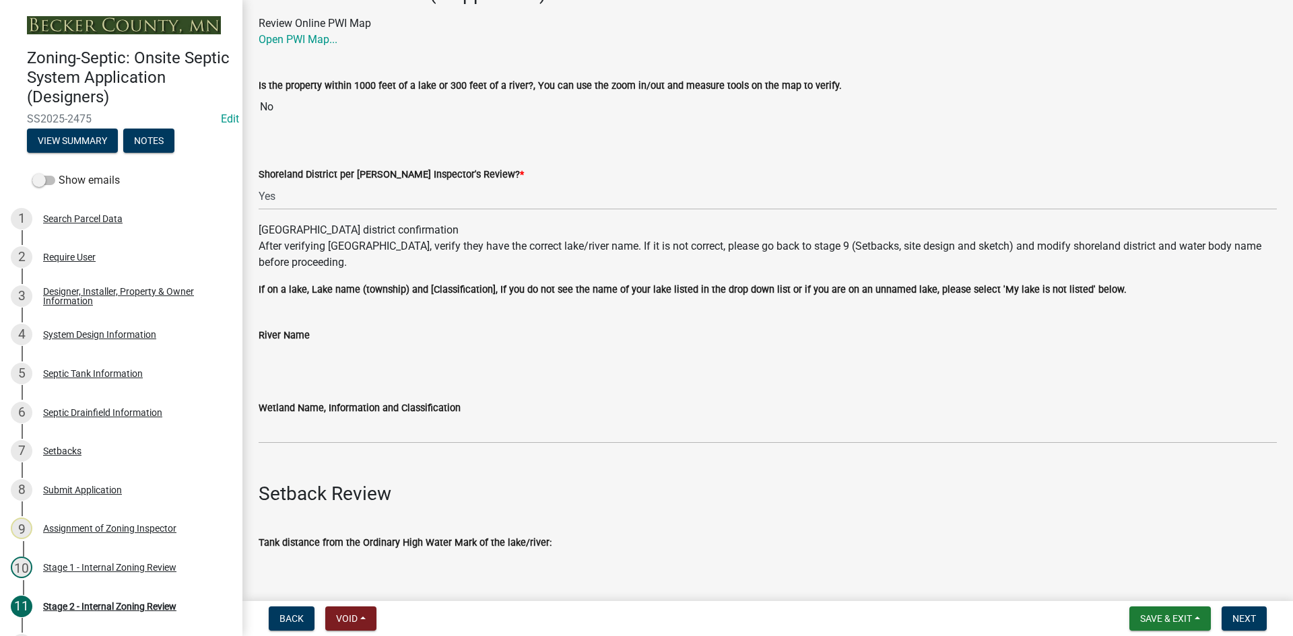
scroll to position [269, 0]
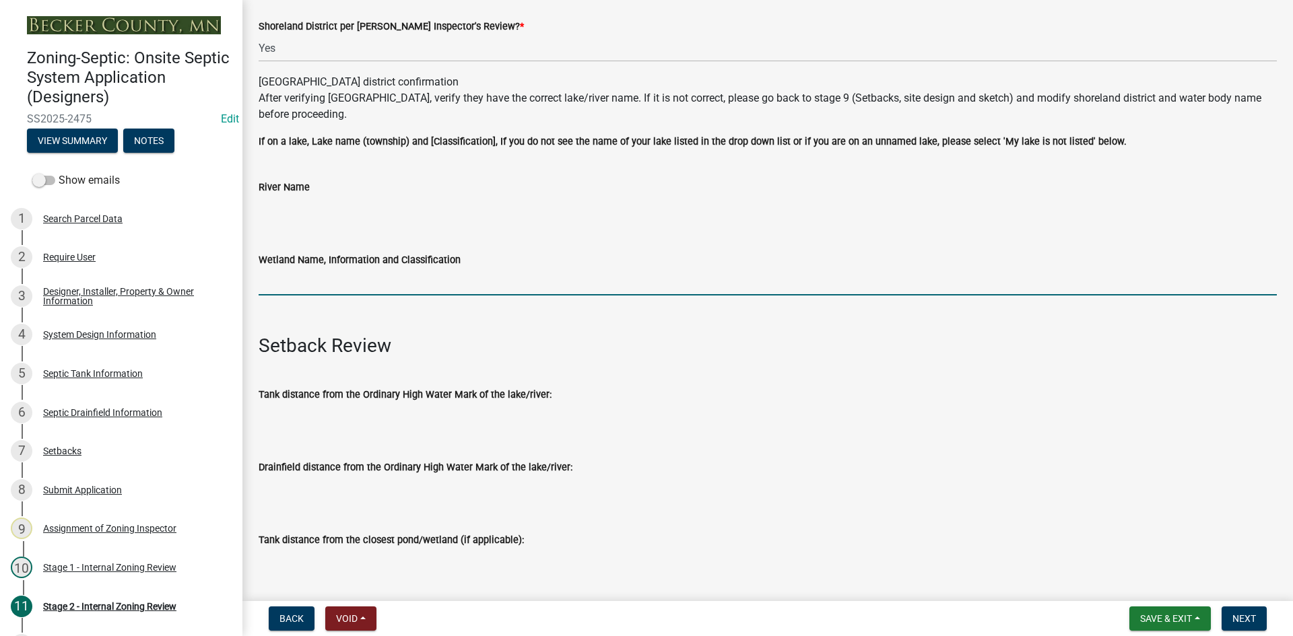
click at [329, 277] on input "Wetland Name, Information and Classification" at bounding box center [768, 282] width 1018 height 28
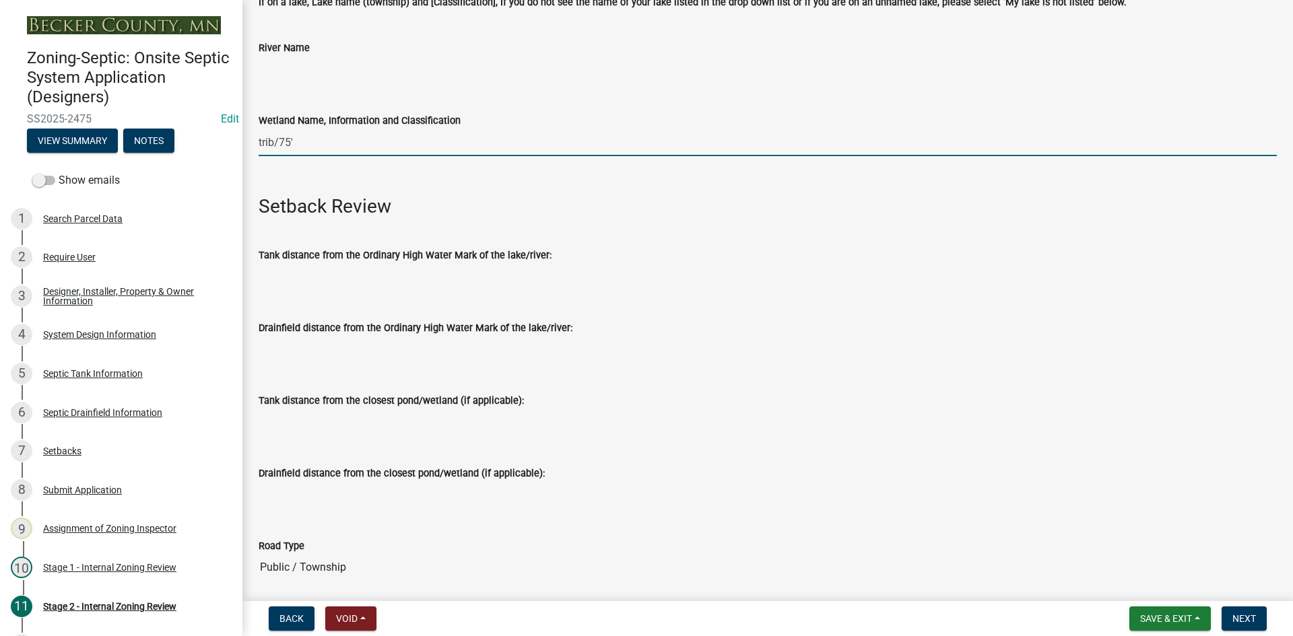
scroll to position [337, 0]
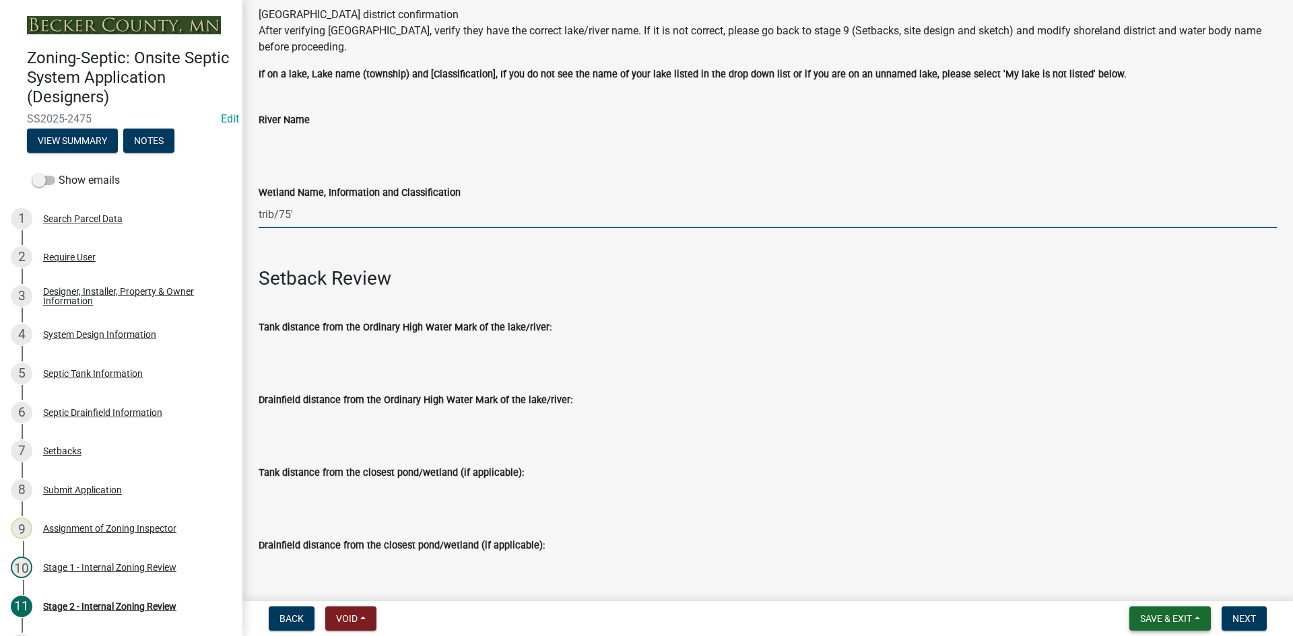
type input "trib/75'"
click at [1181, 628] on button "Save & Exit" at bounding box center [1170, 619] width 81 height 24
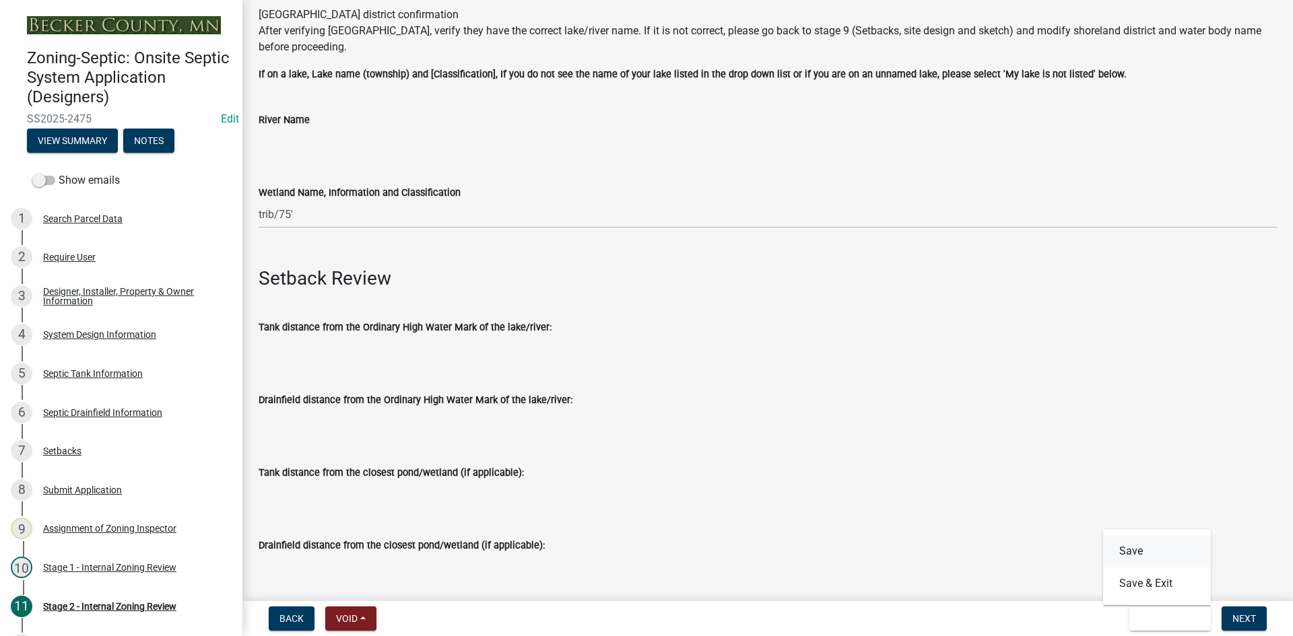
click at [1140, 547] on button "Save" at bounding box center [1157, 551] width 108 height 32
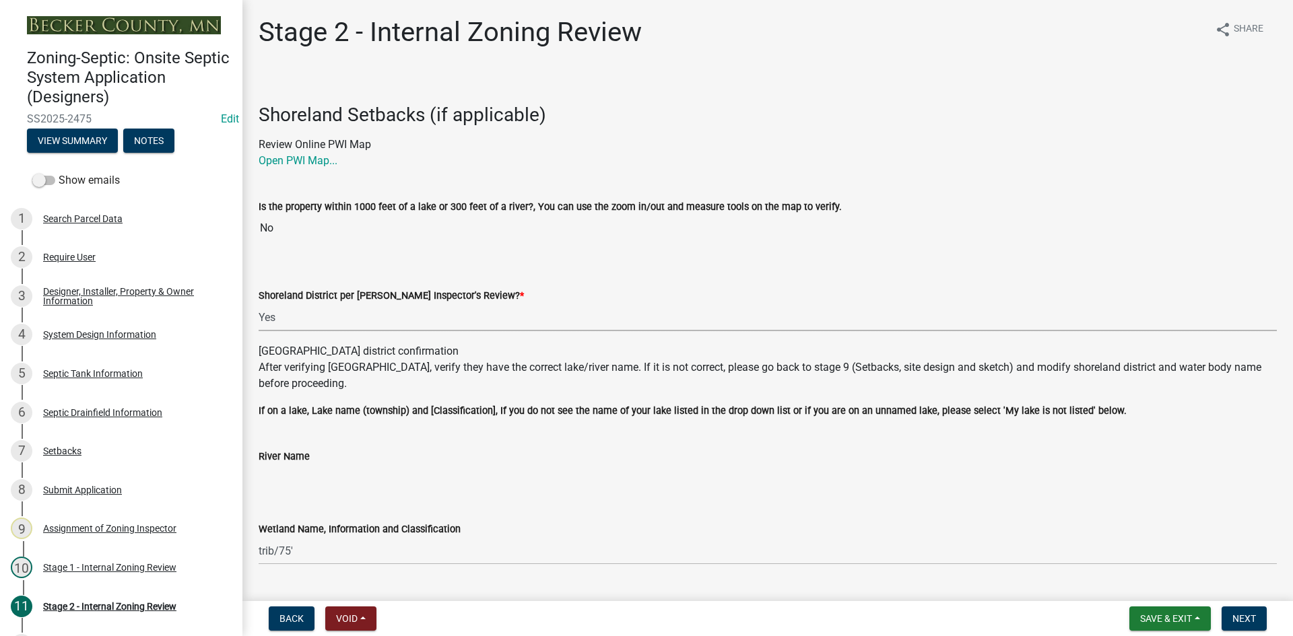
click at [306, 318] on select "Select Item... Yes No" at bounding box center [768, 318] width 1018 height 28
click at [259, 304] on select "Select Item... Yes No" at bounding box center [768, 318] width 1018 height 28
select select "6aff4bf5-f522-4fb2-96f1-02faf4b88fa3"
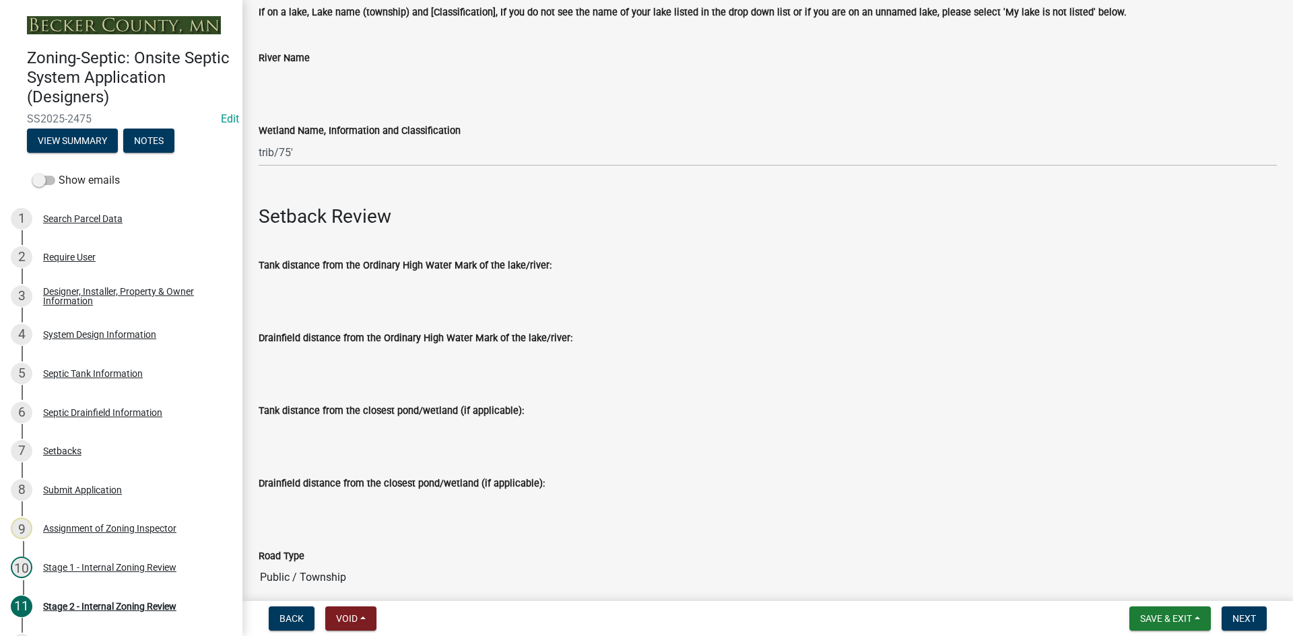
scroll to position [404, 0]
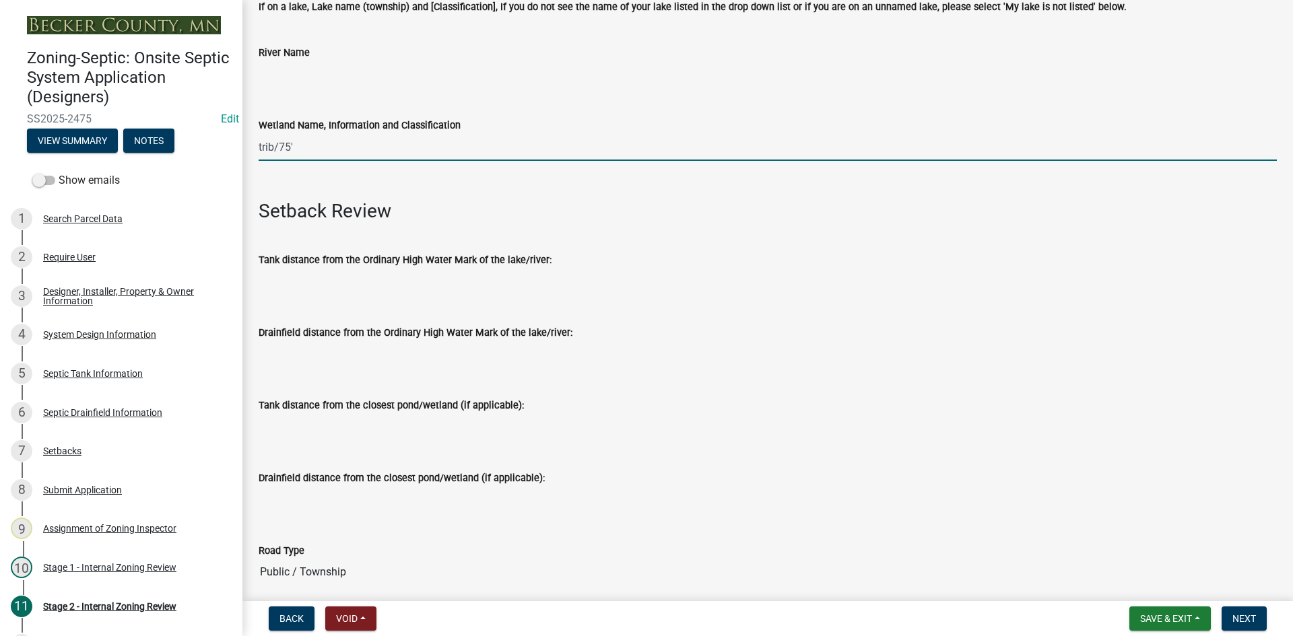
drag, startPoint x: 350, startPoint y: 150, endPoint x: 121, endPoint y: 158, distance: 229.2
click at [119, 159] on div "Zoning-Septic: Onsite Septic System Application (Designers) SS2025-2475 Edit Vi…" at bounding box center [646, 318] width 1293 height 636
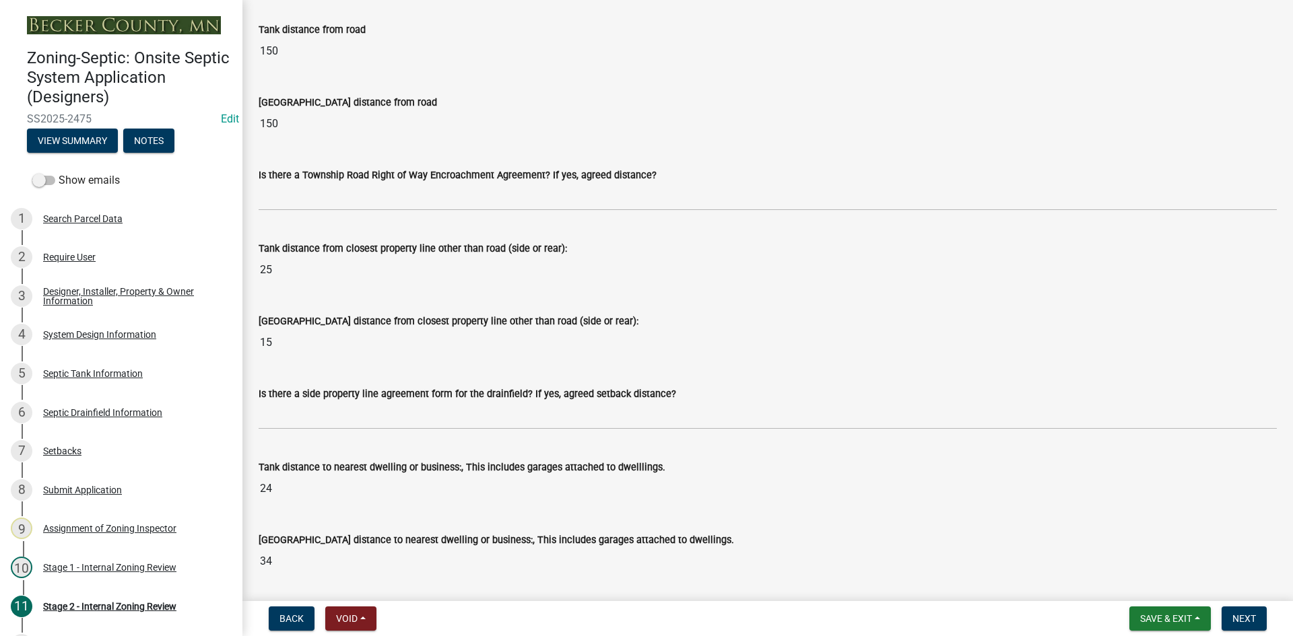
scroll to position [1078, 0]
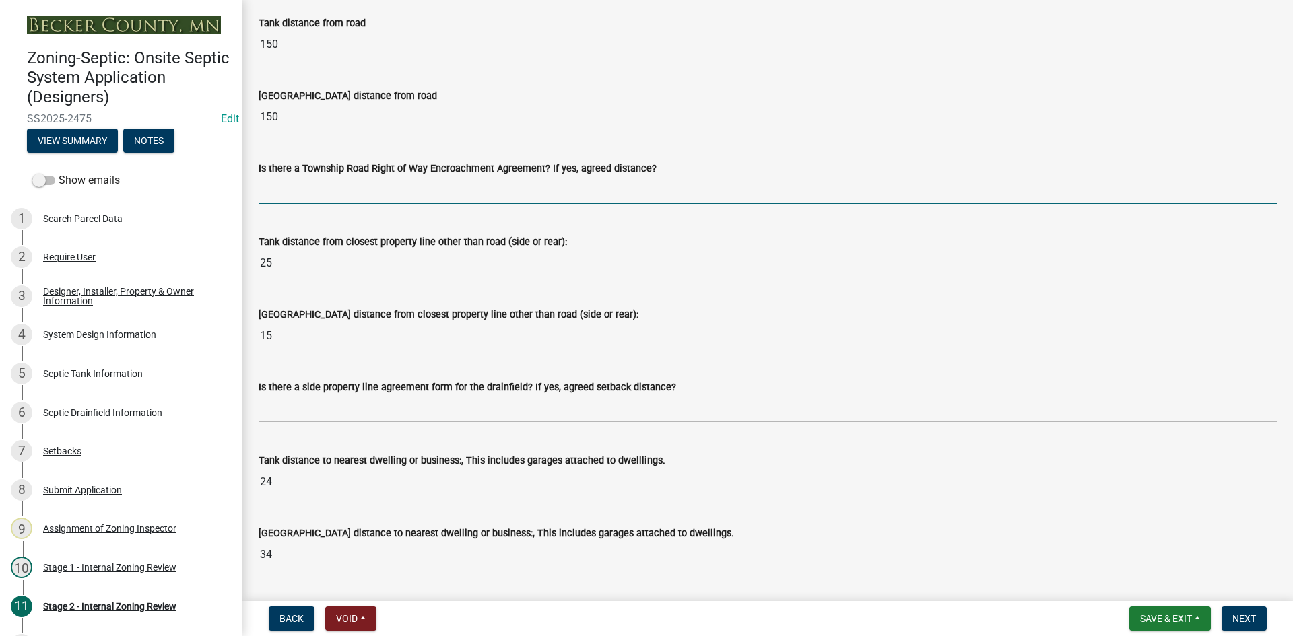
click at [307, 189] on input "Is there a Township Road Right of Way Encroachment Agreement? If yes, agreed di…" at bounding box center [768, 190] width 1018 height 28
type input "na"
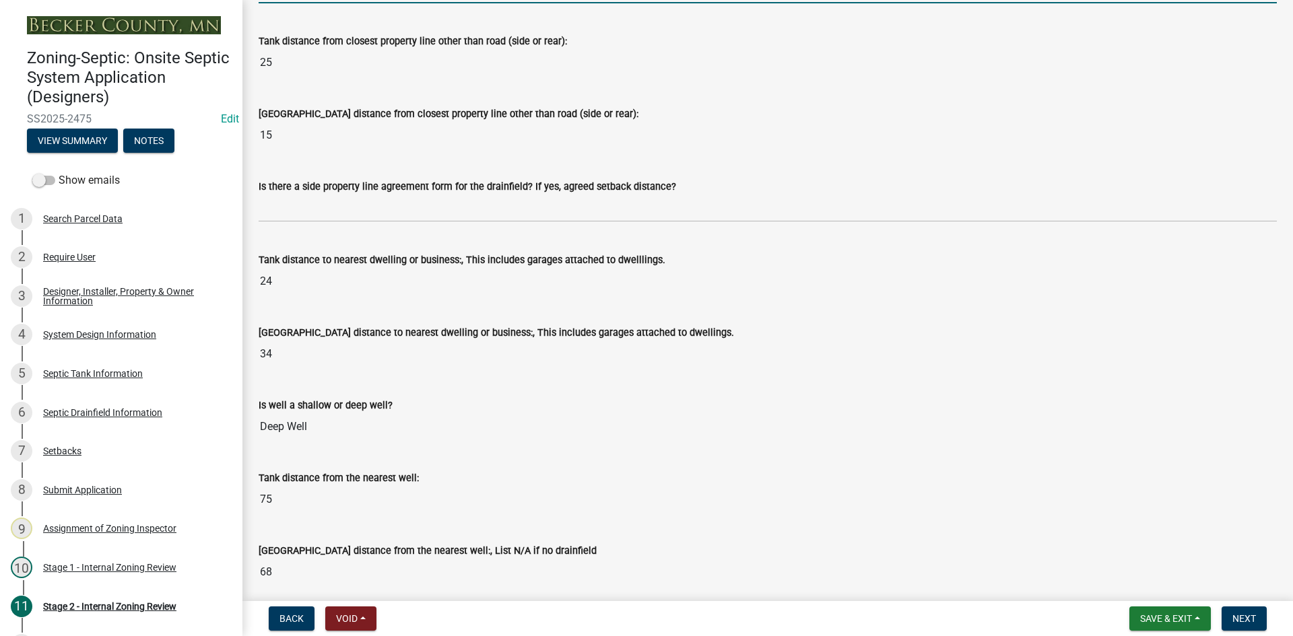
scroll to position [1280, 0]
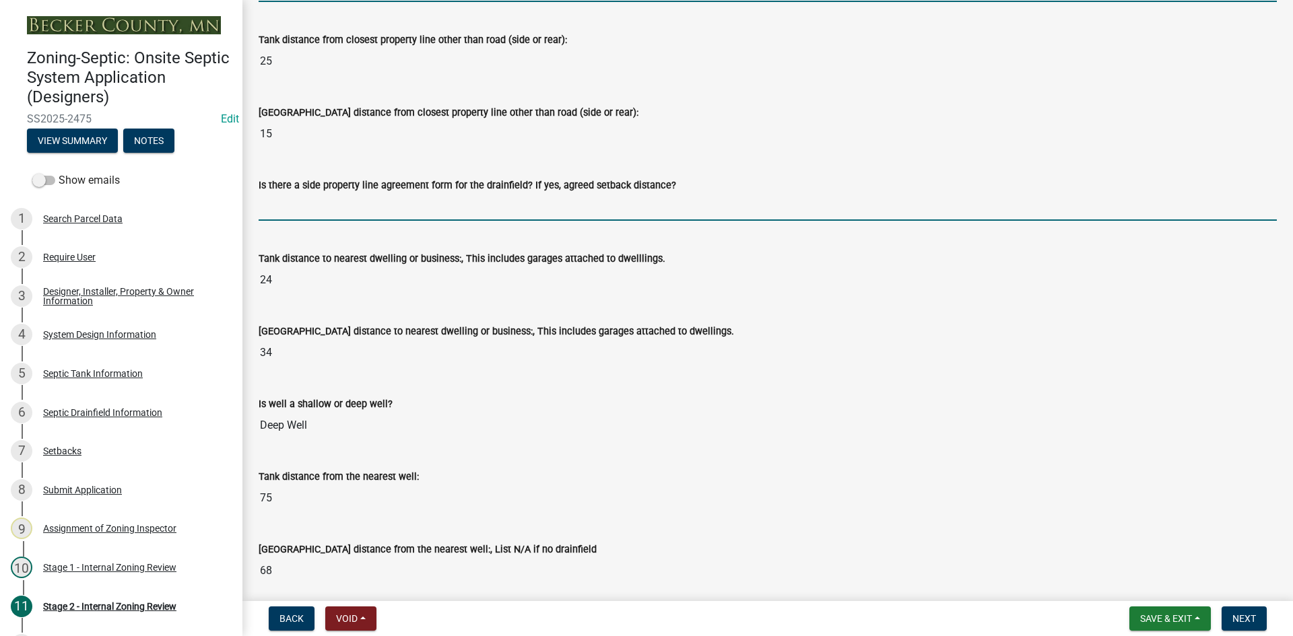
click at [310, 211] on input "Is there a side property line agreement form for the drainfield? If yes, agreed…" at bounding box center [768, 207] width 1018 height 28
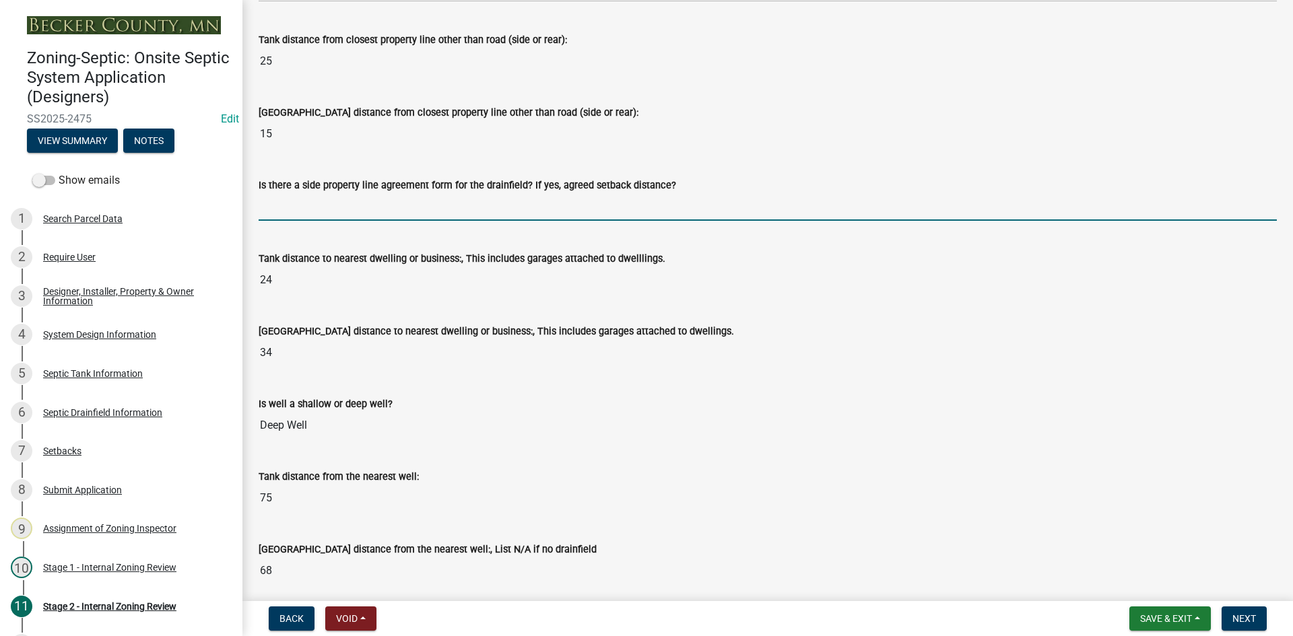
type input "na"
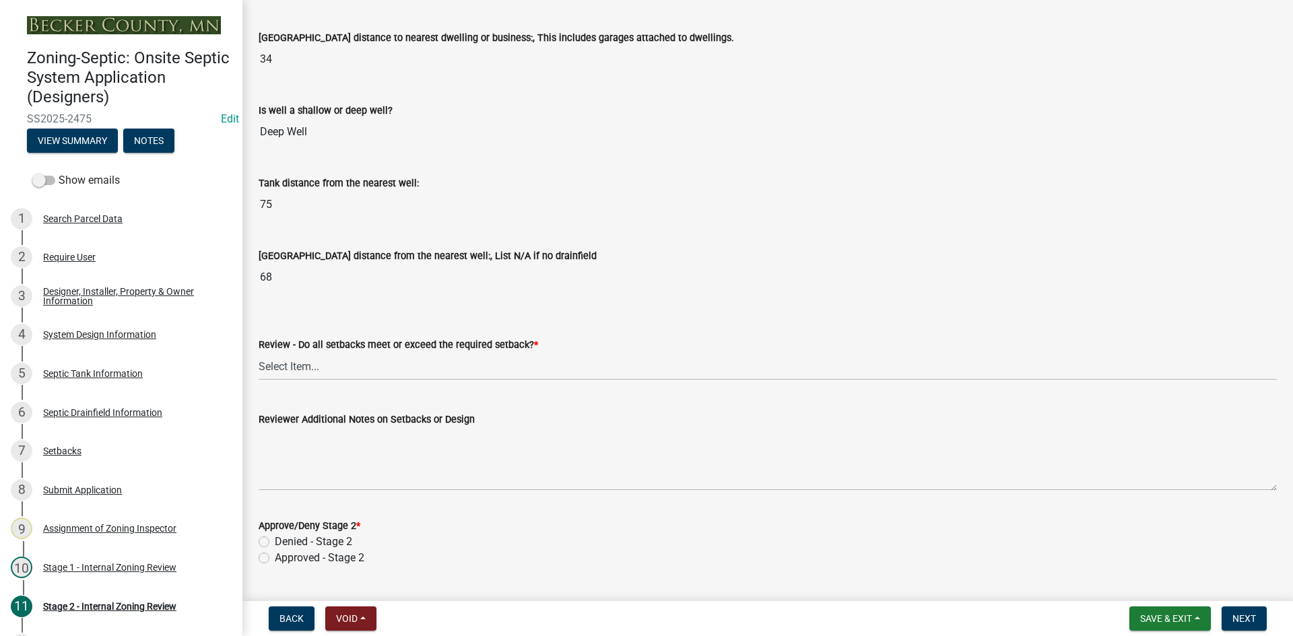
scroll to position [1616, 0]
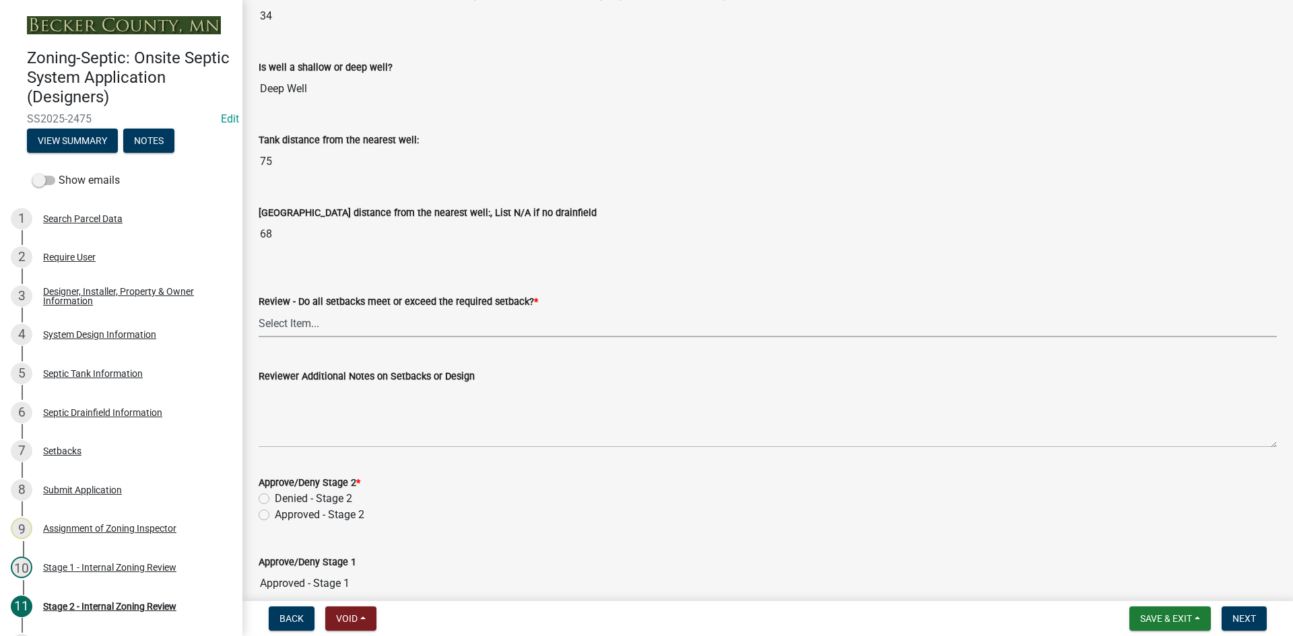
drag, startPoint x: 303, startPoint y: 321, endPoint x: 303, endPoint y: 334, distance: 12.8
click at [303, 322] on select "Select Item... Yes No N/A" at bounding box center [768, 324] width 1018 height 28
click at [259, 310] on select "Select Item... Yes No N/A" at bounding box center [768, 324] width 1018 height 28
select select "1ad81be4-5d59-46bf-8b7b-d7c0f20ad891"
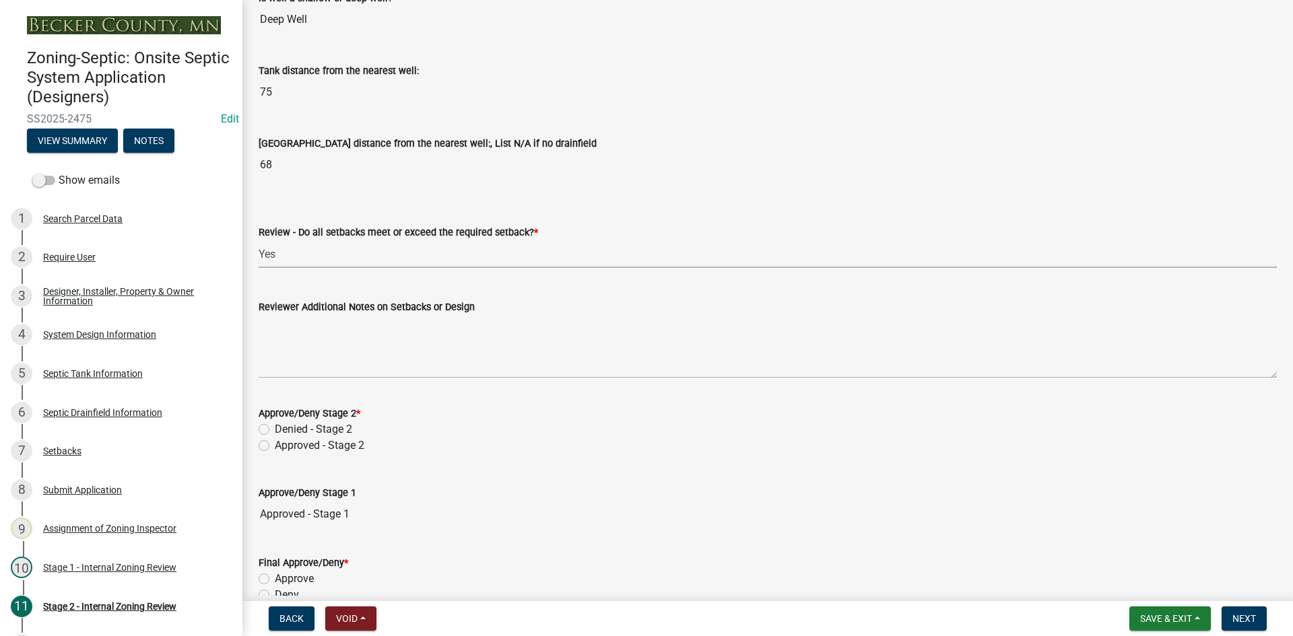
scroll to position [1819, 0]
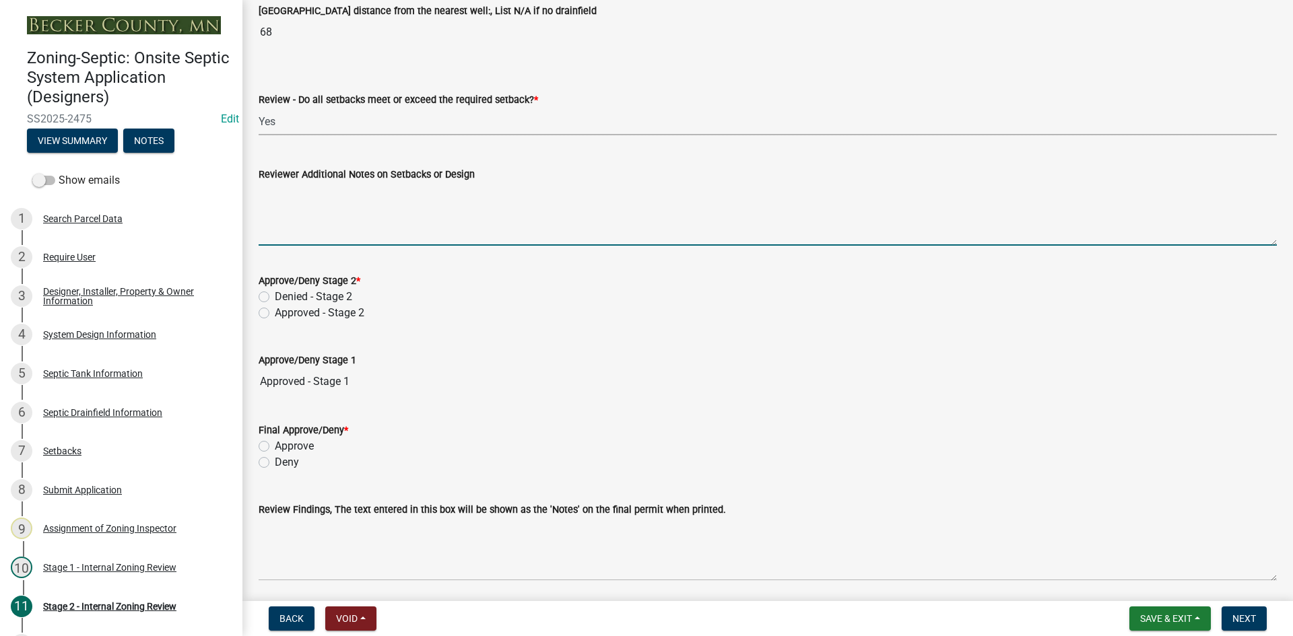
click at [337, 220] on textarea "Reviewer Additional Notes on Setbacks or Design" at bounding box center [768, 214] width 1018 height 63
click at [274, 308] on div "Approved - Stage 2" at bounding box center [768, 313] width 1018 height 16
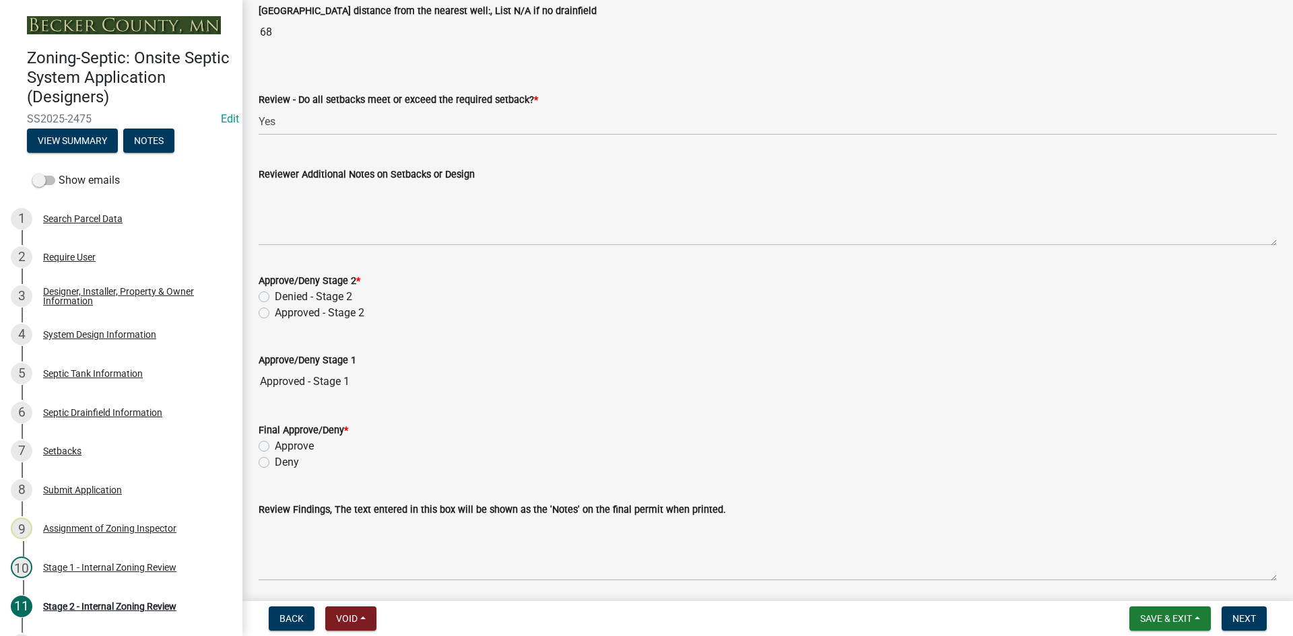
click at [275, 313] on label "Approved - Stage 2" at bounding box center [320, 313] width 90 height 16
click at [275, 313] on input "Approved - Stage 2" at bounding box center [279, 309] width 9 height 9
radio input "true"
click at [275, 463] on label "Deny" at bounding box center [287, 463] width 24 height 16
click at [275, 463] on input "Deny" at bounding box center [279, 459] width 9 height 9
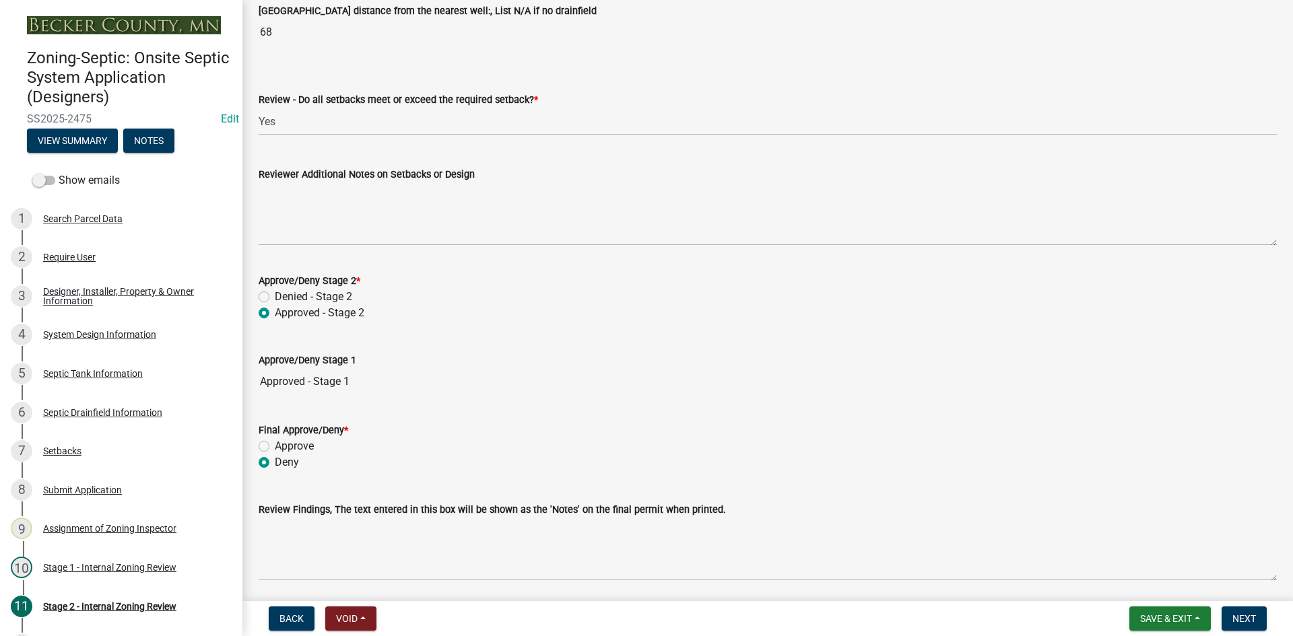
radio input "true"
click at [275, 443] on label "Approve" at bounding box center [294, 446] width 39 height 16
click at [275, 443] on input "Approve" at bounding box center [279, 442] width 9 height 9
radio input "true"
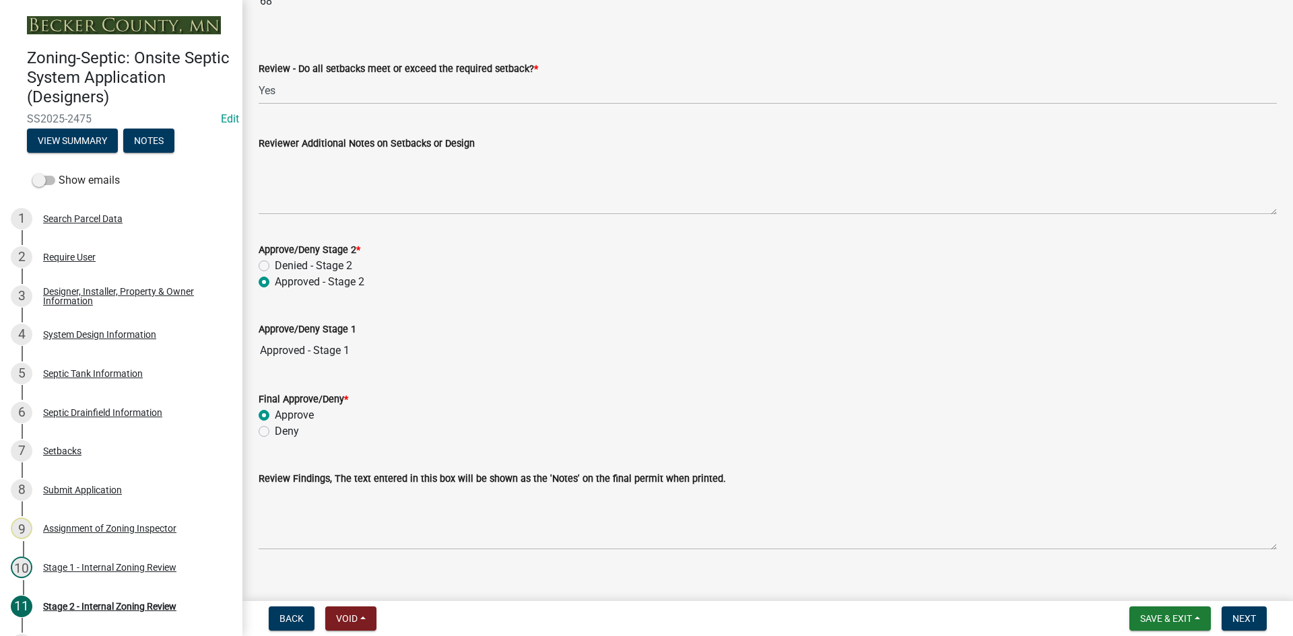
scroll to position [1867, 0]
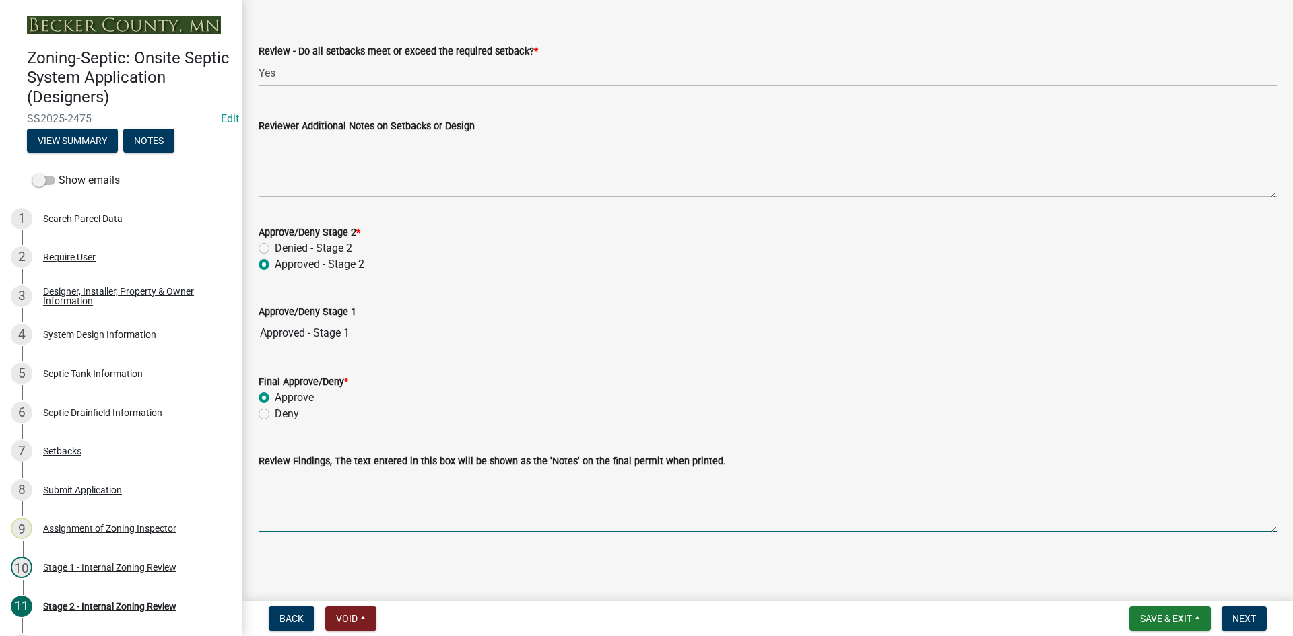
click at [339, 518] on textarea "Review Findings, The text entered in this box will be shown as the 'Notes' on t…" at bounding box center [768, 500] width 1018 height 63
type textarea "10x25 rockbed /new tank"
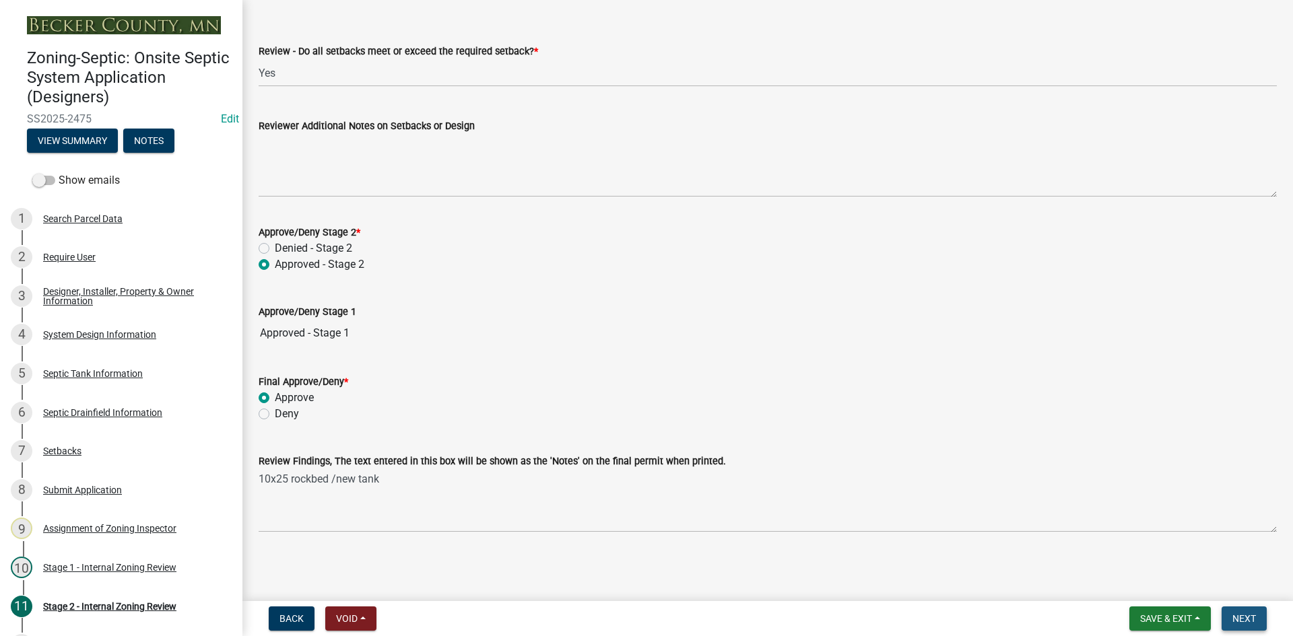
click at [1257, 614] on button "Next" at bounding box center [1244, 619] width 45 height 24
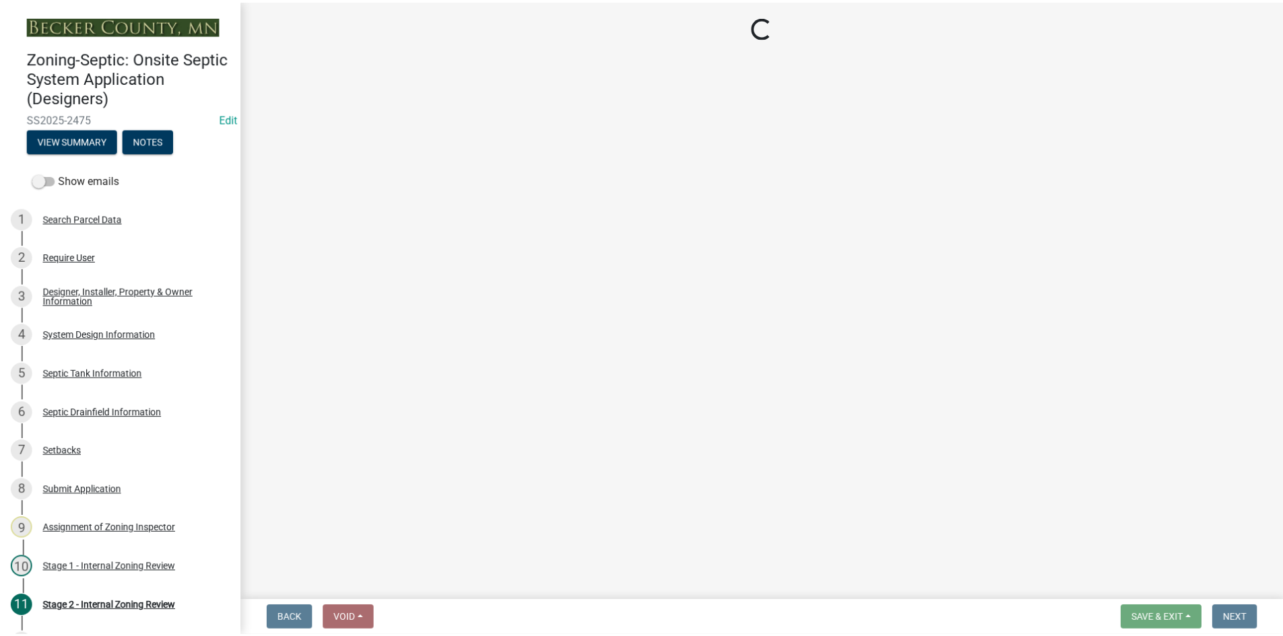
scroll to position [154, 0]
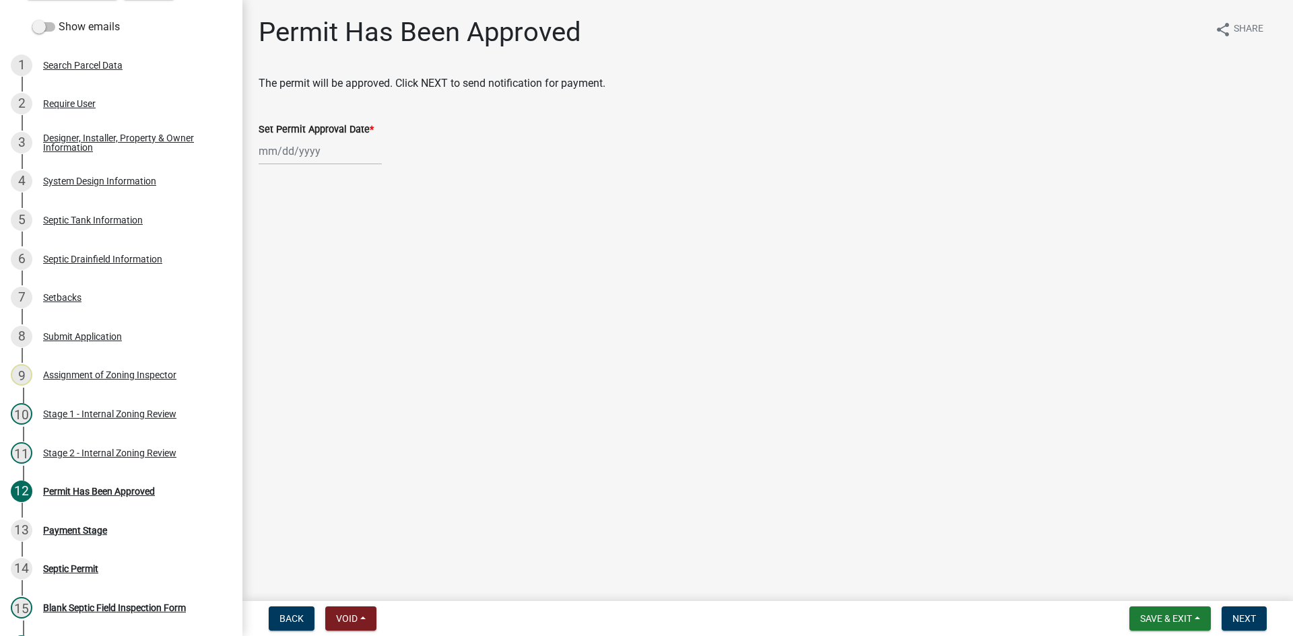
click at [342, 153] on div at bounding box center [320, 151] width 123 height 28
select select "8"
select select "2025"
drag, startPoint x: 356, startPoint y: 286, endPoint x: 373, endPoint y: 282, distance: 17.8
click at [356, 285] on div "22" at bounding box center [359, 288] width 22 height 22
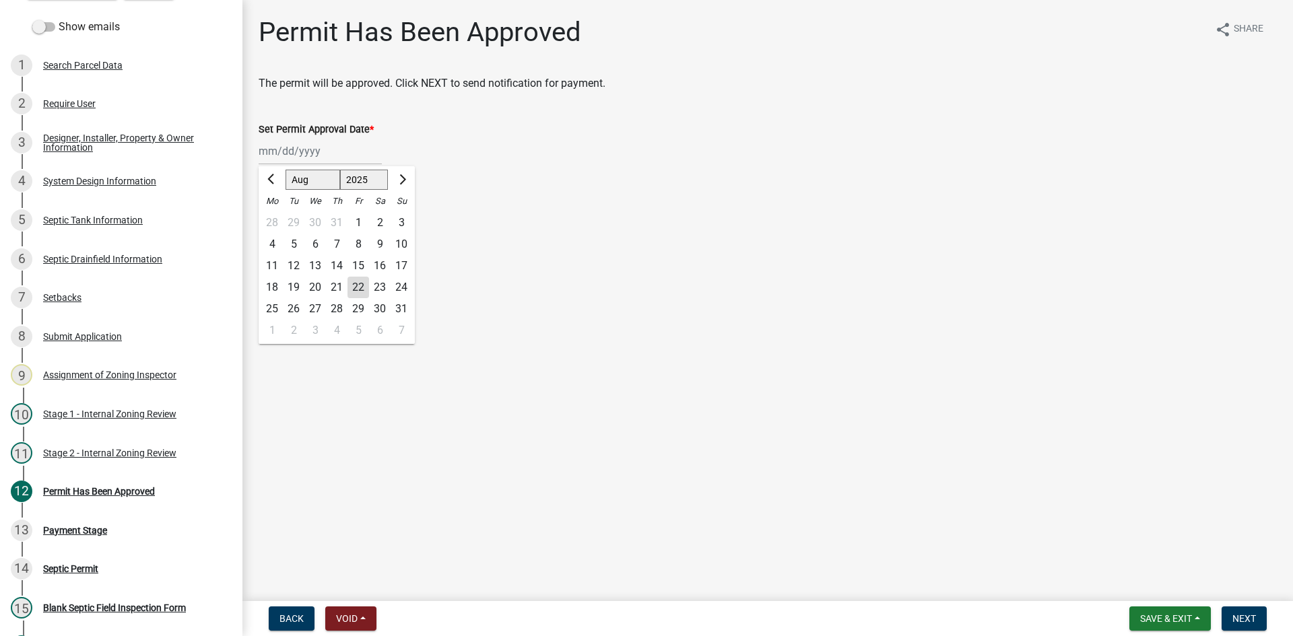
type input "[DATE]"
click at [1249, 616] on span "Next" at bounding box center [1245, 619] width 24 height 11
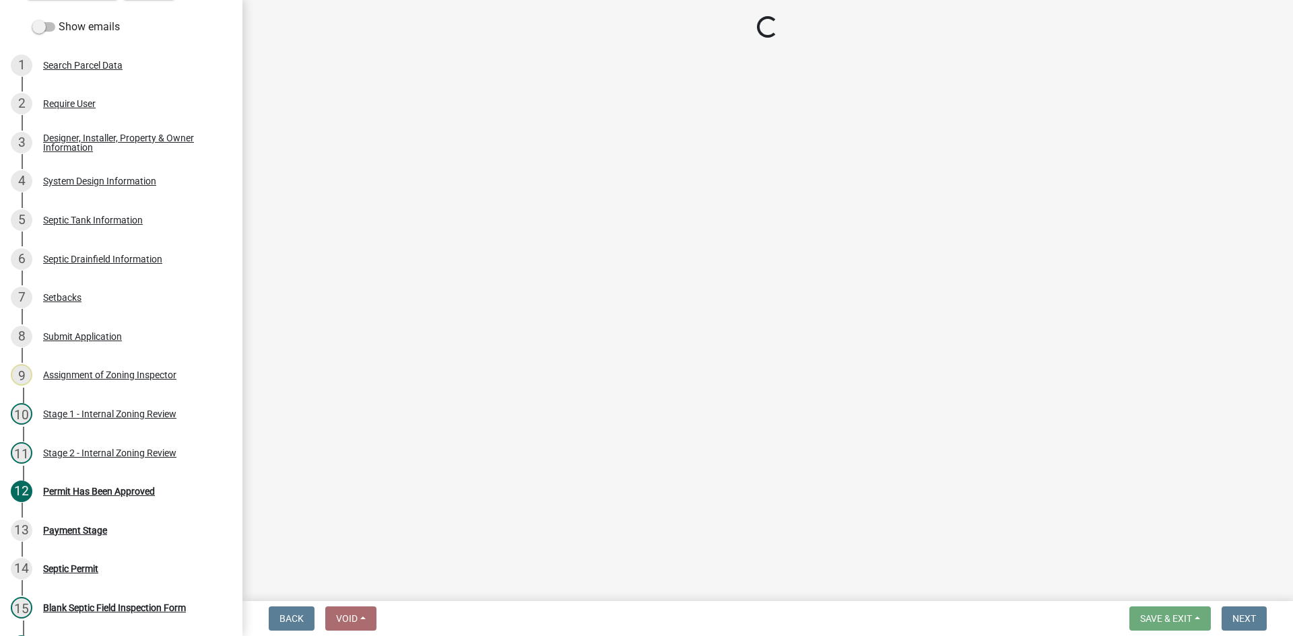
select select "3: 3"
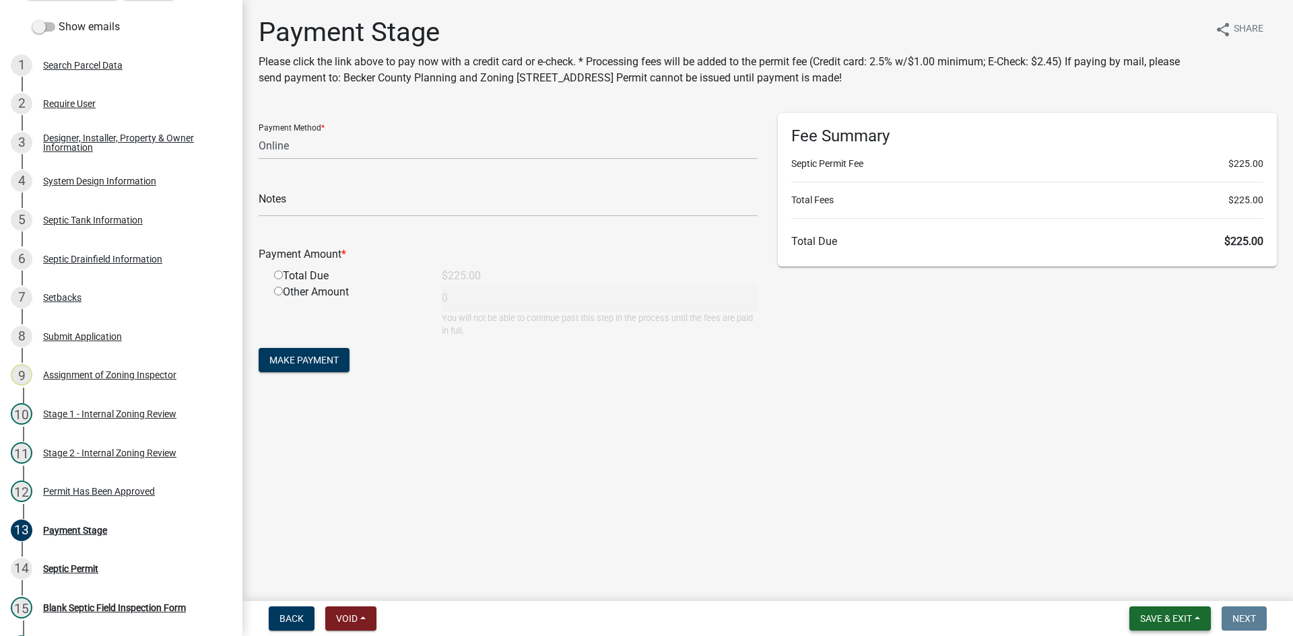
click at [1180, 619] on span "Save & Exit" at bounding box center [1166, 619] width 52 height 11
click at [1154, 585] on button "Save & Exit" at bounding box center [1157, 584] width 108 height 32
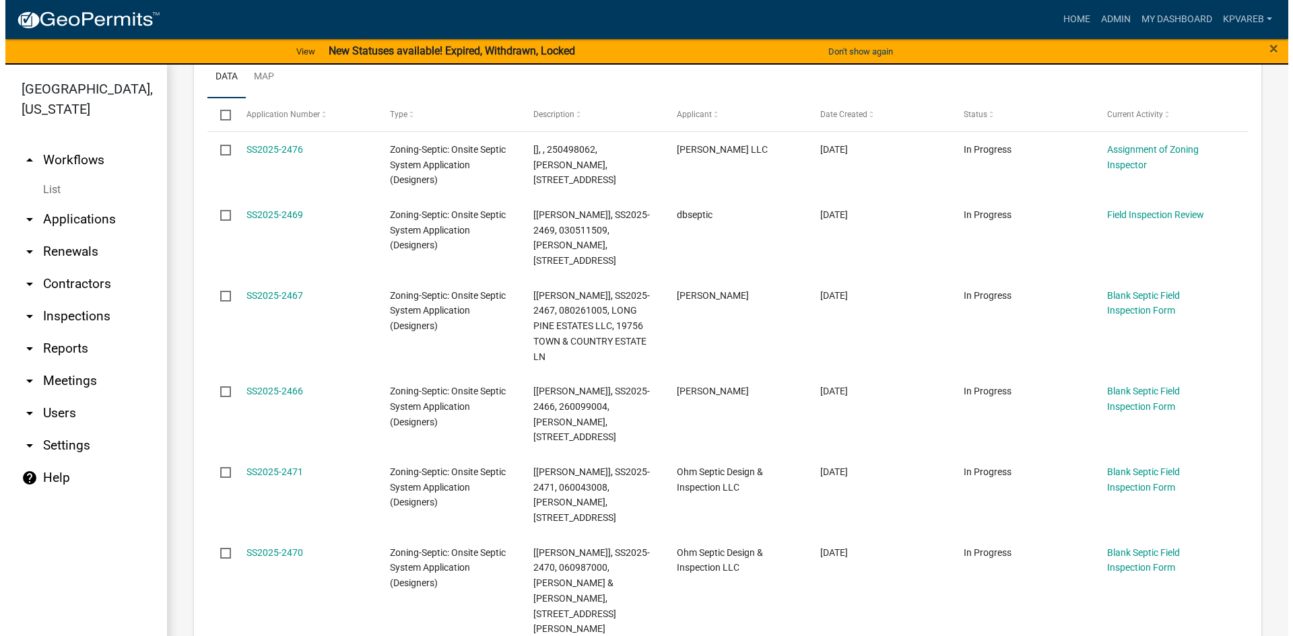
scroll to position [135, 0]
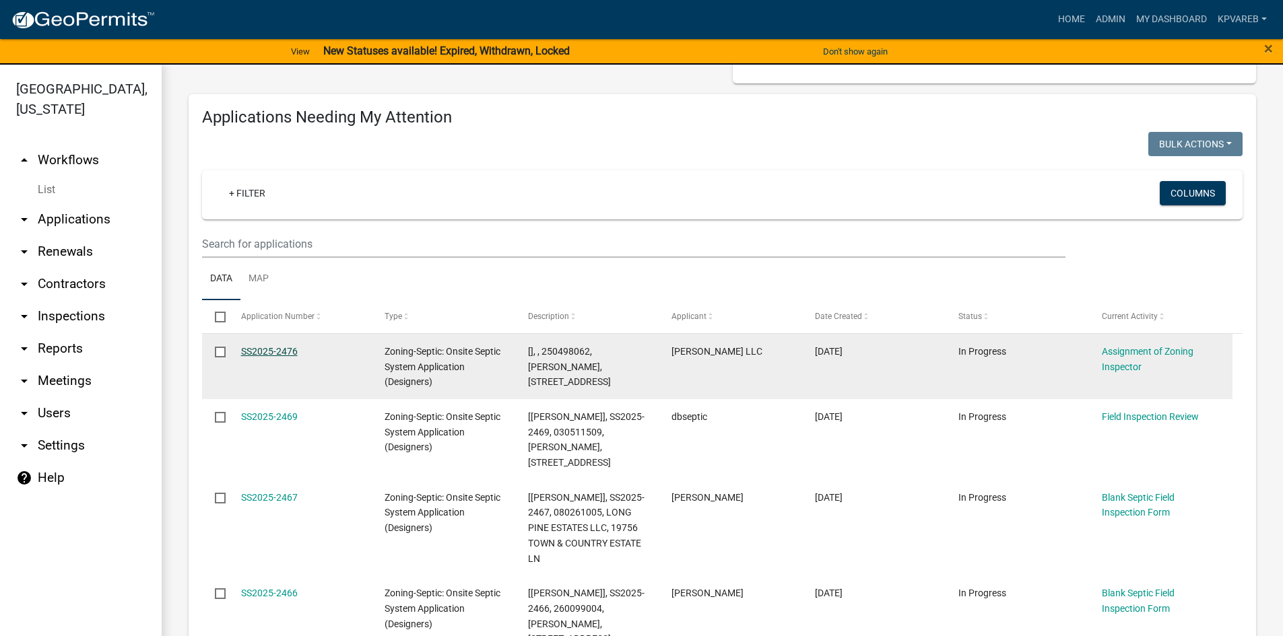
click at [282, 354] on link "SS2025-2476" at bounding box center [269, 351] width 57 height 11
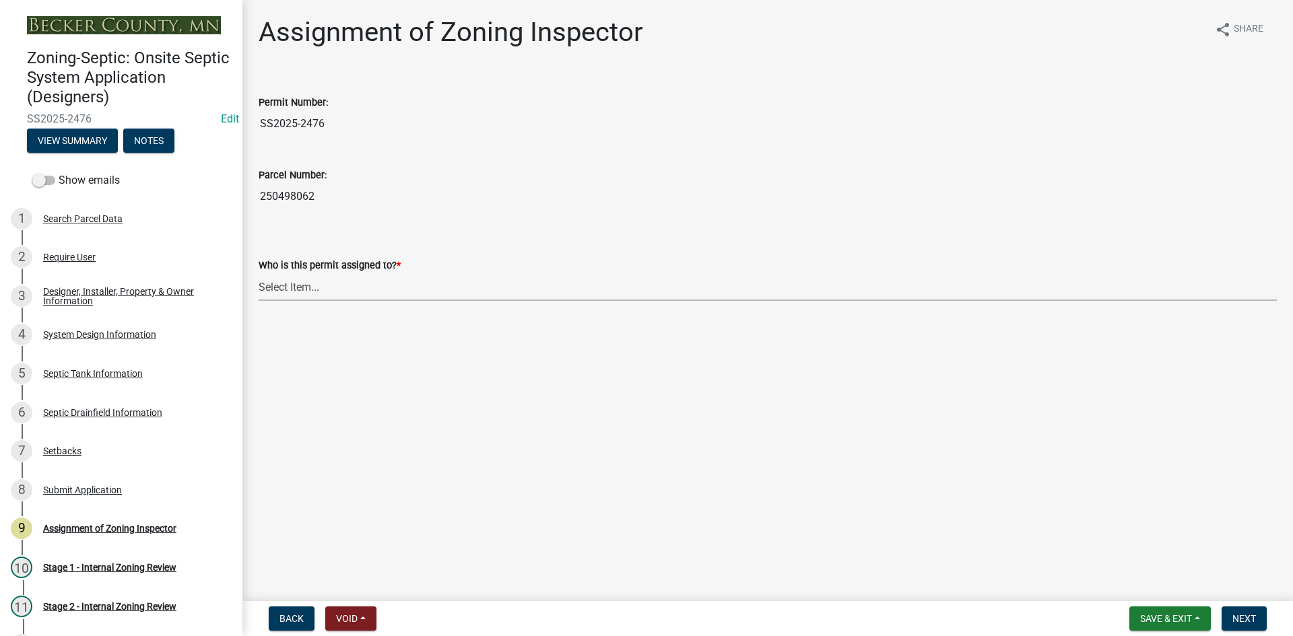
drag, startPoint x: 329, startPoint y: 292, endPoint x: 330, endPoint y: 298, distance: 6.9
click at [329, 292] on select "Select Item... [PERSON_NAME] [PERSON_NAME] [PERSON_NAME] [PERSON_NAME] [PERSON_…" at bounding box center [768, 287] width 1018 height 28
click at [259, 273] on select "Select Item... [PERSON_NAME] [PERSON_NAME] [PERSON_NAME] [PERSON_NAME] [PERSON_…" at bounding box center [768, 287] width 1018 height 28
select select "7bfe52ba-73b7-4ac1-9bde-d3bb601555ca"
click at [1233, 615] on span "Next" at bounding box center [1245, 619] width 24 height 11
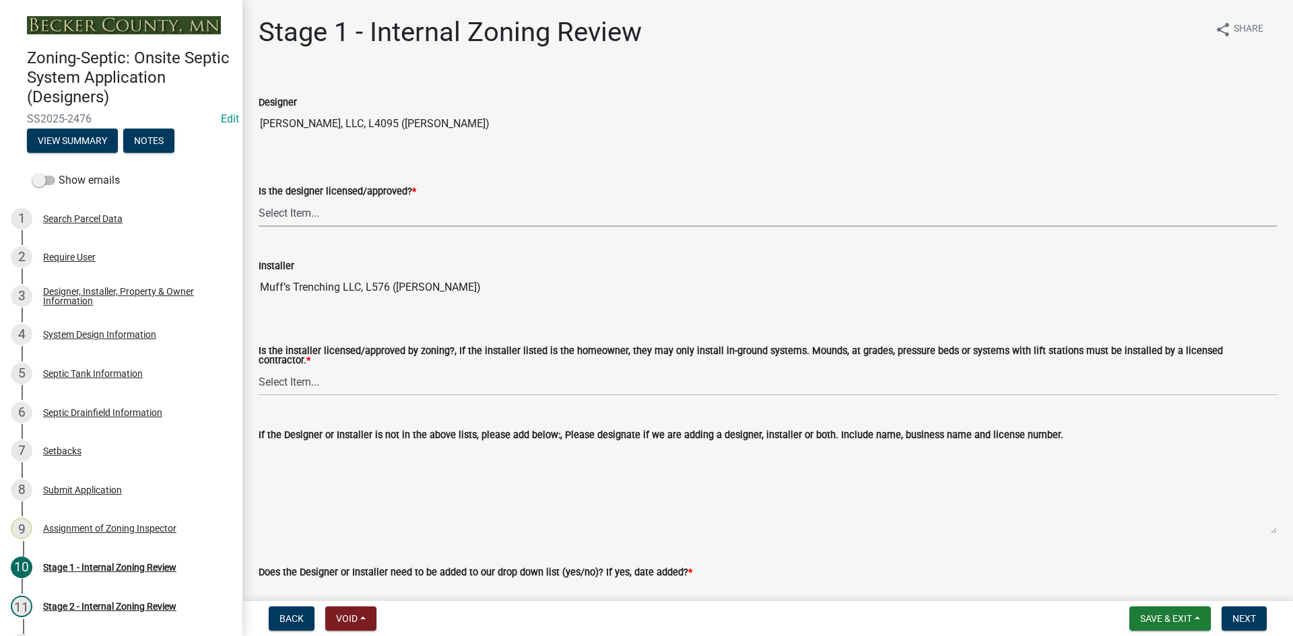
drag, startPoint x: 317, startPoint y: 215, endPoint x: 317, endPoint y: 225, distance: 10.1
click at [317, 215] on select "Select Item... Yes No" at bounding box center [768, 213] width 1018 height 28
click at [259, 199] on select "Select Item... Yes No" at bounding box center [768, 213] width 1018 height 28
select select "49e49f1e-3b32-4342-8c2e-9cbd4919fe4d"
click at [303, 384] on select "Select Item... Yes No" at bounding box center [768, 382] width 1018 height 28
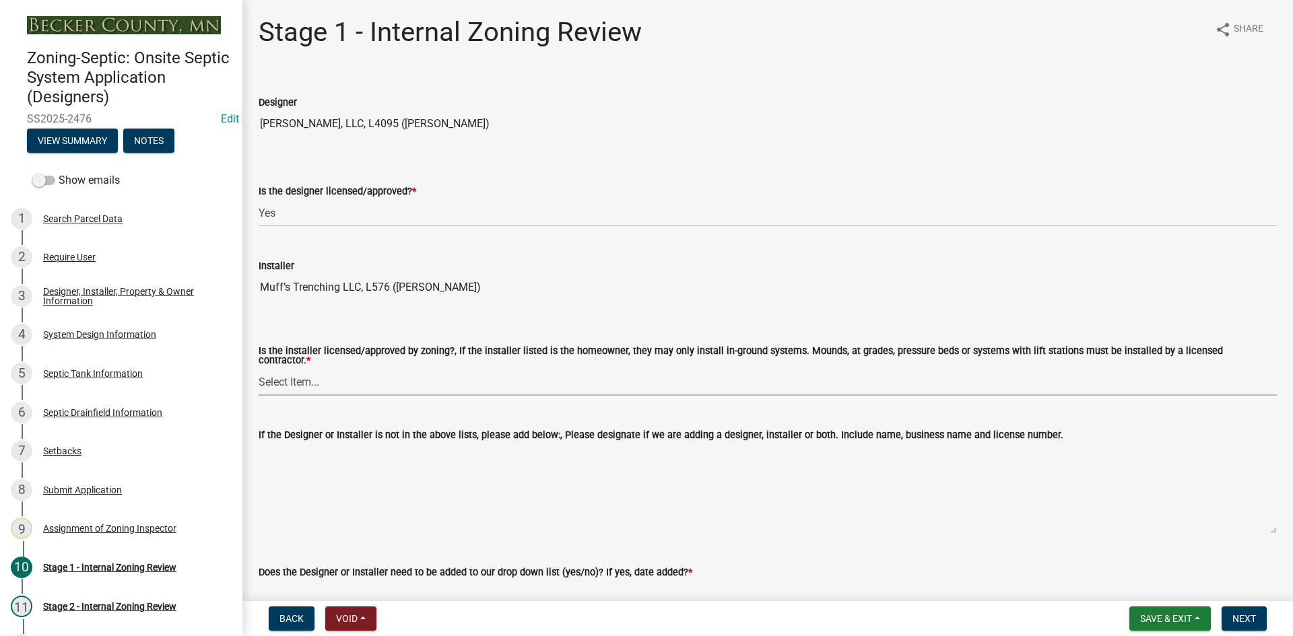
click at [304, 383] on select "Select Item... Yes No" at bounding box center [768, 382] width 1018 height 28
click at [316, 385] on select "Select Item... Yes No" at bounding box center [768, 382] width 1018 height 28
click at [259, 368] on select "Select Item... Yes No" at bounding box center [768, 382] width 1018 height 28
select select "ca07ae0a-7638-46ff-ada2-c67ca3524324"
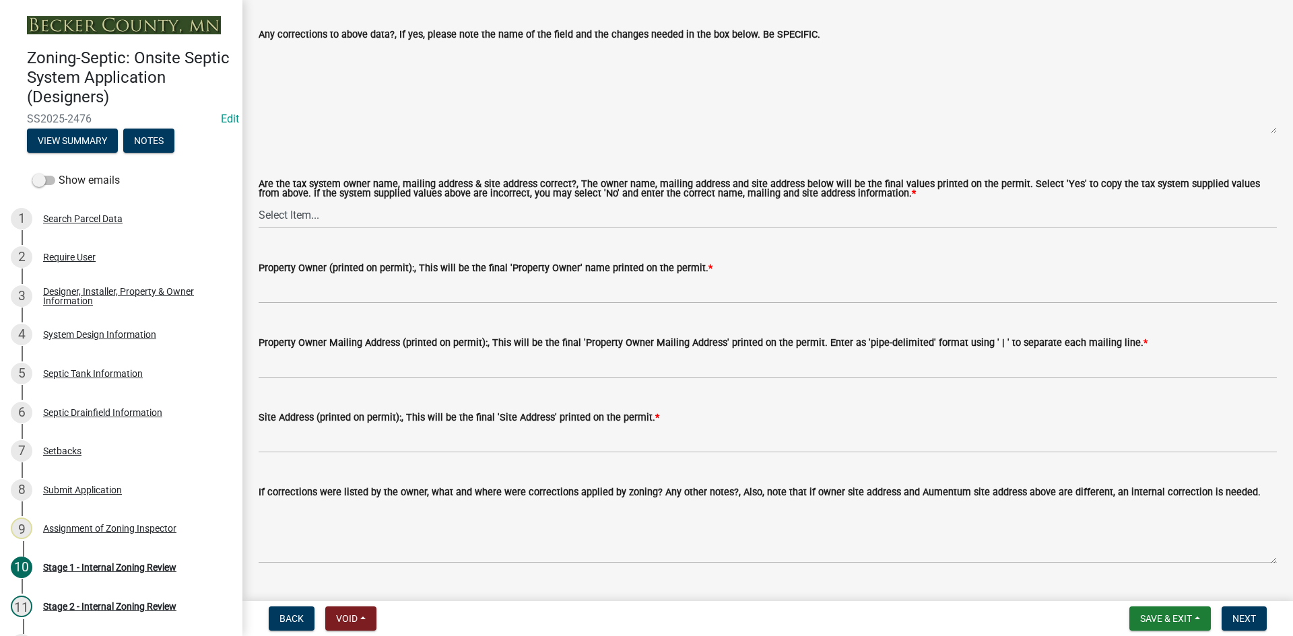
scroll to position [1212, 0]
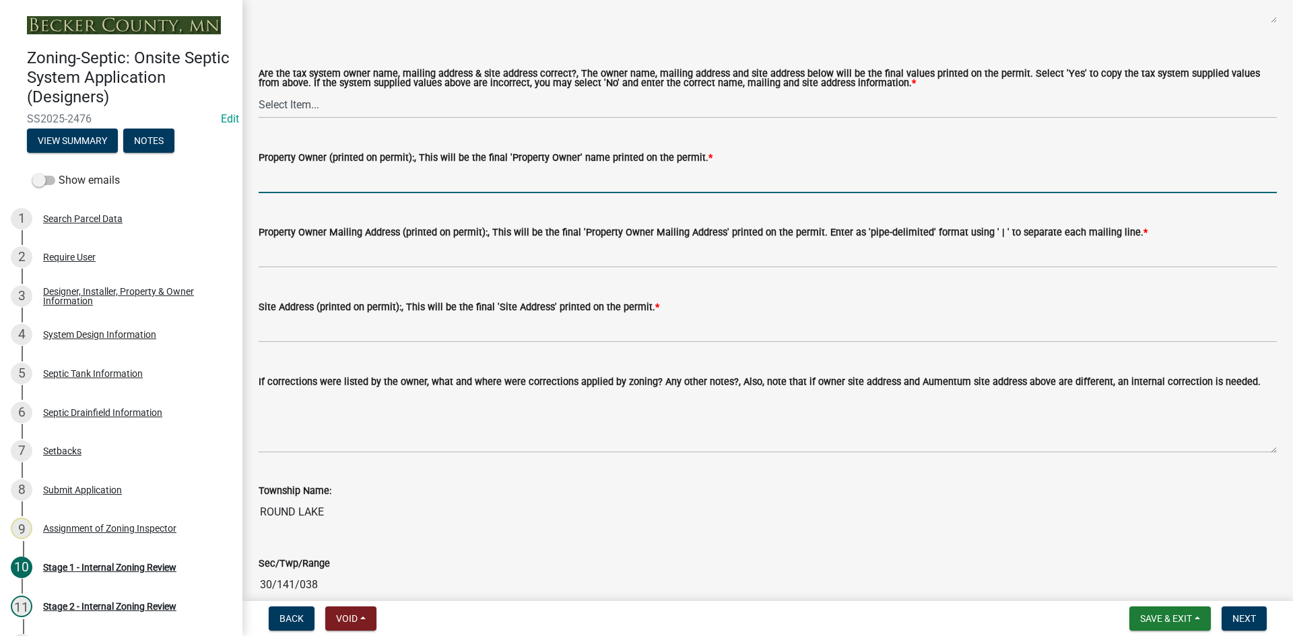
click at [313, 166] on input "Property Owner (printed on permit):, This will be the final 'Property Owner' na…" at bounding box center [768, 180] width 1018 height 28
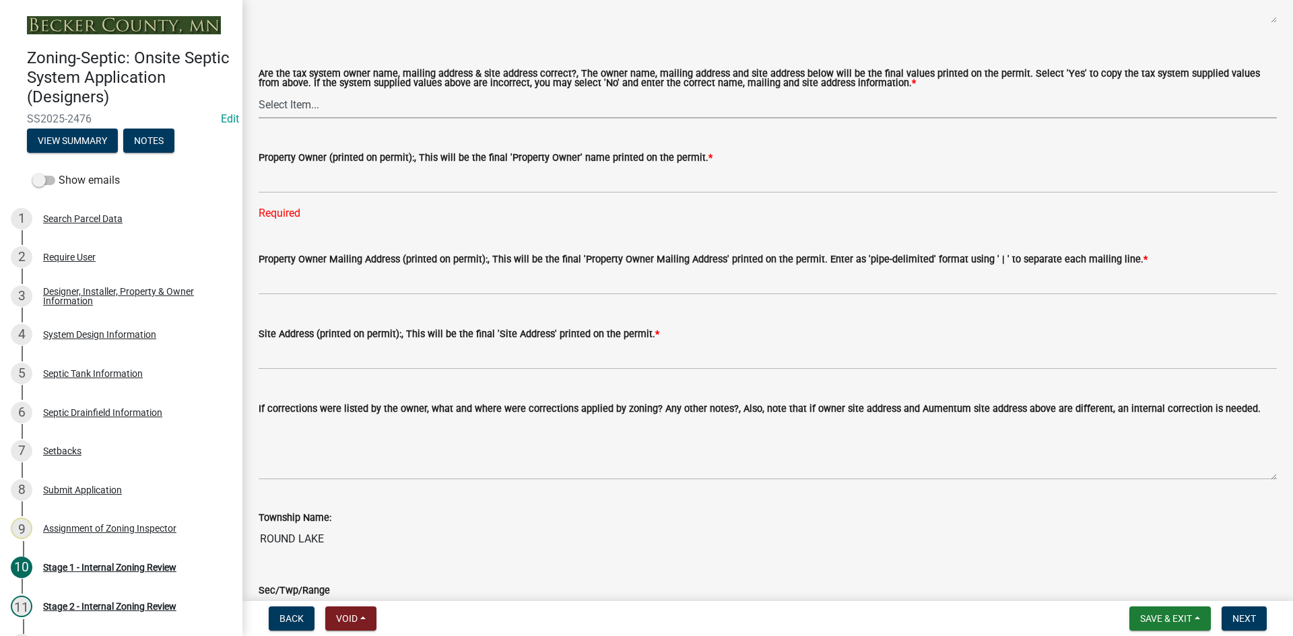
drag, startPoint x: 304, startPoint y: 96, endPoint x: 306, endPoint y: 104, distance: 8.9
click at [304, 95] on select "Select Item... Yes No" at bounding box center [768, 105] width 1018 height 28
click at [259, 91] on select "Select Item... Yes No" at bounding box center [768, 105] width 1018 height 28
select select "ec75a761-93b4-47c5-8535-fea253c32937"
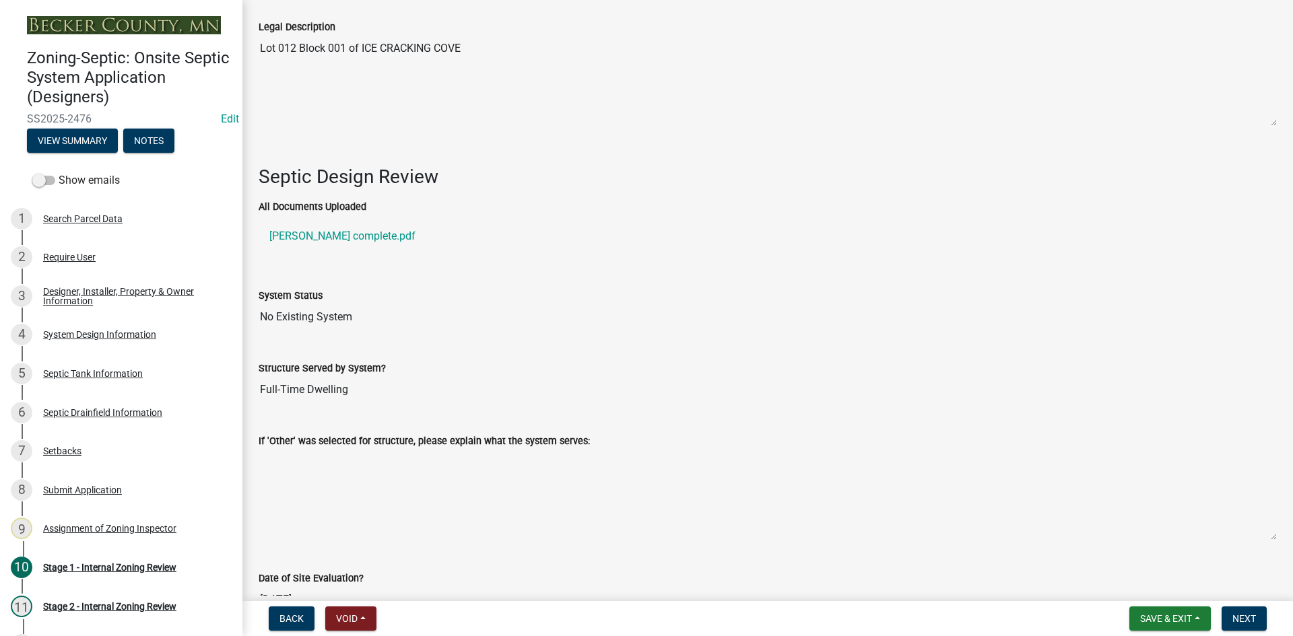
scroll to position [1751, 0]
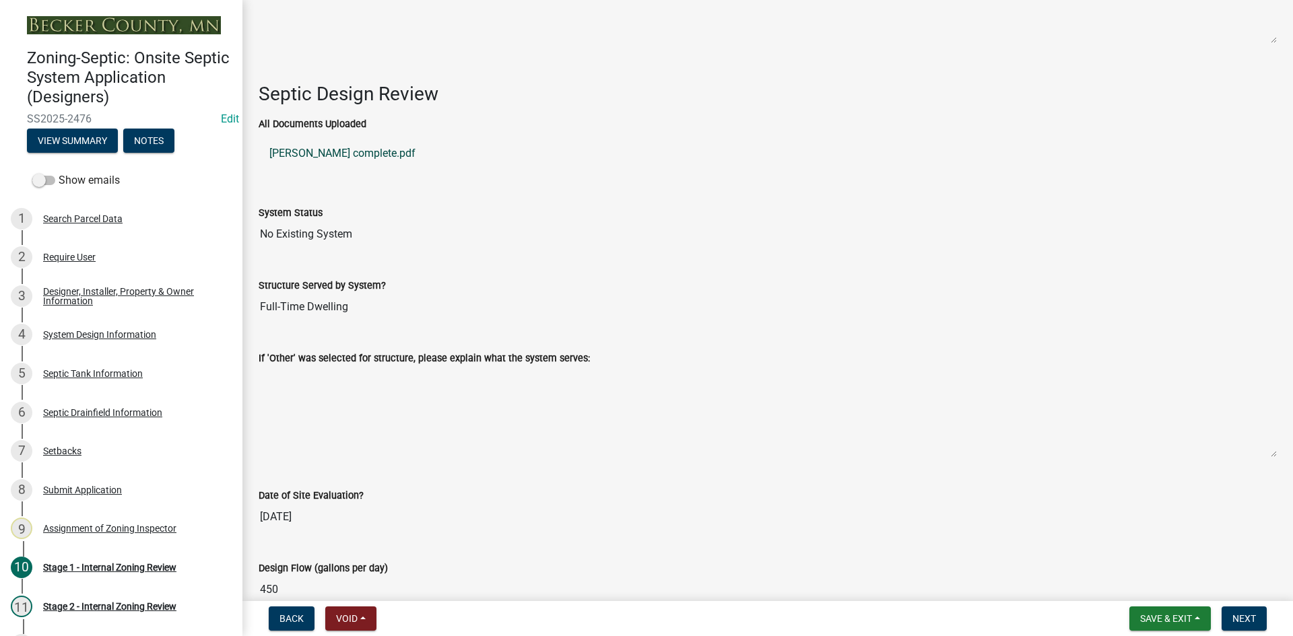
click at [347, 146] on link "[PERSON_NAME] complete.pdf" at bounding box center [768, 153] width 1018 height 32
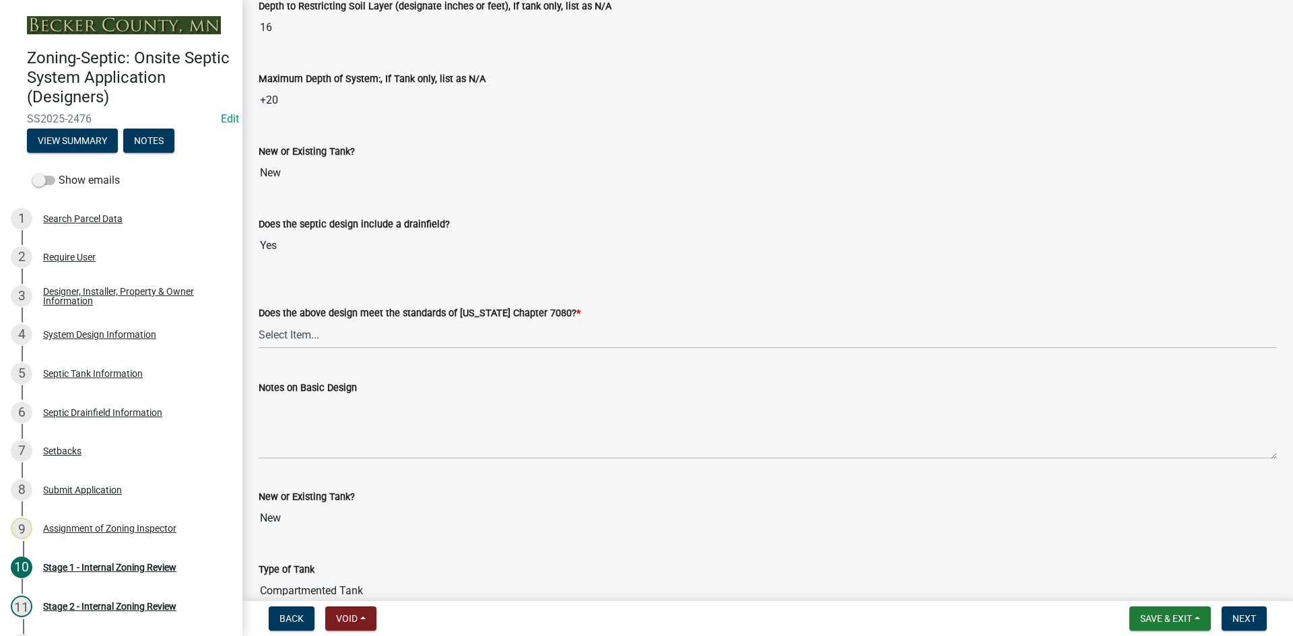
scroll to position [2915, 0]
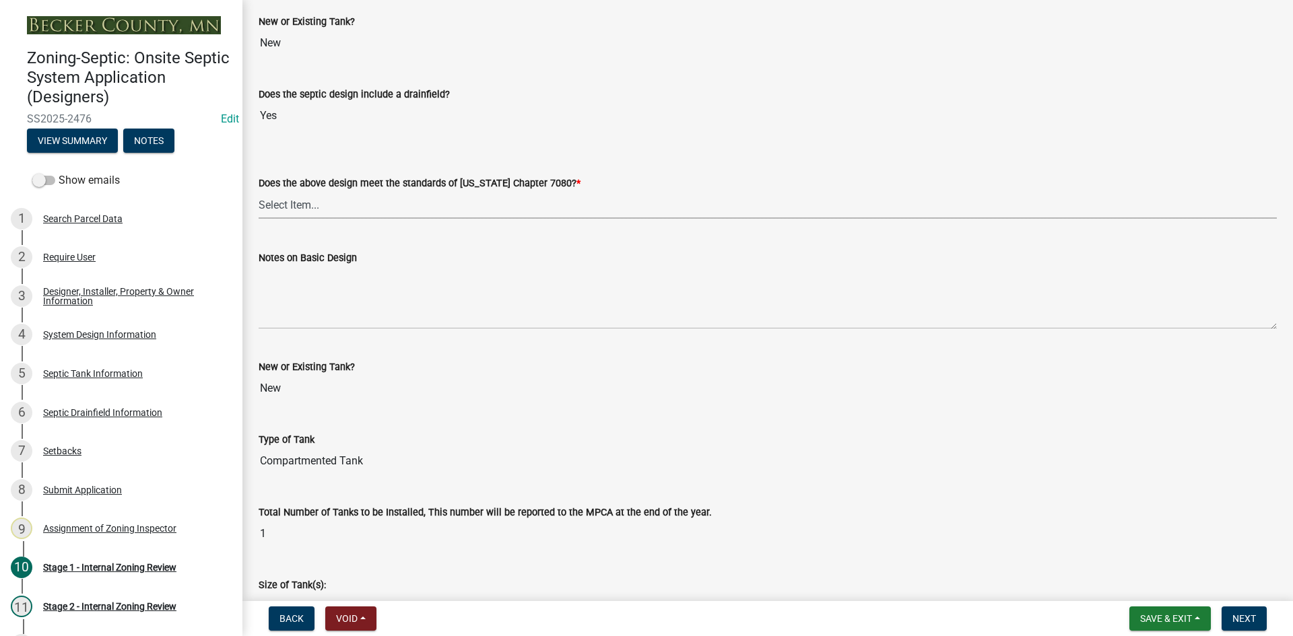
click at [302, 194] on select "Select Item... Yes No" at bounding box center [768, 205] width 1018 height 28
click at [259, 191] on select "Select Item... Yes No" at bounding box center [768, 205] width 1018 height 28
select select "bcbb982e-a48c-4b4a-a83b-ed1363446a86"
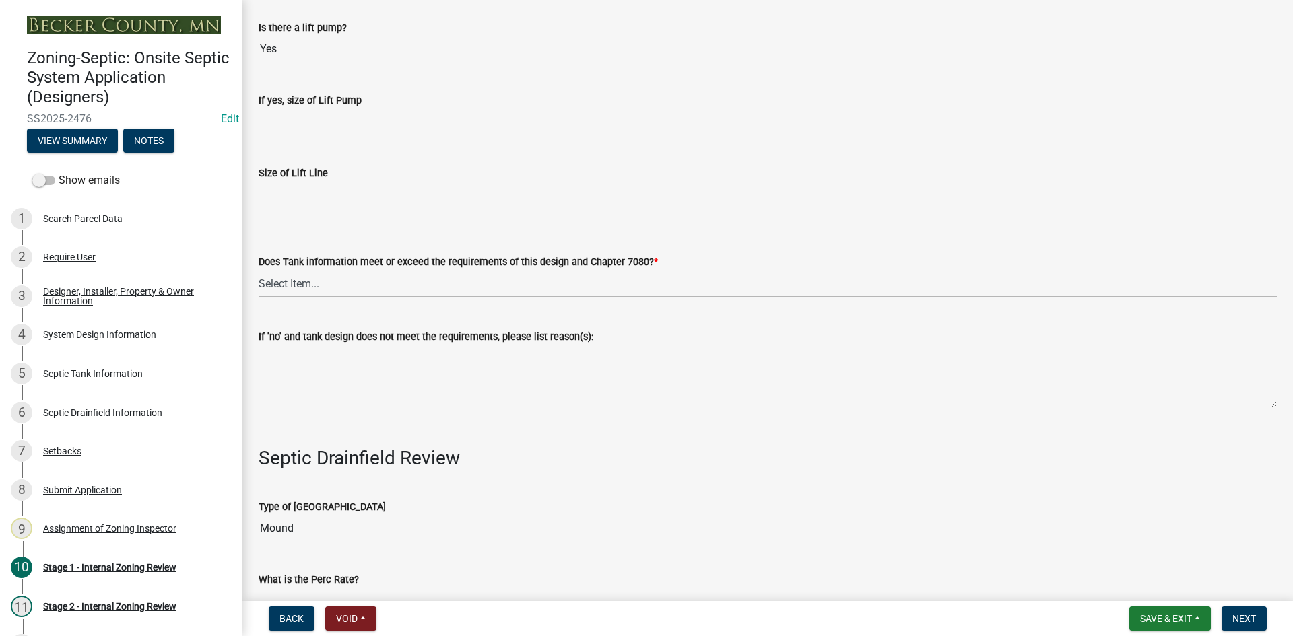
scroll to position [3858, 0]
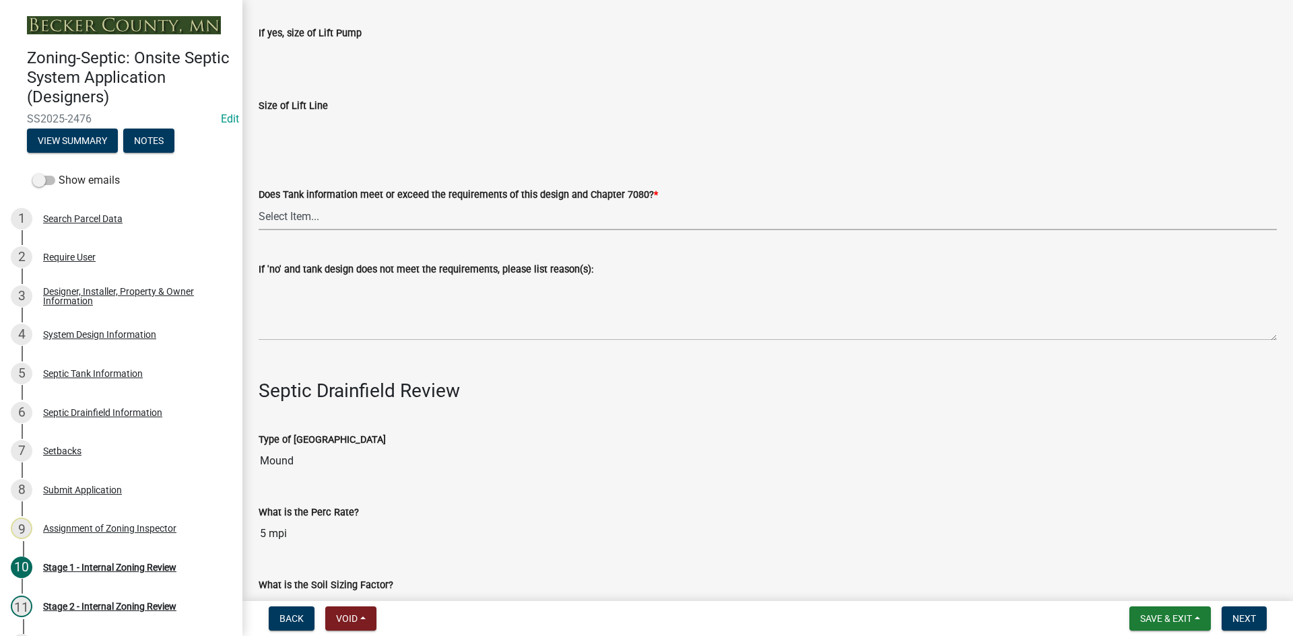
drag, startPoint x: 310, startPoint y: 211, endPoint x: 308, endPoint y: 224, distance: 13.0
click at [310, 211] on select "Select Item... Yes No" at bounding box center [768, 217] width 1018 height 28
click at [259, 203] on select "Select Item... Yes No" at bounding box center [768, 217] width 1018 height 28
select select "47a2a5dd-5977-4941-8e6f-09ff03cdfb75"
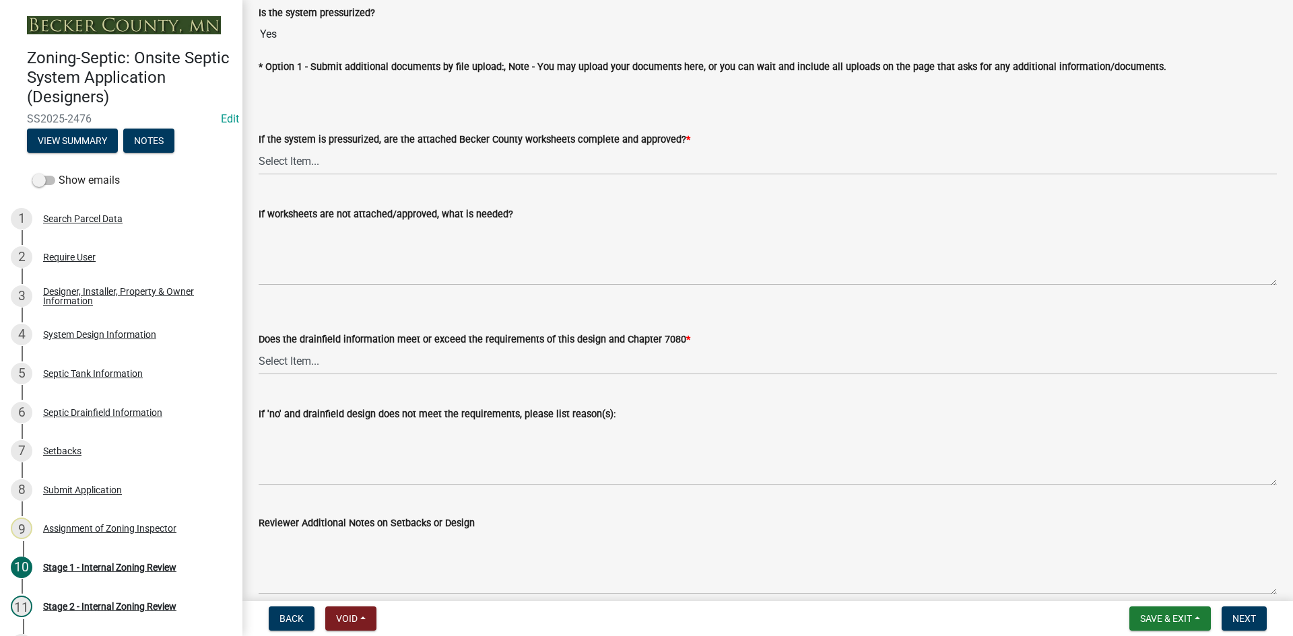
scroll to position [4868, 0]
click at [317, 155] on select "Select Item... Yes No NA" at bounding box center [768, 160] width 1018 height 28
click at [259, 146] on select "Select Item... Yes No NA" at bounding box center [768, 160] width 1018 height 28
select select "3f5b086d-5a4c-4236-93bc-fa7bf4d11838"
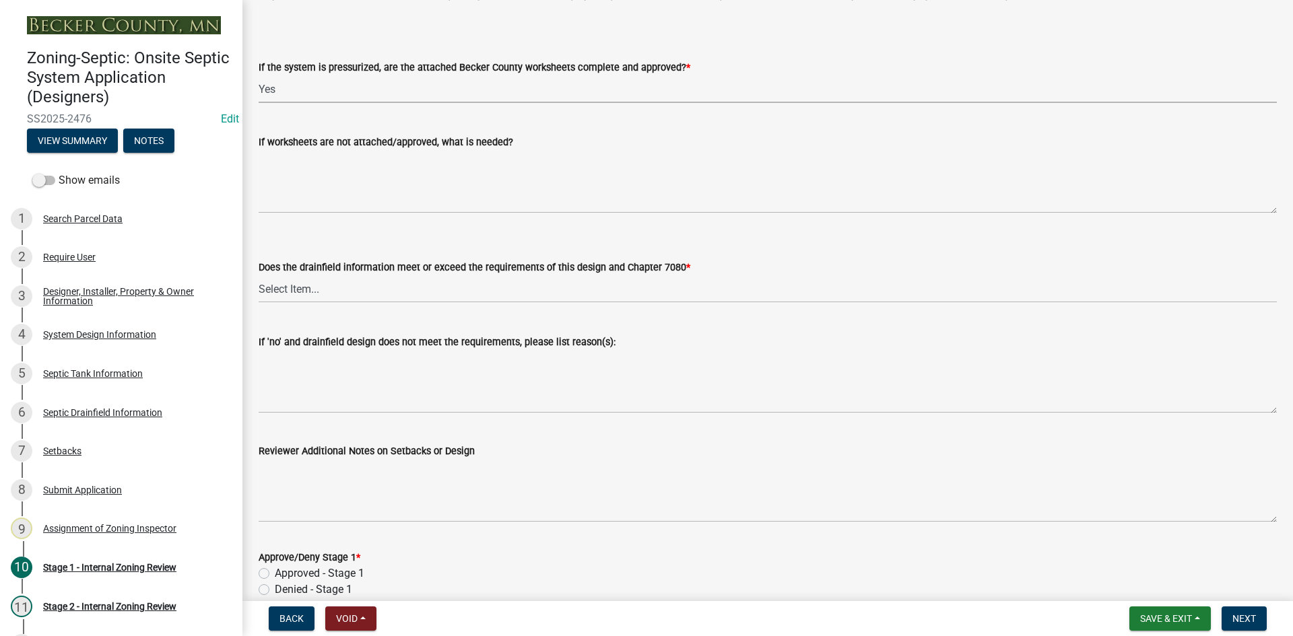
scroll to position [5001, 0]
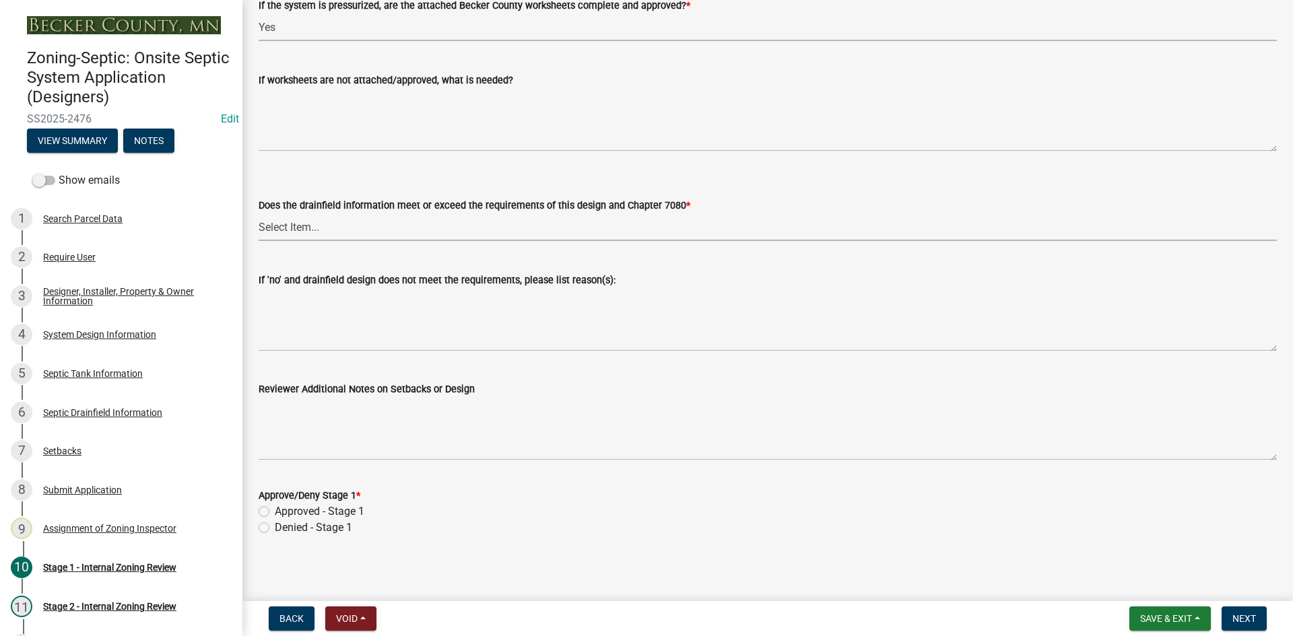
click at [302, 221] on select "Select Item... Yes No" at bounding box center [768, 228] width 1018 height 28
click at [259, 214] on select "Select Item... Yes No" at bounding box center [768, 228] width 1018 height 28
select select "888a8260-2be6-47f2-a4de-b9f453a4d3bc"
click at [275, 506] on label "Approved - Stage 1" at bounding box center [320, 512] width 90 height 16
click at [275, 506] on input "Approved - Stage 1" at bounding box center [279, 508] width 9 height 9
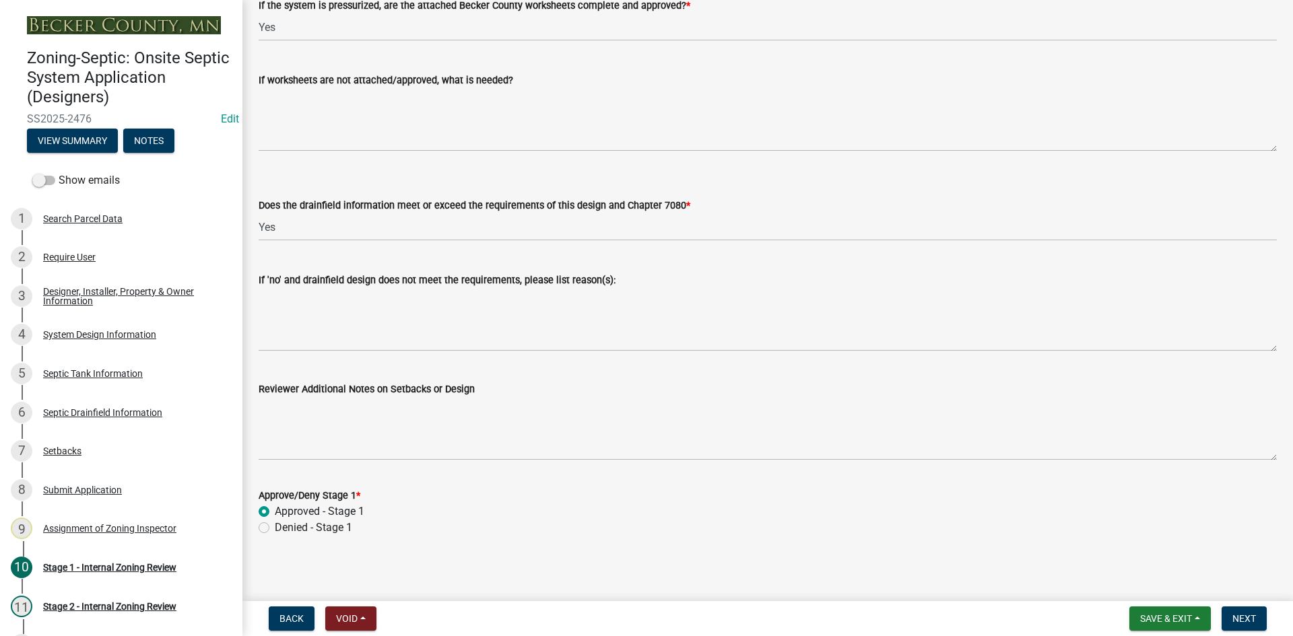
radio input "true"
click at [1245, 614] on span "Next" at bounding box center [1245, 619] width 24 height 11
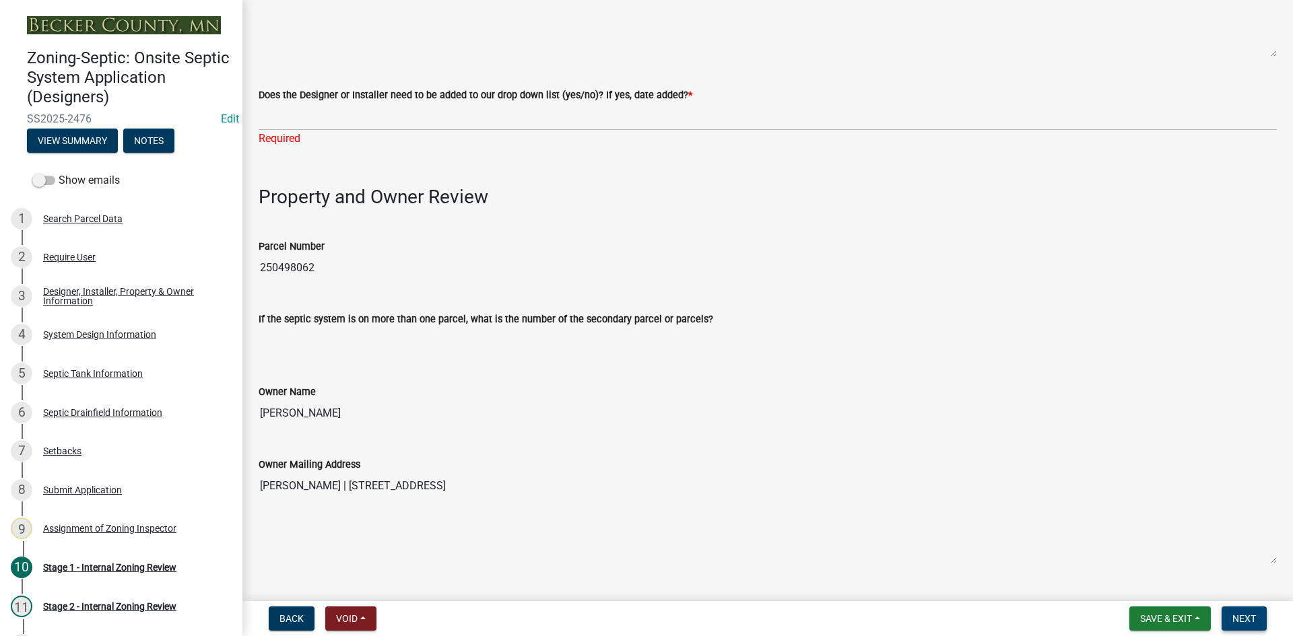
scroll to position [337, 0]
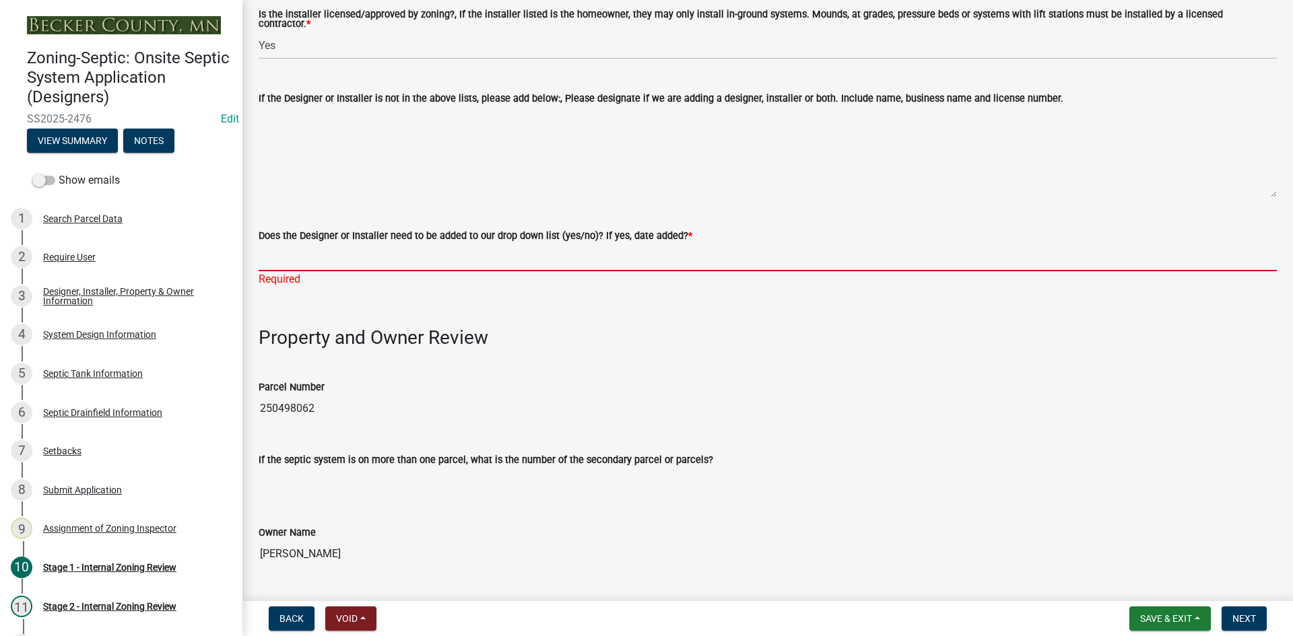
click at [290, 244] on input "Does the Designer or Installer need to be added to our drop down list (yes/no)?…" at bounding box center [768, 258] width 1018 height 28
type input "NO"
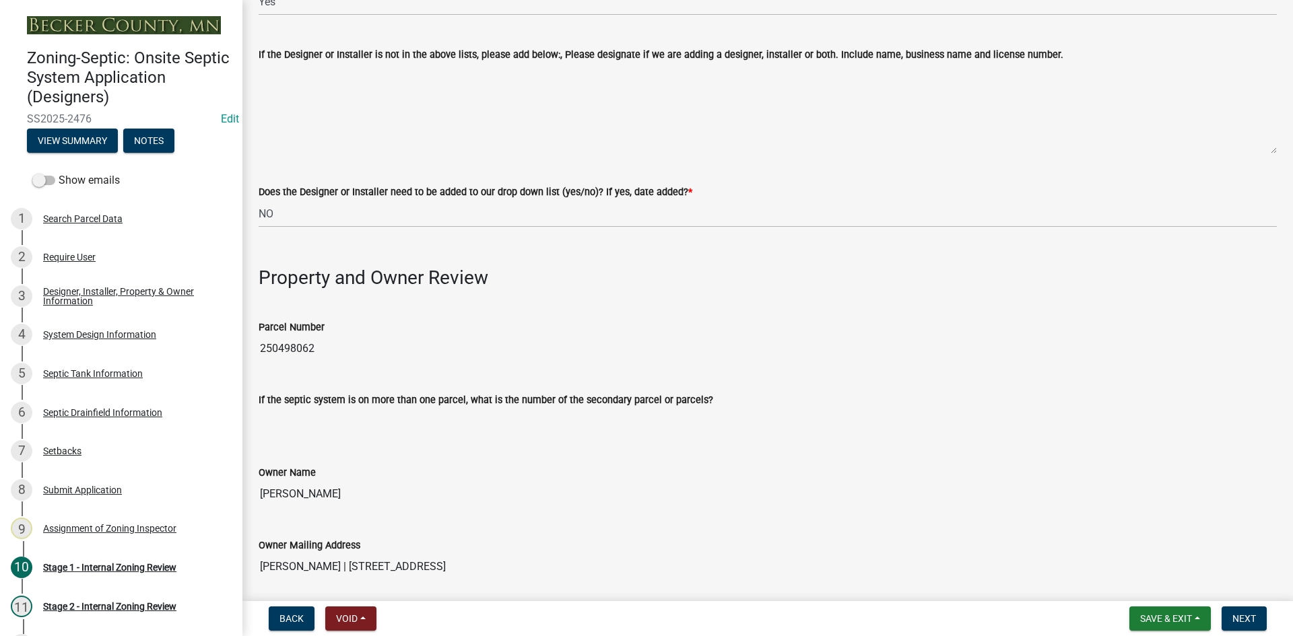
scroll to position [404, 0]
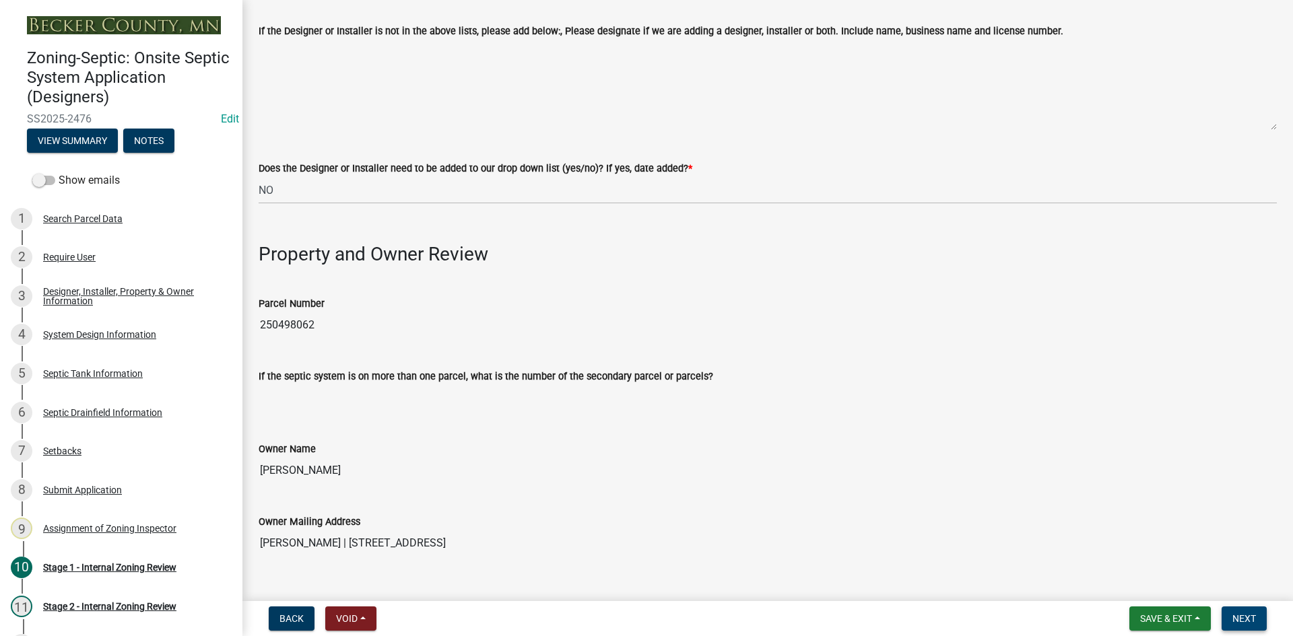
click at [1249, 624] on span "Next" at bounding box center [1245, 619] width 24 height 11
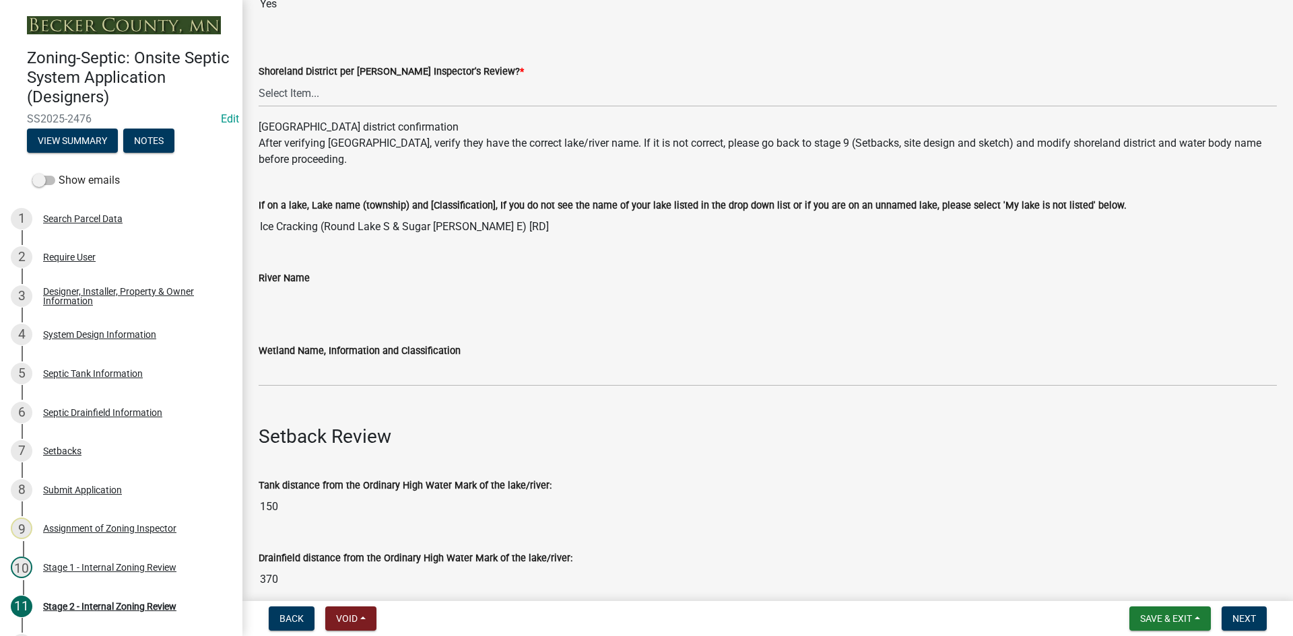
scroll to position [0, 0]
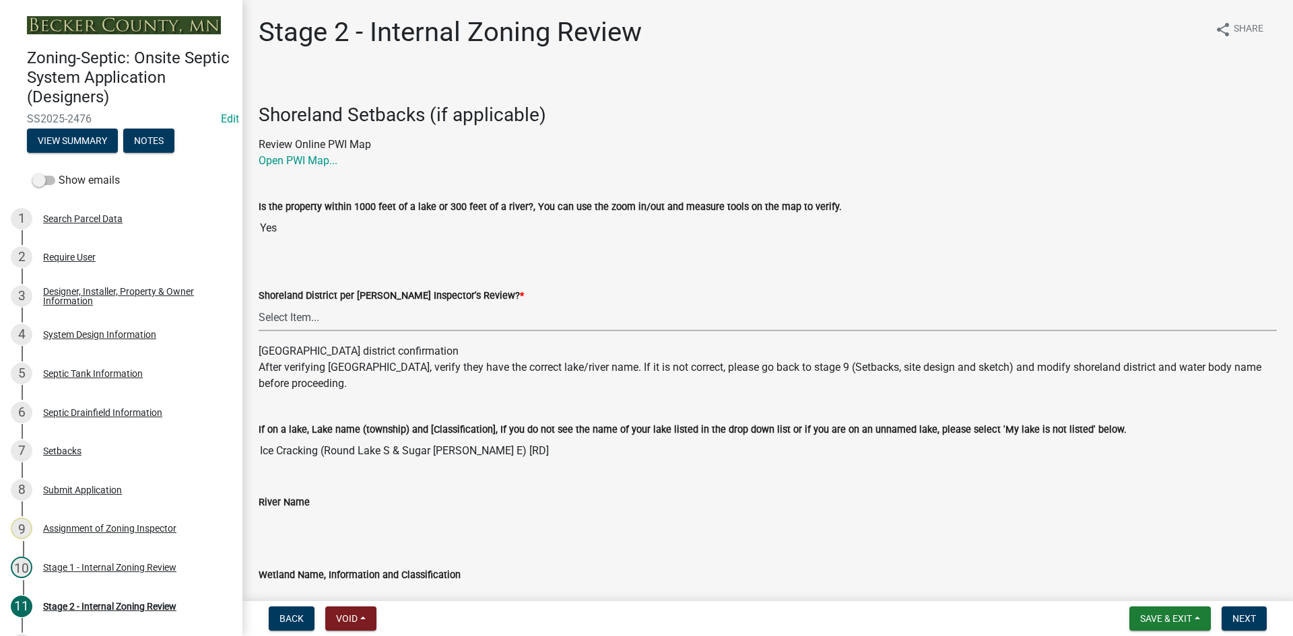
click at [297, 321] on select "Select Item... Yes No" at bounding box center [768, 318] width 1018 height 28
click at [259, 304] on select "Select Item... Yes No" at bounding box center [768, 318] width 1018 height 28
select select "69d592bb-9906-4277-a6fb-df8686255161"
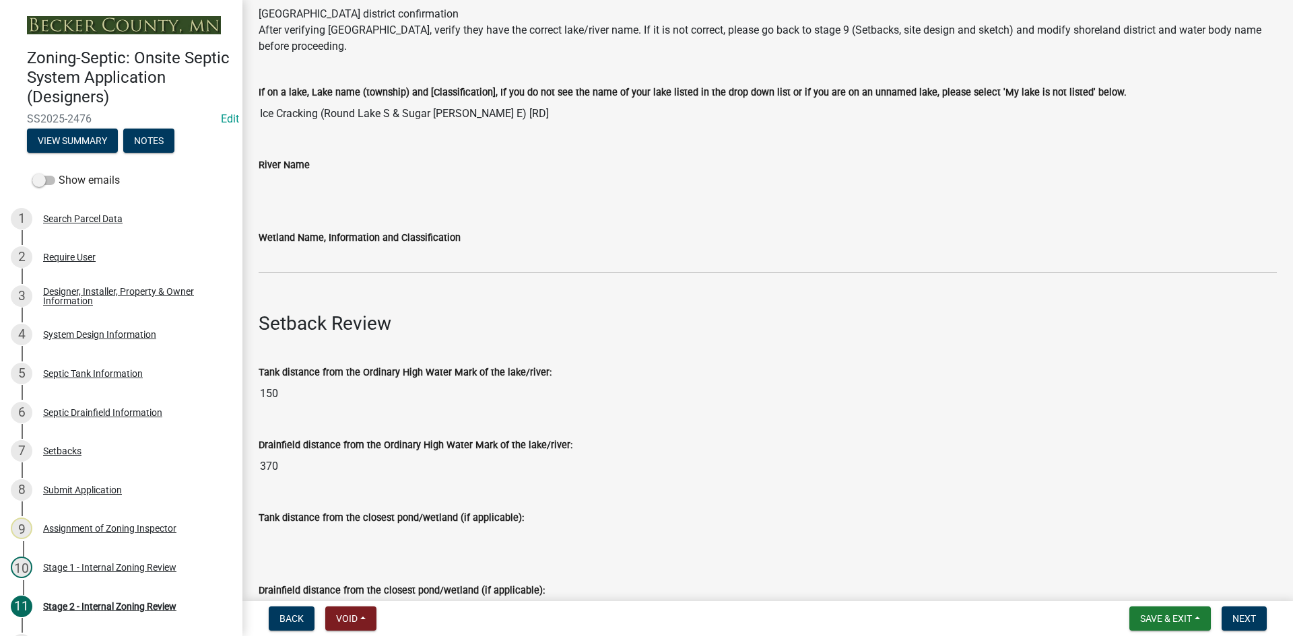
scroll to position [337, 0]
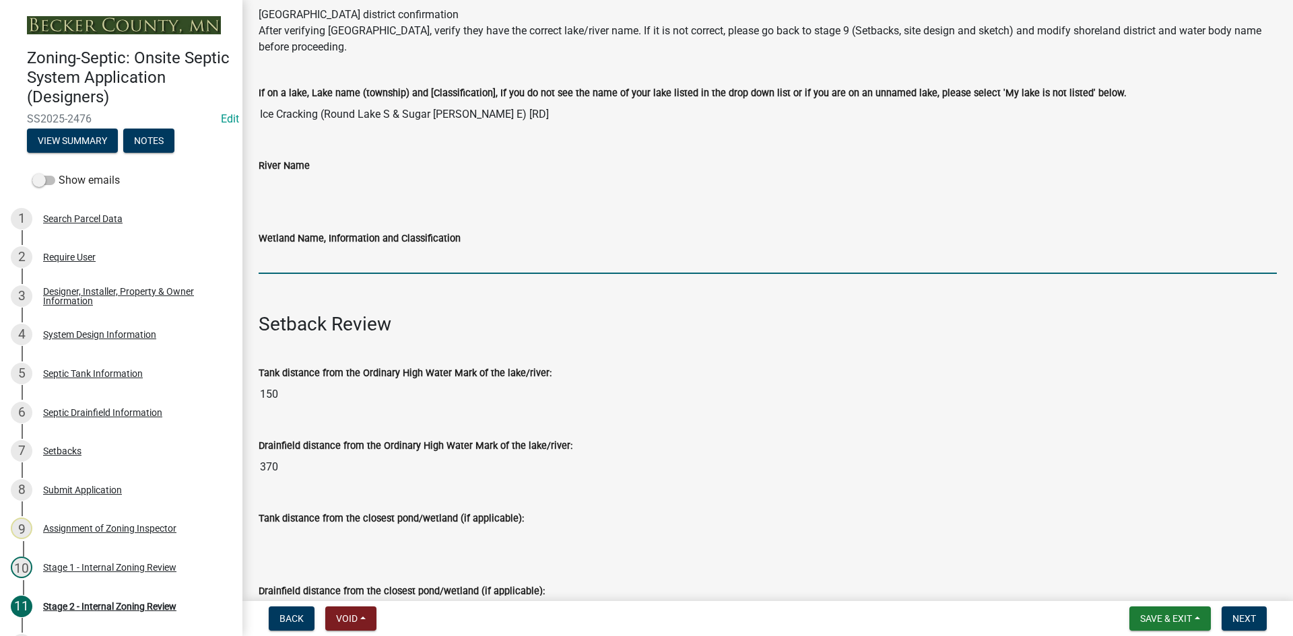
click at [307, 261] on input "Wetland Name, Information and Classification" at bounding box center [768, 261] width 1018 height 28
type input "rd100"
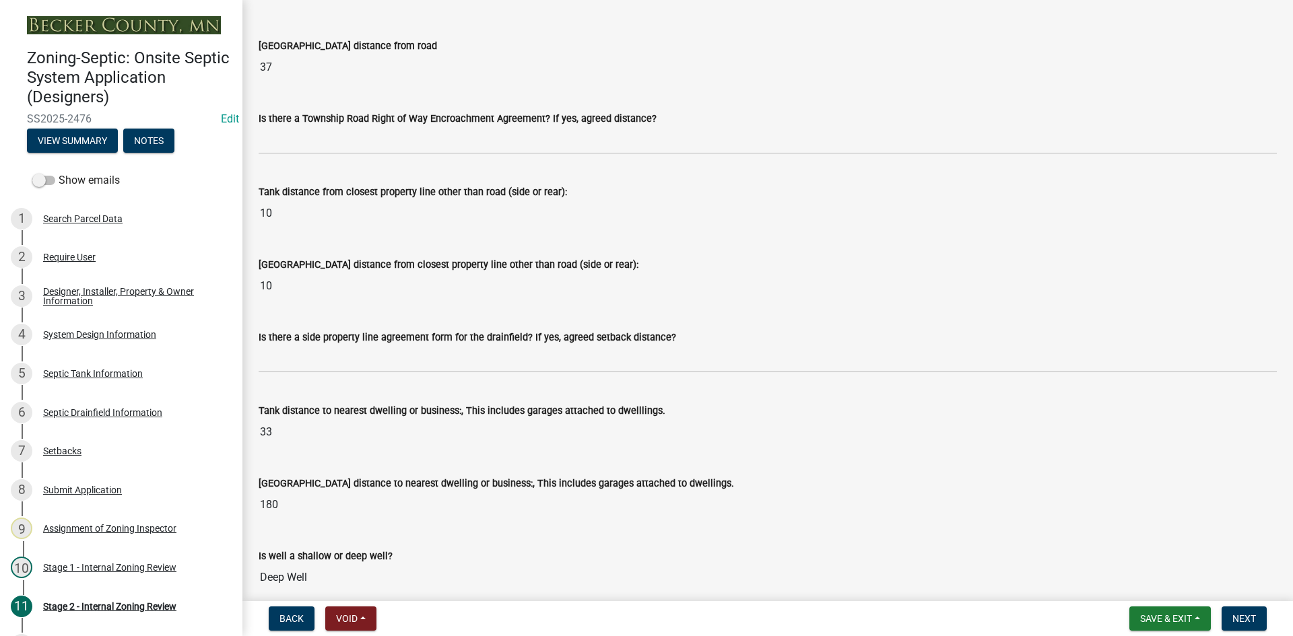
scroll to position [1078, 0]
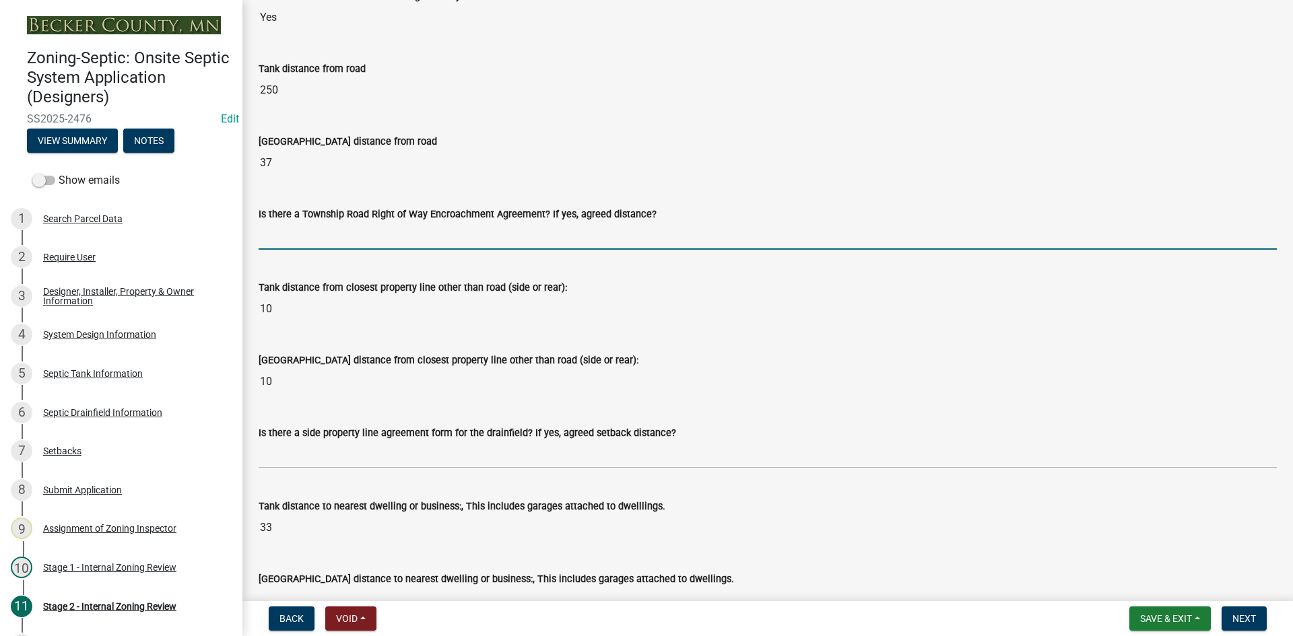
drag, startPoint x: 310, startPoint y: 236, endPoint x: 318, endPoint y: 253, distance: 18.7
click at [310, 236] on input "Is there a Township Road Right of Way Encroachment Agreement? If yes, agreed di…" at bounding box center [768, 236] width 1018 height 28
type input "na"
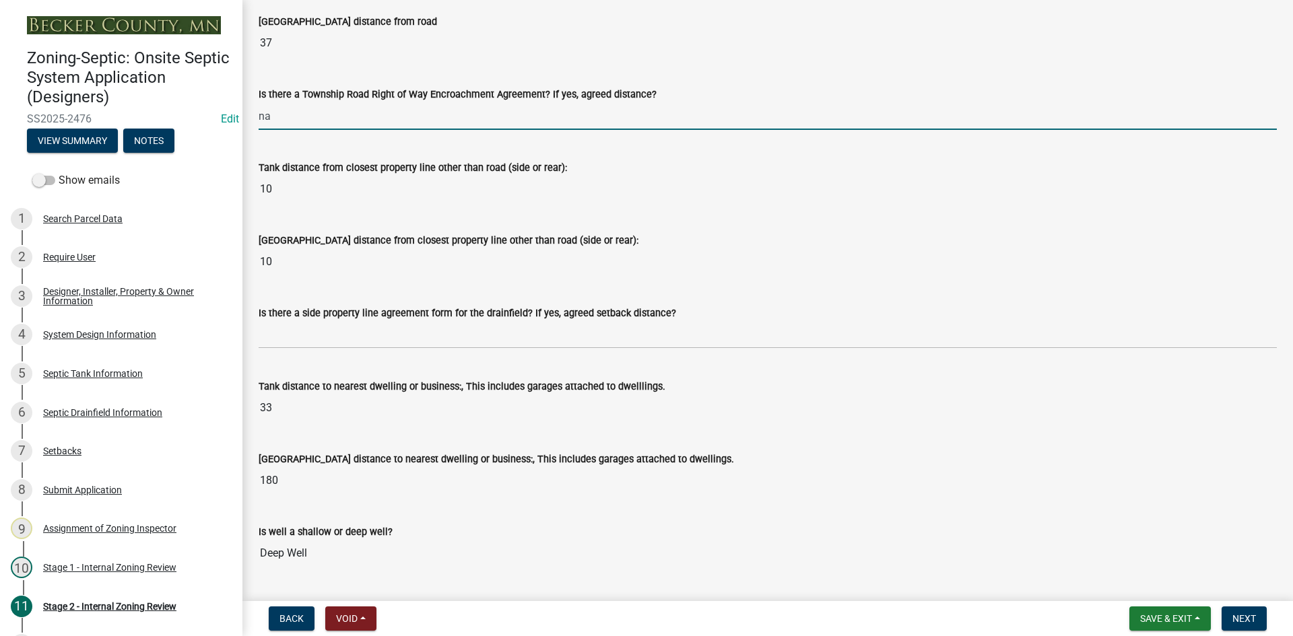
scroll to position [1280, 0]
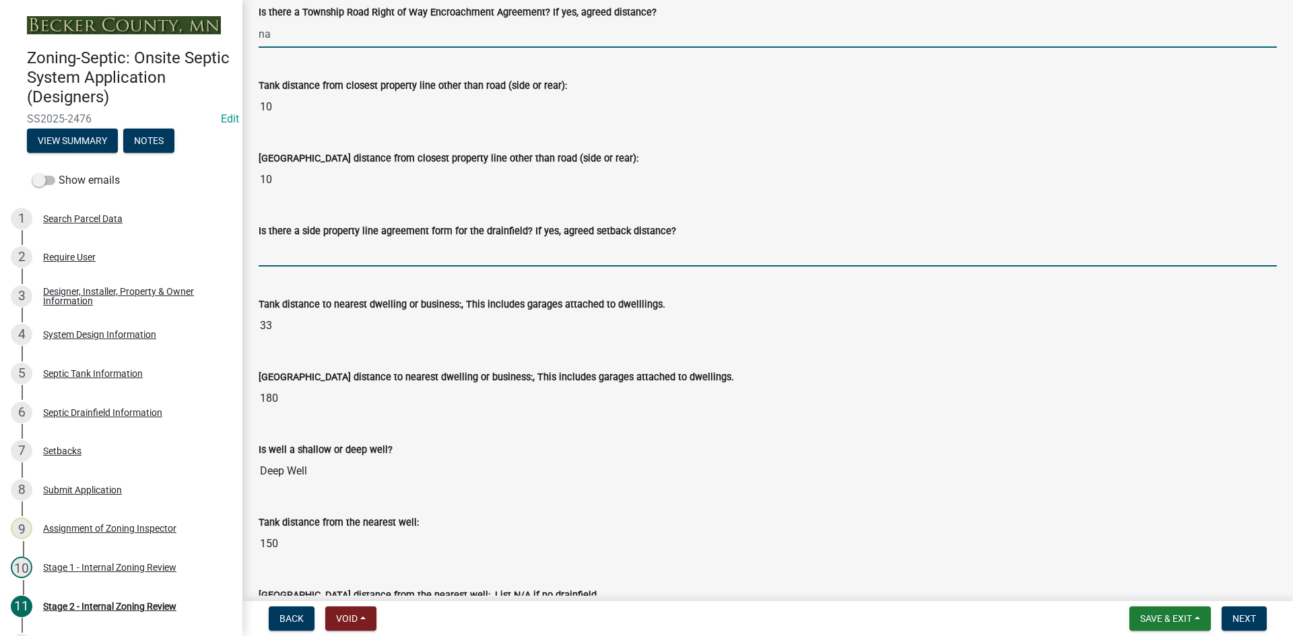
click at [294, 258] on input "Is there a side property line agreement form for the drainfield? If yes, agreed…" at bounding box center [768, 253] width 1018 height 28
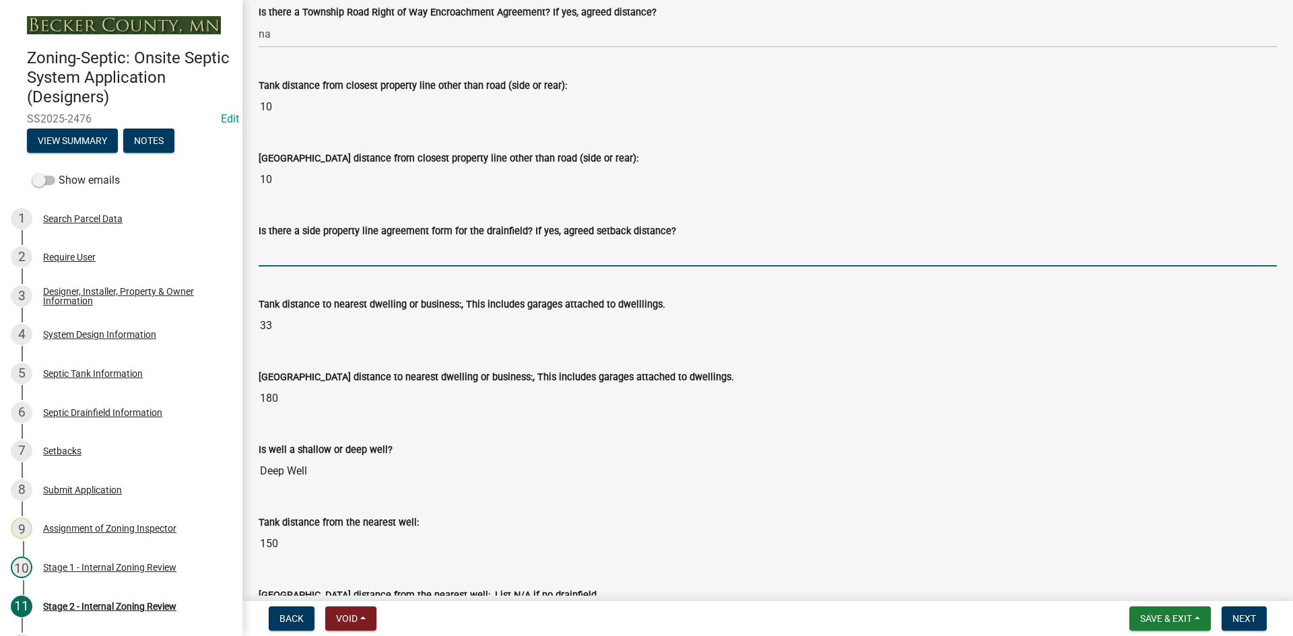
type input "na"
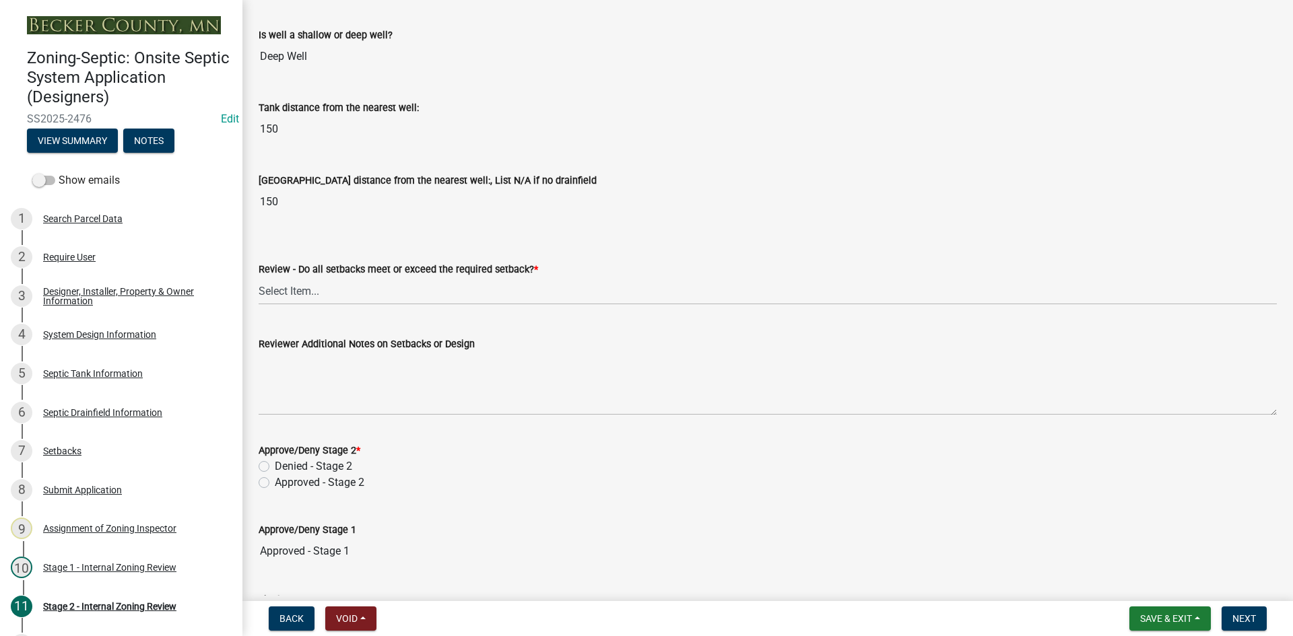
scroll to position [1751, 0]
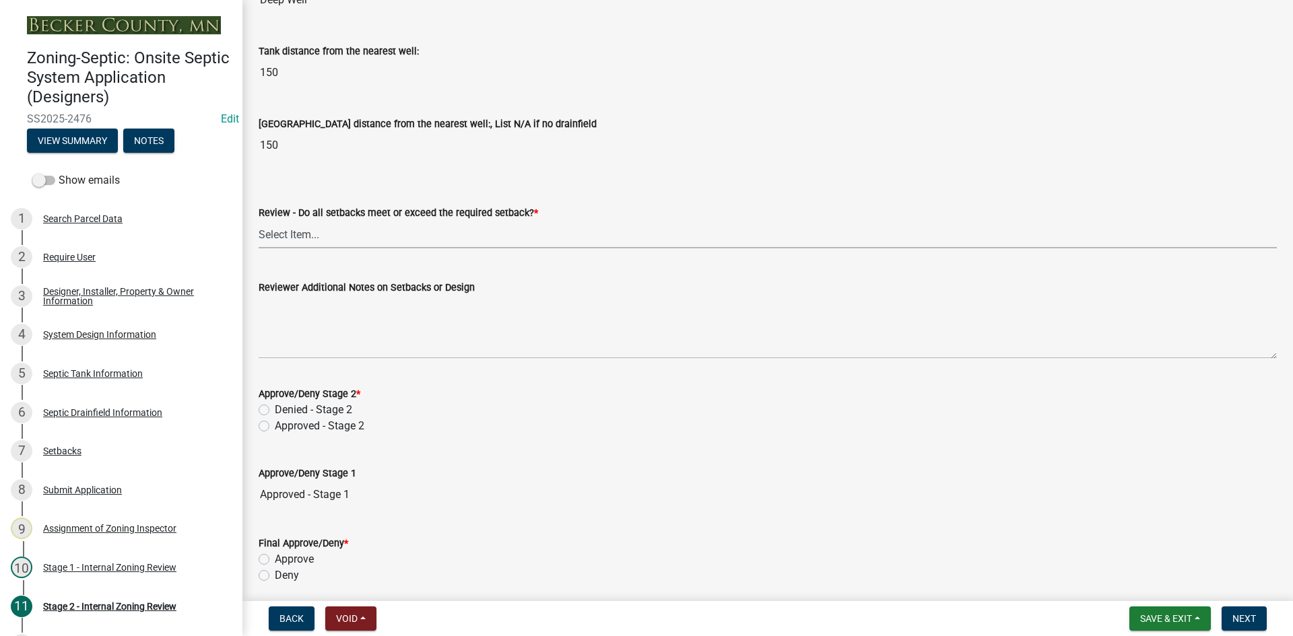
click at [298, 243] on select "Select Item... Yes No N/A" at bounding box center [768, 235] width 1018 height 28
click at [259, 221] on select "Select Item... Yes No N/A" at bounding box center [768, 235] width 1018 height 28
select select "1ad81be4-5d59-46bf-8b7b-d7c0f20ad891"
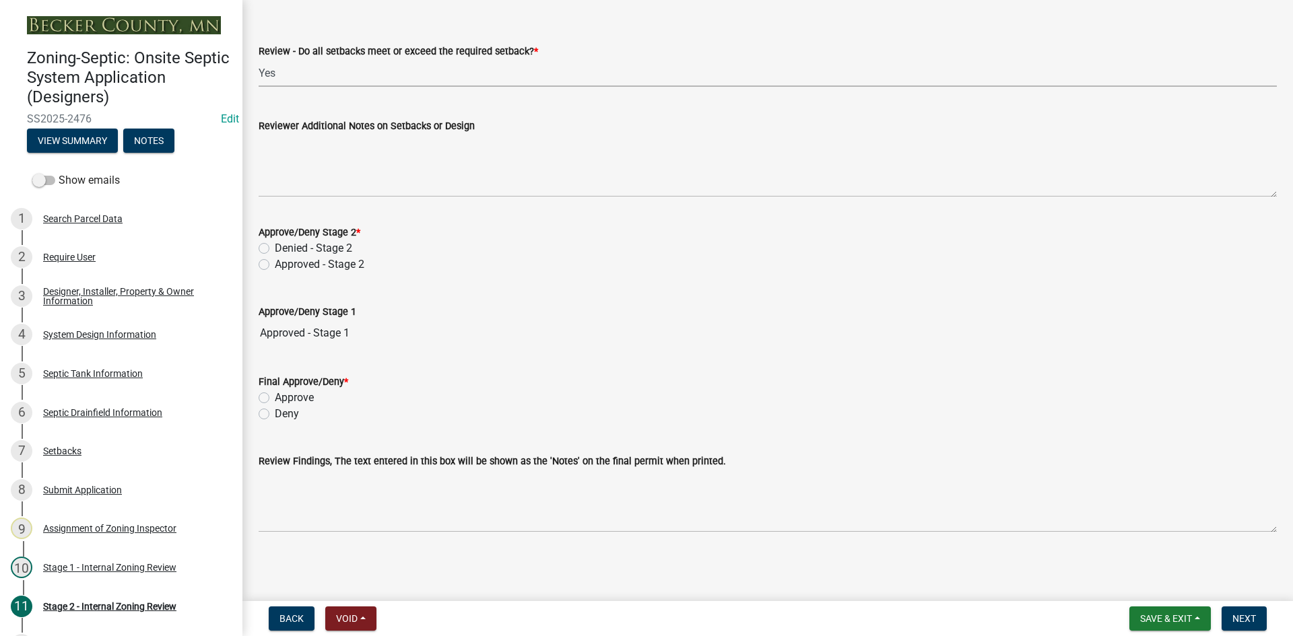
click at [275, 267] on label "Approved - Stage 2" at bounding box center [320, 265] width 90 height 16
click at [275, 265] on input "Approved - Stage 2" at bounding box center [279, 261] width 9 height 9
radio input "true"
click at [271, 397] on div "Approve" at bounding box center [768, 398] width 1018 height 16
click at [269, 396] on div "Approve" at bounding box center [768, 398] width 1018 height 16
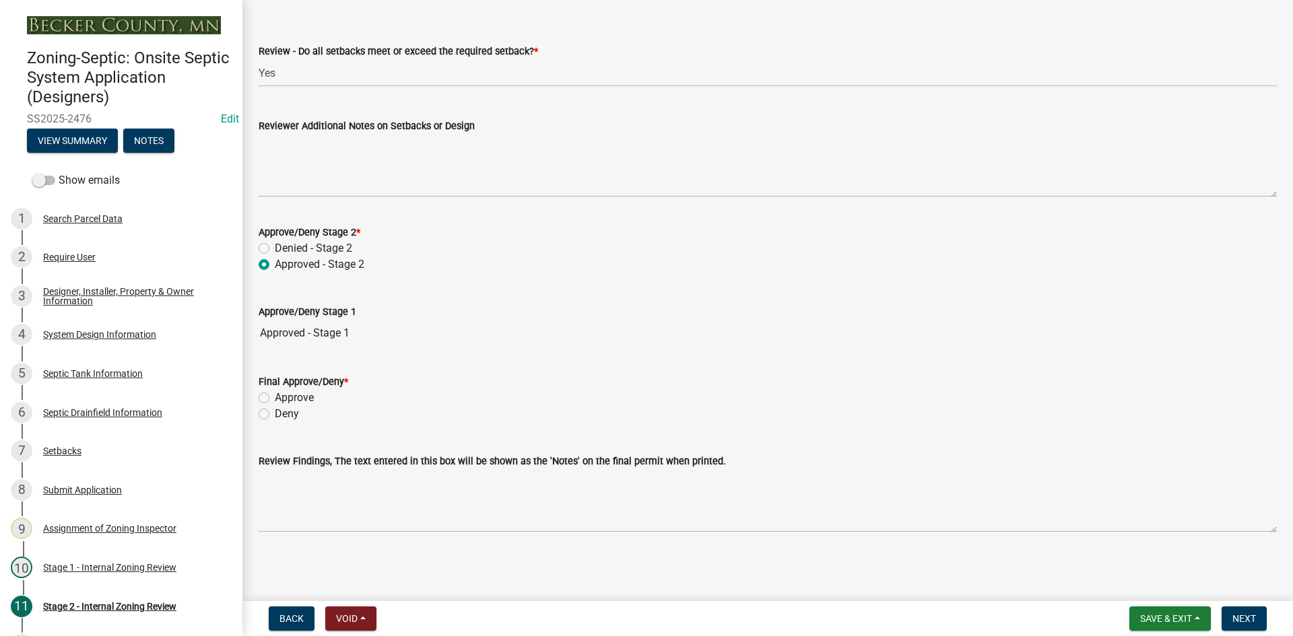
click at [275, 396] on label "Approve" at bounding box center [294, 398] width 39 height 16
click at [275, 396] on input "Approve" at bounding box center [279, 394] width 9 height 9
radio input "true"
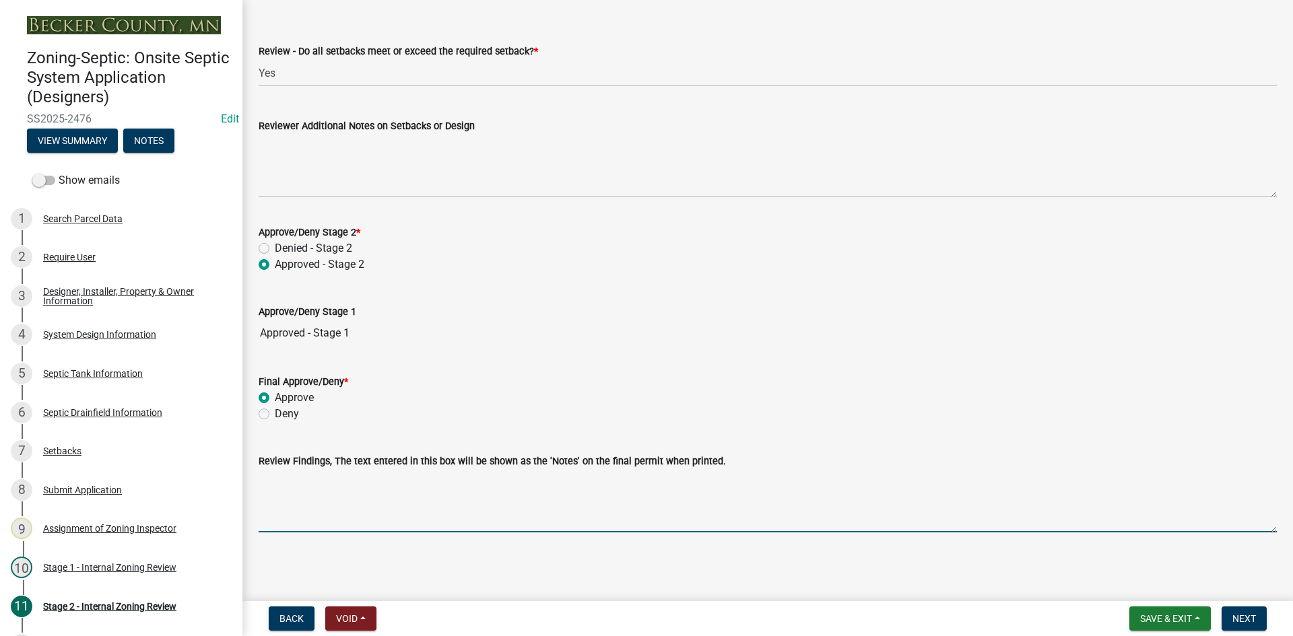
click at [334, 500] on textarea "Review Findings, The text entered in this box will be shown as the 'Notes' on t…" at bounding box center [768, 500] width 1018 height 63
type textarea "new tank/10x38 rock bed"
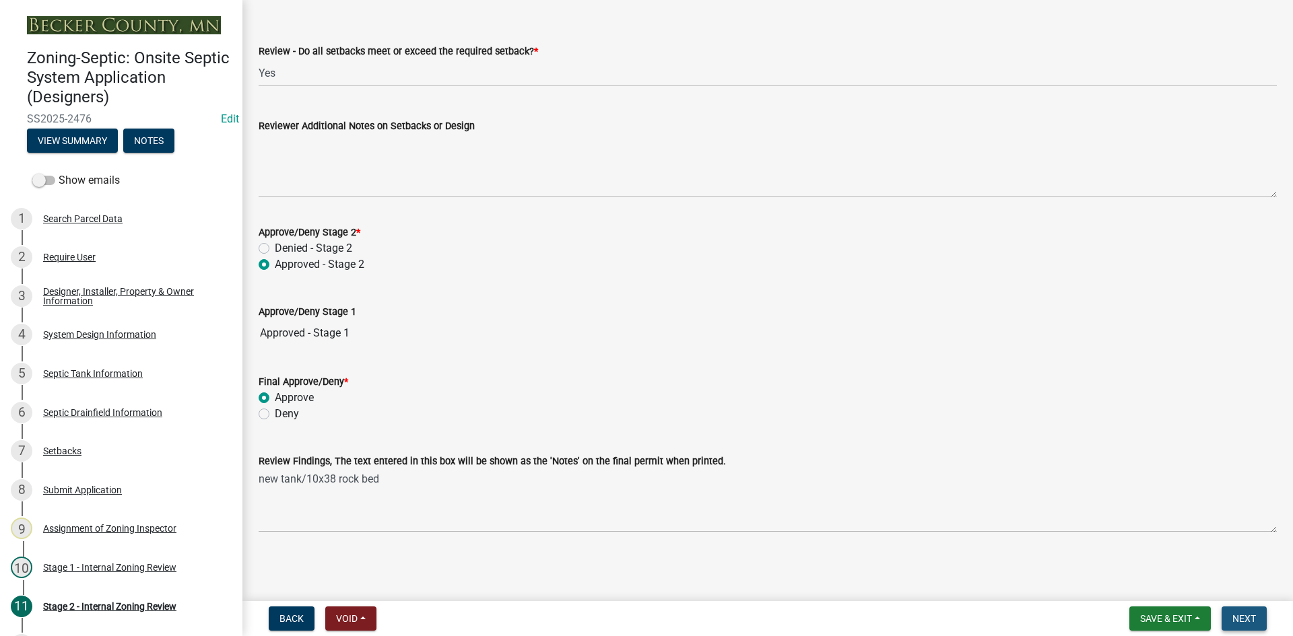
click at [1245, 614] on span "Next" at bounding box center [1245, 619] width 24 height 11
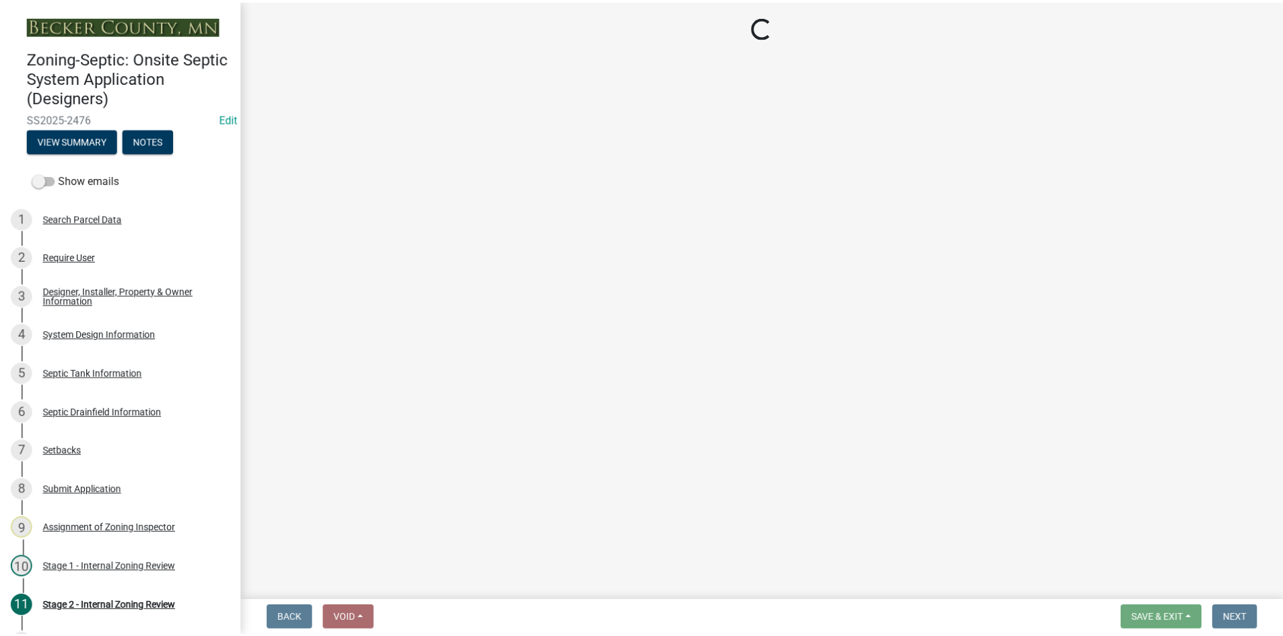
scroll to position [154, 0]
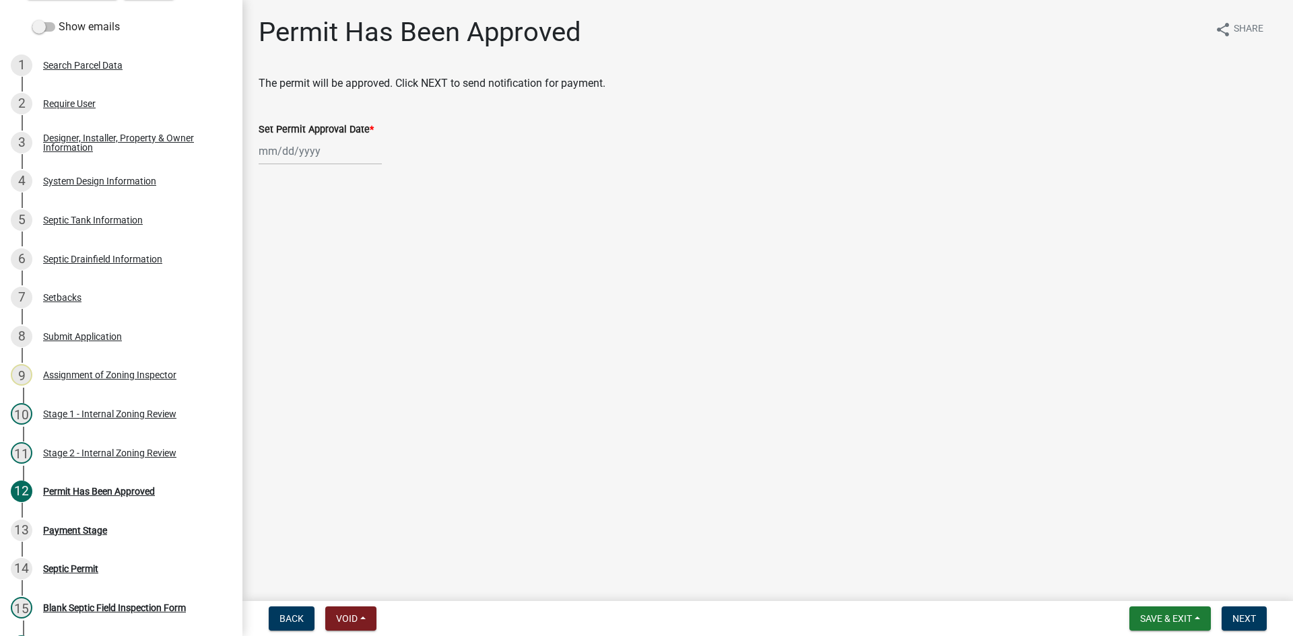
click at [298, 150] on div at bounding box center [320, 151] width 123 height 28
select select "8"
select select "2025"
click at [357, 279] on div "22" at bounding box center [359, 288] width 22 height 22
type input "[DATE]"
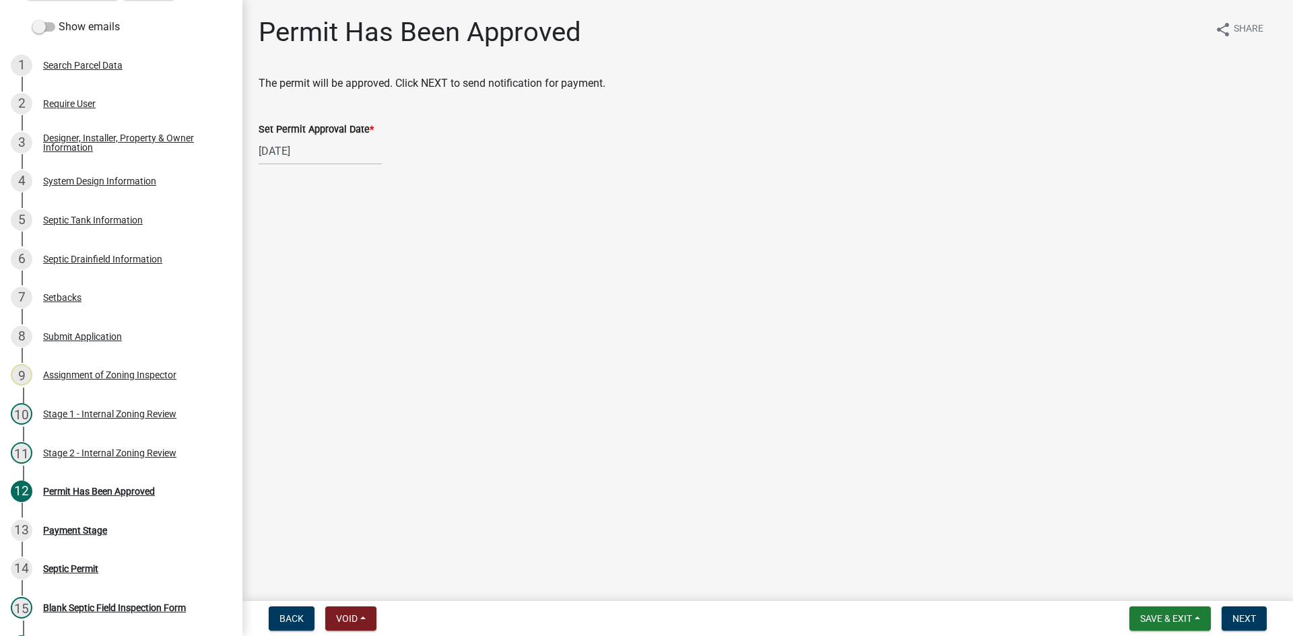
click at [1251, 633] on nav "Back Void Withdraw Lock Expire Void Save & Exit Save Save & Exit Next" at bounding box center [767, 618] width 1051 height 35
click at [1247, 625] on button "Next" at bounding box center [1244, 619] width 45 height 24
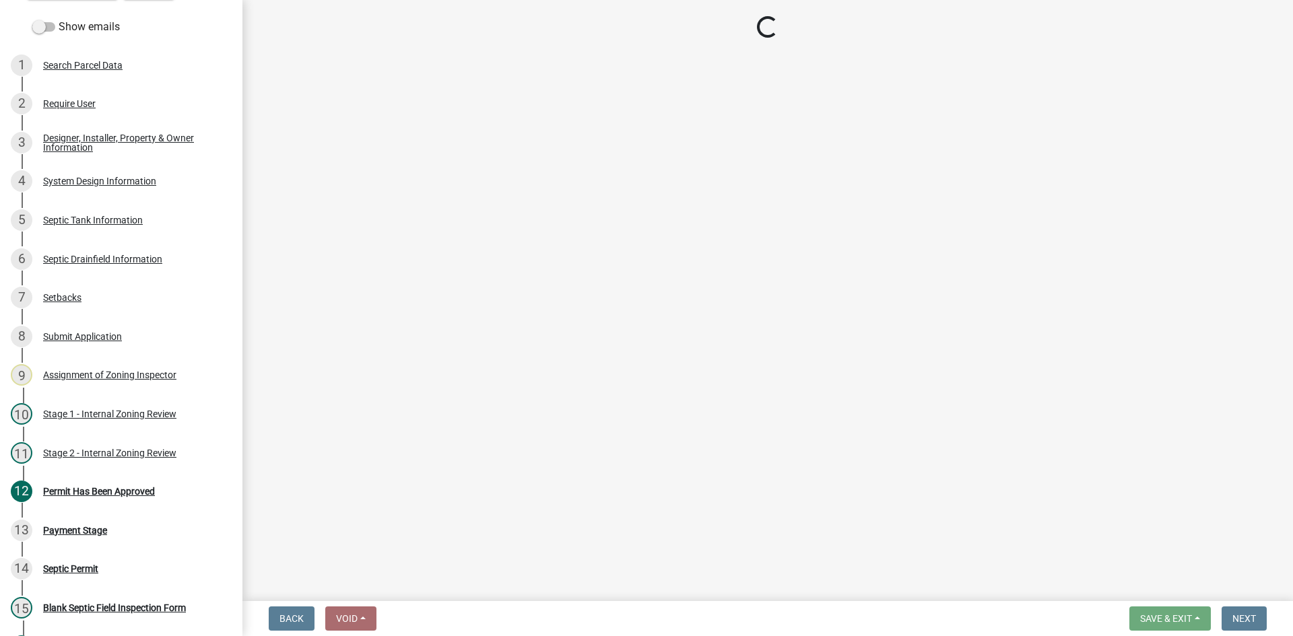
select select "3: 3"
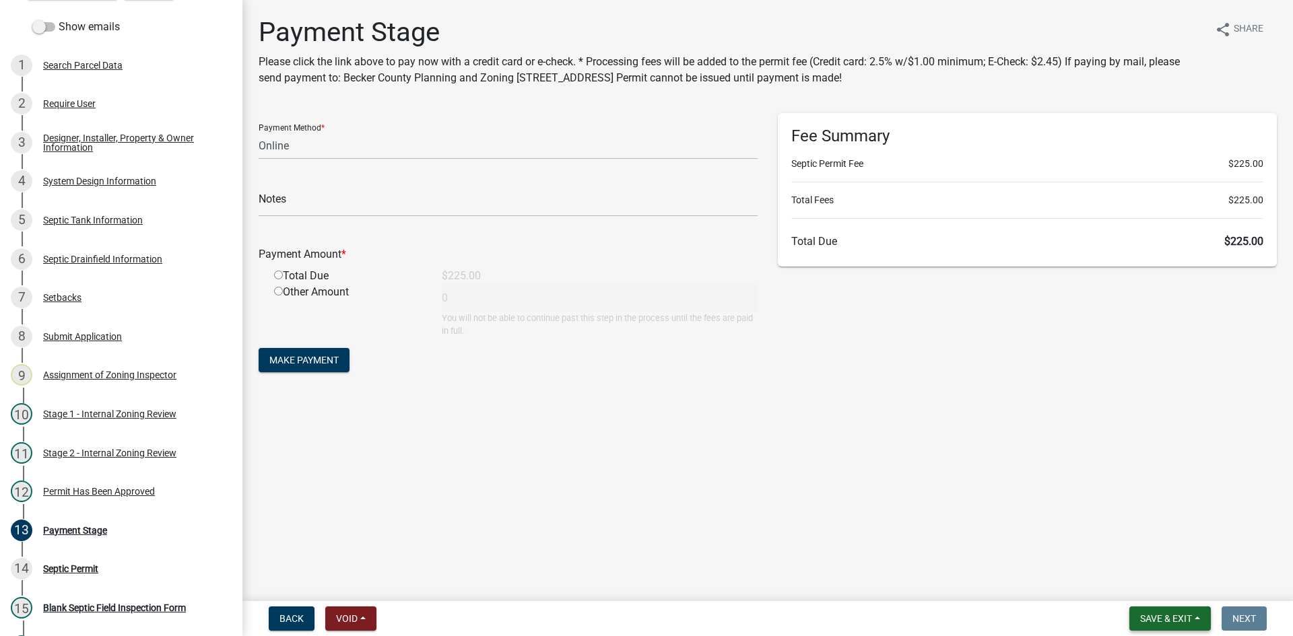
click at [1136, 614] on button "Save & Exit" at bounding box center [1170, 619] width 81 height 24
click at [1167, 584] on button "Save & Exit" at bounding box center [1157, 584] width 108 height 32
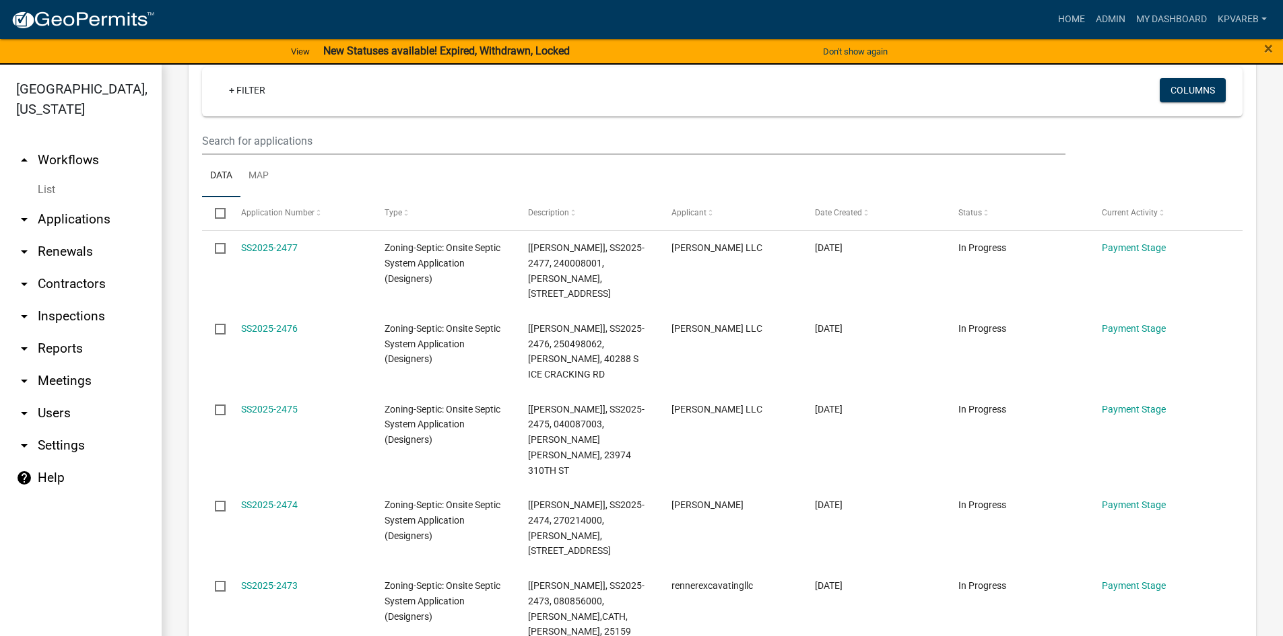
scroll to position [1078, 0]
